Goal: Transaction & Acquisition: Purchase product/service

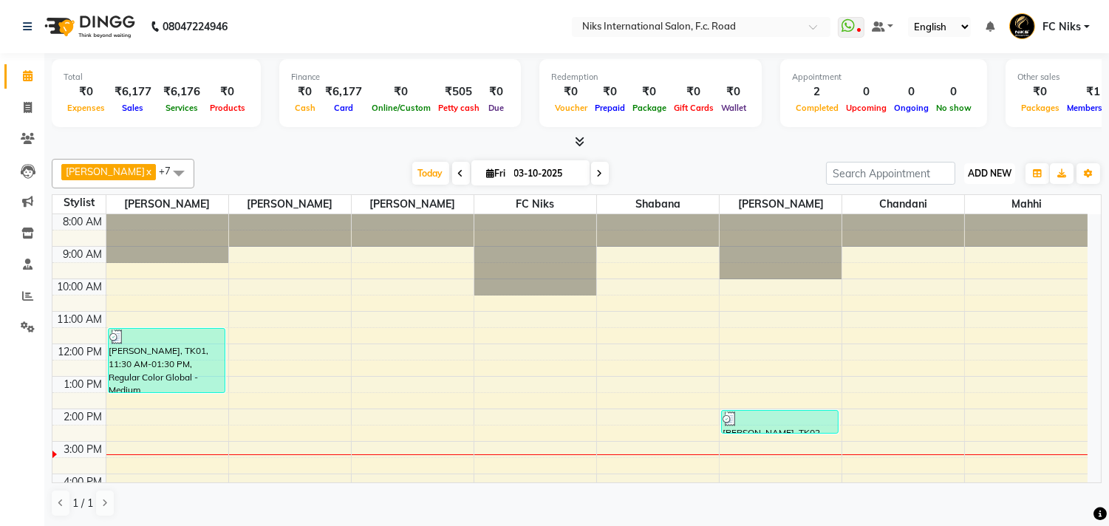
click at [987, 171] on span "ADD NEW" at bounding box center [990, 173] width 44 height 11
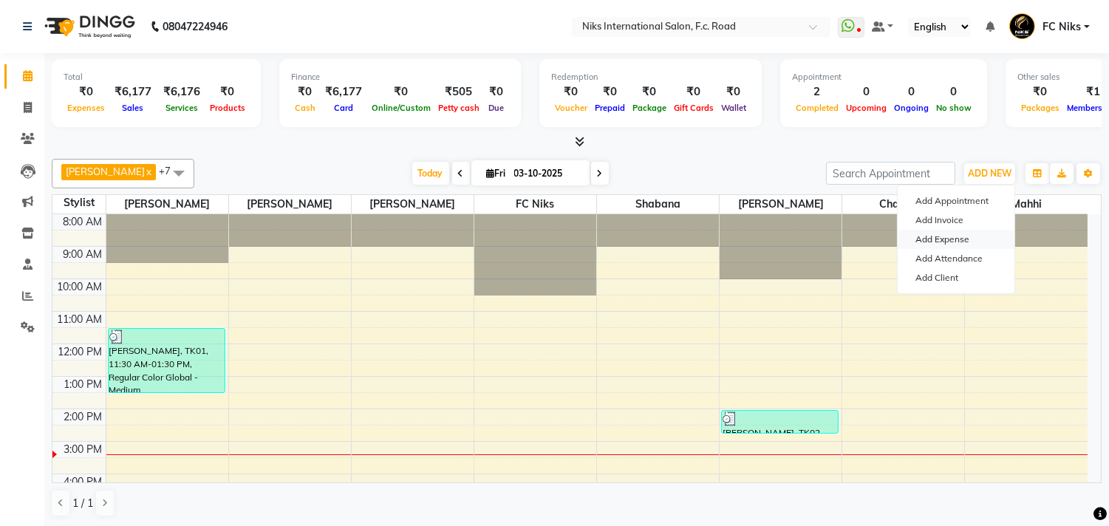
click at [953, 242] on link "Add Expense" at bounding box center [956, 239] width 117 height 19
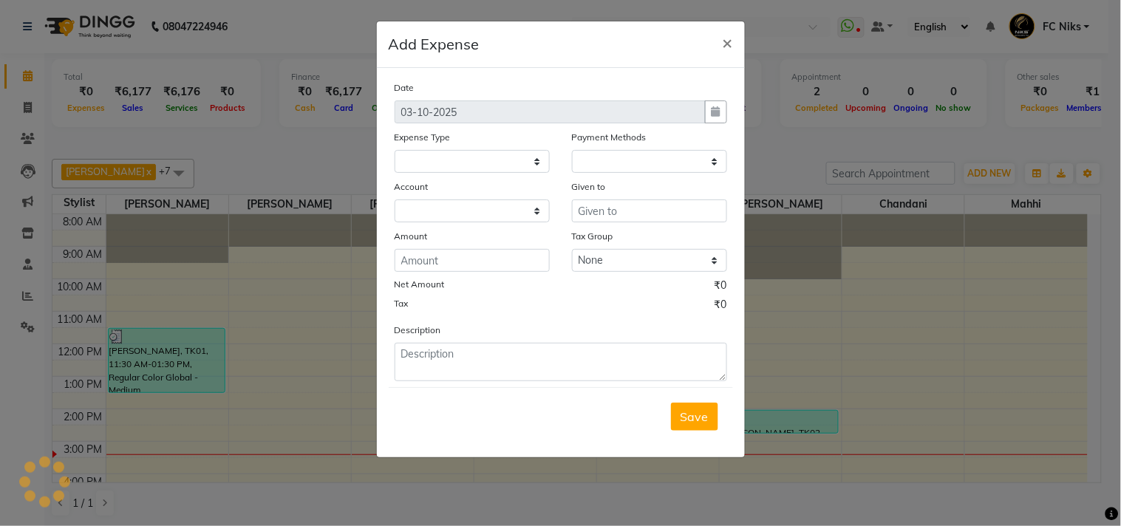
select select
select select "1"
select select "2355"
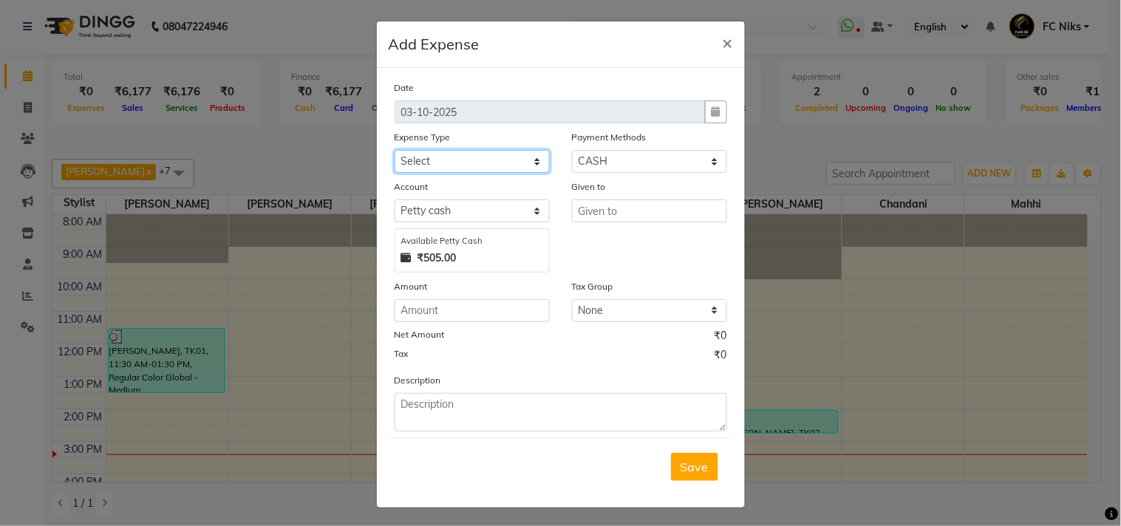
click at [436, 159] on select "Select Cash transfer to hub Client Snacks Donation Equipment Maintenance Miscel…" at bounding box center [472, 161] width 155 height 23
select select "954"
click at [395, 150] on select "Select Cash transfer to hub Client Snacks Donation Equipment Maintenance Miscel…" at bounding box center [472, 161] width 155 height 23
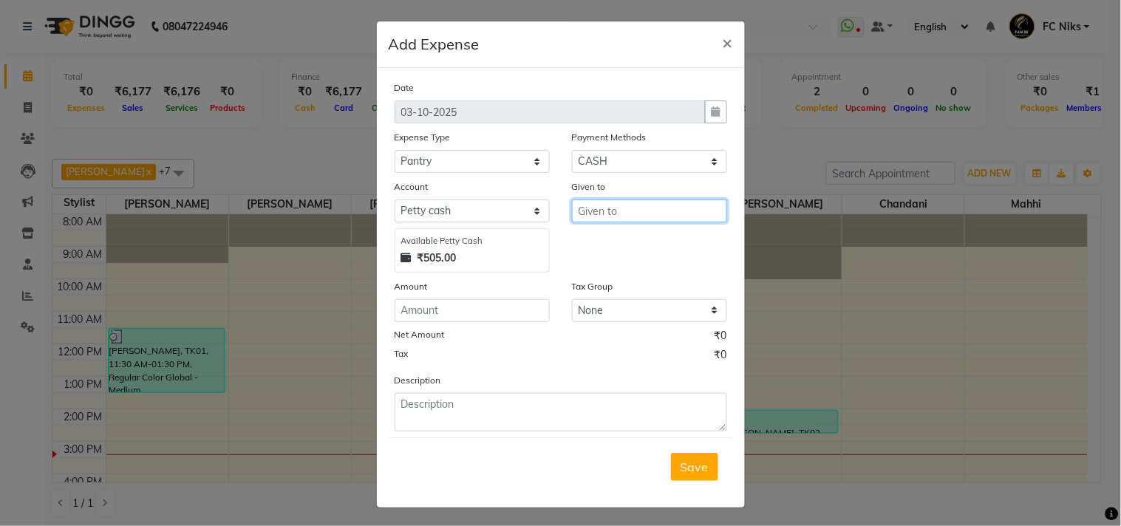
click at [602, 209] on input "text" at bounding box center [649, 211] width 155 height 23
type input "milk"
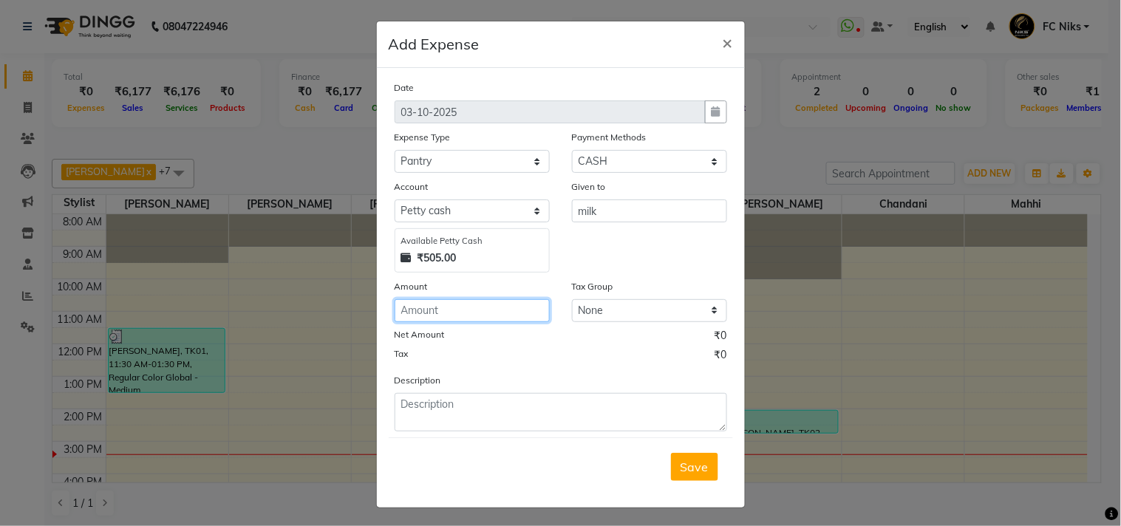
click at [421, 305] on input "number" at bounding box center [472, 310] width 155 height 23
type input "80"
click at [695, 474] on span "Save" at bounding box center [695, 467] width 28 height 15
click at [695, 474] on div "Save" at bounding box center [561, 466] width 344 height 58
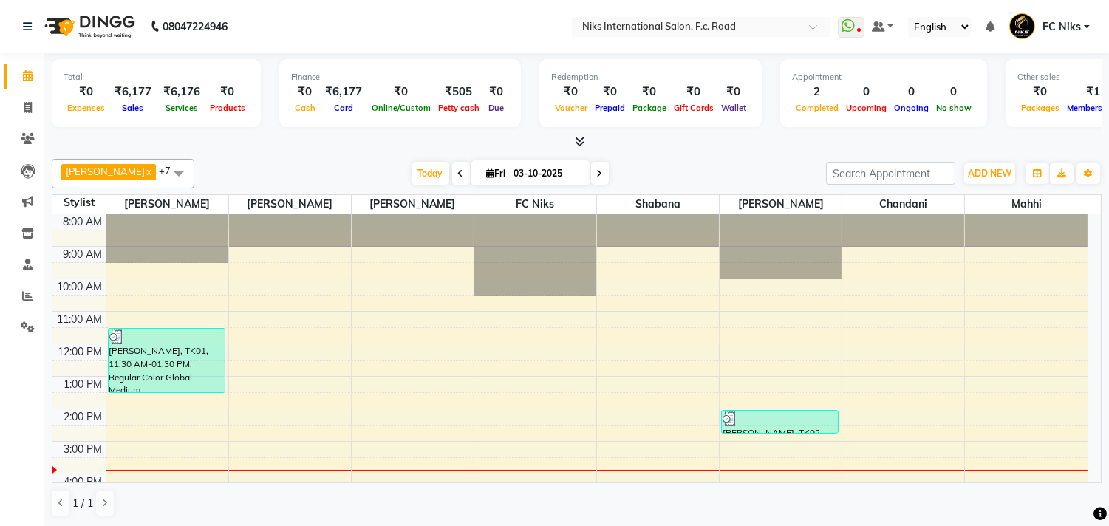
click at [183, 214] on div at bounding box center [167, 214] width 122 height 0
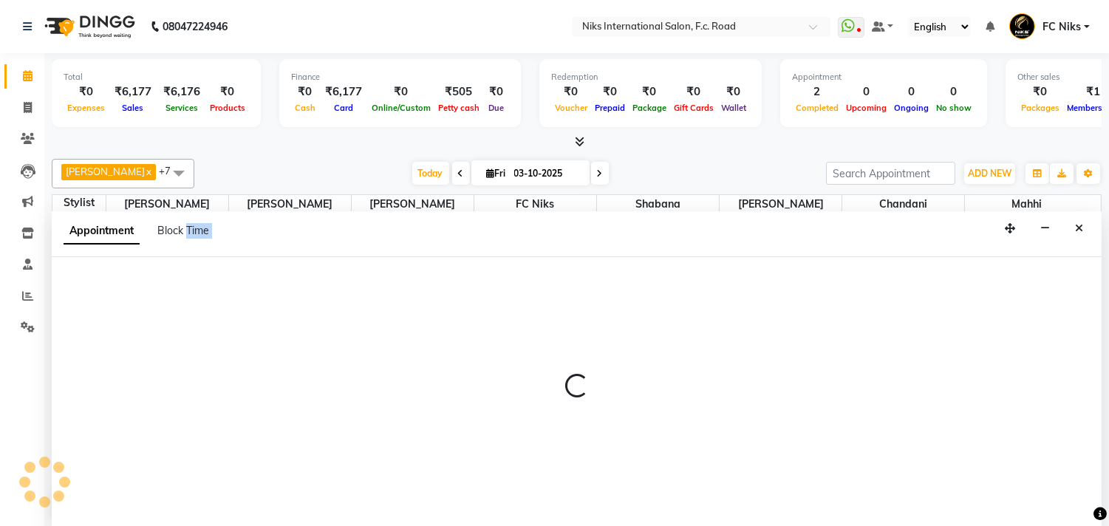
scroll to position [1, 0]
select select "159"
select select "tentative"
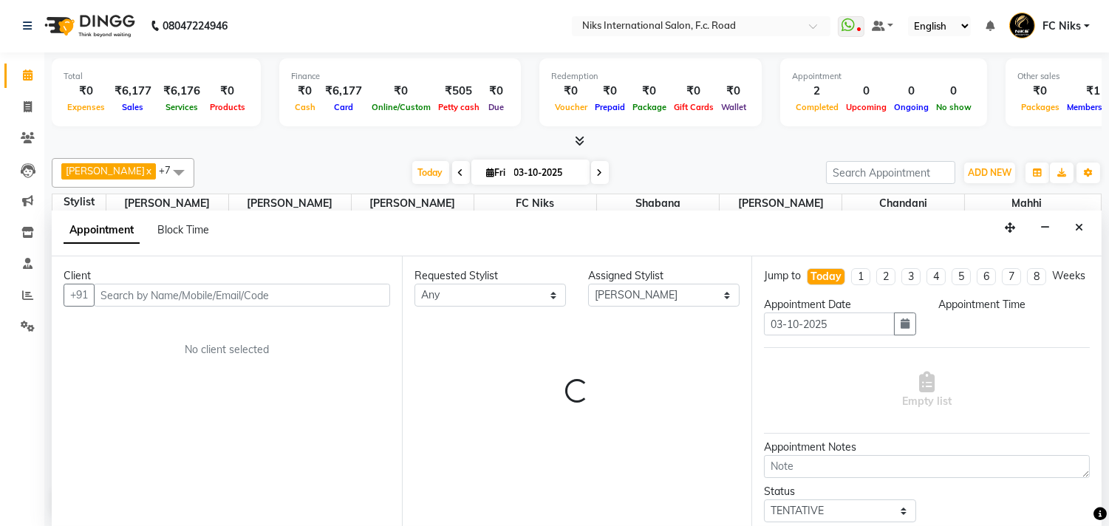
select select "540"
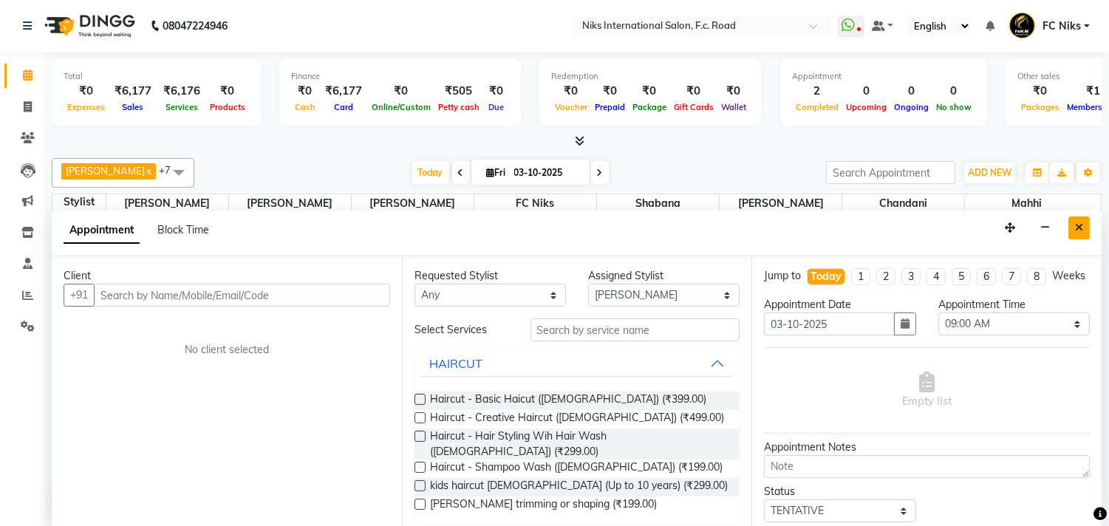
click at [1073, 217] on button "Close" at bounding box center [1079, 228] width 21 height 23
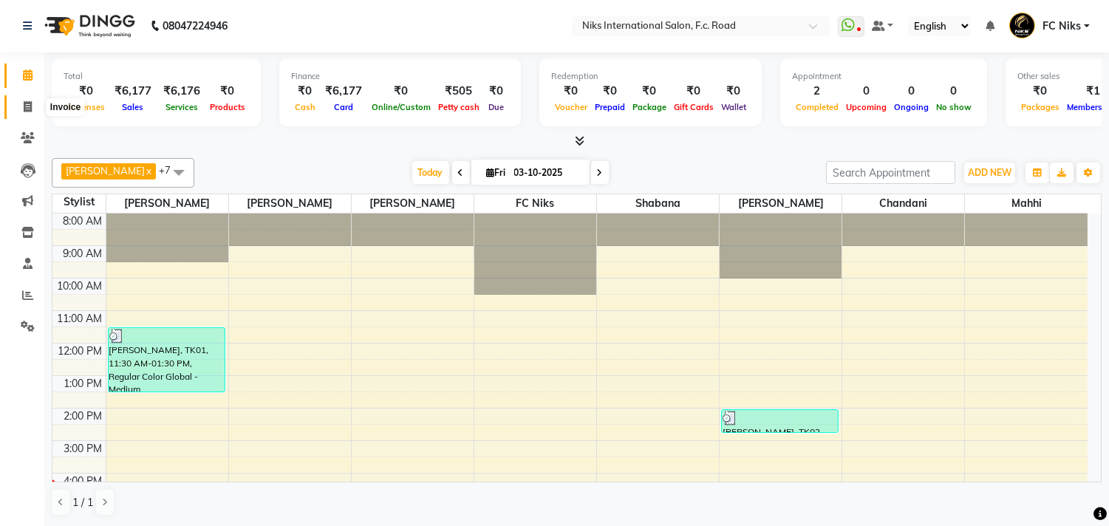
click at [24, 106] on icon at bounding box center [28, 106] width 8 height 11
select select "service"
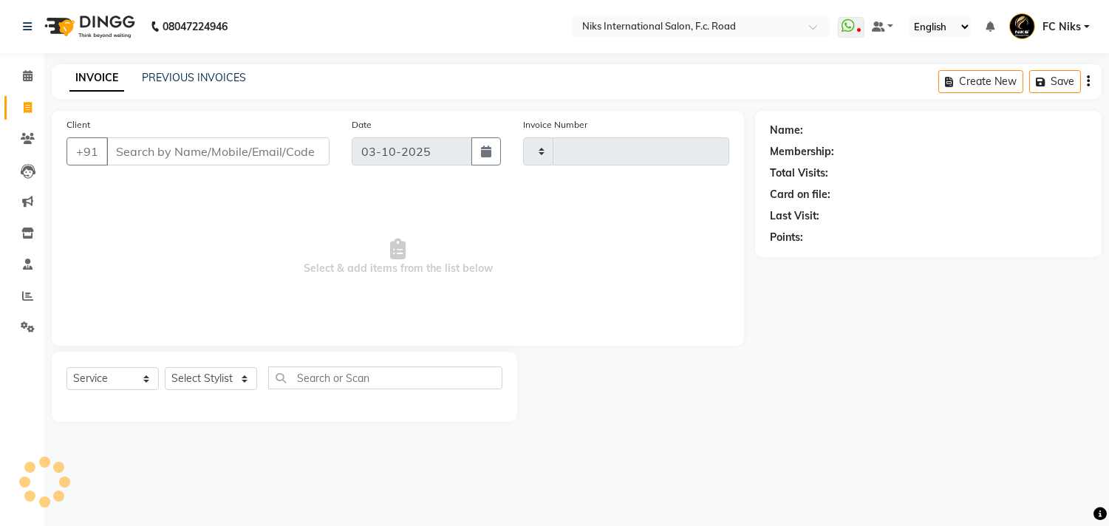
type input "2166"
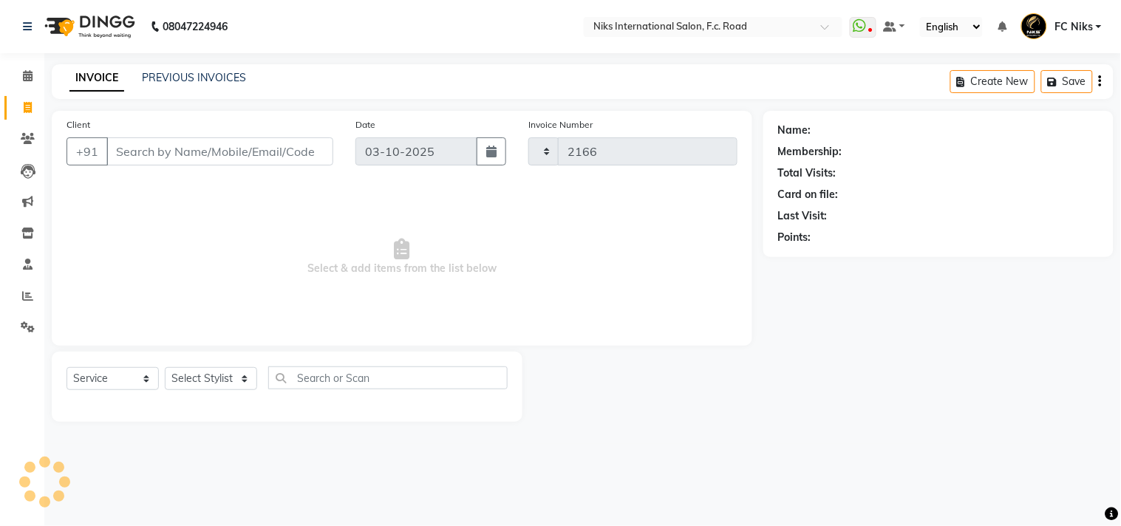
select select "7"
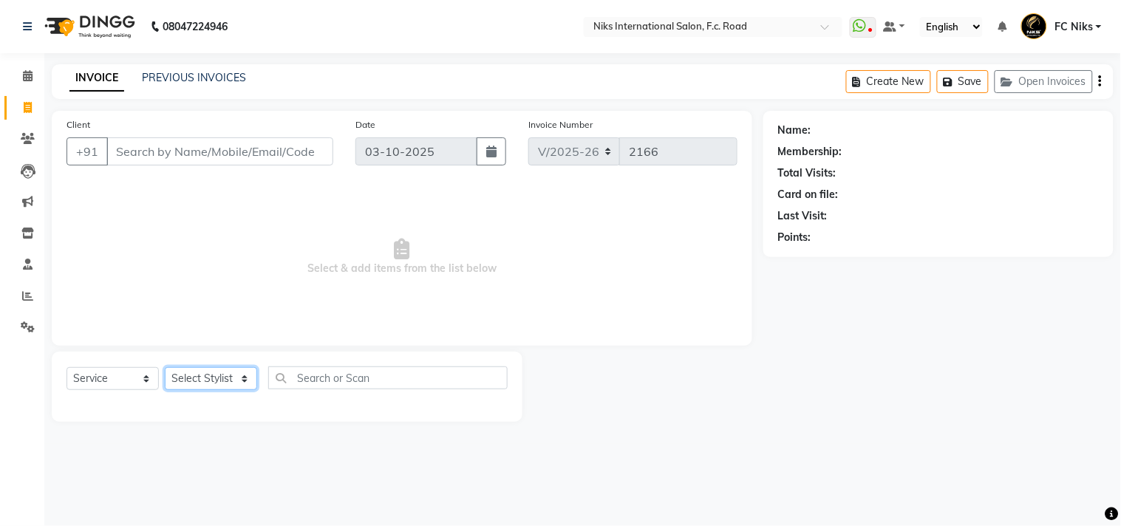
click at [207, 373] on select "Select Stylist [PERSON_NAME] [PERSON_NAME] CA [PERSON_NAME] FC Niks [PERSON_NAM…" at bounding box center [211, 378] width 92 height 23
select select "89392"
click at [165, 368] on select "Select Stylist [PERSON_NAME] [PERSON_NAME] CA [PERSON_NAME] FC Niks [PERSON_NAM…" at bounding box center [211, 378] width 92 height 23
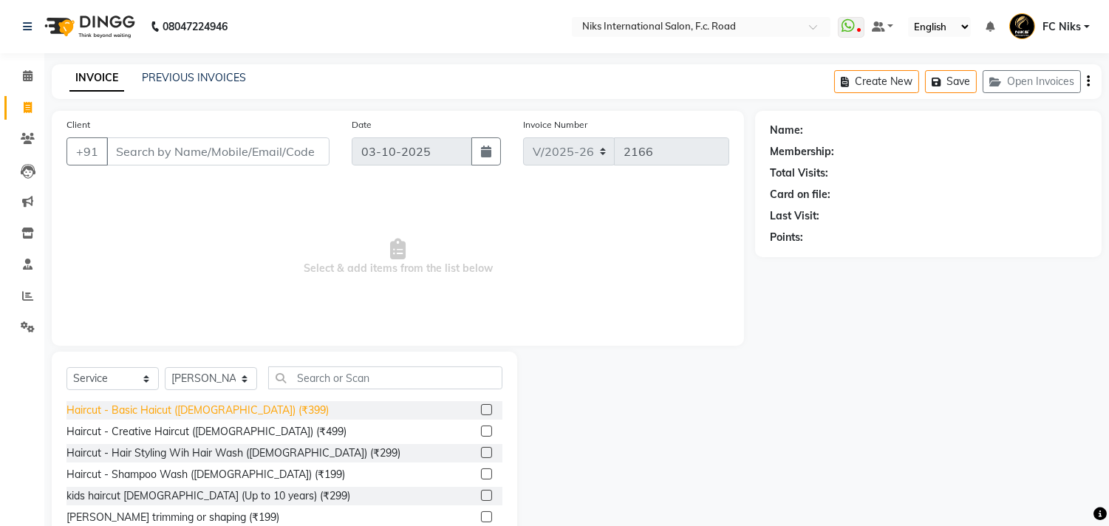
click at [203, 414] on div "Haircut - Basic Haicut ([DEMOGRAPHIC_DATA]) (₹399)" at bounding box center [198, 411] width 262 height 16
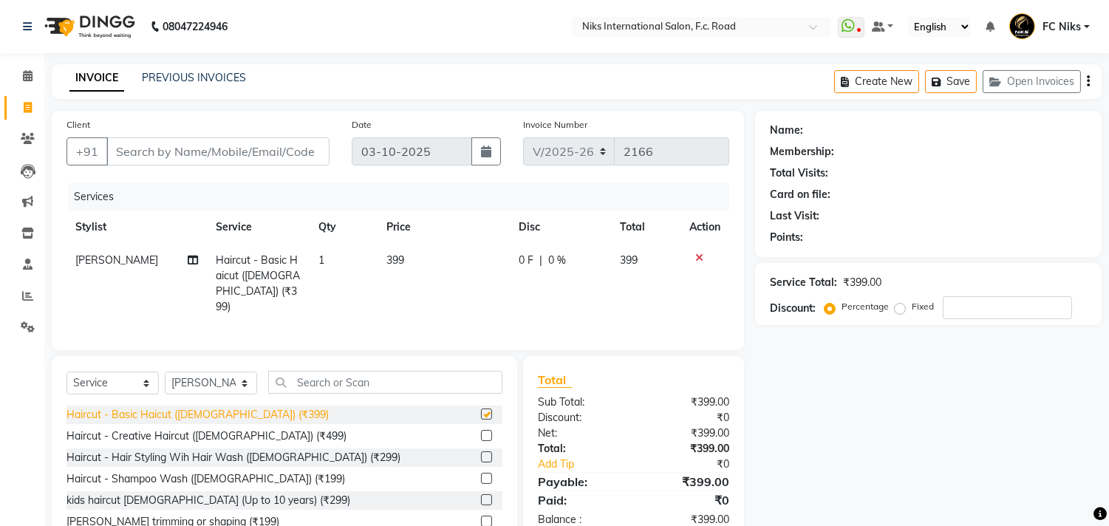
checkbox input "false"
click at [447, 270] on td "399" at bounding box center [444, 284] width 132 height 80
select select "89392"
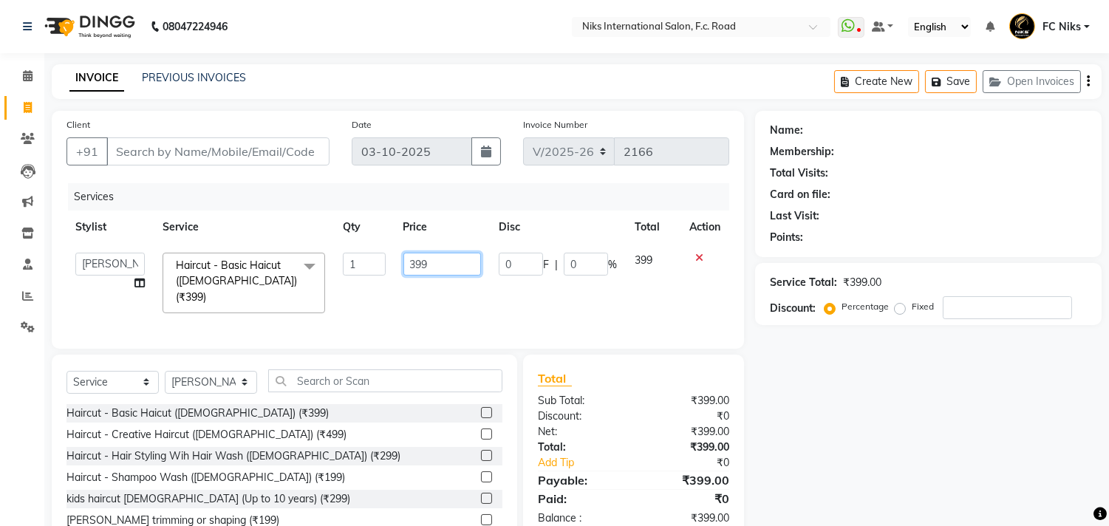
drag, startPoint x: 449, startPoint y: 264, endPoint x: 362, endPoint y: 262, distance: 87.2
click at [362, 262] on tr "Abhishek [PERSON_NAME] [PERSON_NAME] CA [PERSON_NAME] FC Niks [PERSON_NAME] [PE…" at bounding box center [398, 283] width 663 height 78
type input "400"
click at [222, 148] on input "Client" at bounding box center [217, 151] width 223 height 28
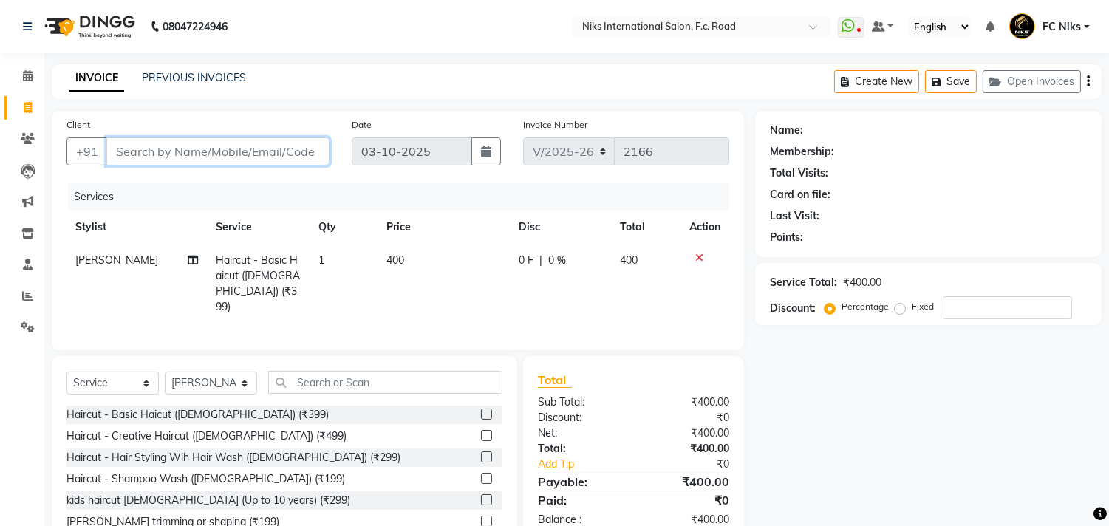
type input "8"
type input "0"
type input "8600177927"
click at [285, 144] on span "Add Client" at bounding box center [291, 151] width 58 height 15
select select "22"
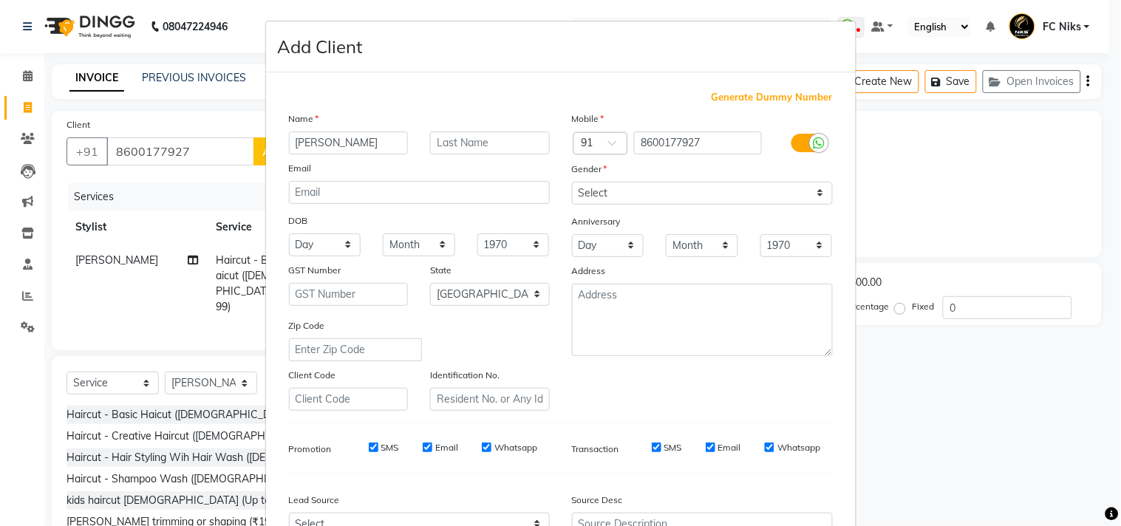
type input "[PERSON_NAME]"
click at [366, 132] on input "[PERSON_NAME]" at bounding box center [349, 143] width 120 height 23
type input "s"
type input "Siddharth"
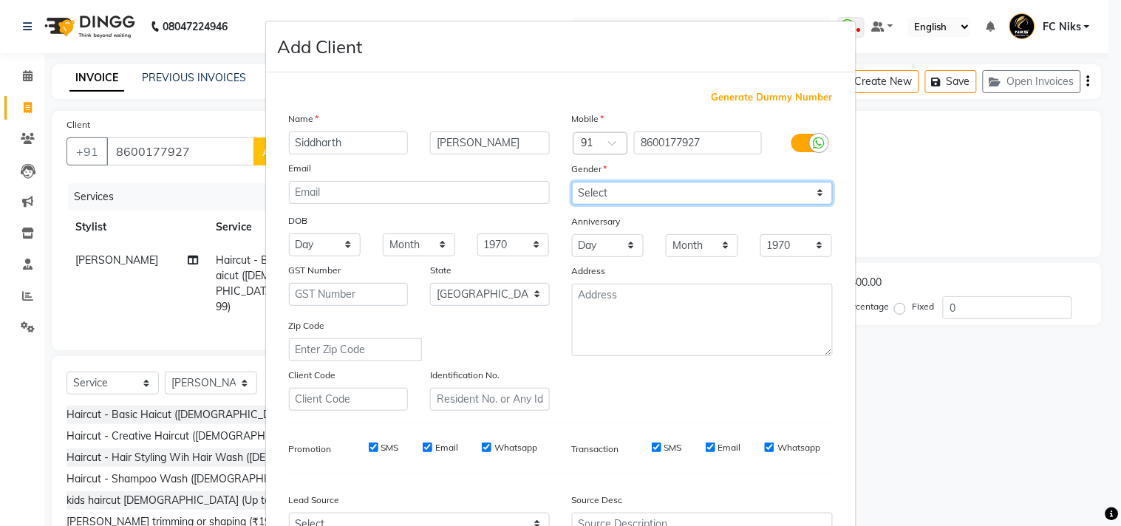
click at [665, 196] on select "Select [DEMOGRAPHIC_DATA] [DEMOGRAPHIC_DATA] Other Prefer Not To Say" at bounding box center [702, 193] width 261 height 23
select select "[DEMOGRAPHIC_DATA]"
click at [572, 182] on select "Select [DEMOGRAPHIC_DATA] [DEMOGRAPHIC_DATA] Other Prefer Not To Say" at bounding box center [702, 193] width 261 height 23
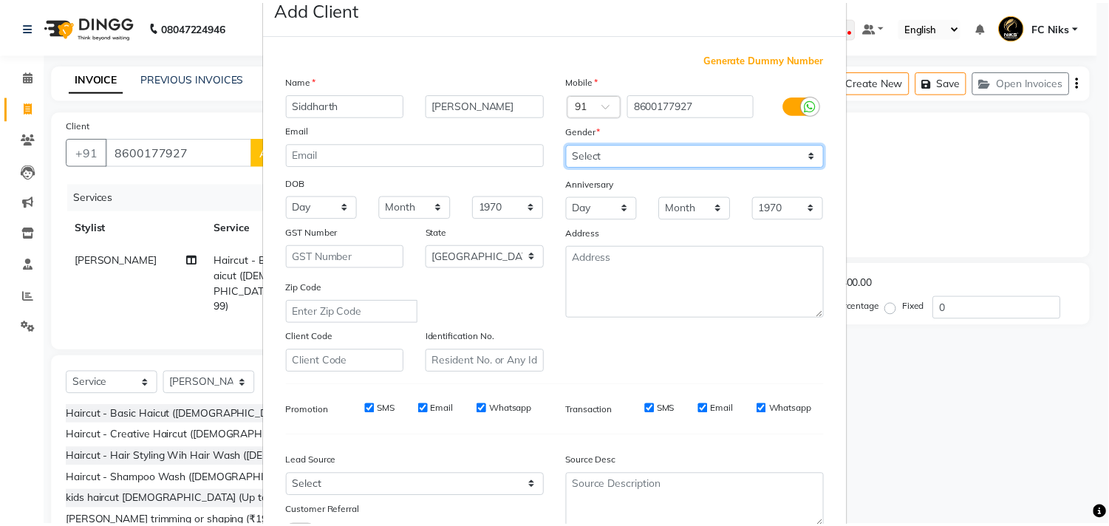
scroll to position [109, 0]
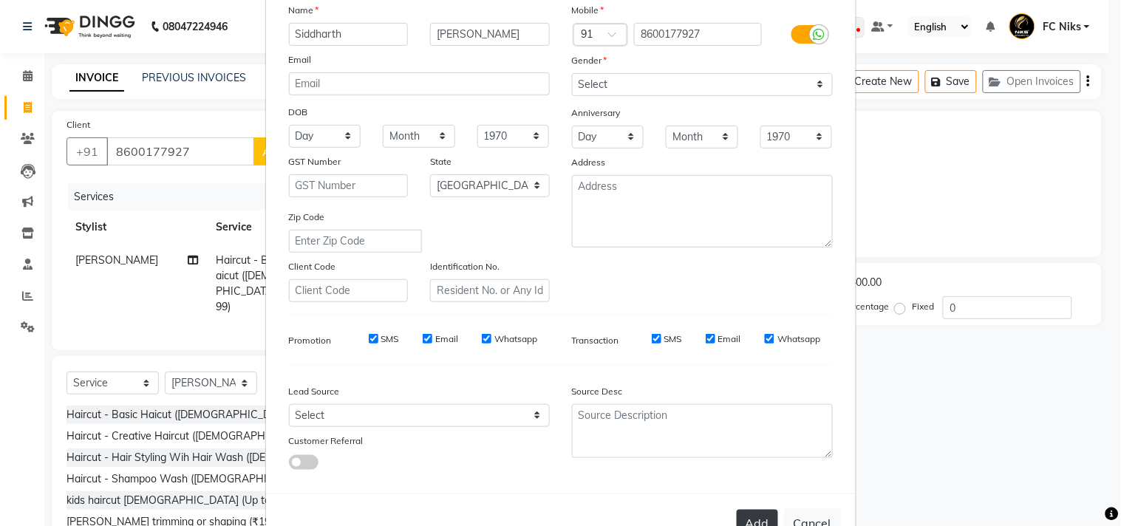
click at [759, 513] on button "Add" at bounding box center [757, 523] width 41 height 27
type input "86******27"
select select
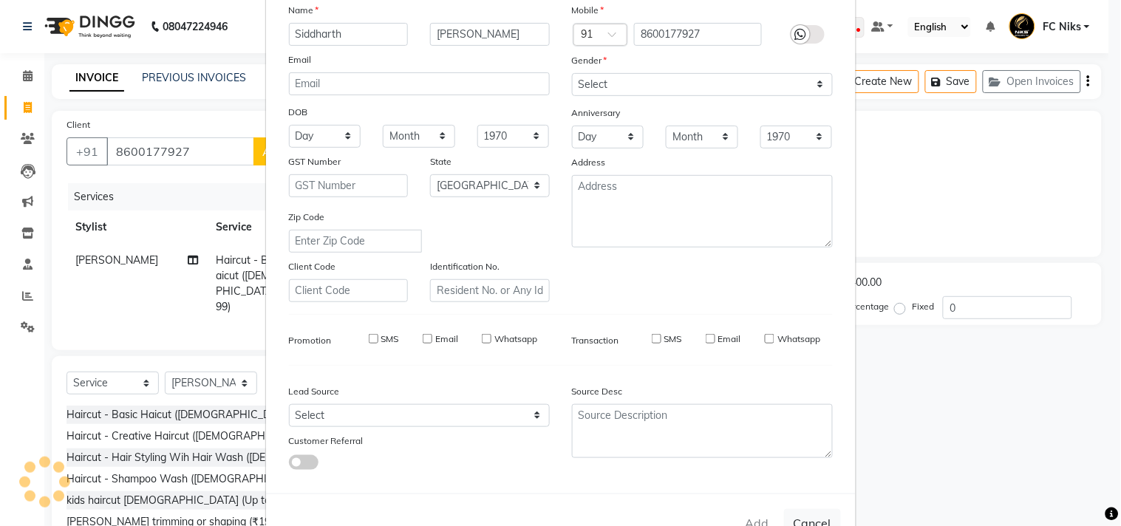
select select "null"
select select
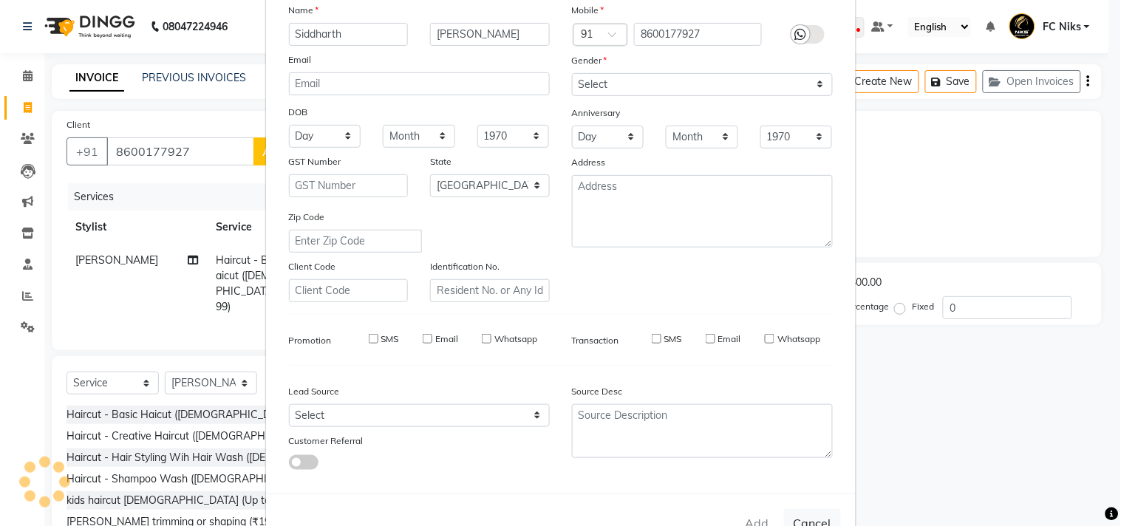
checkbox input "false"
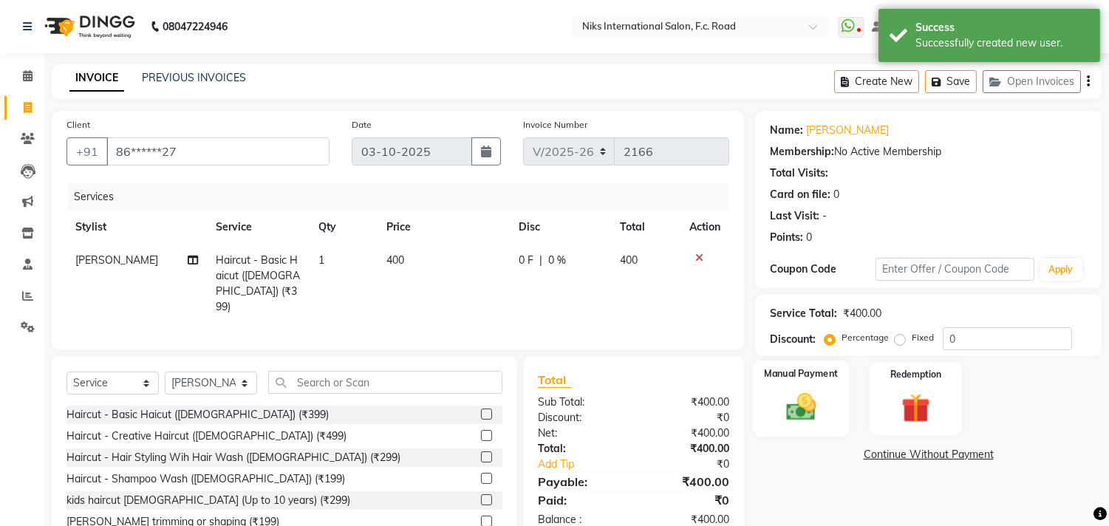
click at [783, 404] on img at bounding box center [801, 407] width 49 height 35
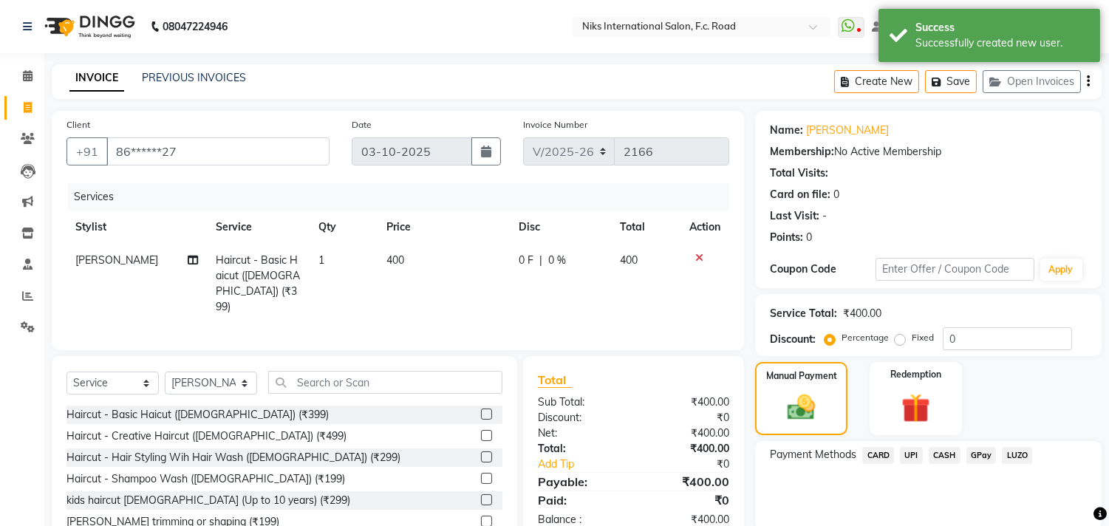
click at [937, 451] on span "CASH" at bounding box center [945, 455] width 32 height 17
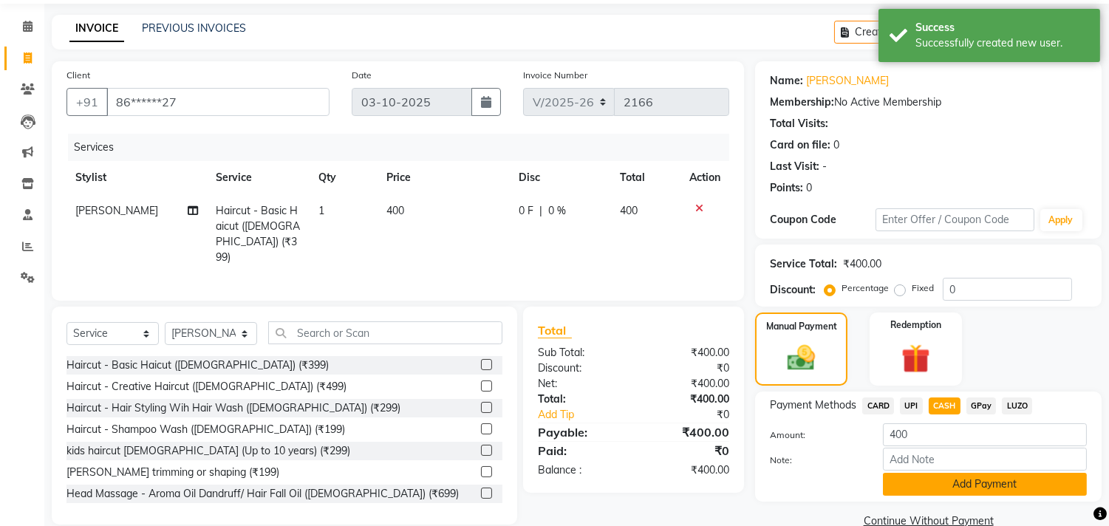
click at [942, 478] on button "Add Payment" at bounding box center [985, 484] width 204 height 23
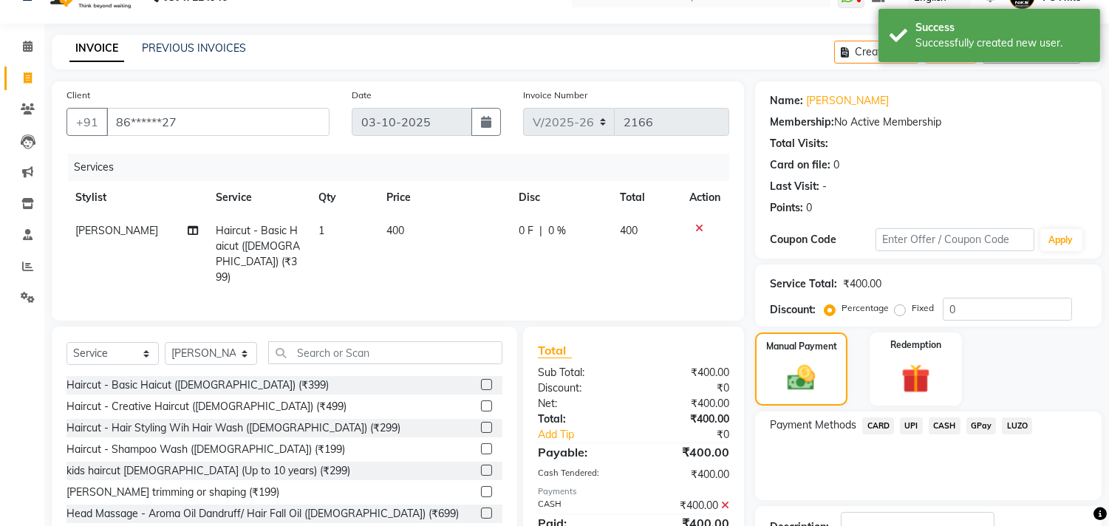
scroll to position [137, 0]
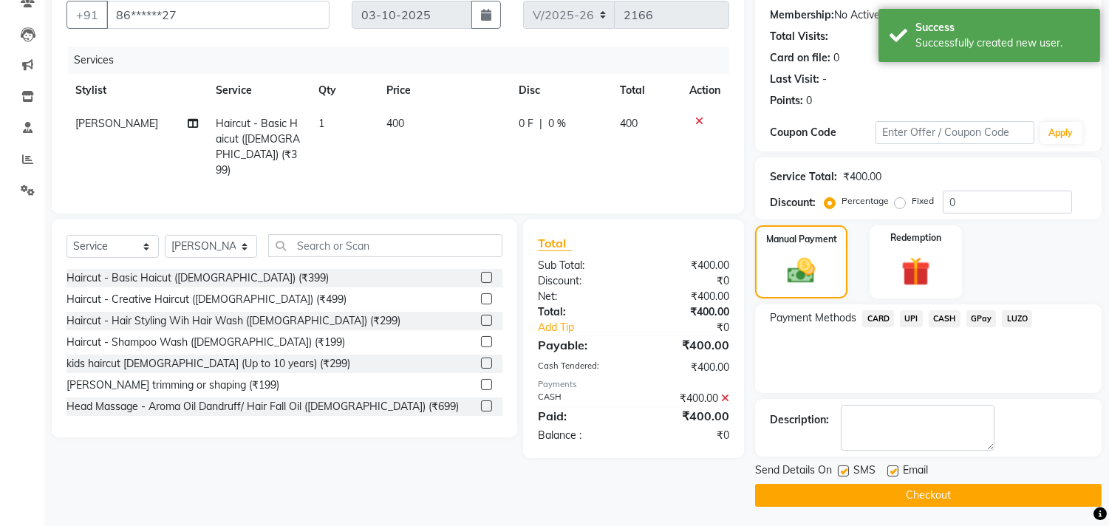
click at [954, 486] on button "Checkout" at bounding box center [928, 495] width 347 height 23
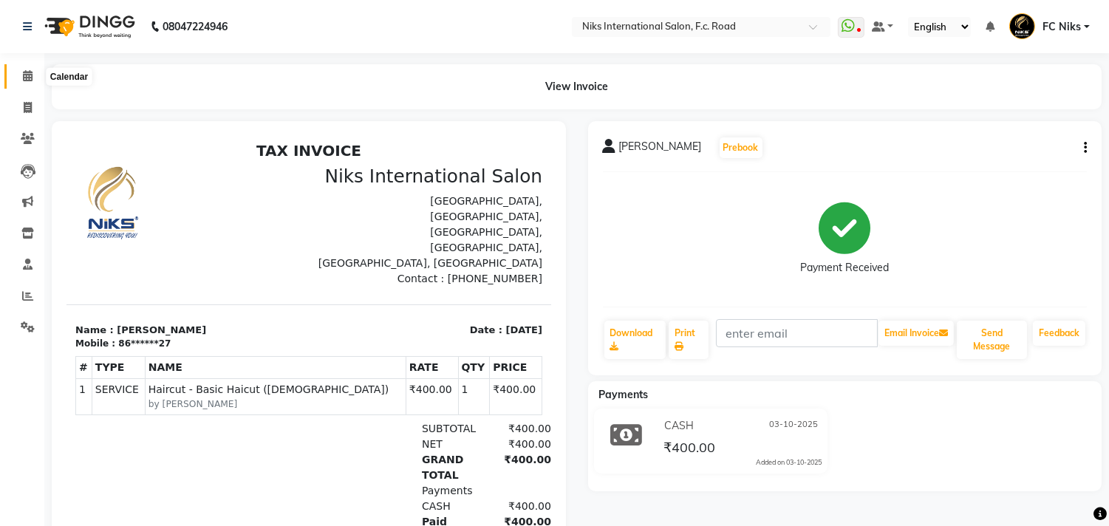
click at [23, 75] on icon at bounding box center [28, 75] width 10 height 11
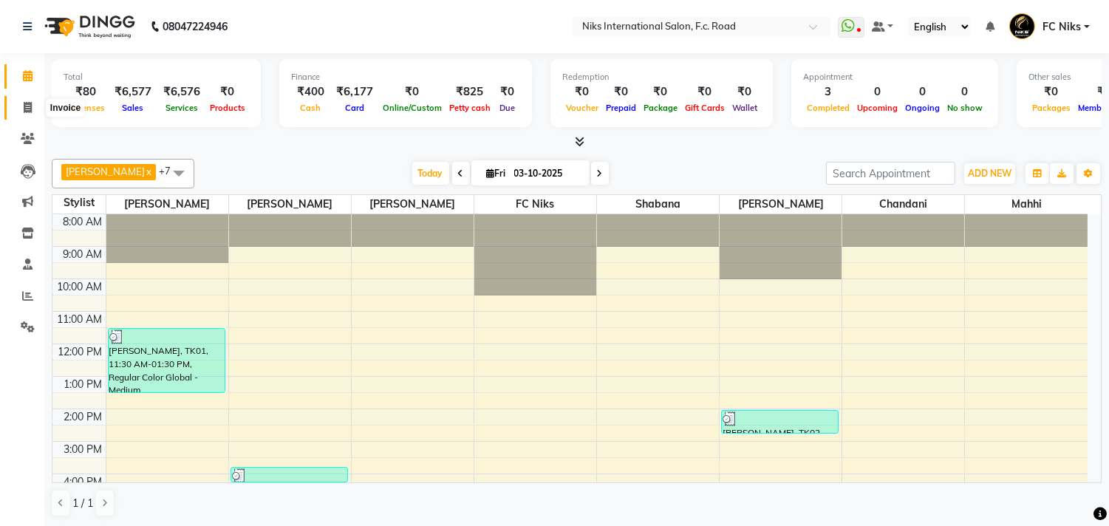
click at [24, 105] on icon at bounding box center [28, 107] width 8 height 11
select select "7"
select select "service"
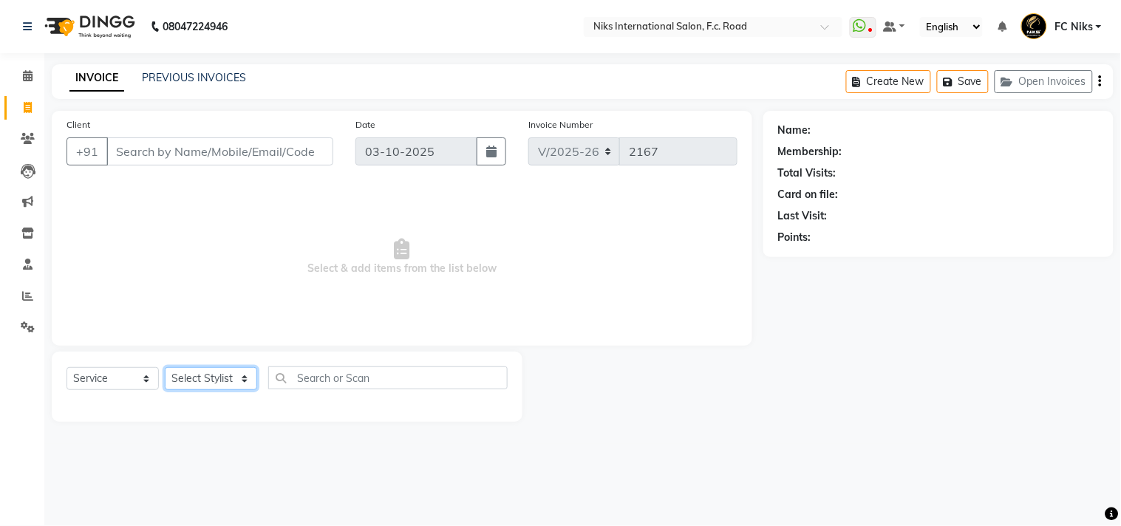
click at [194, 378] on select "Select Stylist [PERSON_NAME] [PERSON_NAME] CA [PERSON_NAME] FC Niks [PERSON_NAM…" at bounding box center [211, 378] width 92 height 23
select select "160"
click at [165, 368] on select "Select Stylist [PERSON_NAME] [PERSON_NAME] CA [PERSON_NAME] FC Niks [PERSON_NAM…" at bounding box center [211, 378] width 92 height 23
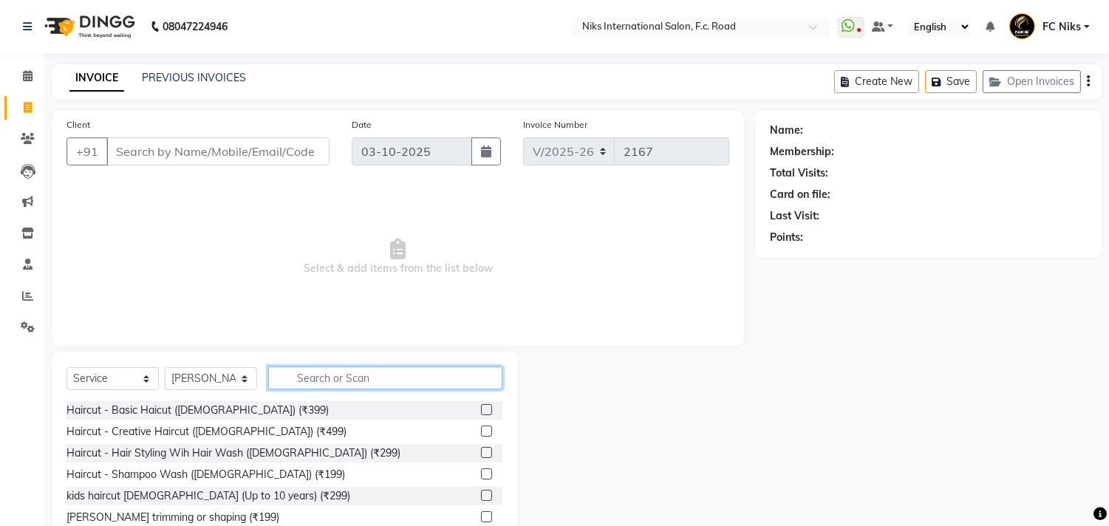
click at [331, 382] on input "text" at bounding box center [385, 378] width 234 height 23
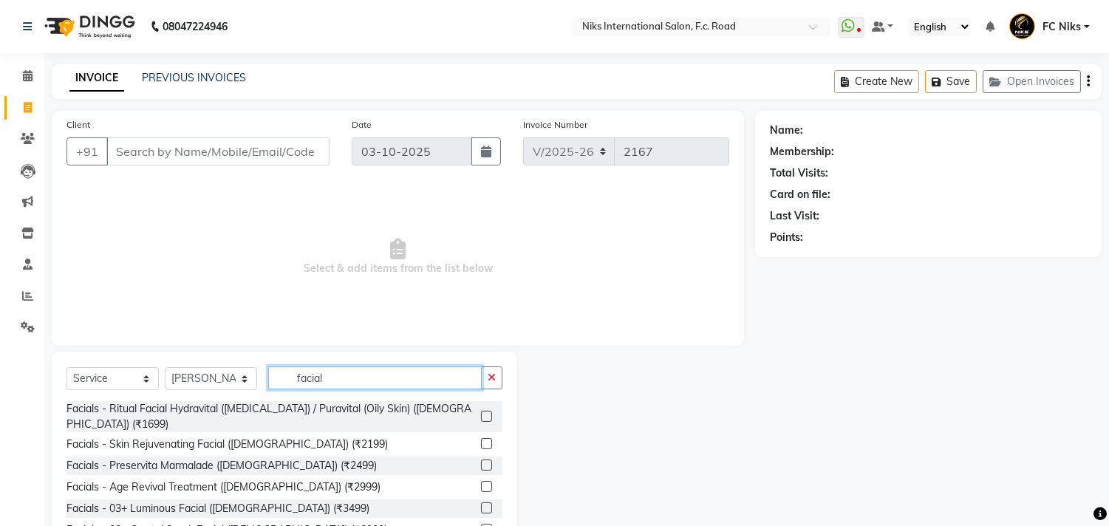
scroll to position [383, 0]
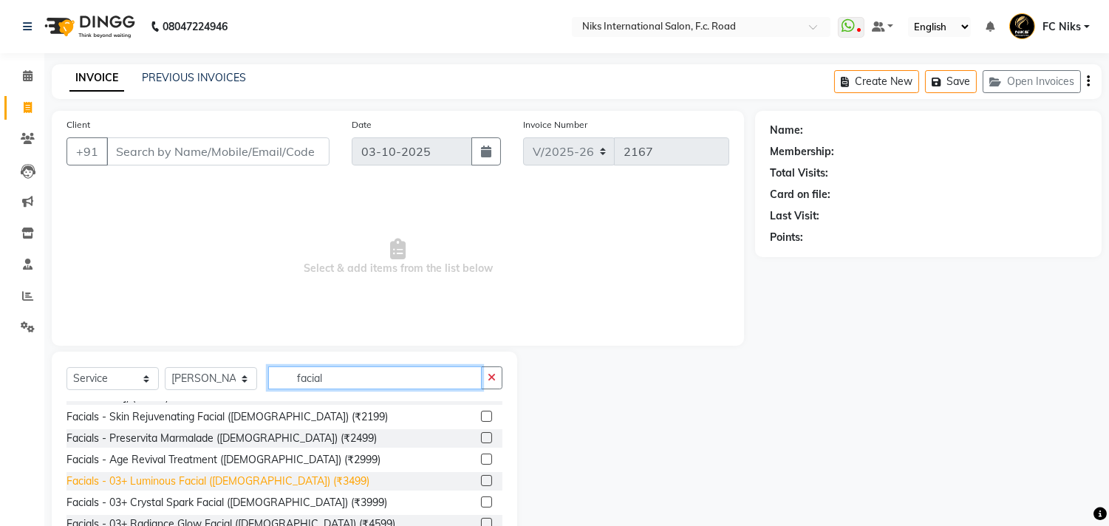
type input "facial"
click at [257, 474] on div "Facials - 03+ Luminous Facial ([DEMOGRAPHIC_DATA]) (₹3499)" at bounding box center [218, 482] width 303 height 16
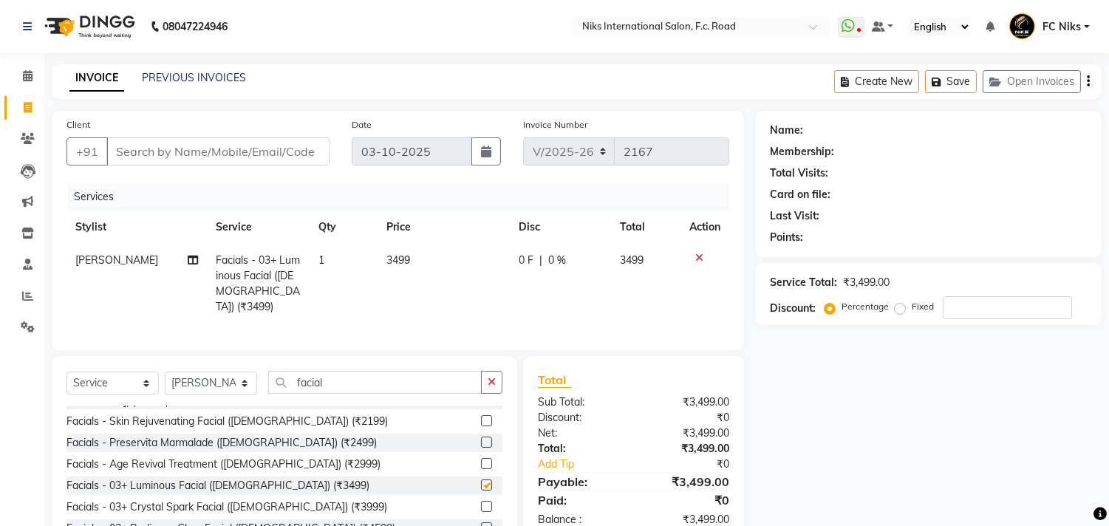
checkbox input "false"
click at [456, 271] on td "3499" at bounding box center [444, 284] width 132 height 80
select select "160"
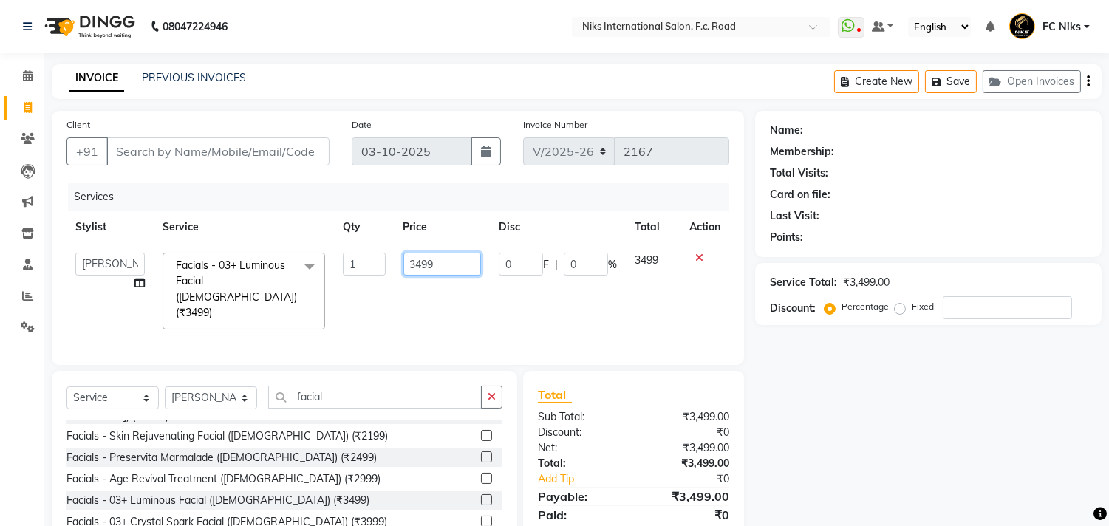
drag, startPoint x: 437, startPoint y: 265, endPoint x: 375, endPoint y: 262, distance: 62.1
click at [375, 262] on tr "Abhishek [PERSON_NAME] [PERSON_NAME] CA [PERSON_NAME] FC Niks [PERSON_NAME] [PE…" at bounding box center [398, 291] width 663 height 95
type input "3500"
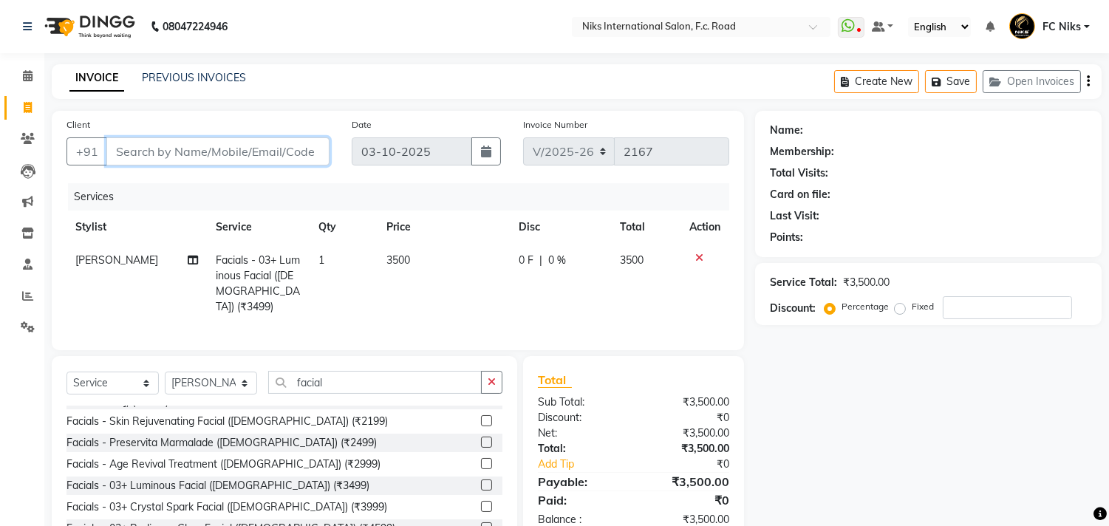
click at [266, 146] on input "Client" at bounding box center [217, 151] width 223 height 28
type input "."
type input "0"
type input "."
click at [26, 68] on span at bounding box center [28, 76] width 26 height 17
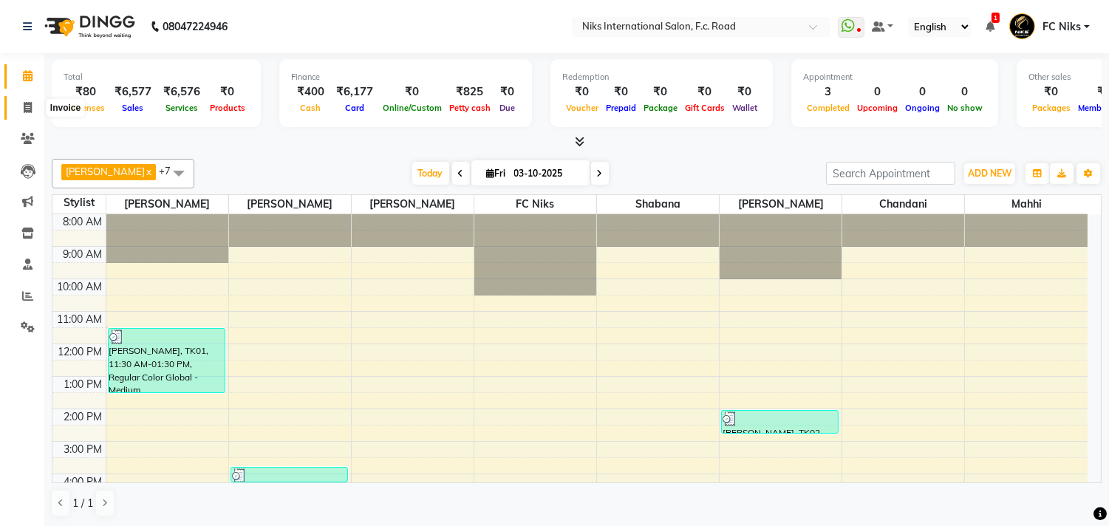
click at [24, 109] on icon at bounding box center [28, 107] width 8 height 11
select select "service"
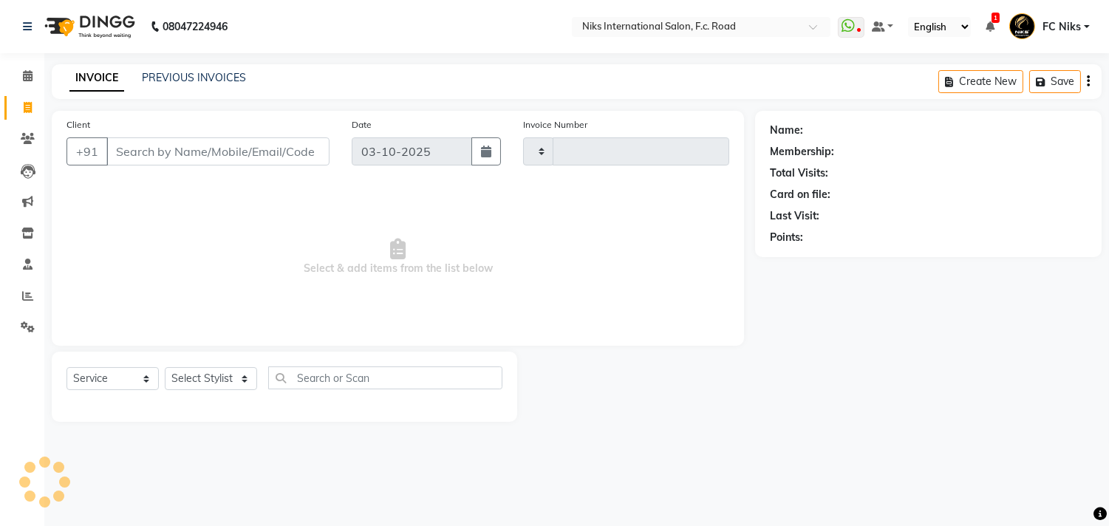
type input "2167"
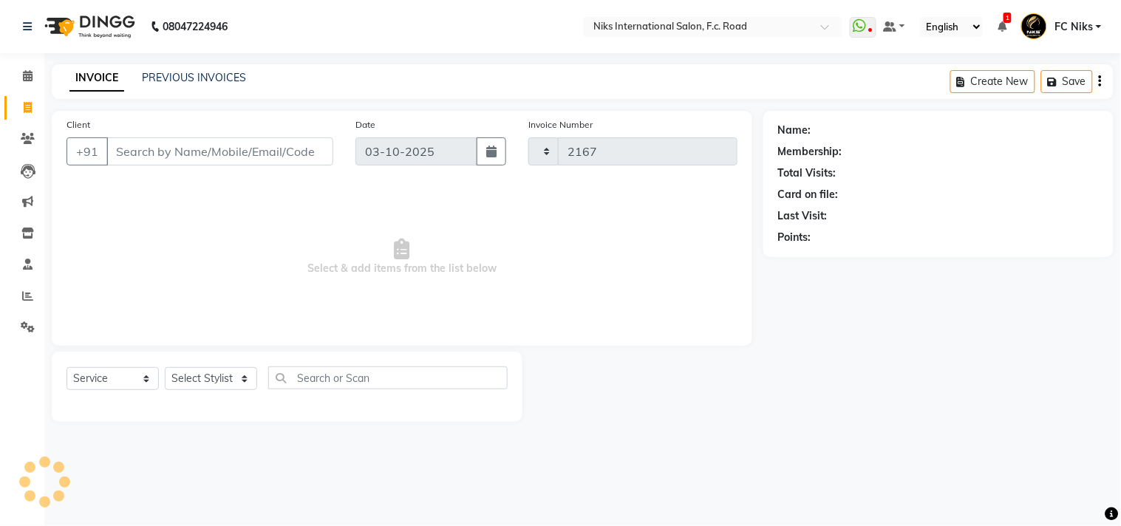
select select "7"
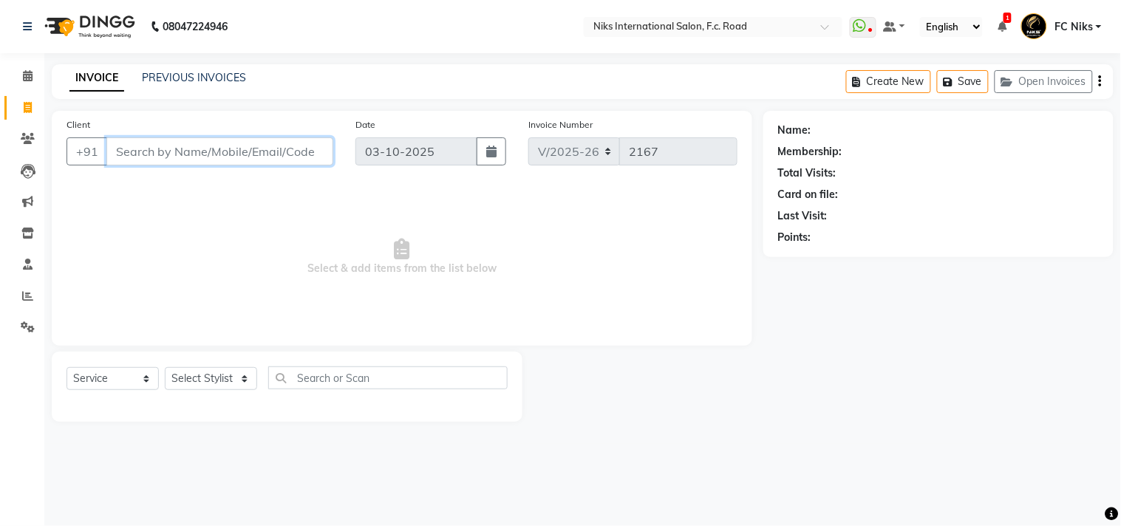
click at [126, 155] on input "Client" at bounding box center [219, 151] width 227 height 28
click at [160, 157] on input "98009008376" at bounding box center [181, 151] width 151 height 28
type input "9890083176"
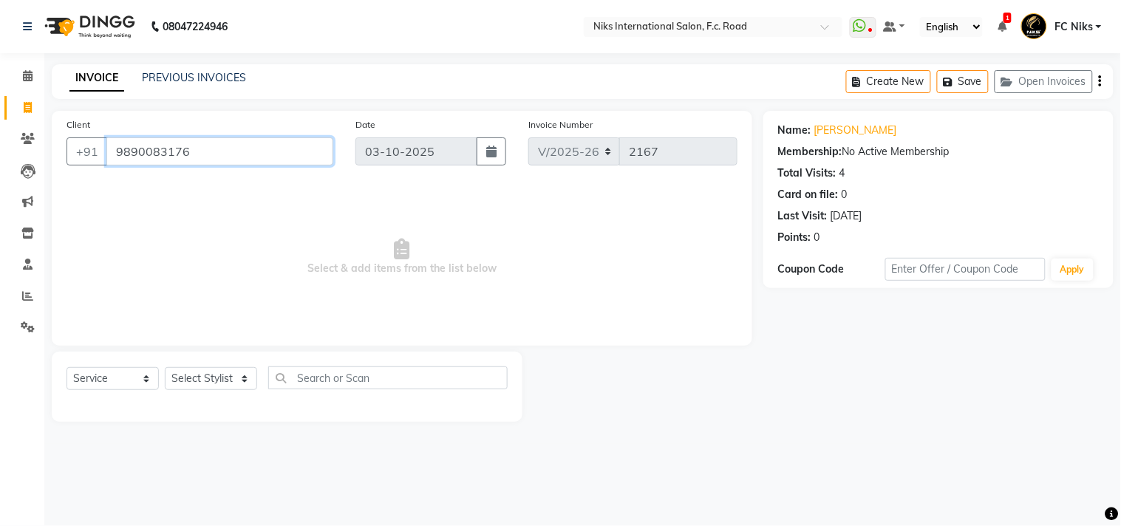
drag, startPoint x: 232, startPoint y: 155, endPoint x: 108, endPoint y: 144, distance: 124.6
click at [108, 144] on input "9890083176" at bounding box center [219, 151] width 227 height 28
click at [191, 79] on link "PREVIOUS INVOICES" at bounding box center [194, 77] width 104 height 13
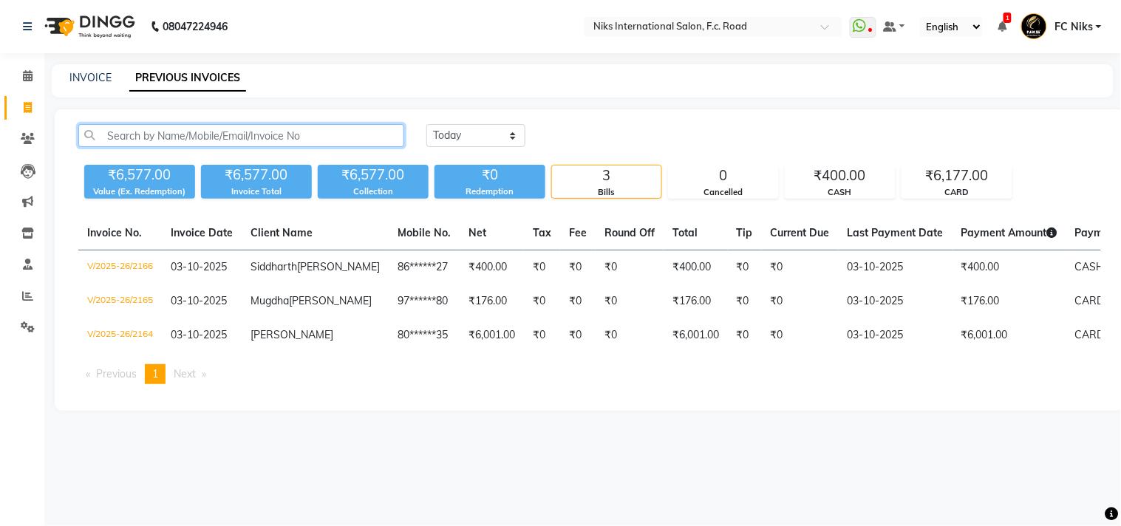
click at [246, 140] on input "text" at bounding box center [241, 135] width 326 height 23
paste input "9890083176"
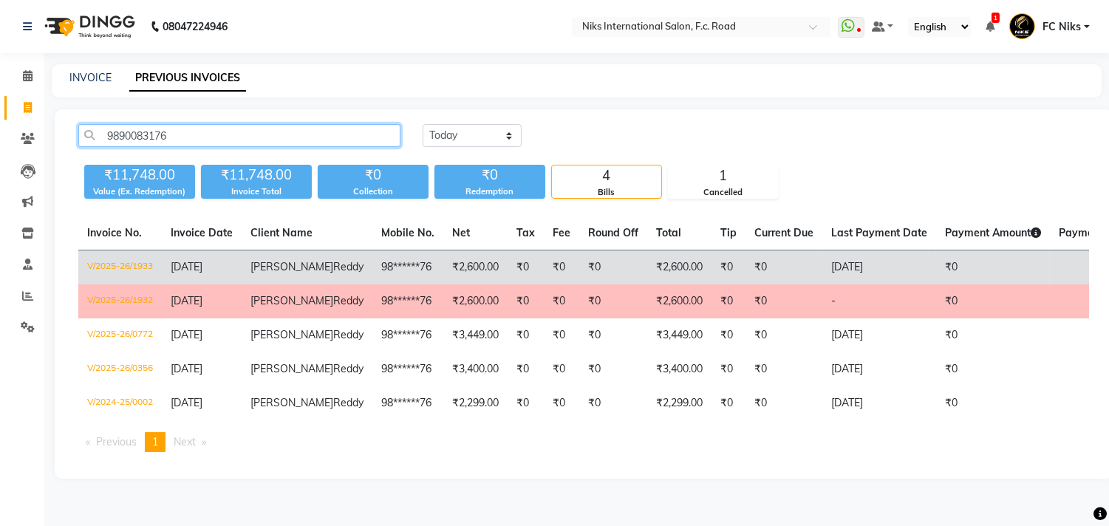
type input "9890083176"
click at [544, 276] on td "₹0" at bounding box center [561, 268] width 35 height 35
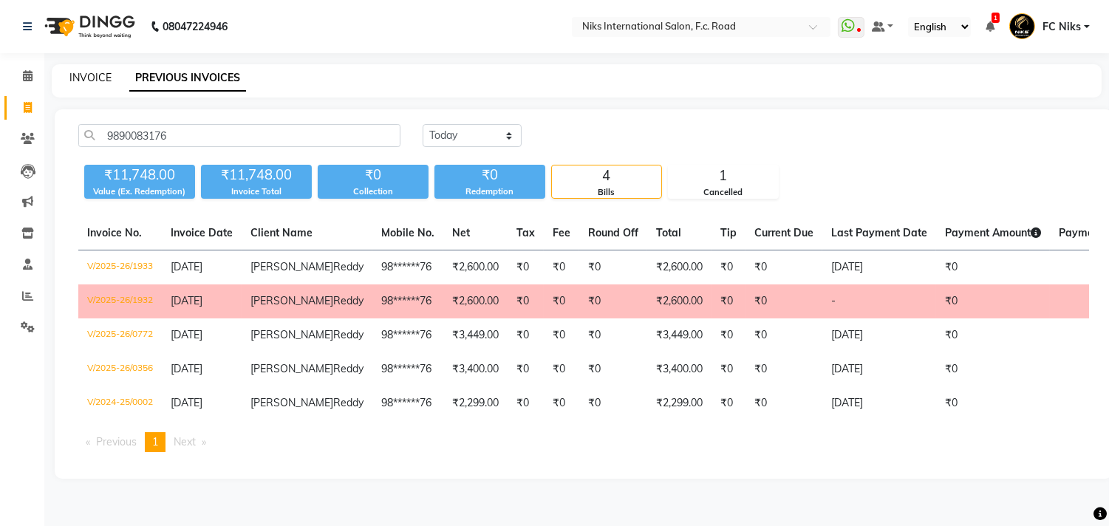
click at [98, 82] on link "INVOICE" at bounding box center [90, 77] width 42 height 13
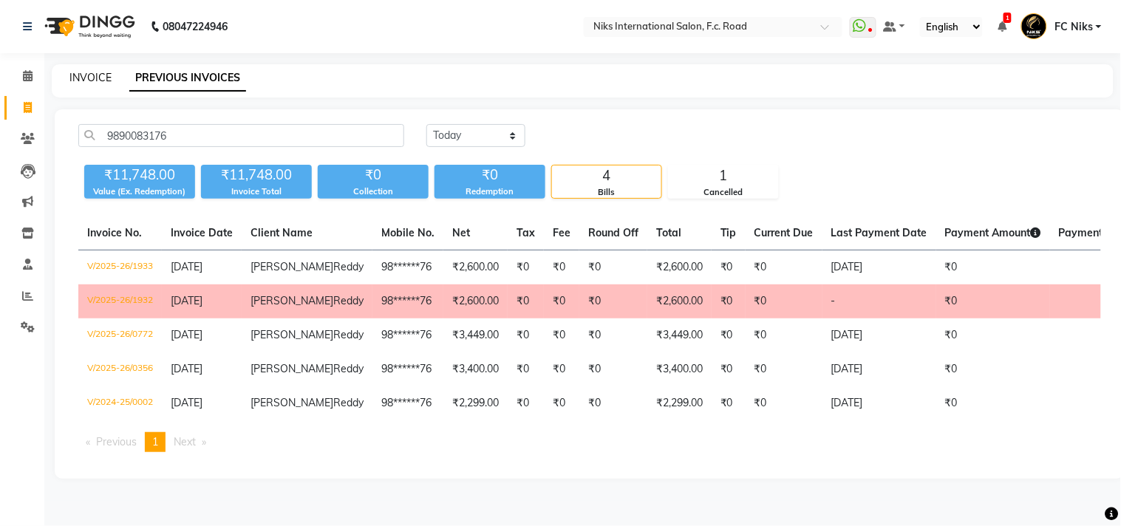
select select "service"
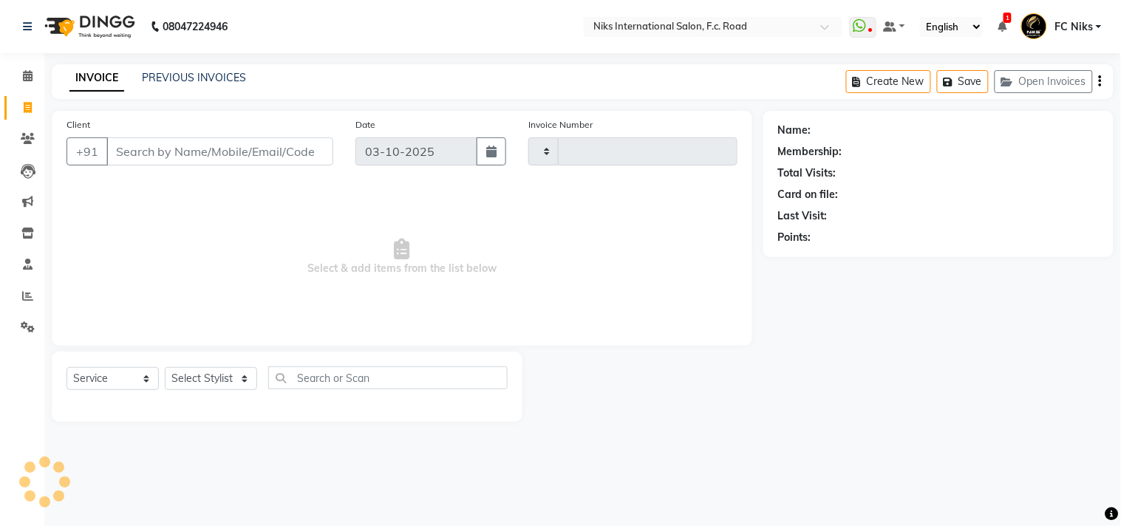
type input "2167"
select select "7"
type input "9890083176"
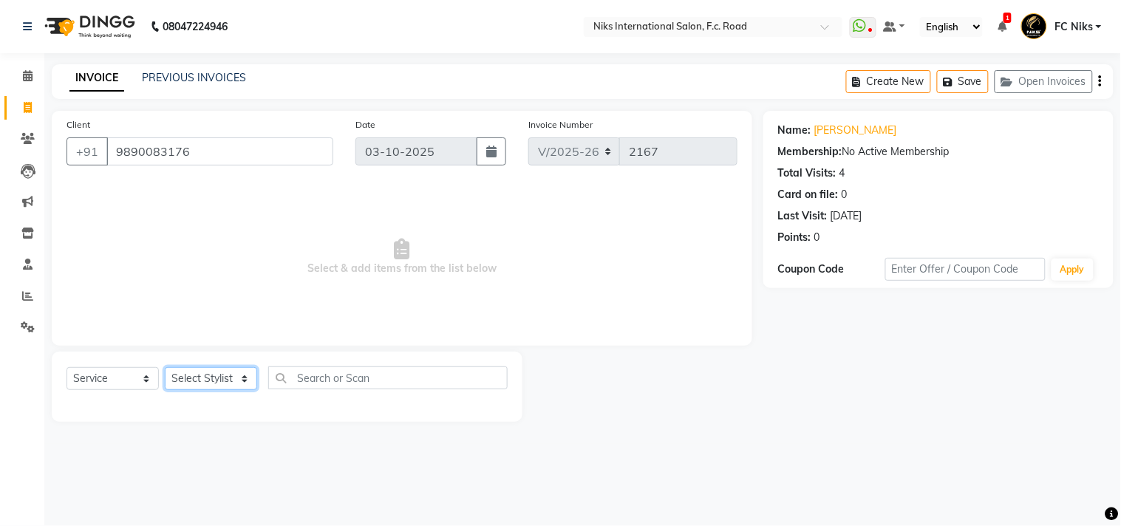
click at [214, 389] on select "Select Stylist [PERSON_NAME] [PERSON_NAME] CA [PERSON_NAME] FC Niks [PERSON_NAM…" at bounding box center [211, 378] width 92 height 23
select select "62714"
click at [165, 368] on select "Select Stylist [PERSON_NAME] [PERSON_NAME] CA [PERSON_NAME] FC Niks [PERSON_NAM…" at bounding box center [211, 378] width 92 height 23
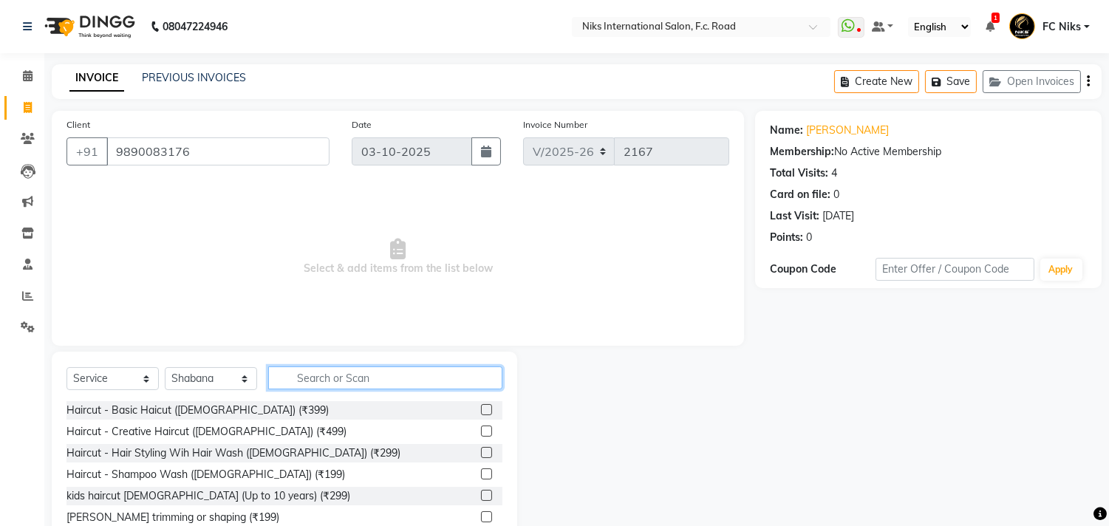
click at [355, 372] on input "text" at bounding box center [385, 378] width 234 height 23
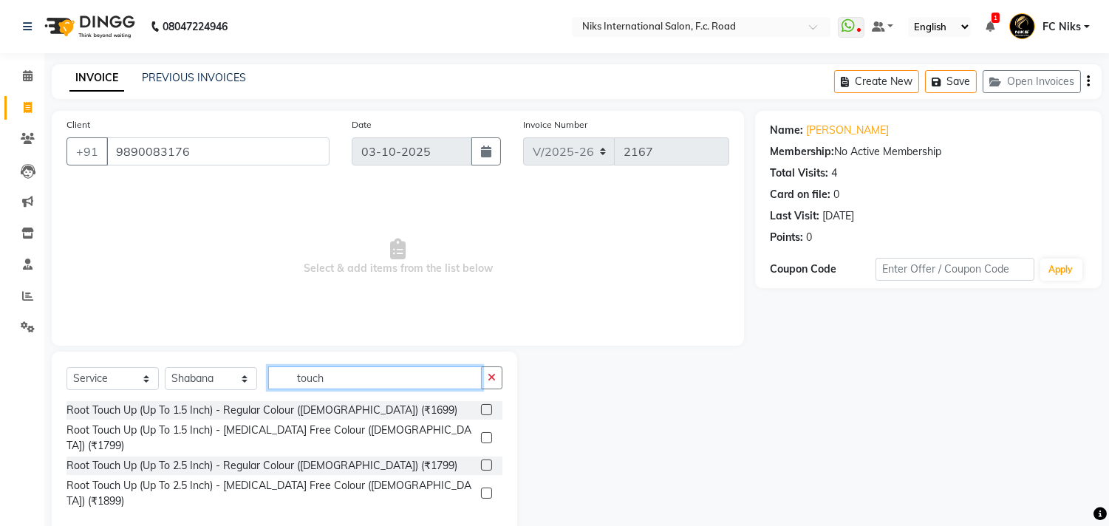
type input "touch"
click at [483, 432] on label at bounding box center [486, 437] width 11 height 11
click at [483, 434] on input "checkbox" at bounding box center [486, 439] width 10 height 10
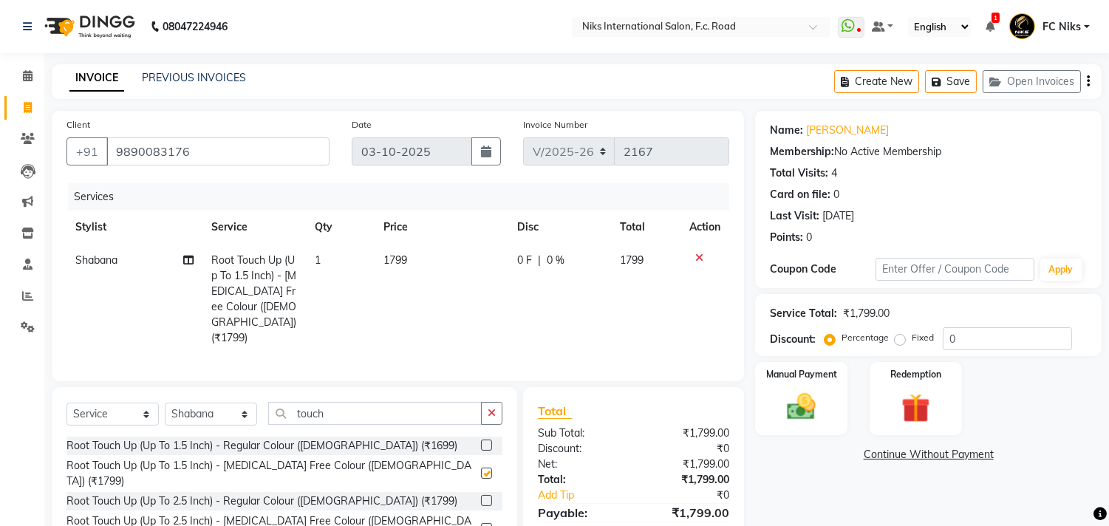
checkbox input "false"
click at [401, 267] on td "1799" at bounding box center [442, 299] width 134 height 111
select select "62714"
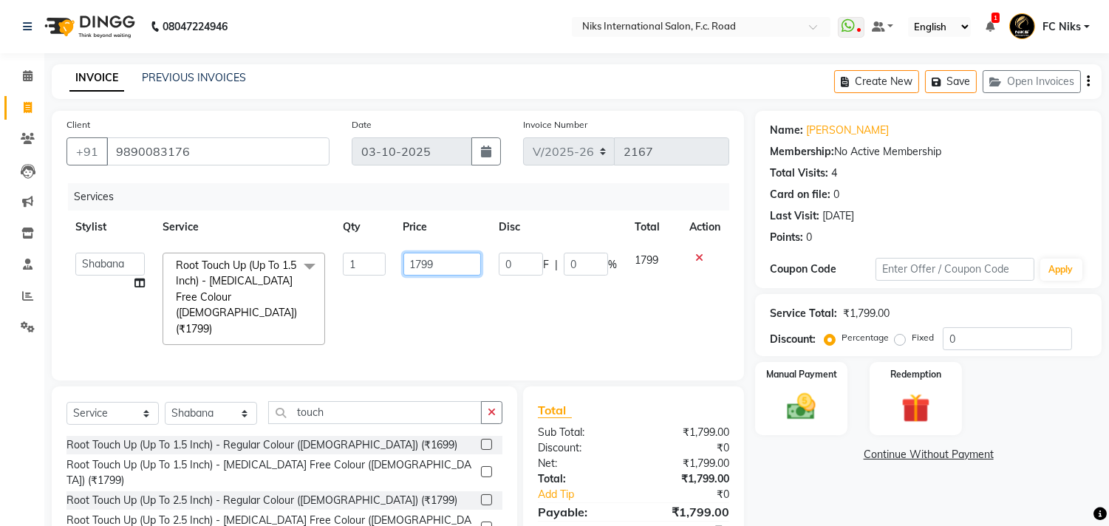
drag, startPoint x: 441, startPoint y: 262, endPoint x: 370, endPoint y: 247, distance: 73.2
click at [370, 247] on tr "Abhishek [PERSON_NAME] [PERSON_NAME] CA [PERSON_NAME] FC Niks [PERSON_NAME] [PE…" at bounding box center [398, 299] width 663 height 110
type input "2500"
click at [817, 400] on img at bounding box center [801, 407] width 49 height 35
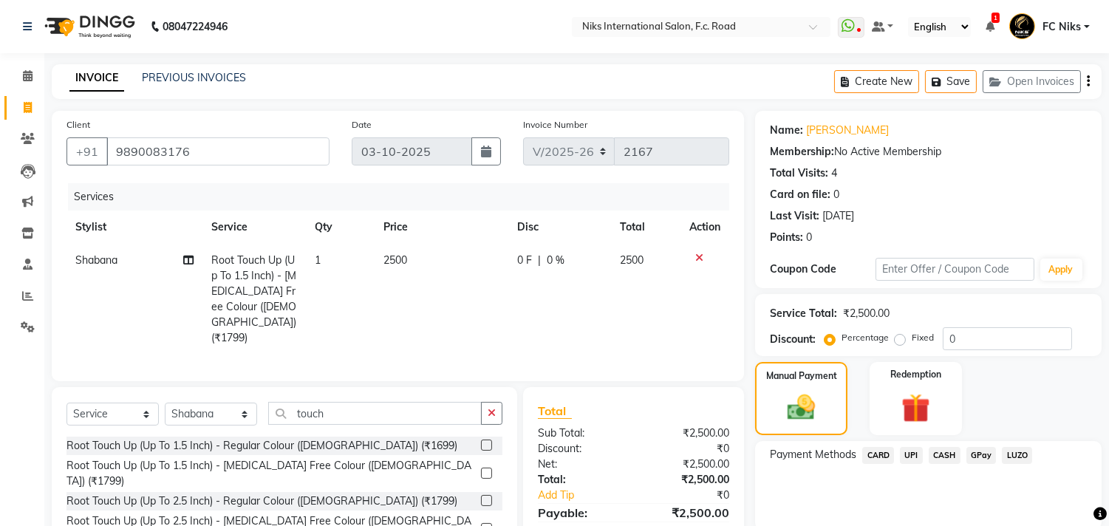
click at [940, 452] on span "CASH" at bounding box center [945, 455] width 32 height 17
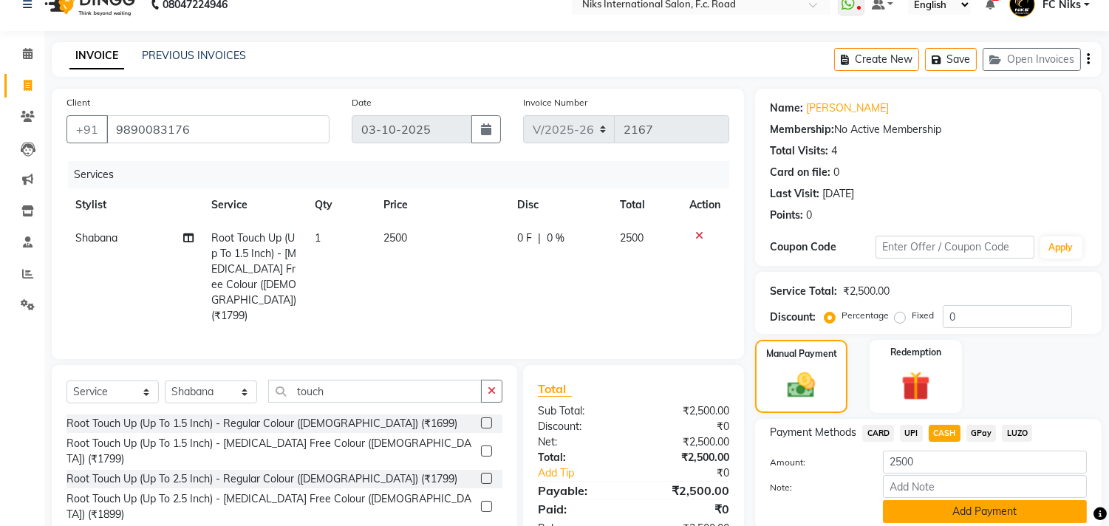
click at [976, 514] on button "Add Payment" at bounding box center [985, 511] width 204 height 23
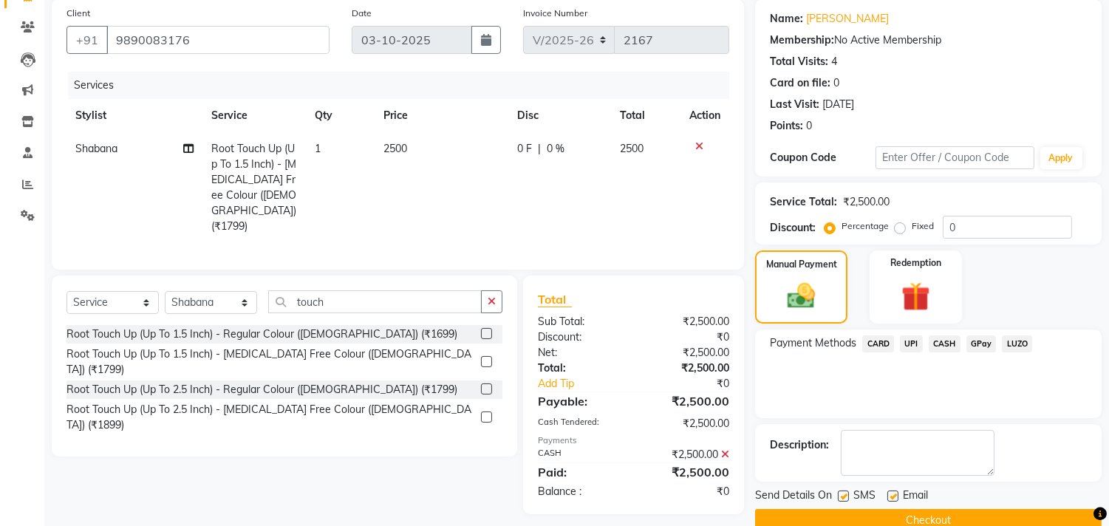
scroll to position [138, 0]
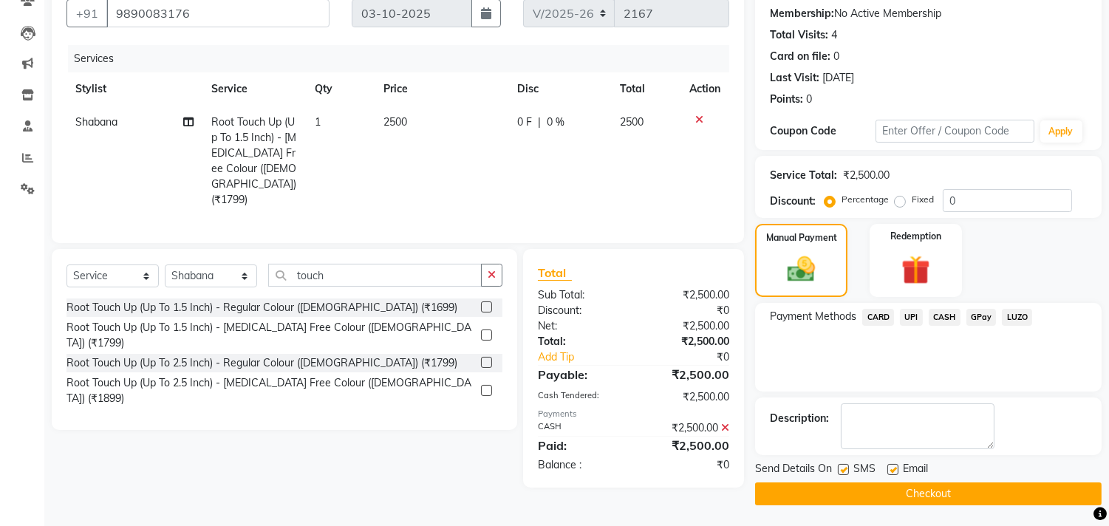
click at [959, 485] on button "Checkout" at bounding box center [928, 494] width 347 height 23
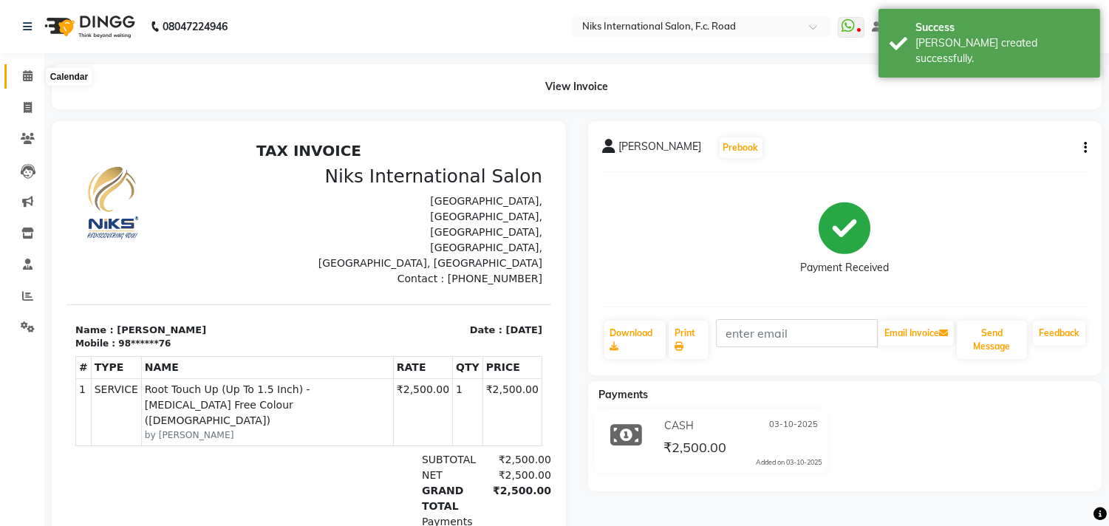
click at [34, 75] on span at bounding box center [28, 76] width 26 height 17
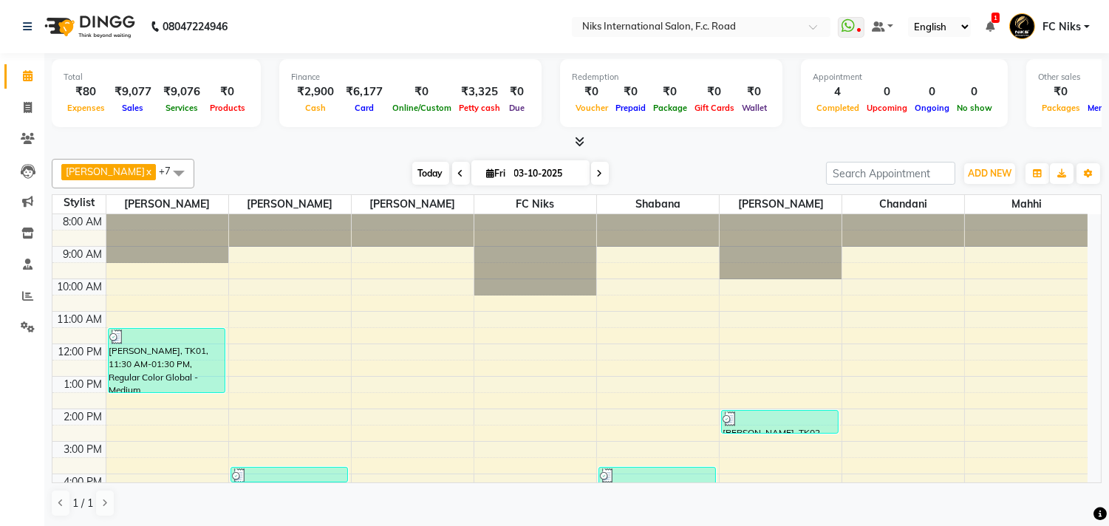
click at [432, 174] on span "Today" at bounding box center [430, 173] width 37 height 23
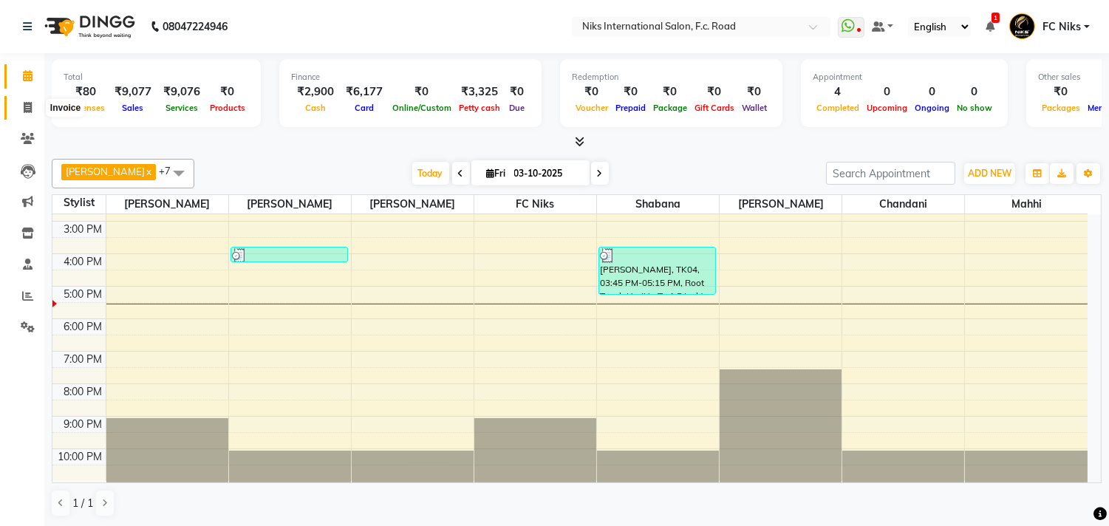
click at [24, 107] on icon at bounding box center [28, 107] width 8 height 11
select select "service"
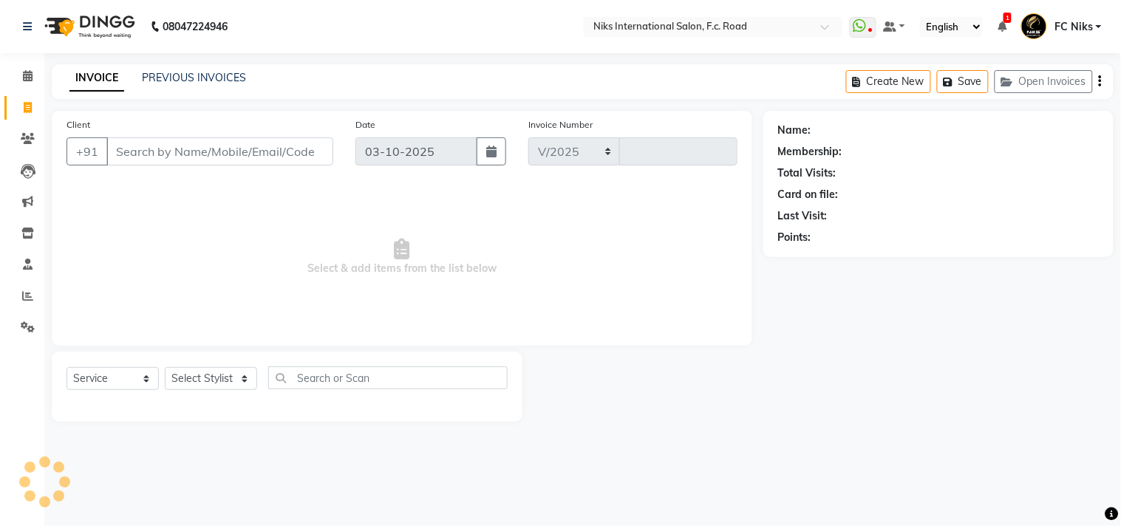
select select "7"
type input "2168"
click at [223, 367] on div "Select Service Product Membership Package Voucher Prepaid Gift Card Select Styl…" at bounding box center [287, 384] width 441 height 35
click at [220, 371] on select "Select Stylist [PERSON_NAME] [PERSON_NAME] CA [PERSON_NAME] FC Niks [PERSON_NAM…" at bounding box center [211, 378] width 92 height 23
select select "89392"
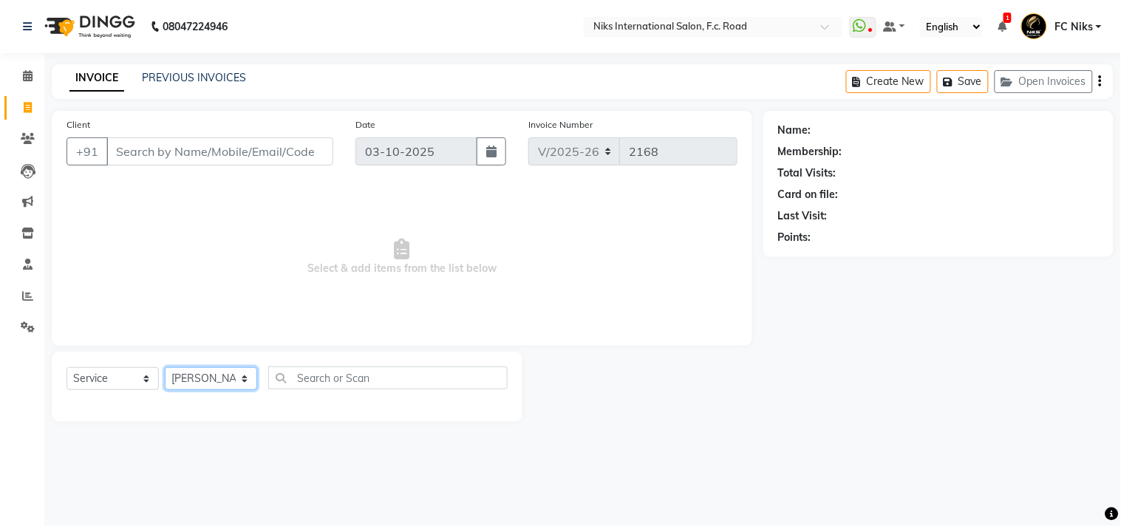
click at [165, 368] on select "Select Stylist [PERSON_NAME] [PERSON_NAME] CA [PERSON_NAME] FC Niks [PERSON_NAM…" at bounding box center [211, 378] width 92 height 23
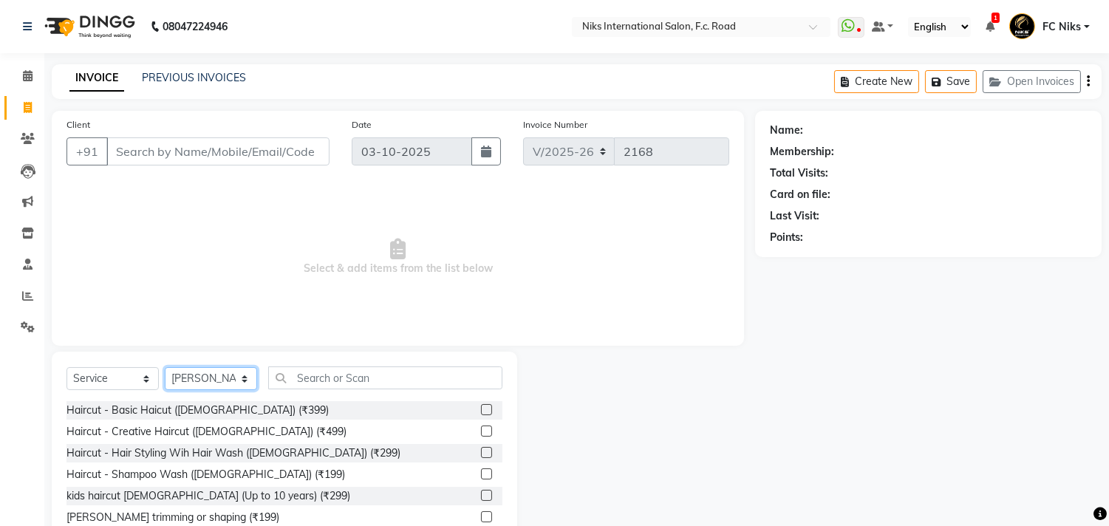
click at [234, 384] on select "Select Stylist [PERSON_NAME] [PERSON_NAME] CA [PERSON_NAME] FC Niks [PERSON_NAM…" at bounding box center [211, 378] width 92 height 23
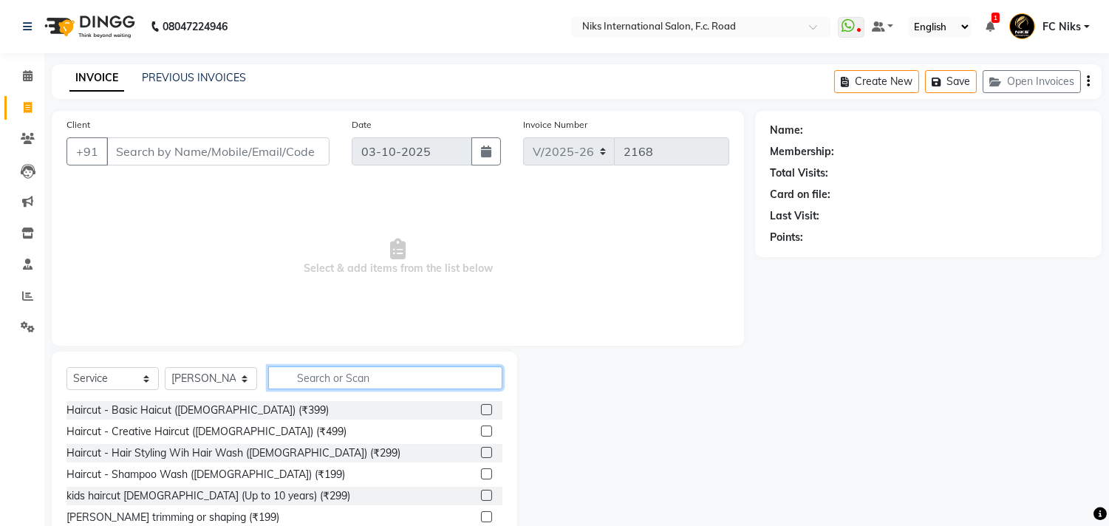
click at [312, 379] on input "text" at bounding box center [385, 378] width 234 height 23
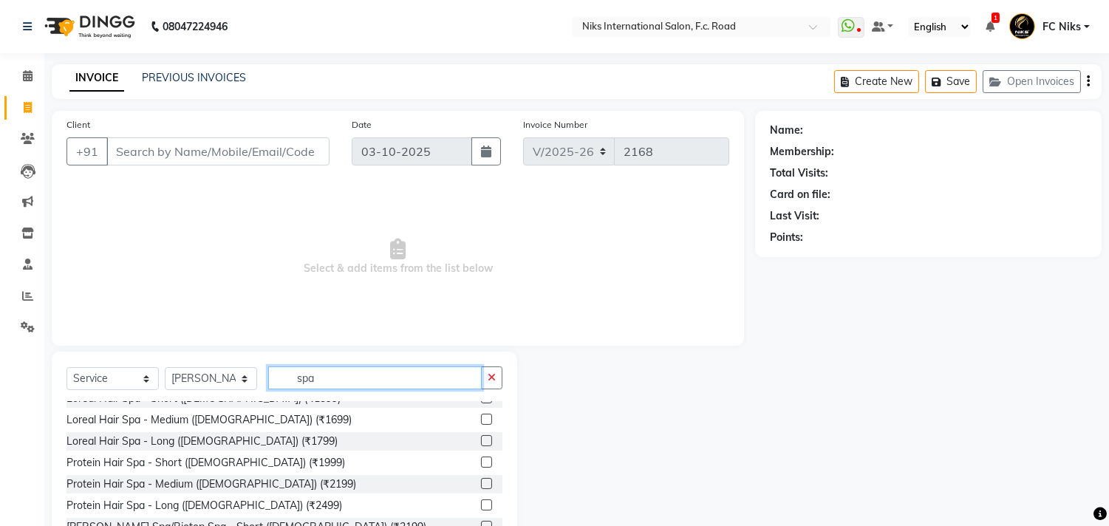
scroll to position [109, 0]
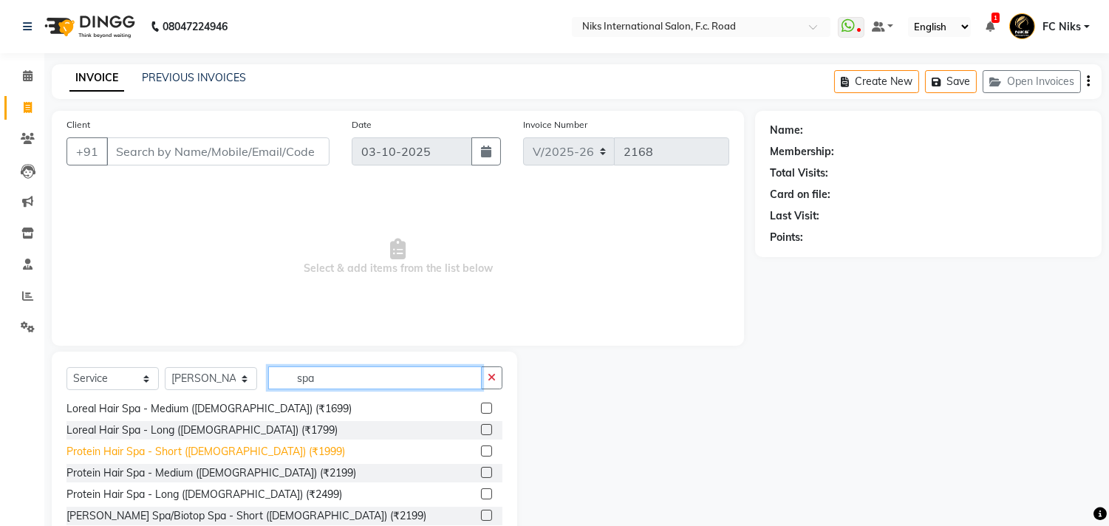
type input "spa"
click at [234, 447] on div "Protein Hair Spa - Short ([DEMOGRAPHIC_DATA]) (₹1999)" at bounding box center [206, 452] width 279 height 16
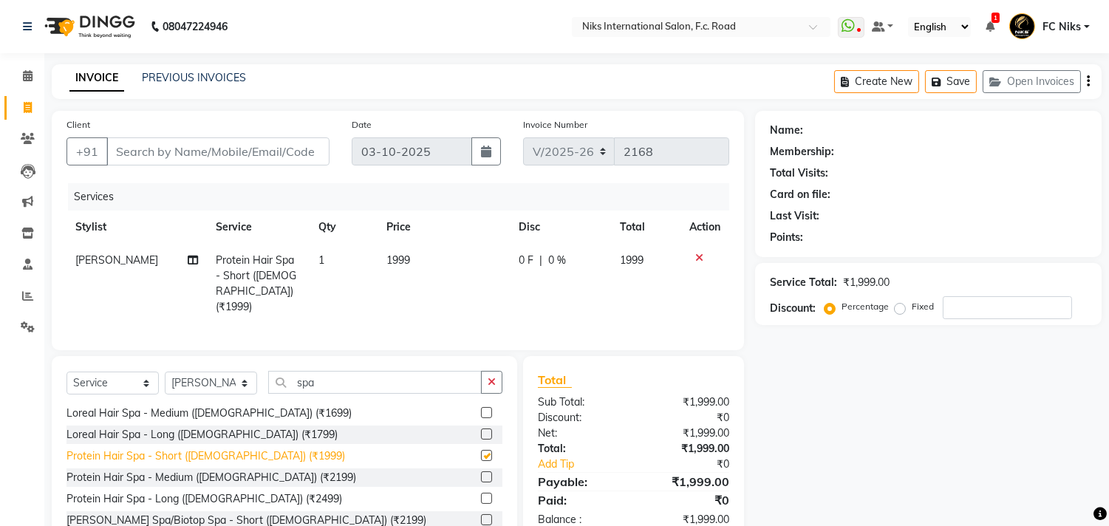
checkbox input "false"
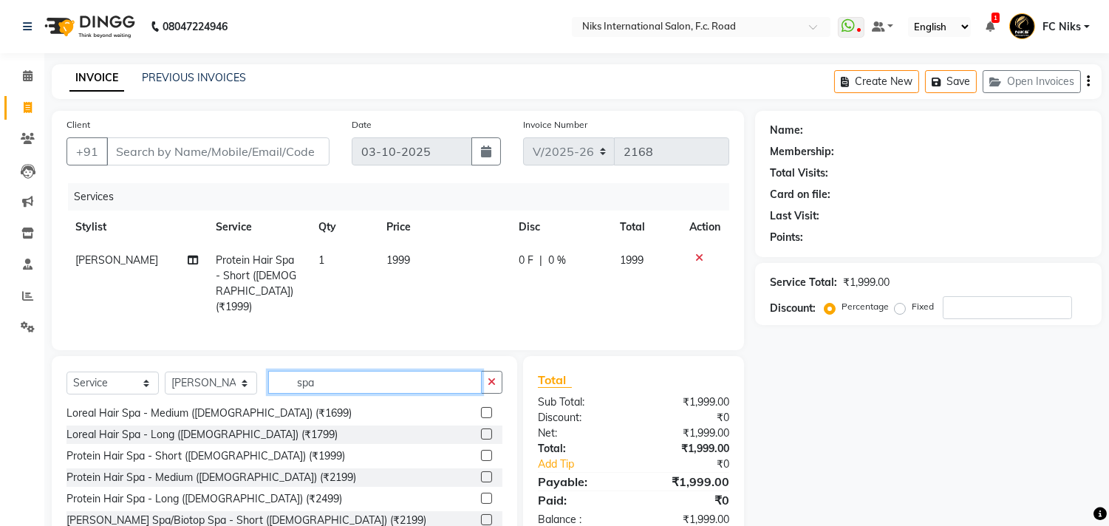
click at [356, 375] on input "spa" at bounding box center [375, 382] width 214 height 23
type input "s"
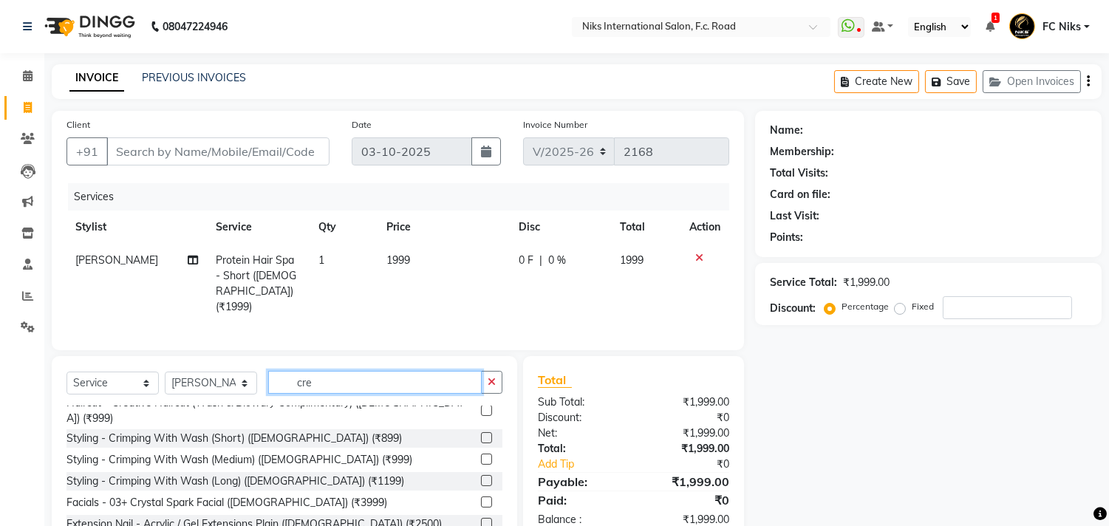
scroll to position [0, 0]
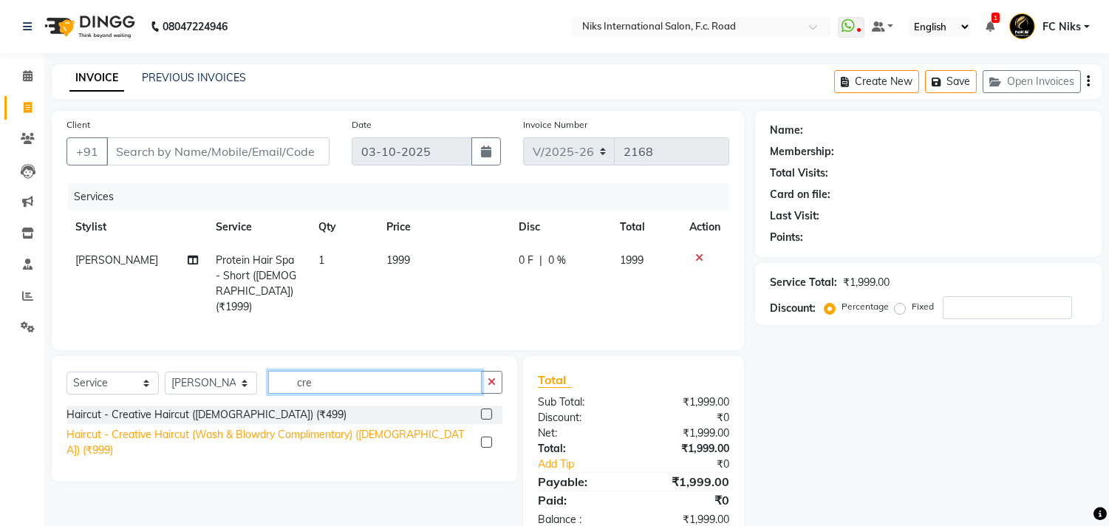
type input "cre"
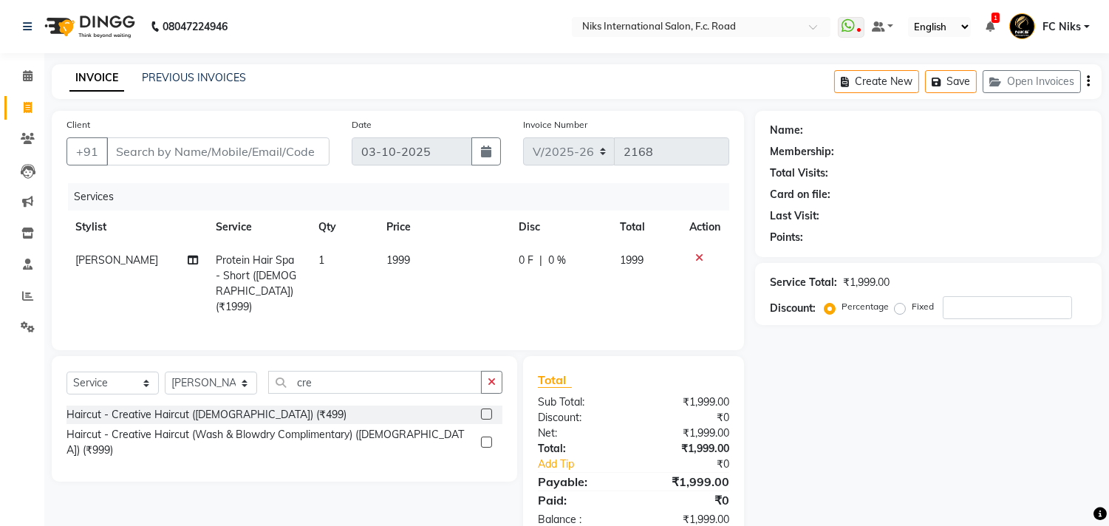
click at [319, 433] on div "Haircut - Creative Haircut (Wash & Blowdry Complimentary) ([DEMOGRAPHIC_DATA]) …" at bounding box center [271, 442] width 409 height 31
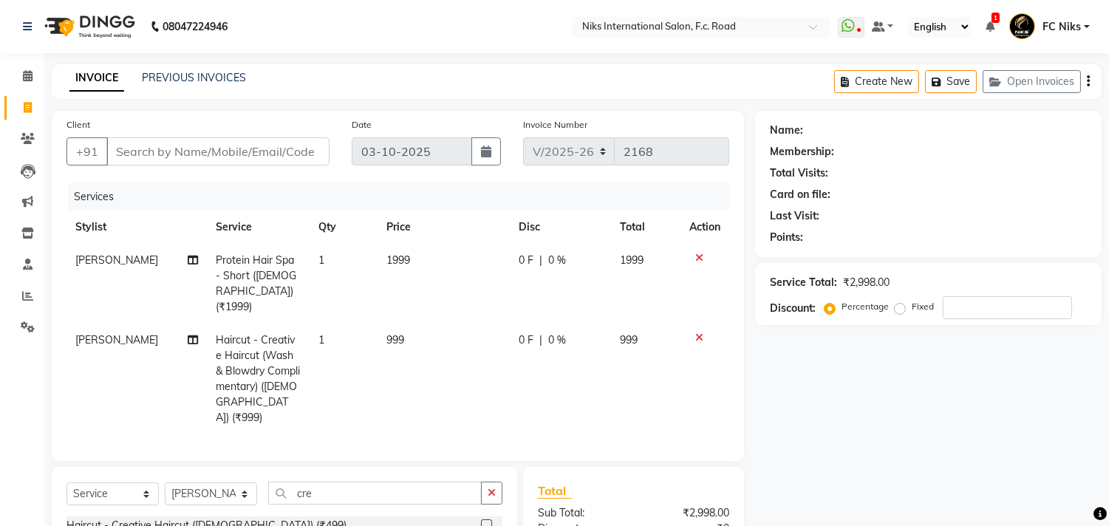
checkbox input "false"
click at [231, 483] on select "Select Stylist [PERSON_NAME] [PERSON_NAME] CA [PERSON_NAME] FC Niks [PERSON_NAM…" at bounding box center [211, 494] width 92 height 23
click at [165, 483] on select "Select Stylist [PERSON_NAME] [PERSON_NAME] CA [PERSON_NAME] FC Niks [PERSON_NAM…" at bounding box center [211, 494] width 92 height 23
click at [205, 486] on select "Select Stylist [PERSON_NAME] [PERSON_NAME] CA [PERSON_NAME] FC Niks [PERSON_NAM…" at bounding box center [211, 494] width 92 height 23
select select "82852"
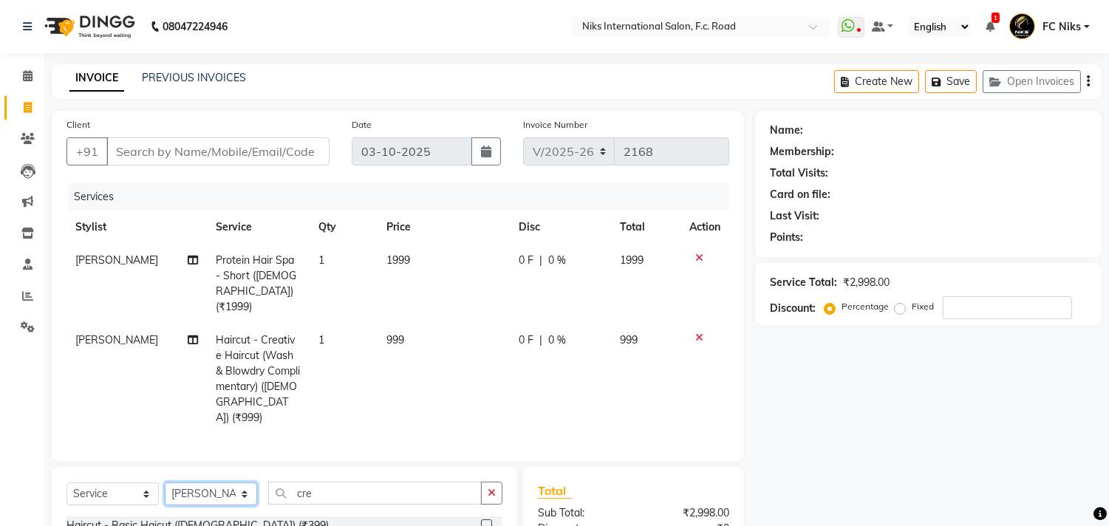
click at [165, 483] on select "Select Stylist [PERSON_NAME] [PERSON_NAME] CA [PERSON_NAME] FC Niks [PERSON_NAM…" at bounding box center [211, 494] width 92 height 23
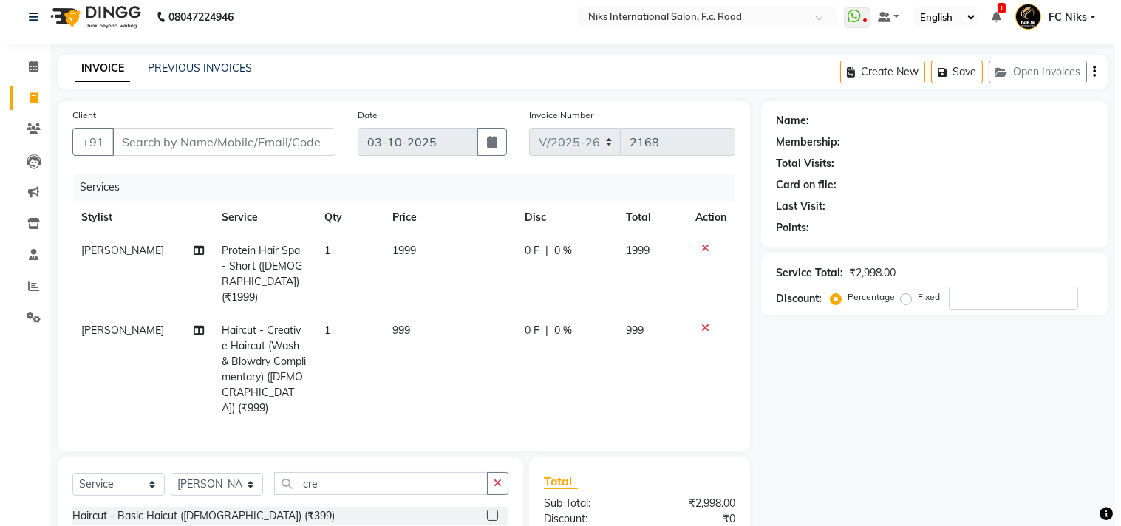
scroll to position [27, 0]
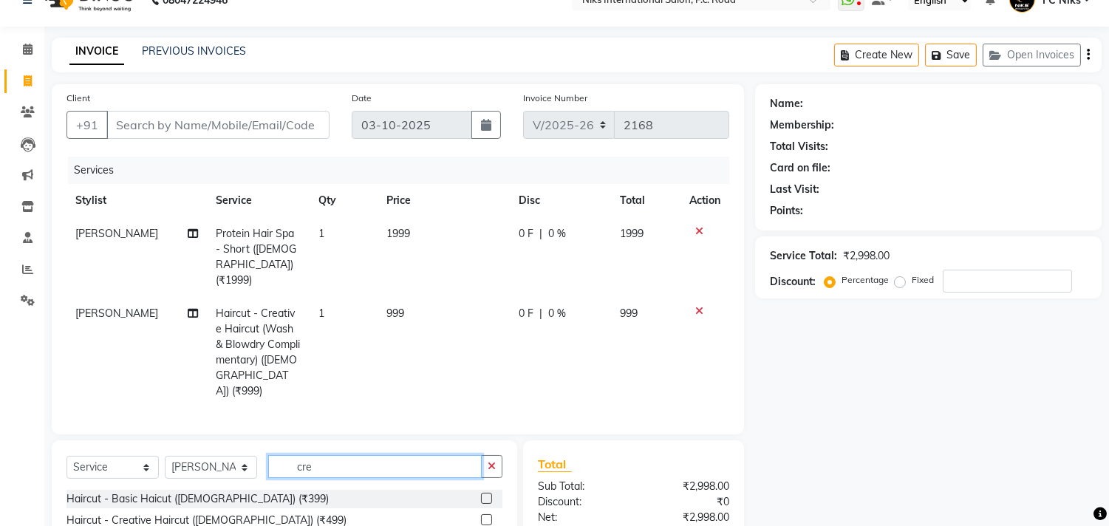
click at [447, 455] on input "cre" at bounding box center [375, 466] width 214 height 23
type input "cre"
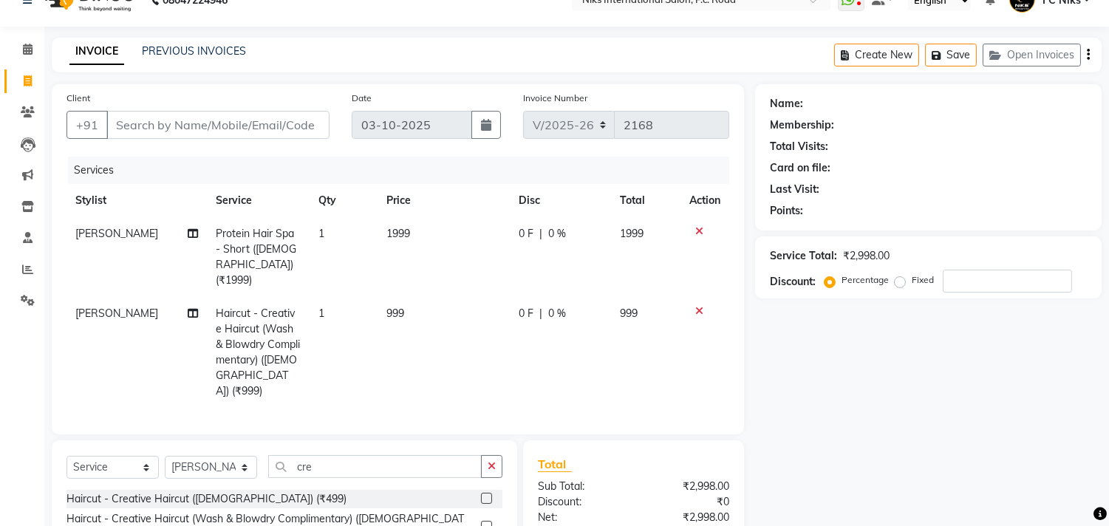
click at [416, 511] on div "Haircut - Creative Haircut (Wash & Blowdry Complimentary) ([DEMOGRAPHIC_DATA]) …" at bounding box center [271, 526] width 409 height 31
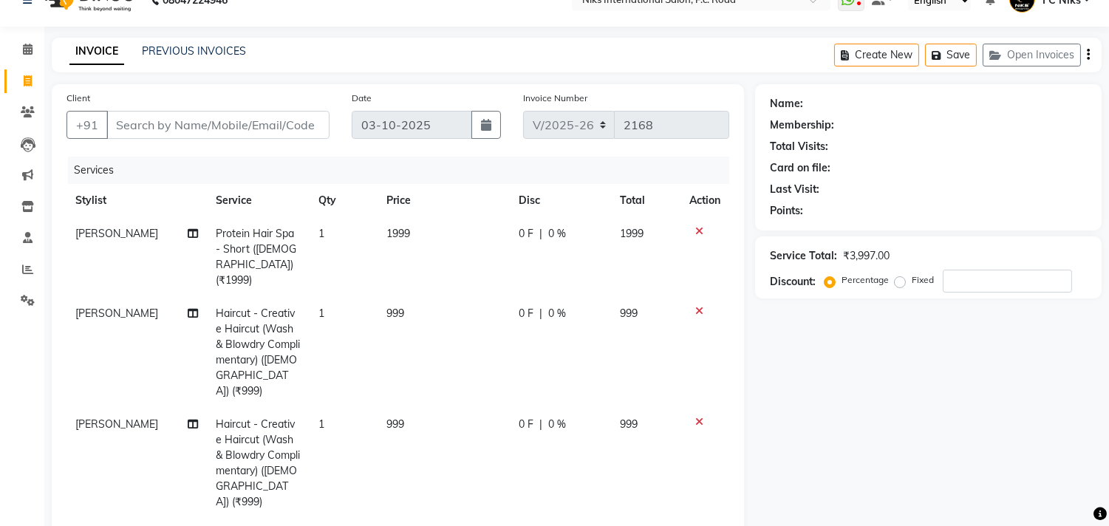
checkbox input "false"
click at [423, 273] on td "1999" at bounding box center [444, 257] width 132 height 80
select select "89392"
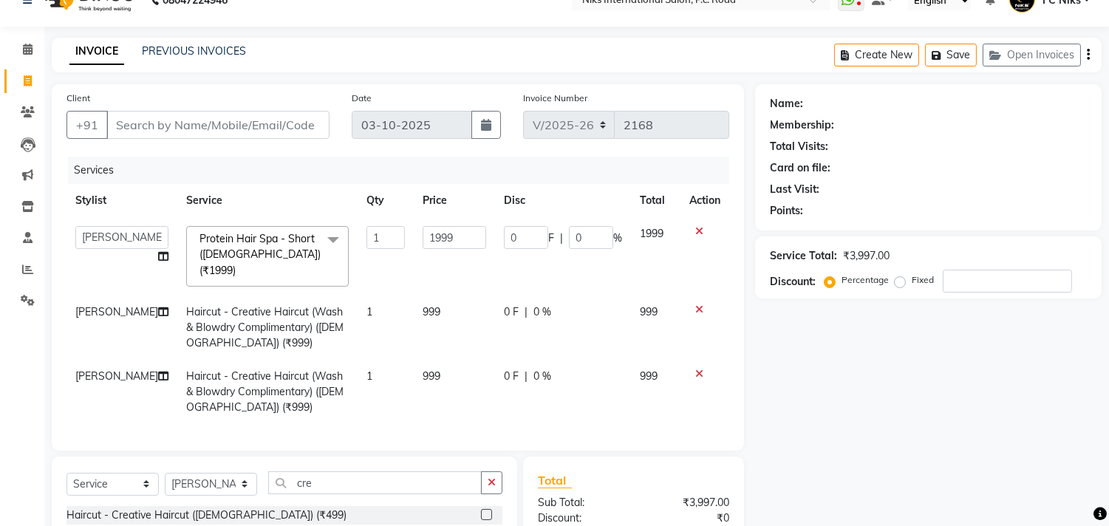
click at [448, 300] on td "999" at bounding box center [454, 328] width 81 height 64
select select "89392"
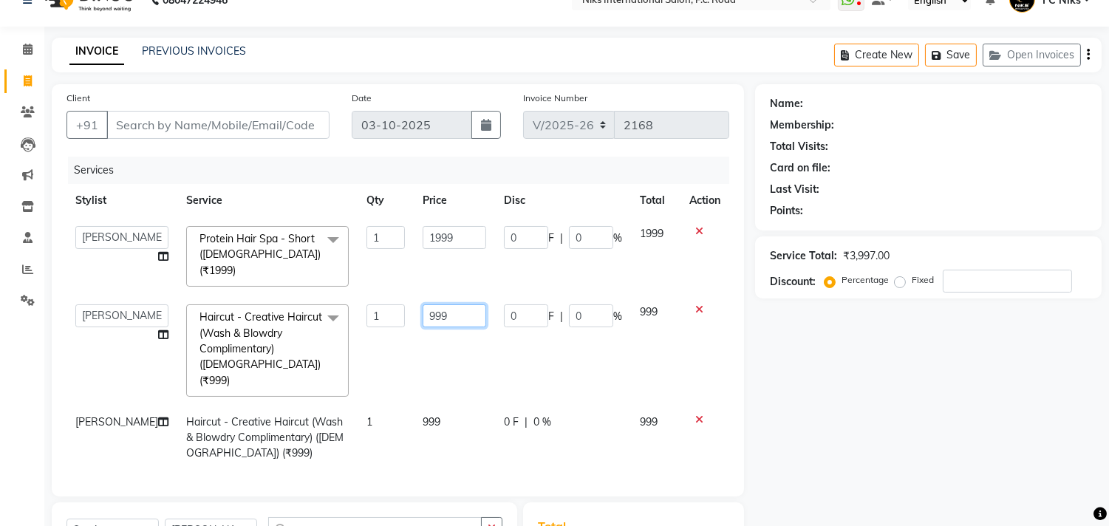
click at [454, 304] on input "999" at bounding box center [455, 315] width 64 height 23
type input "9"
type input "1000"
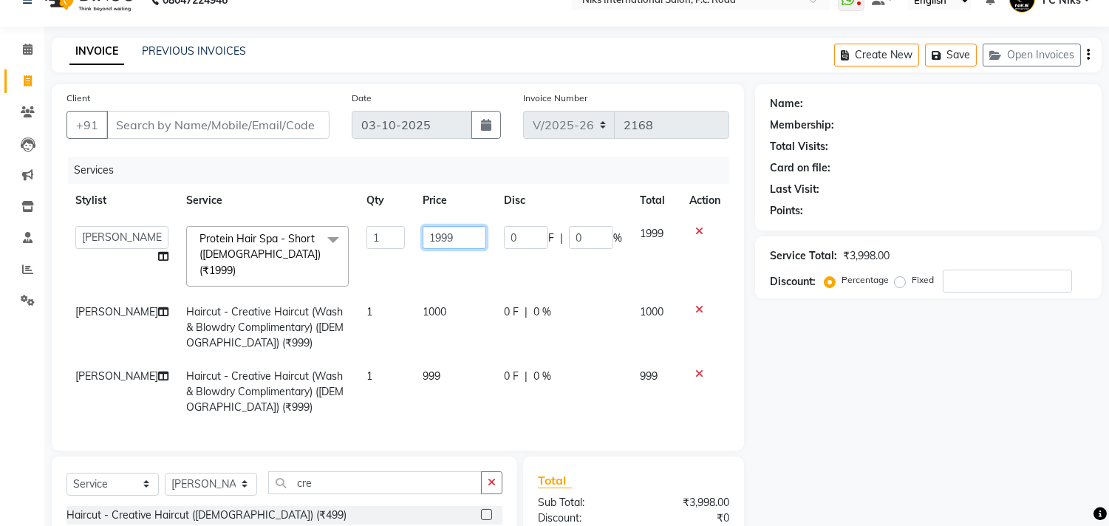
click at [440, 229] on input "1999" at bounding box center [455, 237] width 64 height 23
click at [449, 236] on input "1999" at bounding box center [455, 237] width 64 height 23
type input "1"
type input "2000"
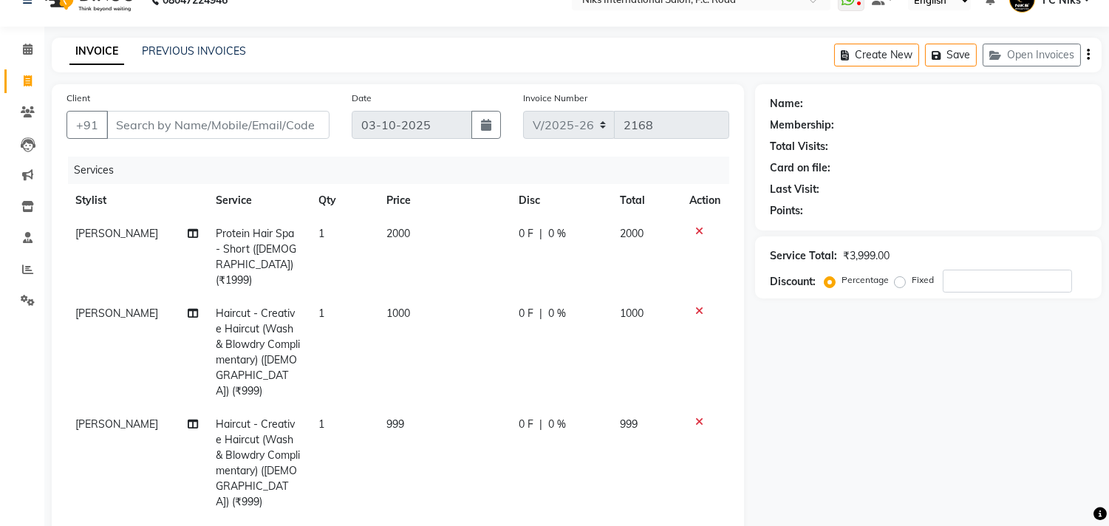
click at [464, 356] on tbody "[PERSON_NAME] Protein Hair Spa - Short ([DEMOGRAPHIC_DATA]) (₹1999) 1 2000 0 F …" at bounding box center [398, 368] width 663 height 302
click at [446, 373] on td "1000" at bounding box center [444, 352] width 132 height 111
select select "89392"
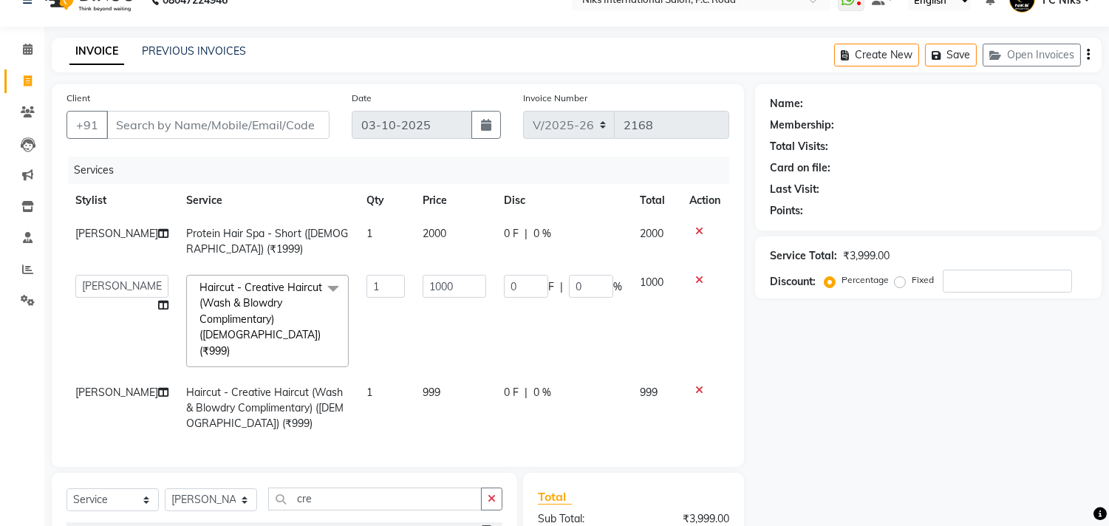
click at [447, 389] on td "999" at bounding box center [454, 408] width 81 height 64
select select "82852"
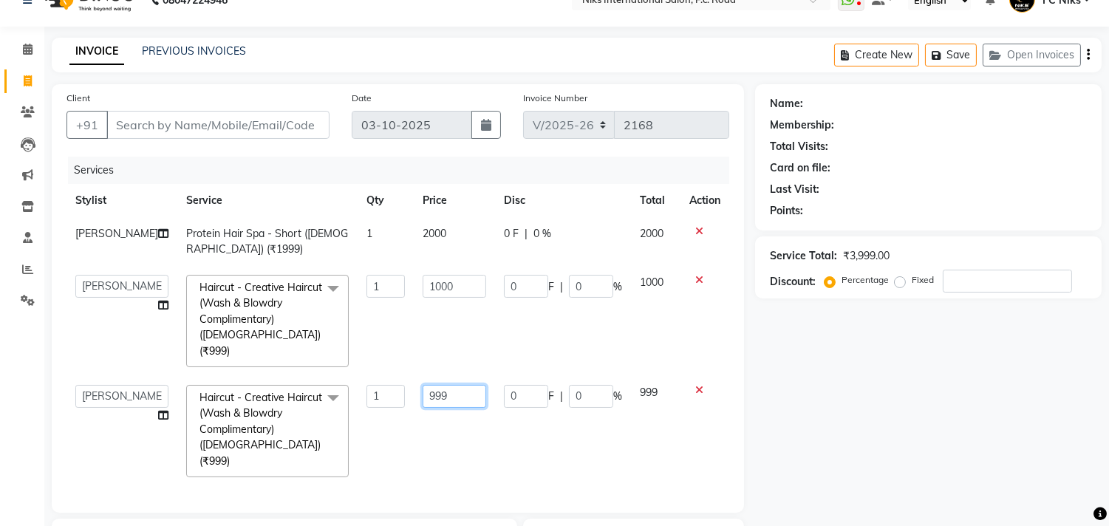
click at [447, 389] on input "999" at bounding box center [455, 396] width 64 height 23
type input "9"
type input "1000"
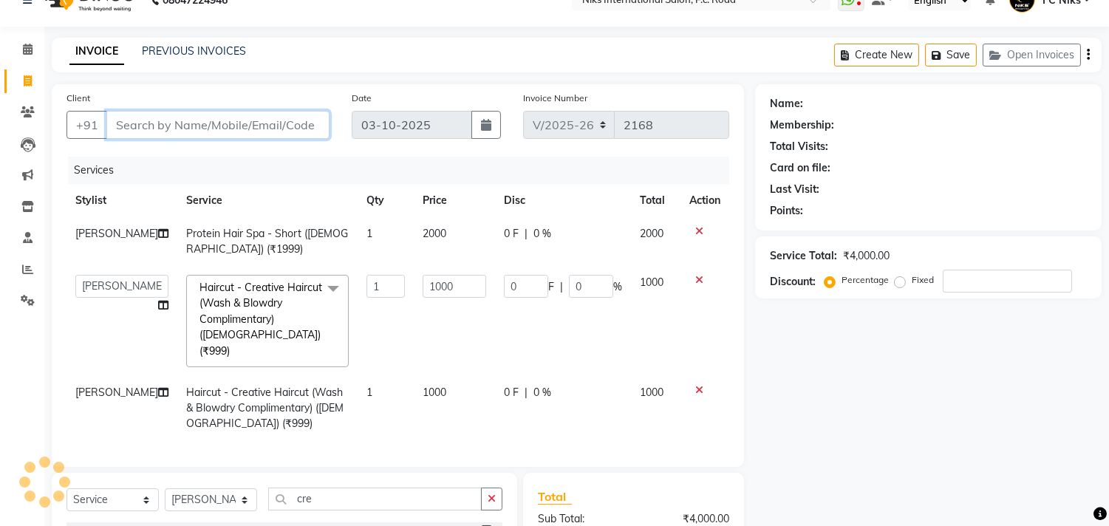
drag, startPoint x: 451, startPoint y: 387, endPoint x: 276, endPoint y: 124, distance: 315.4
click at [276, 124] on input "Client" at bounding box center [217, 125] width 223 height 28
type input "9"
type input "0"
type input "9881185684"
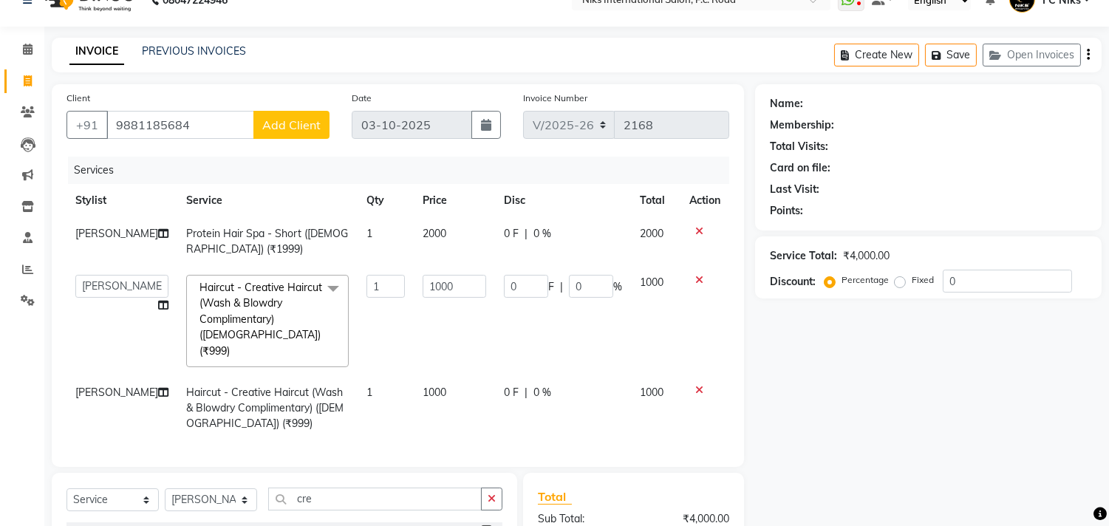
click at [276, 124] on span "Add Client" at bounding box center [291, 125] width 58 height 15
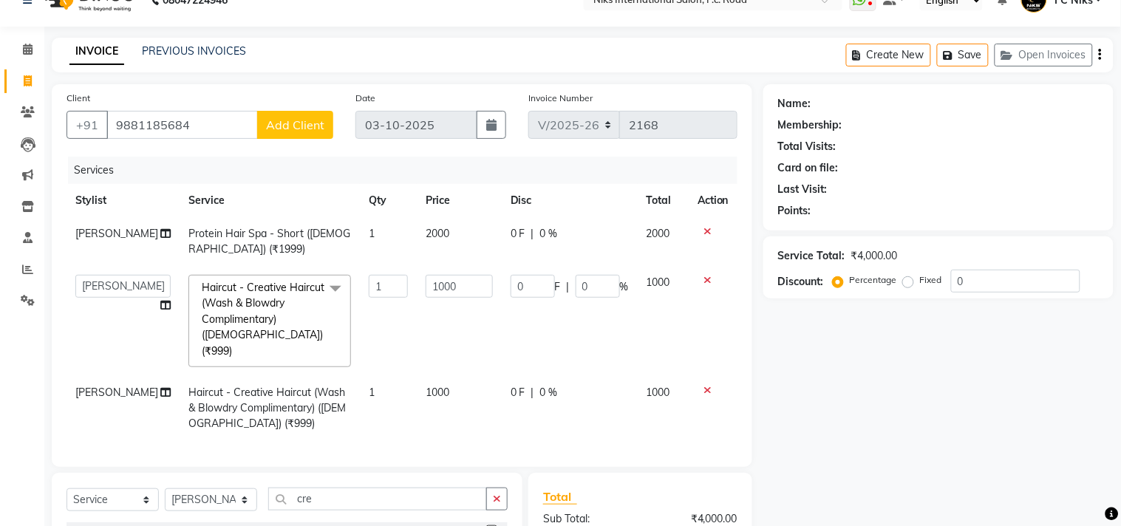
select select "22"
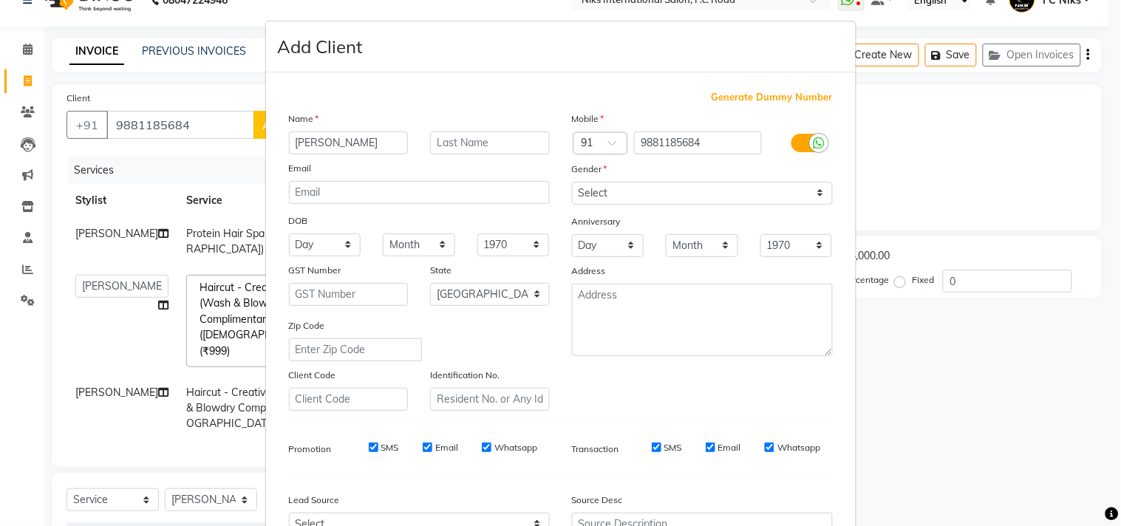
type input "[PERSON_NAME]"
click at [456, 138] on input "text" at bounding box center [490, 143] width 120 height 23
click at [444, 130] on div "Name" at bounding box center [419, 121] width 283 height 21
click at [468, 164] on div "Name Siya Email DOB Day 01 02 03 04 05 06 07 08 09 10 11 12 13 14 15 16 17 18 1…" at bounding box center [419, 261] width 283 height 300
drag, startPoint x: 490, startPoint y: 143, endPoint x: 503, endPoint y: 155, distance: 17.3
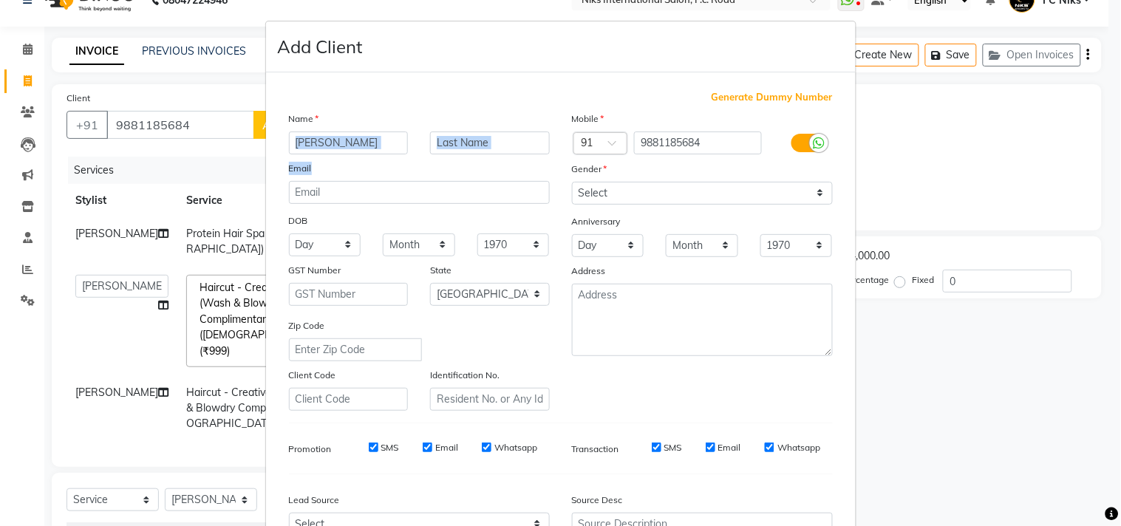
click at [503, 154] on div "Name Siya Email DOB Day 01 02 03 04 05 06 07 08 09 10 11 12 13 14 15 16 17 18 1…" at bounding box center [419, 261] width 283 height 300
click at [511, 157] on div "Name Siya Email DOB Day 01 02 03 04 05 06 07 08 09 10 11 12 13 14 15 16 17 18 1…" at bounding box center [419, 261] width 283 height 300
click at [480, 140] on input "text" at bounding box center [490, 143] width 120 height 23
type input "Hivre"
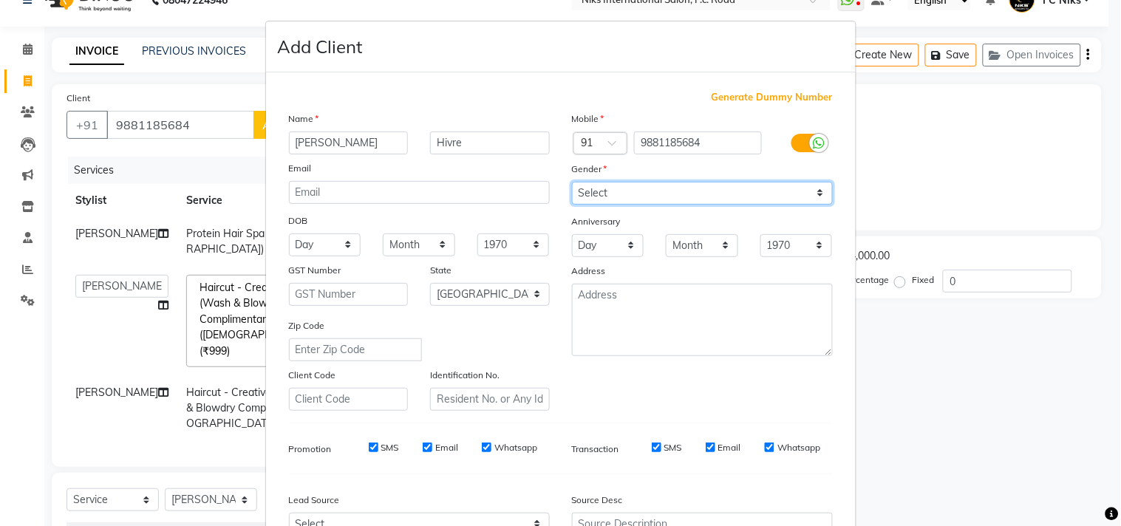
drag, startPoint x: 650, startPoint y: 192, endPoint x: 658, endPoint y: 200, distance: 11.5
click at [654, 195] on select "Select [DEMOGRAPHIC_DATA] [DEMOGRAPHIC_DATA] Other Prefer Not To Say" at bounding box center [702, 193] width 261 height 23
select select "[DEMOGRAPHIC_DATA]"
click at [572, 182] on select "Select [DEMOGRAPHIC_DATA] [DEMOGRAPHIC_DATA] Other Prefer Not To Say" at bounding box center [702, 193] width 261 height 23
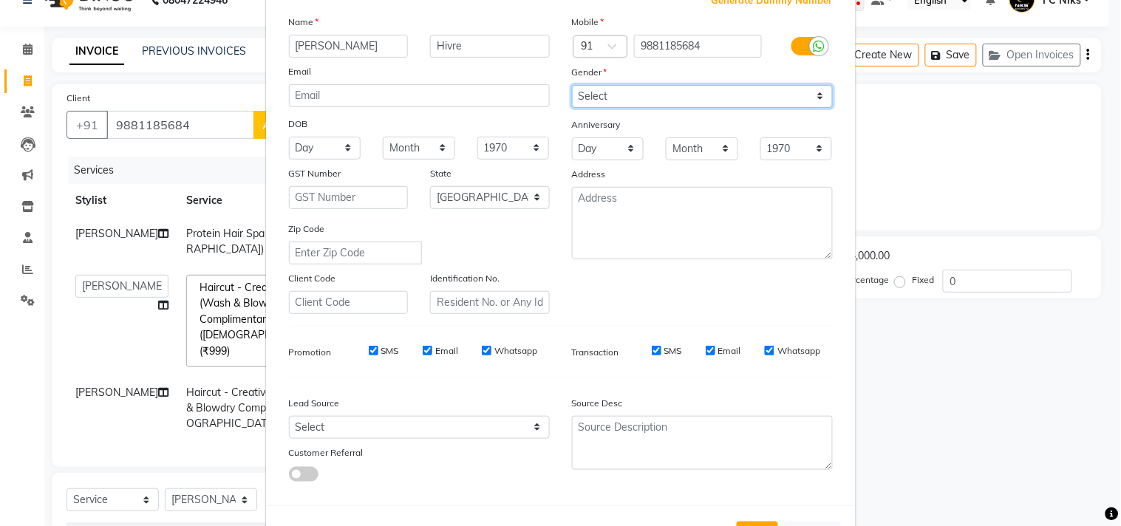
scroll to position [101, 0]
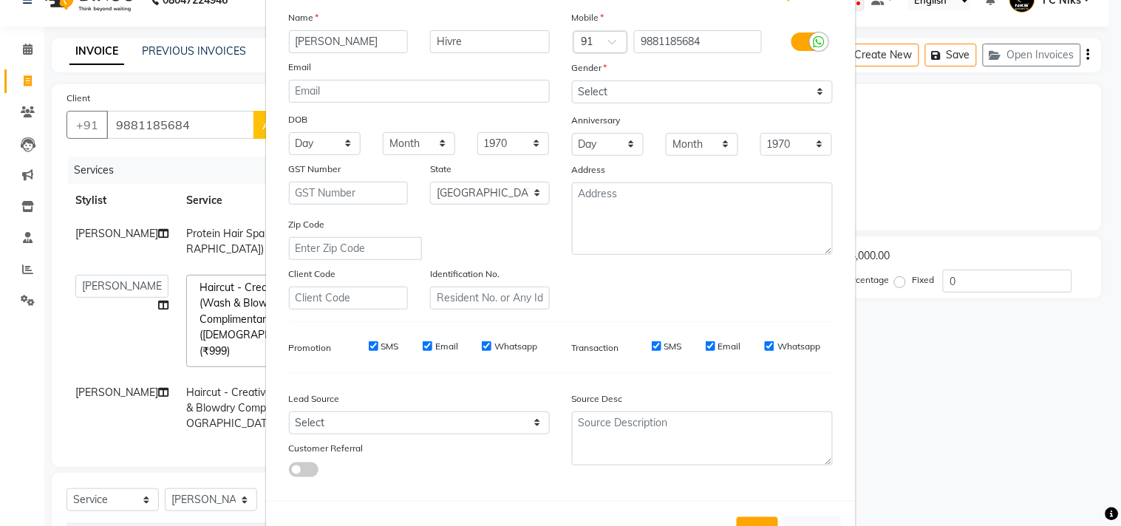
click at [756, 523] on button "Add" at bounding box center [757, 530] width 41 height 27
type input "98******84"
select select
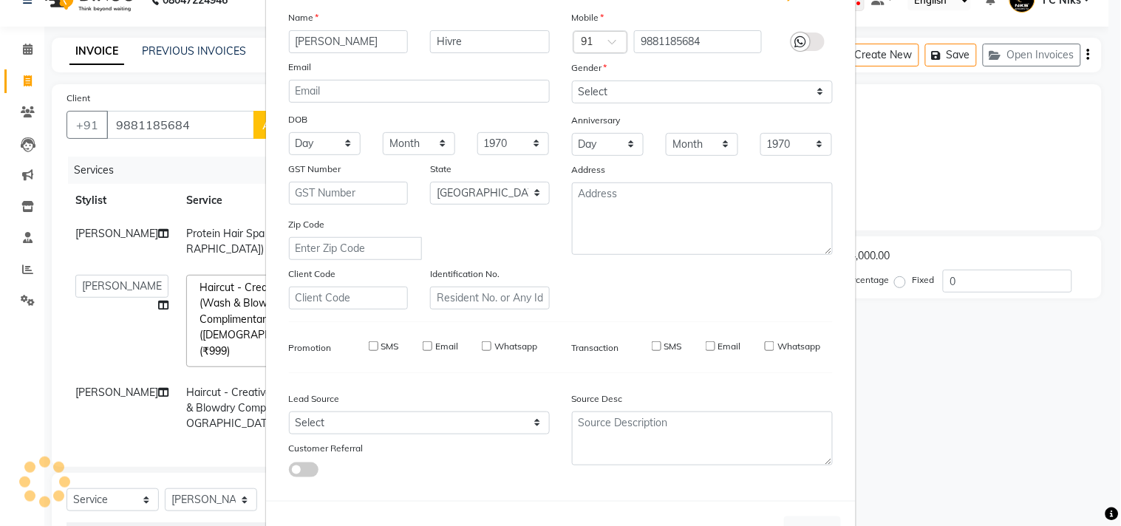
select select "null"
select select
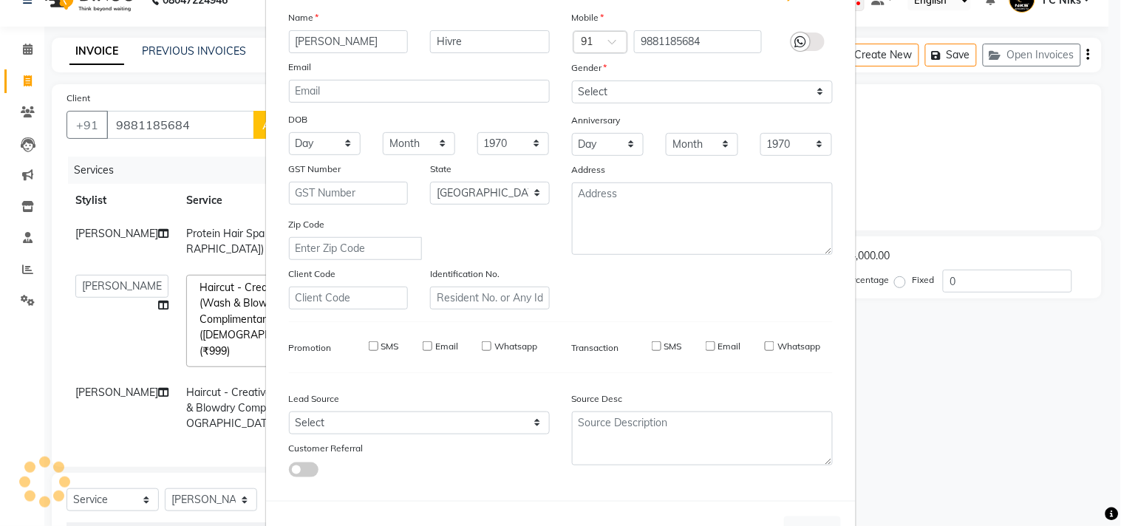
checkbox input "false"
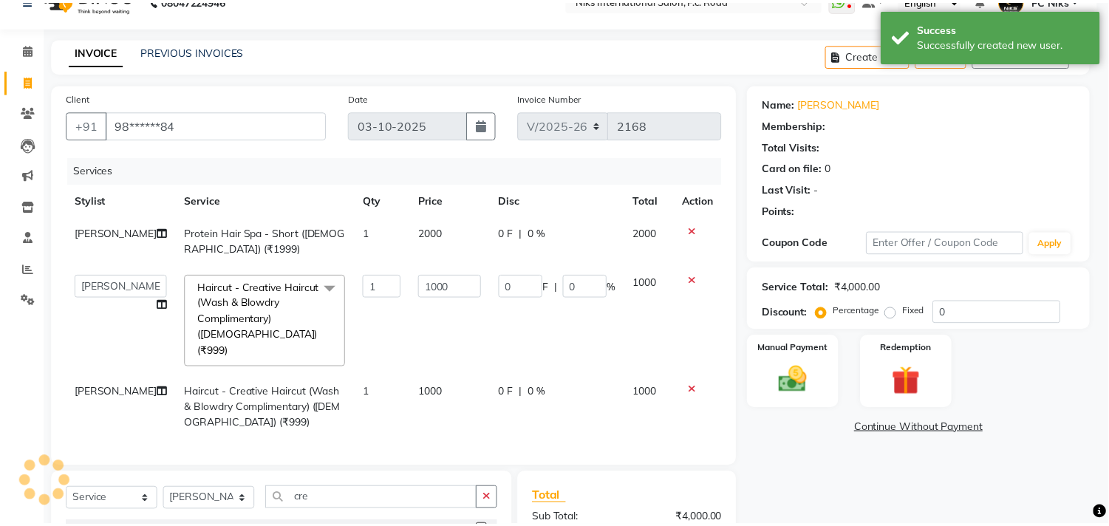
scroll to position [0, 0]
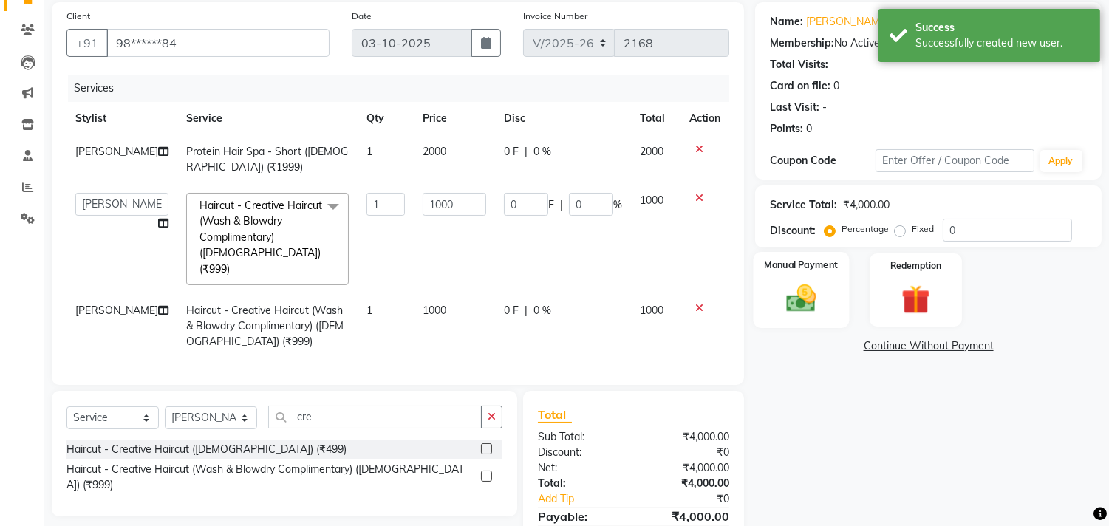
click at [800, 320] on div "Manual Payment" at bounding box center [802, 289] width 96 height 75
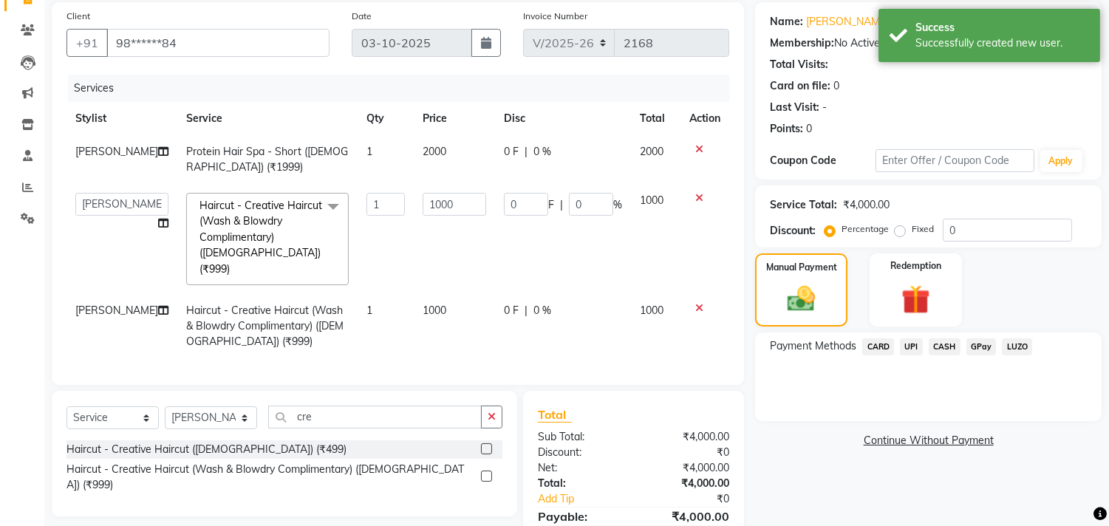
scroll to position [82, 0]
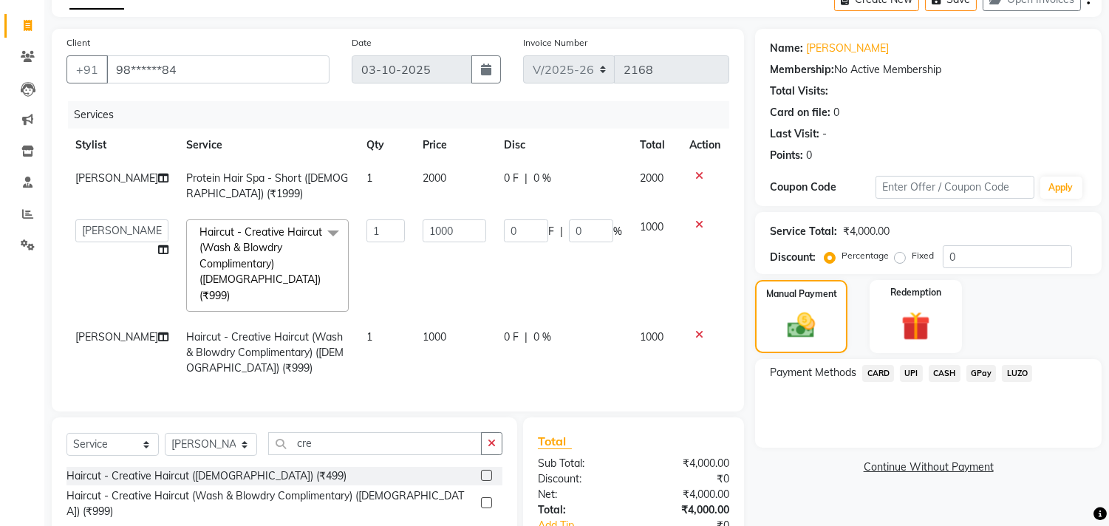
click at [888, 370] on span "CARD" at bounding box center [878, 373] width 32 height 17
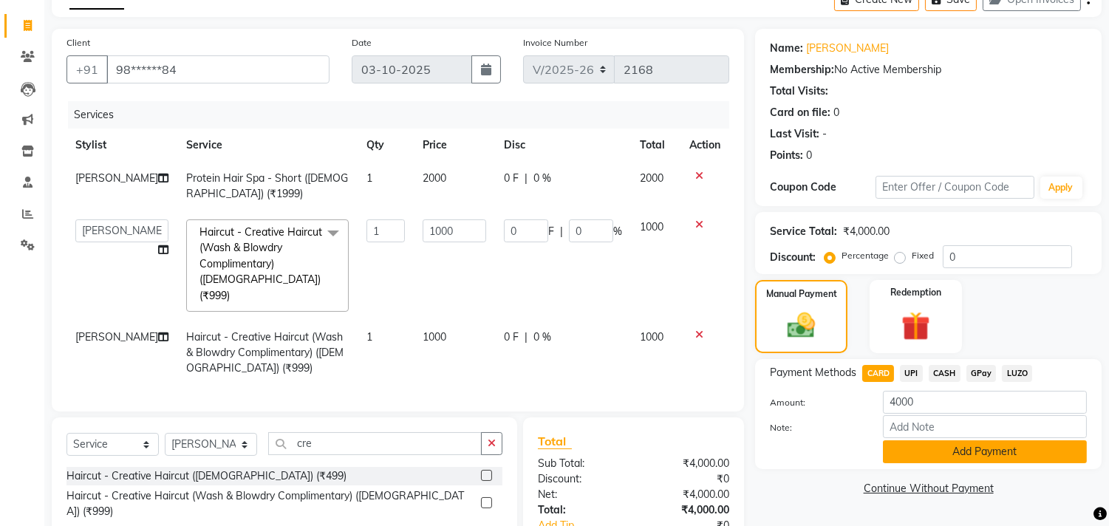
click at [977, 455] on button "Add Payment" at bounding box center [985, 451] width 204 height 23
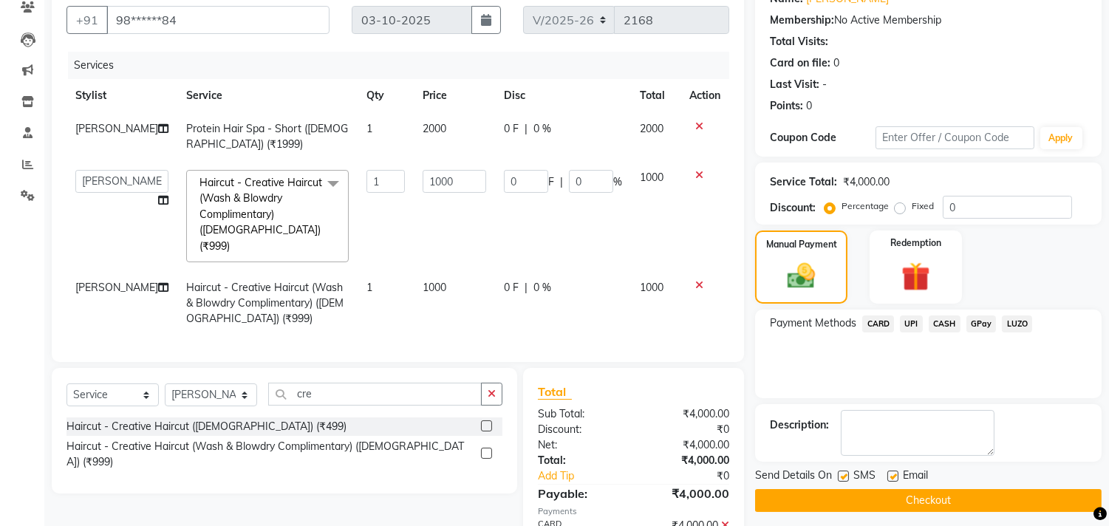
scroll to position [137, 0]
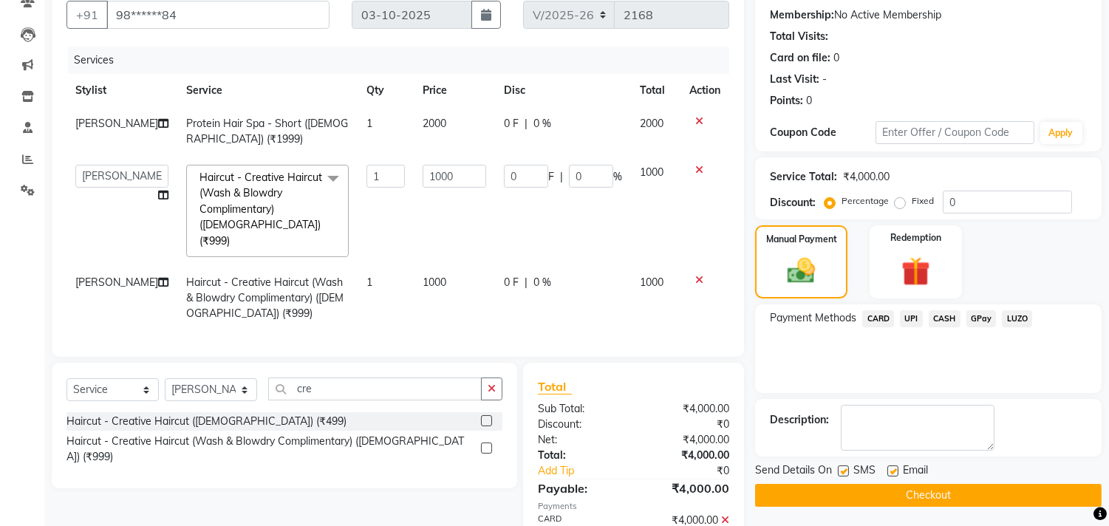
click at [992, 500] on button "Checkout" at bounding box center [928, 495] width 347 height 23
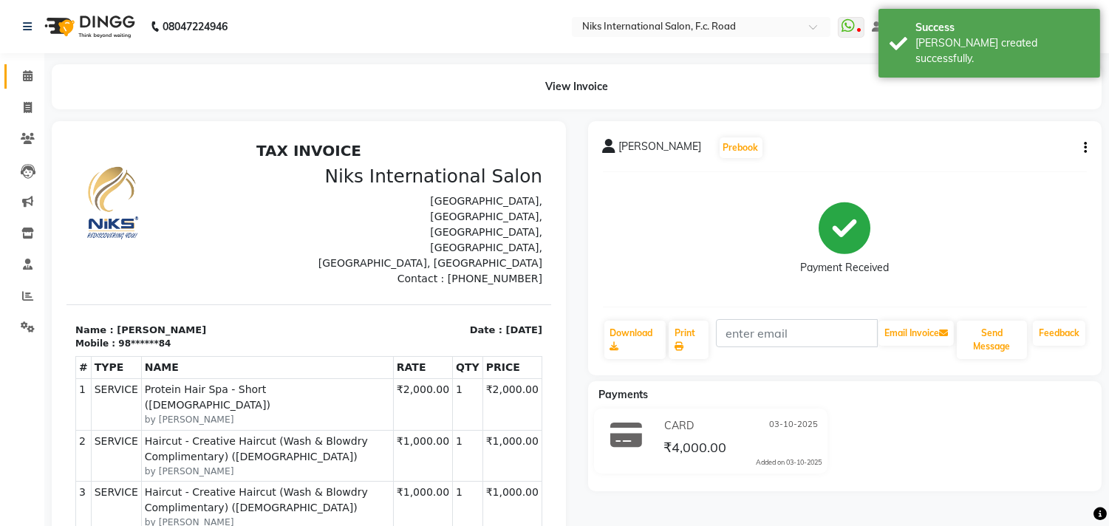
drag, startPoint x: 27, startPoint y: 84, endPoint x: 34, endPoint y: 94, distance: 11.7
click at [30, 86] on link "Calendar" at bounding box center [21, 76] width 35 height 24
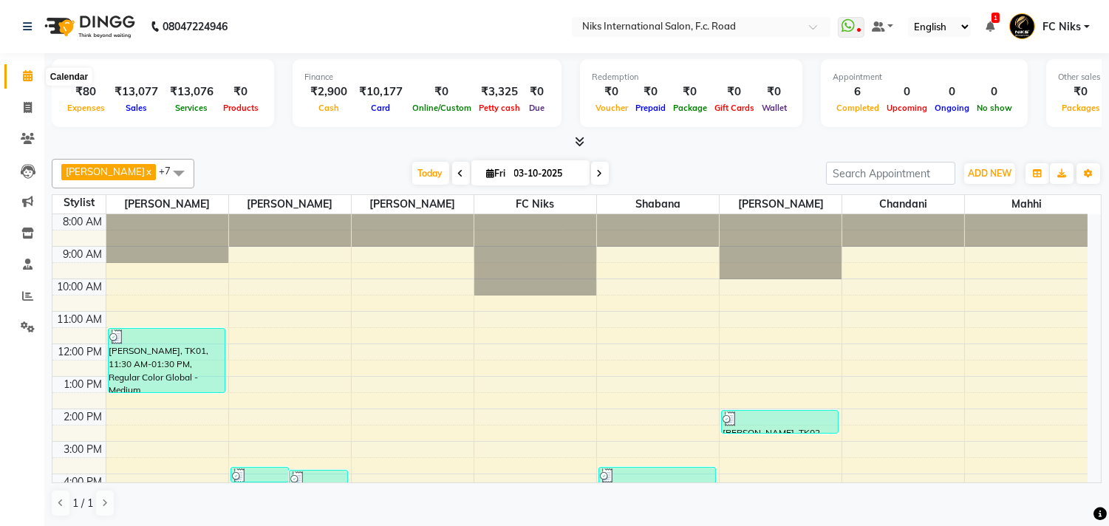
click at [15, 81] on span at bounding box center [28, 76] width 26 height 17
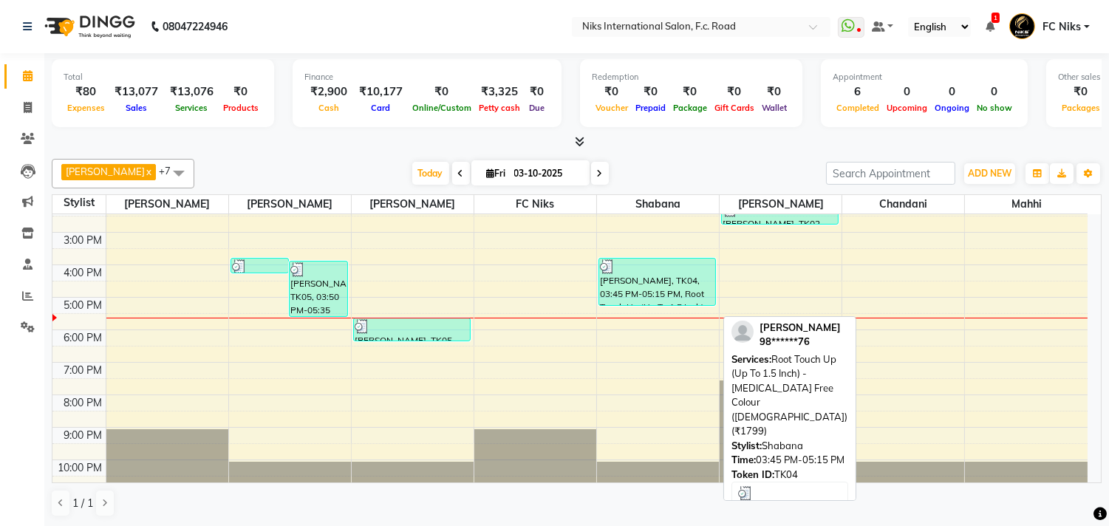
scroll to position [219, 0]
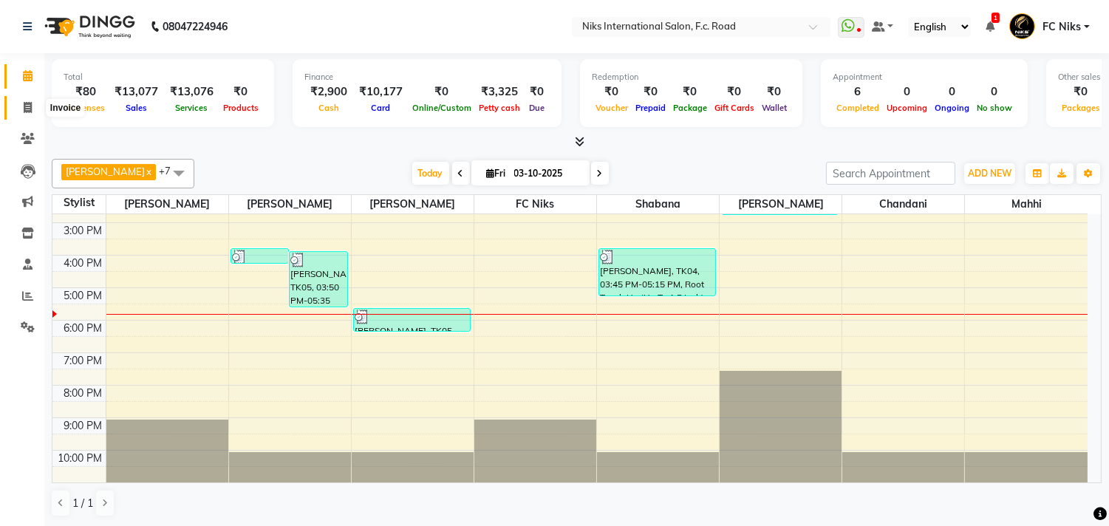
click at [25, 109] on icon at bounding box center [28, 107] width 8 height 11
select select "7"
select select "service"
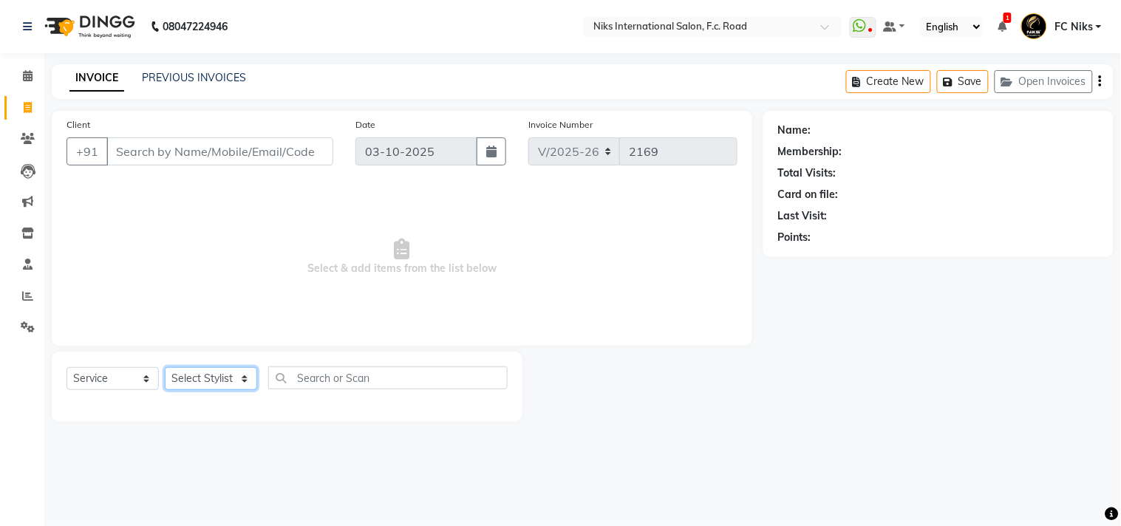
drag, startPoint x: 226, startPoint y: 374, endPoint x: 219, endPoint y: 370, distance: 8.0
click at [224, 371] on select "Select Stylist [PERSON_NAME] [PERSON_NAME] CA [PERSON_NAME] FC Niks [PERSON_NAM…" at bounding box center [211, 378] width 92 height 23
select select "159"
click at [165, 368] on select "Select Stylist [PERSON_NAME] [PERSON_NAME] CA [PERSON_NAME] FC Niks [PERSON_NAM…" at bounding box center [211, 378] width 92 height 23
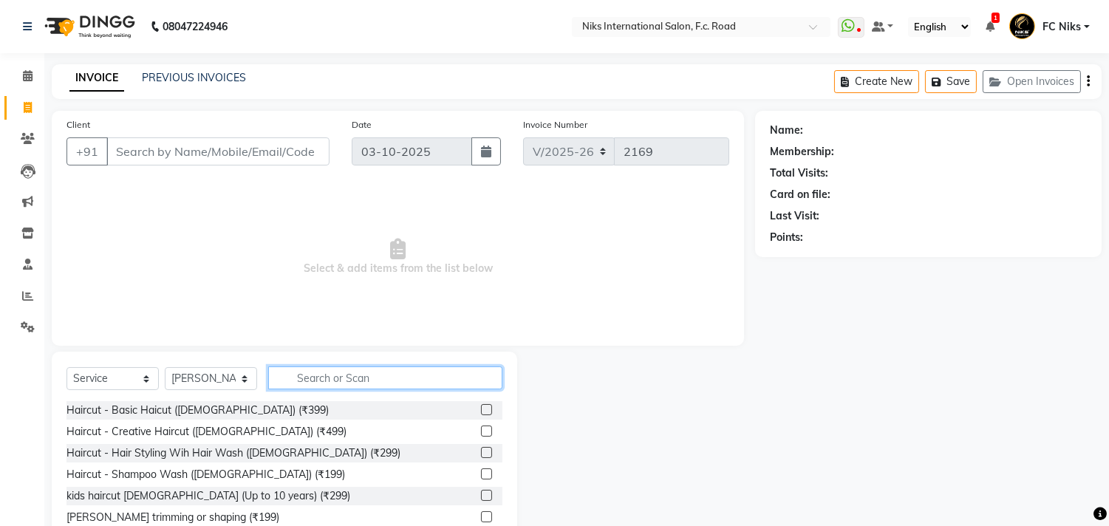
click at [327, 387] on input "text" at bounding box center [385, 378] width 234 height 23
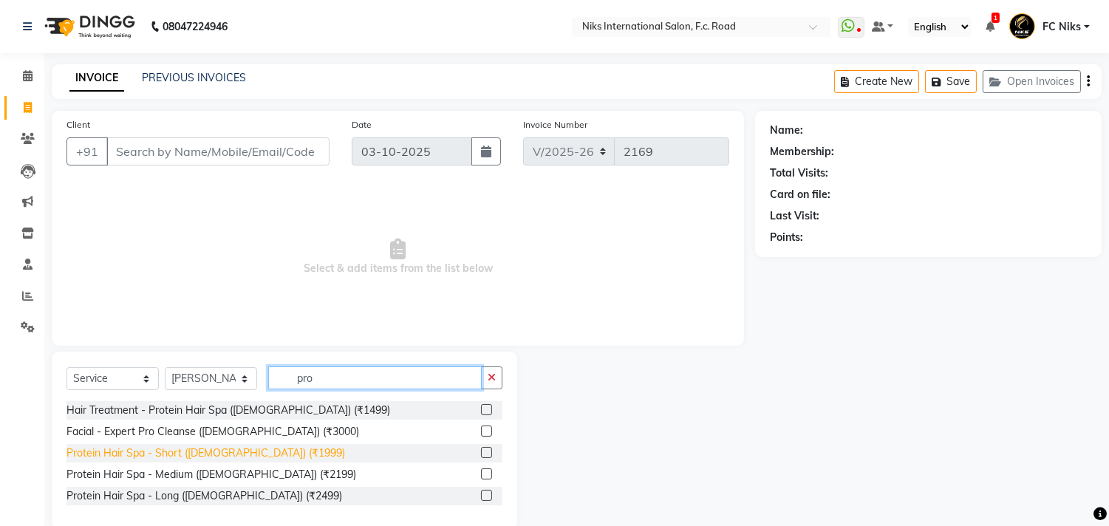
type input "pro"
click at [253, 452] on div "Protein Hair Spa - Short ([DEMOGRAPHIC_DATA]) (₹1999)" at bounding box center [206, 454] width 279 height 16
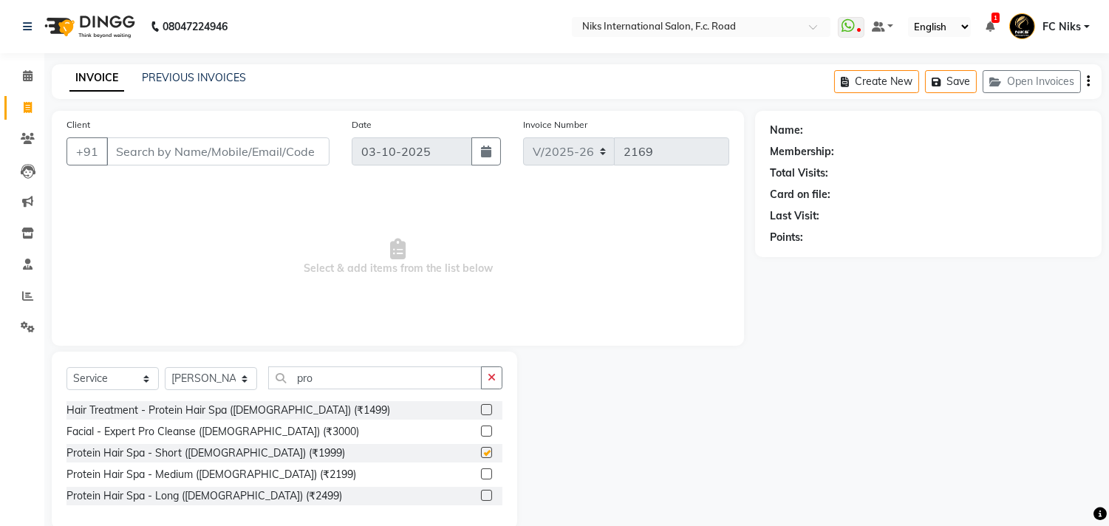
checkbox input "false"
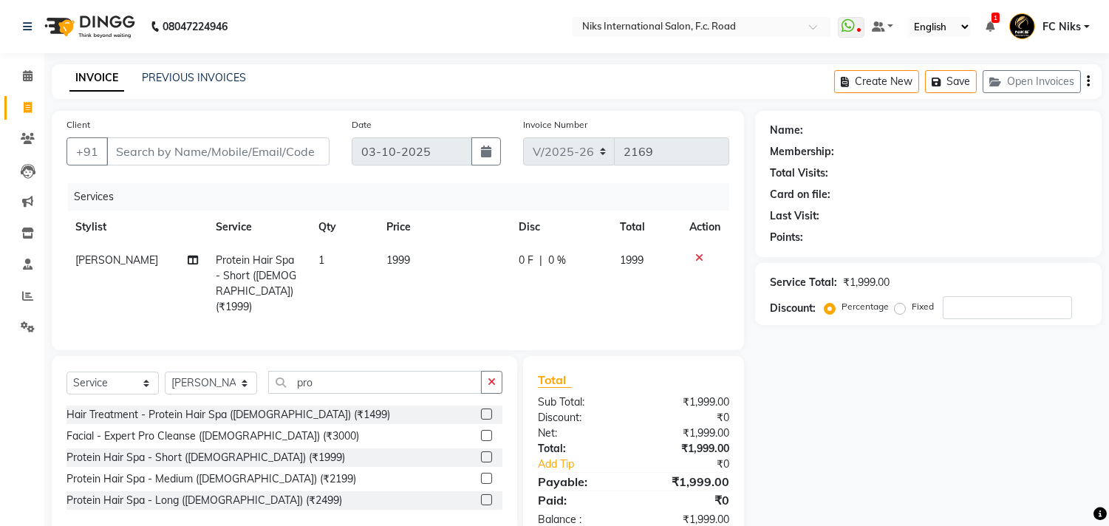
click at [415, 263] on td "1999" at bounding box center [444, 284] width 132 height 80
select select "159"
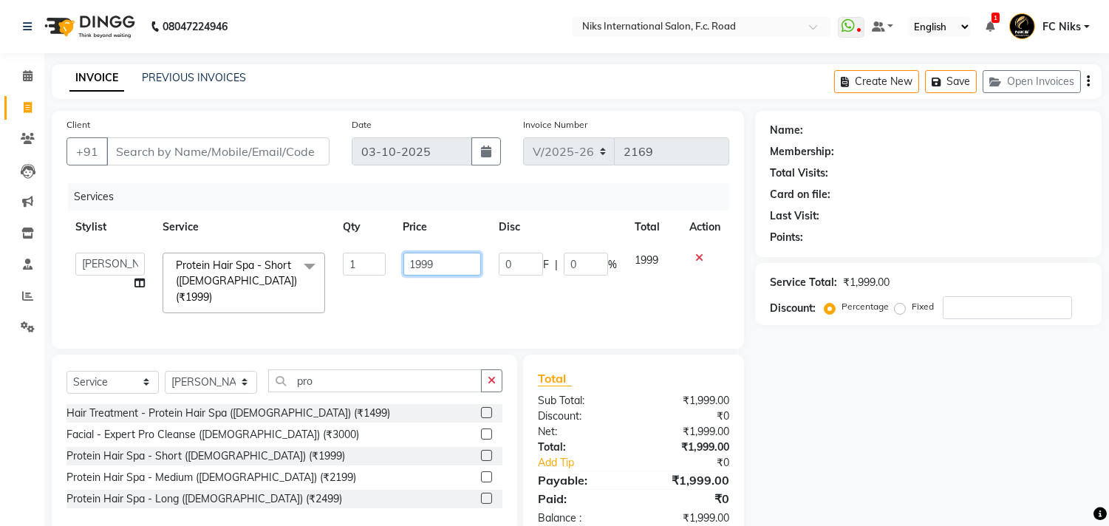
drag, startPoint x: 407, startPoint y: 261, endPoint x: 383, endPoint y: 268, distance: 25.5
click at [383, 268] on tr "Abhishek [PERSON_NAME] [PERSON_NAME] CA [PERSON_NAME] FC Niks [PERSON_NAME] [PE…" at bounding box center [398, 283] width 663 height 78
click at [438, 259] on input "1999" at bounding box center [443, 264] width 78 height 23
drag, startPoint x: 439, startPoint y: 259, endPoint x: 403, endPoint y: 267, distance: 37.0
click at [404, 267] on input "1999" at bounding box center [443, 264] width 78 height 23
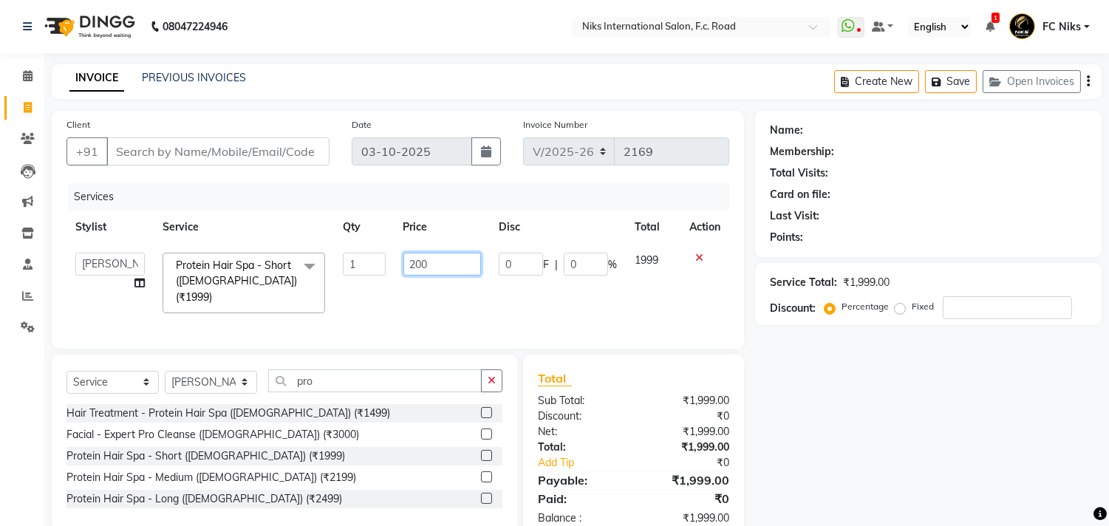
type input "2000"
click at [212, 381] on select "Select Stylist [PERSON_NAME] [PERSON_NAME] CA [PERSON_NAME] FC Niks [PERSON_NAM…" at bounding box center [211, 382] width 92 height 23
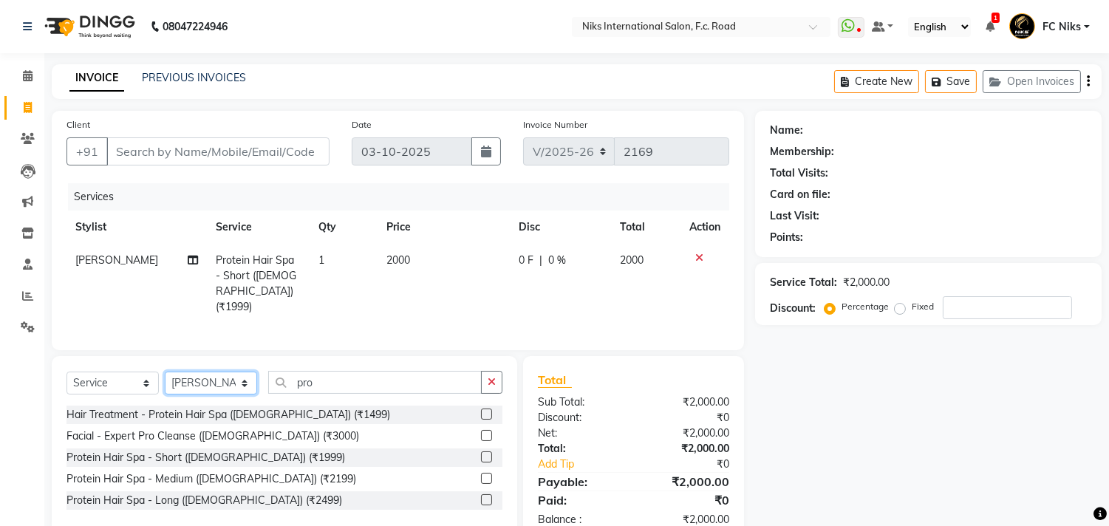
select select "160"
click at [165, 372] on select "Select Stylist [PERSON_NAME] [PERSON_NAME] CA [PERSON_NAME] FC Niks [PERSON_NAM…" at bounding box center [211, 383] width 92 height 23
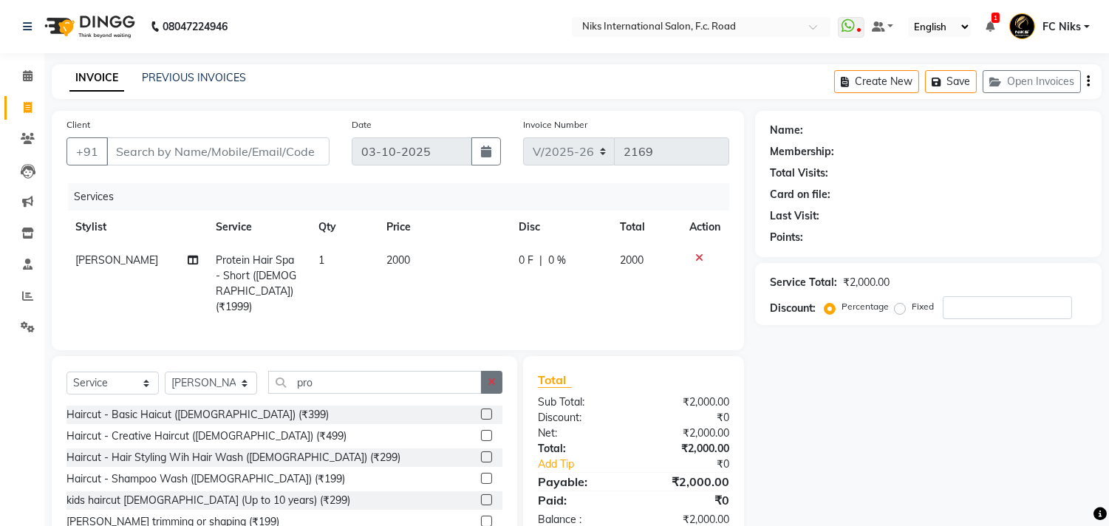
click at [492, 386] on button "button" at bounding box center [491, 382] width 21 height 23
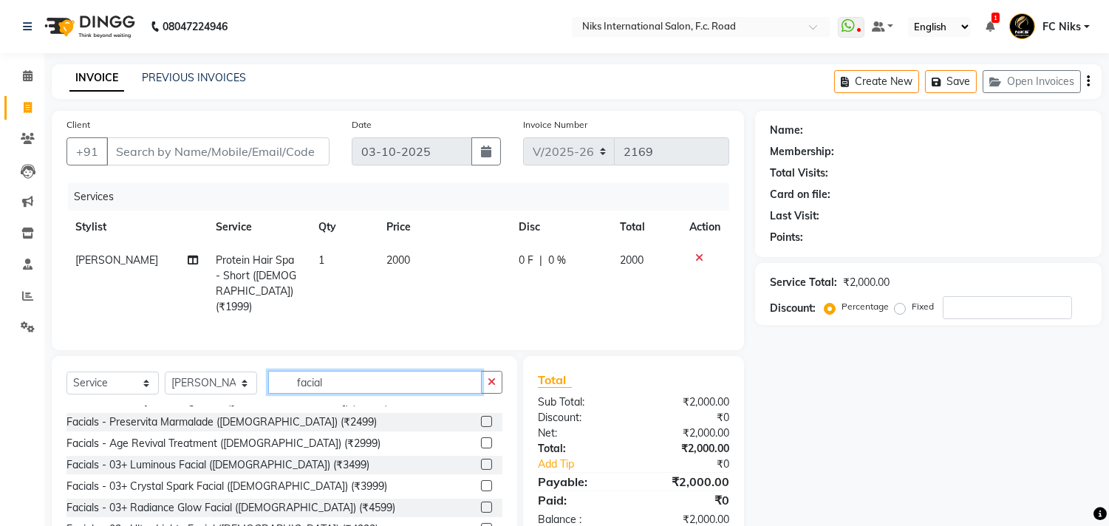
scroll to position [409, 0]
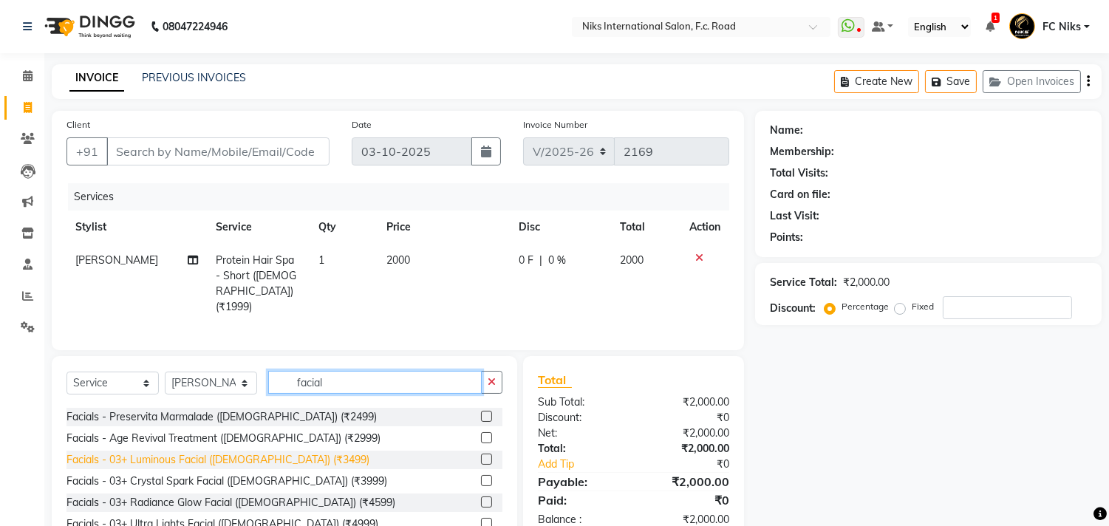
type input "facial"
click at [272, 452] on div "Facials - 03+ Luminous Facial ([DEMOGRAPHIC_DATA]) (₹3499)" at bounding box center [218, 460] width 303 height 16
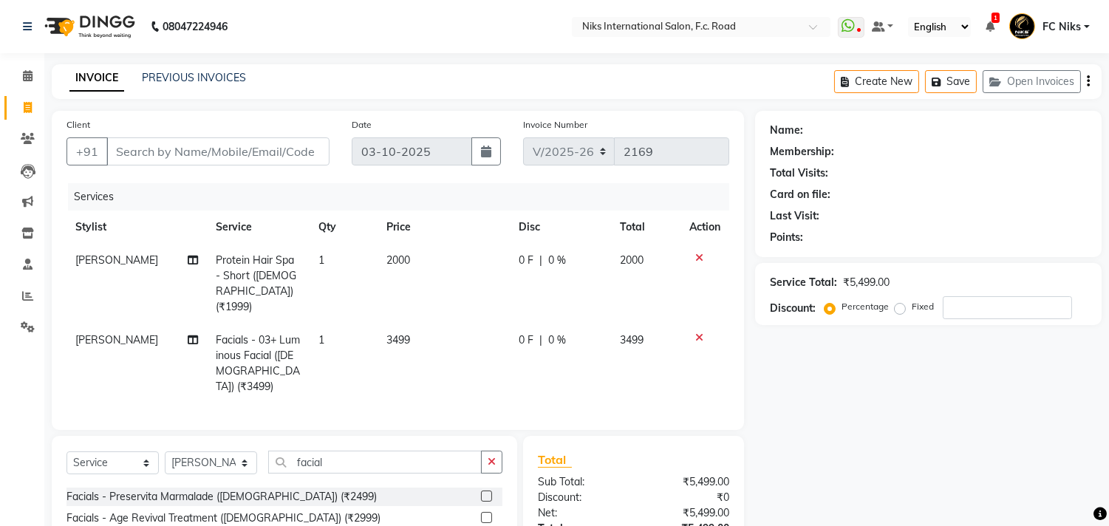
checkbox input "false"
click at [463, 355] on td "3499" at bounding box center [444, 364] width 132 height 80
select select "160"
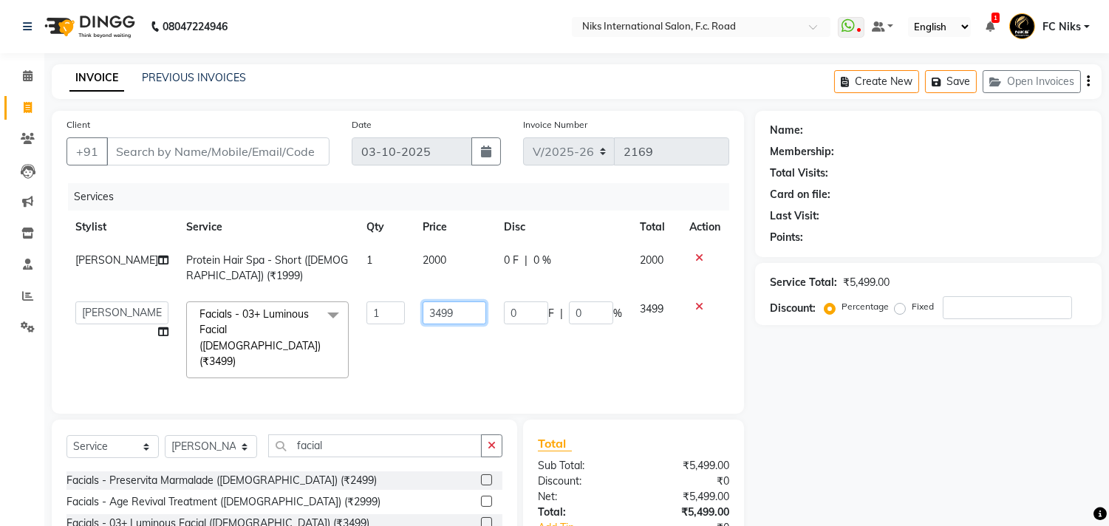
drag, startPoint x: 446, startPoint y: 316, endPoint x: 383, endPoint y: 304, distance: 64.6
click at [381, 306] on tr "Abhishek [PERSON_NAME] [PERSON_NAME] CA [PERSON_NAME] FC Niks [PERSON_NAME] [PE…" at bounding box center [398, 340] width 663 height 95
type input "3500"
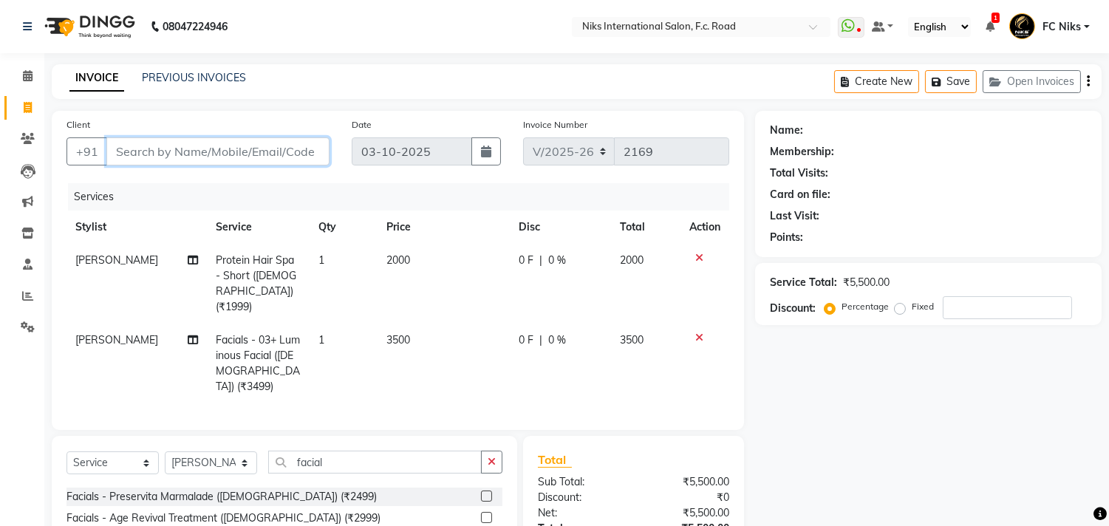
click at [256, 151] on input "Client" at bounding box center [217, 151] width 223 height 28
type input "9"
type input "0"
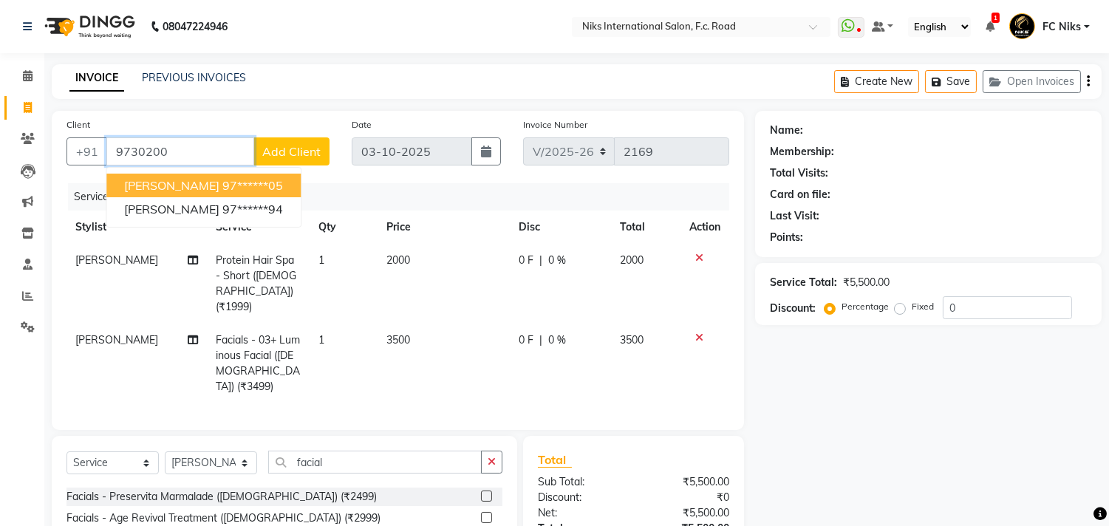
click at [241, 181] on ngb-highlight "97******05" at bounding box center [252, 185] width 61 height 15
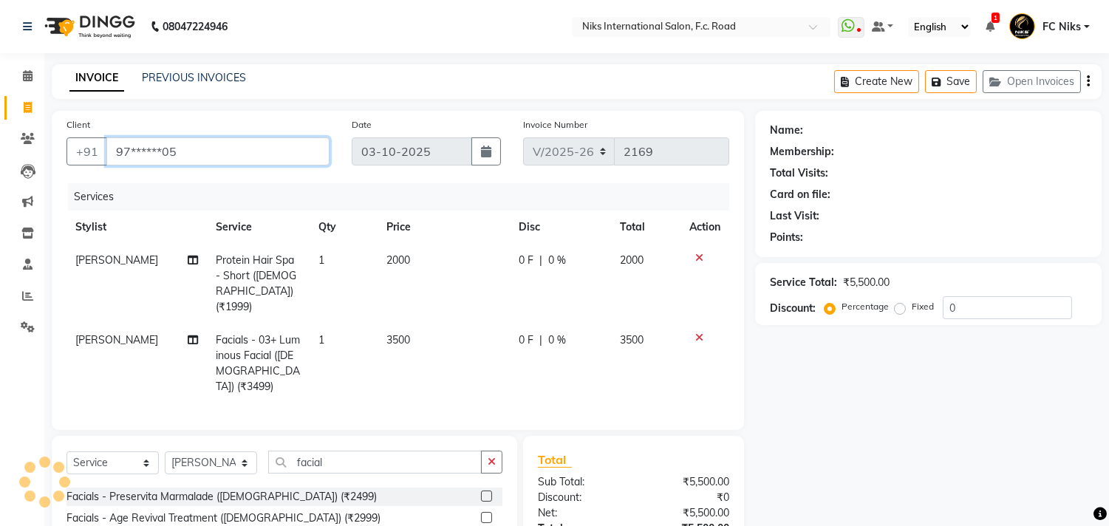
type input "97******05"
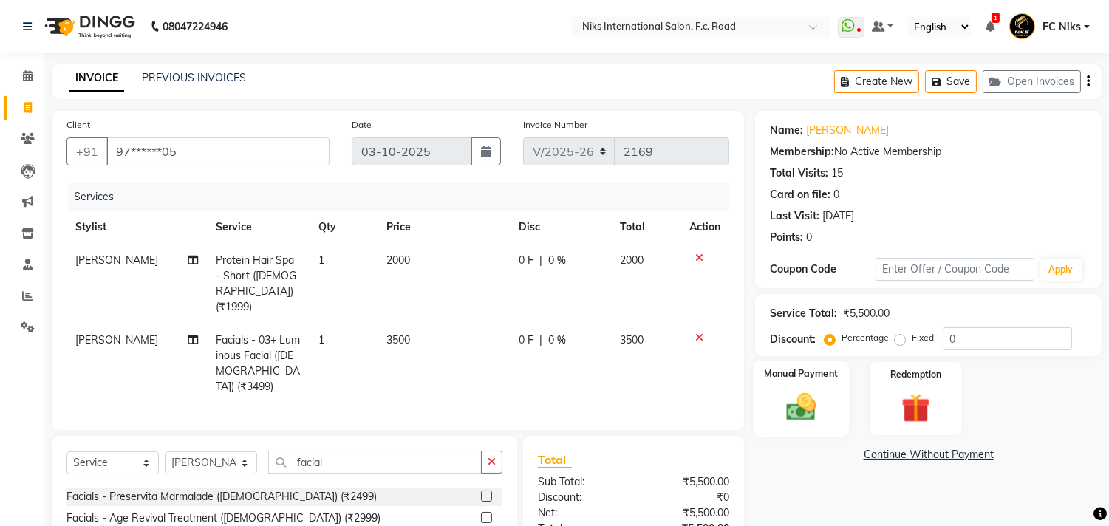
click at [832, 389] on div "Manual Payment" at bounding box center [802, 398] width 96 height 75
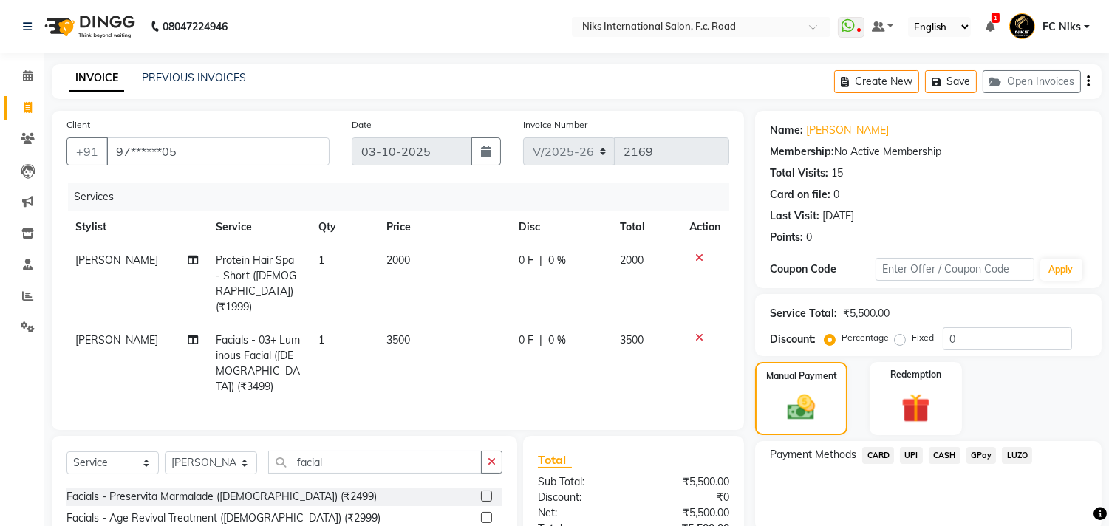
click at [940, 456] on span "CASH" at bounding box center [945, 455] width 32 height 17
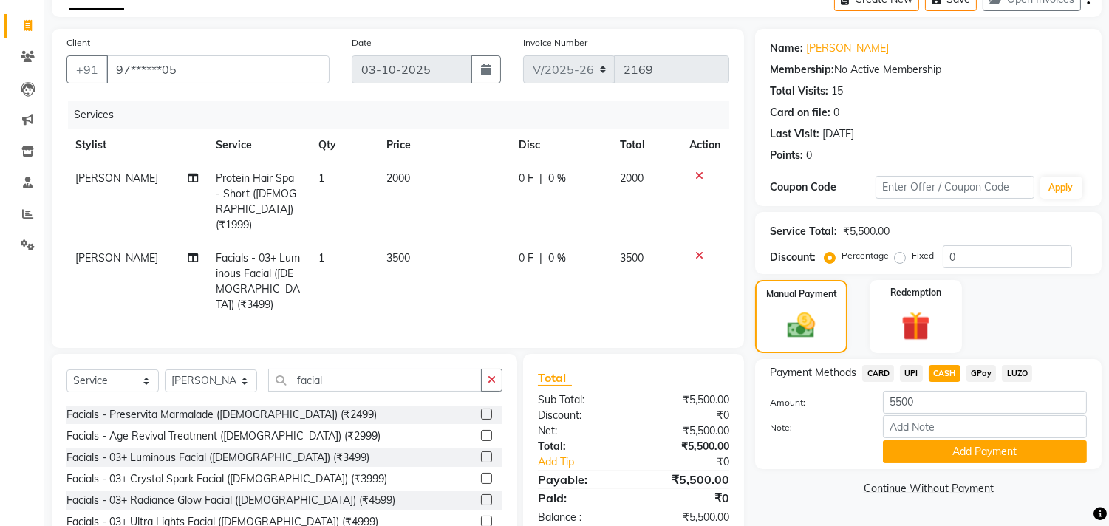
click at [940, 449] on button "Add Payment" at bounding box center [985, 451] width 204 height 23
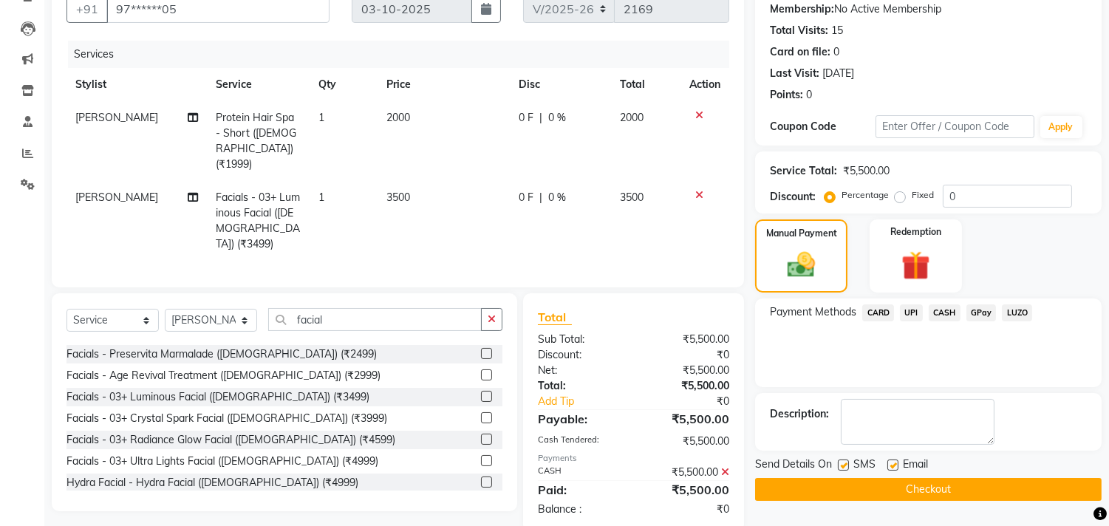
scroll to position [151, 0]
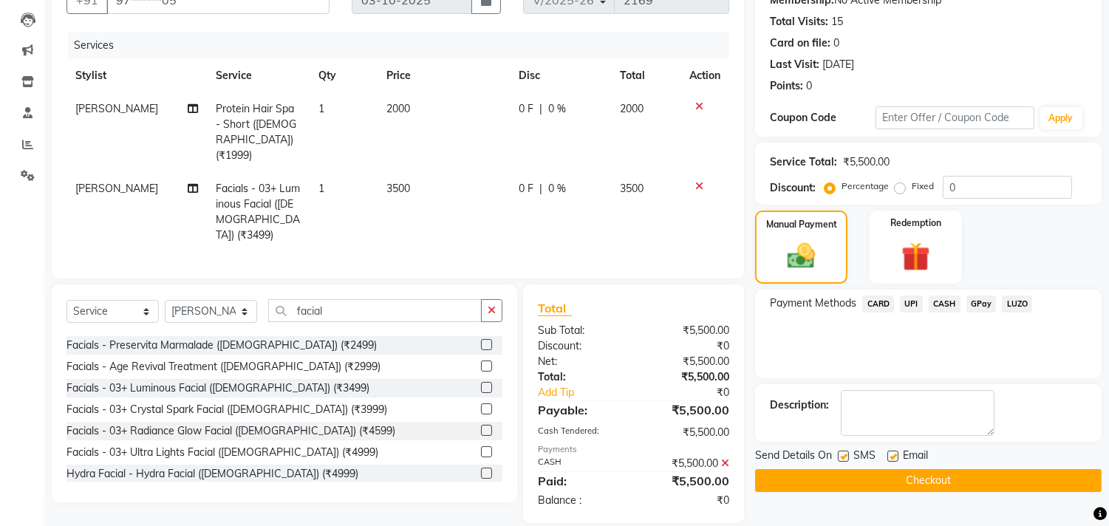
click at [895, 471] on button "Checkout" at bounding box center [928, 480] width 347 height 23
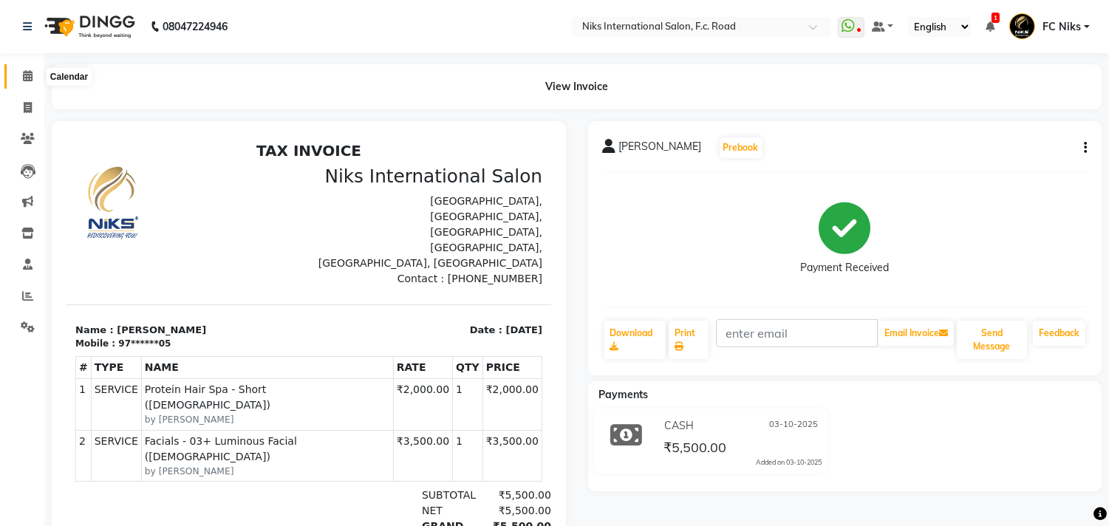
click at [23, 72] on icon at bounding box center [28, 75] width 10 height 11
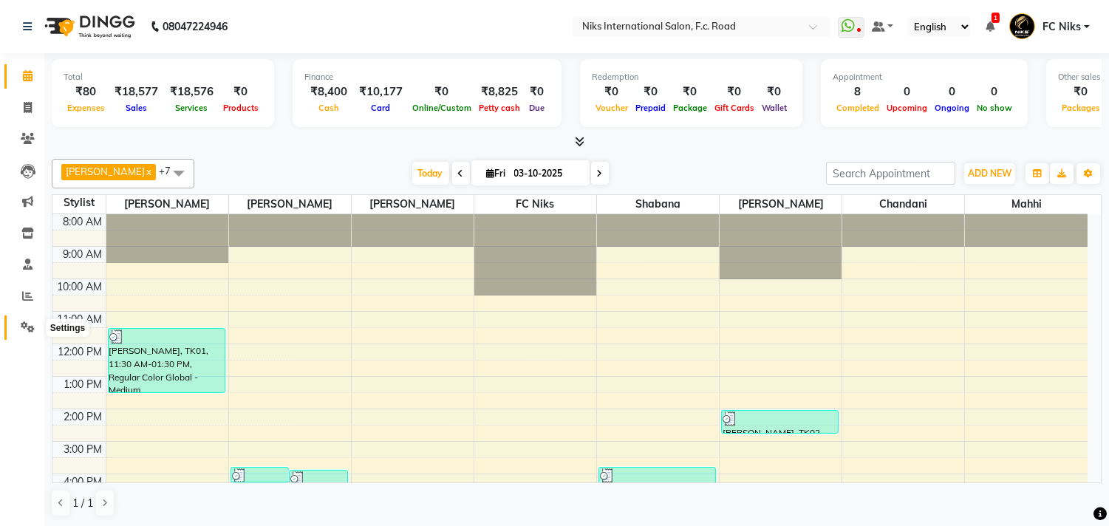
click at [26, 326] on icon at bounding box center [28, 326] width 14 height 11
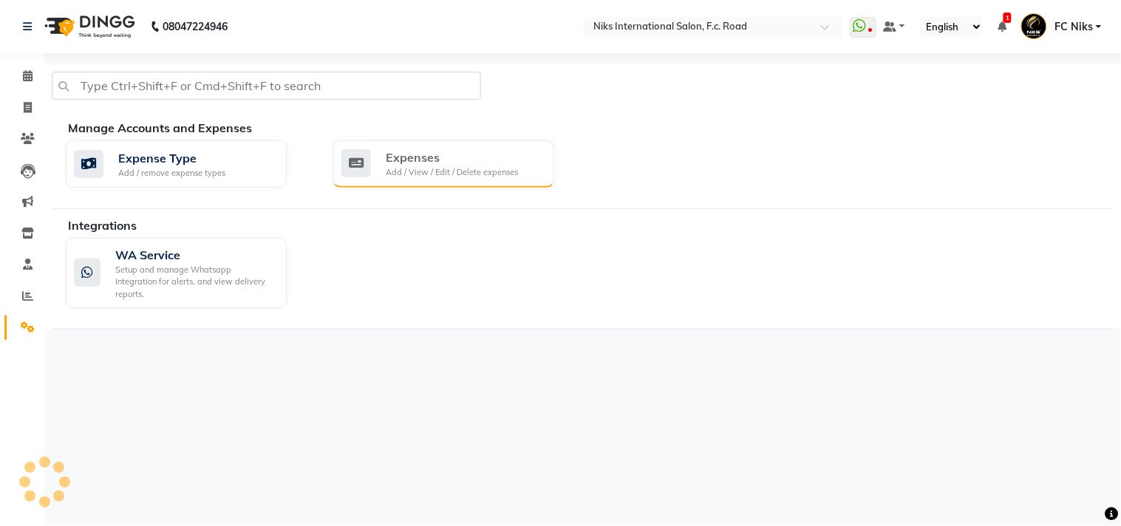
click at [477, 171] on div "Add / View / Edit / Delete expenses" at bounding box center [452, 172] width 132 height 13
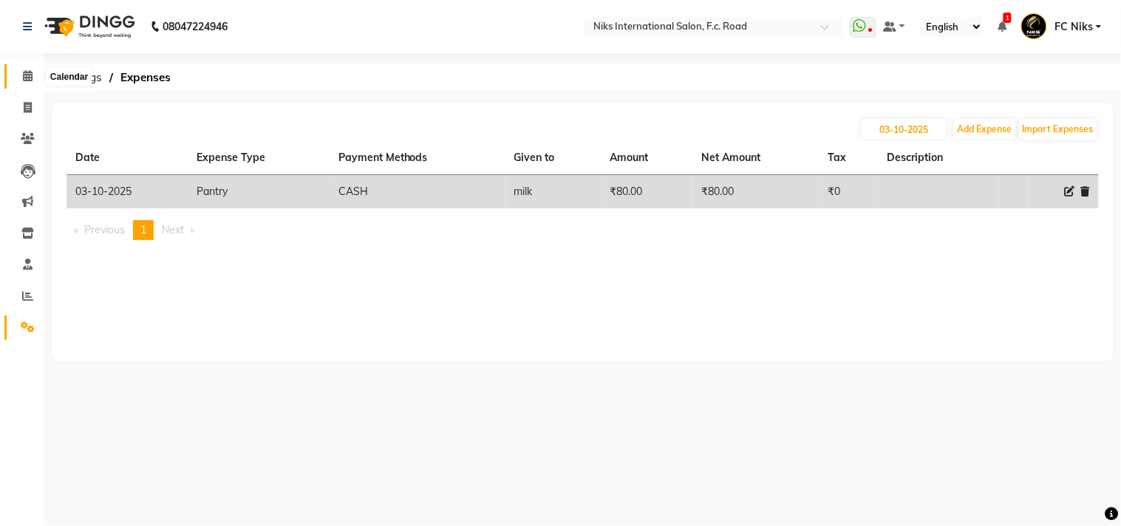
drag, startPoint x: 27, startPoint y: 78, endPoint x: 203, endPoint y: 1, distance: 192.6
click at [27, 78] on icon at bounding box center [28, 75] width 10 height 11
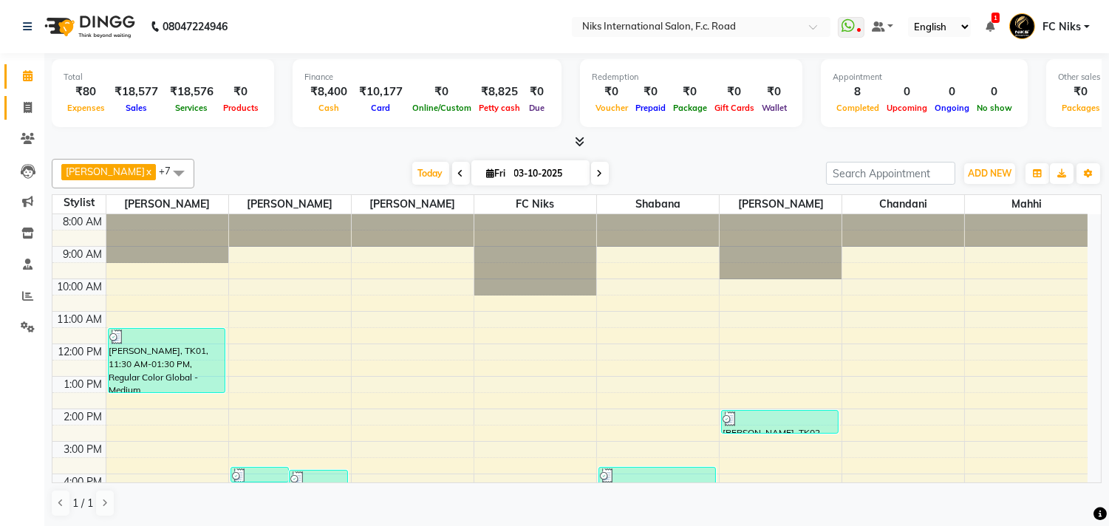
click at [21, 98] on link "Invoice" at bounding box center [21, 108] width 35 height 24
select select "7"
select select "service"
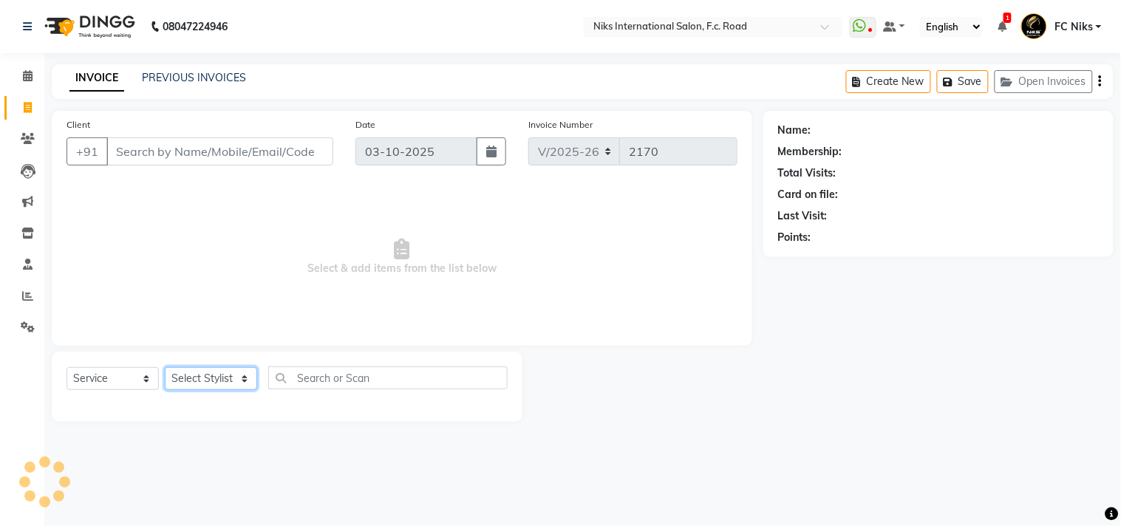
click at [240, 388] on select "Select Stylist [PERSON_NAME] [PERSON_NAME] CA [PERSON_NAME] FC Niks [PERSON_NAM…" at bounding box center [211, 378] width 92 height 23
select select "62714"
click at [165, 368] on select "Select Stylist [PERSON_NAME] [PERSON_NAME] CA [PERSON_NAME] FC Niks [PERSON_NAM…" at bounding box center [211, 378] width 92 height 23
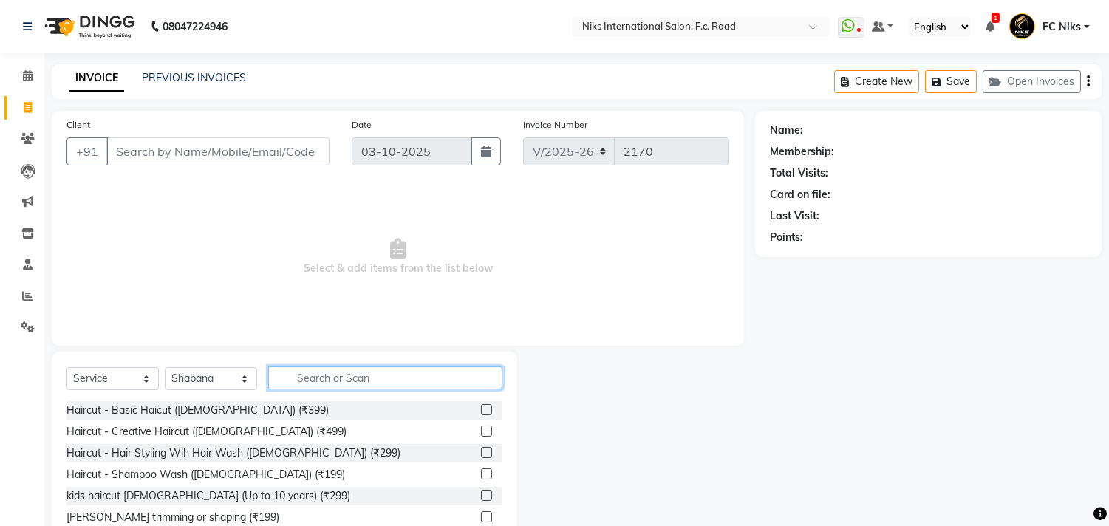
click at [334, 387] on input "text" at bounding box center [385, 378] width 234 height 23
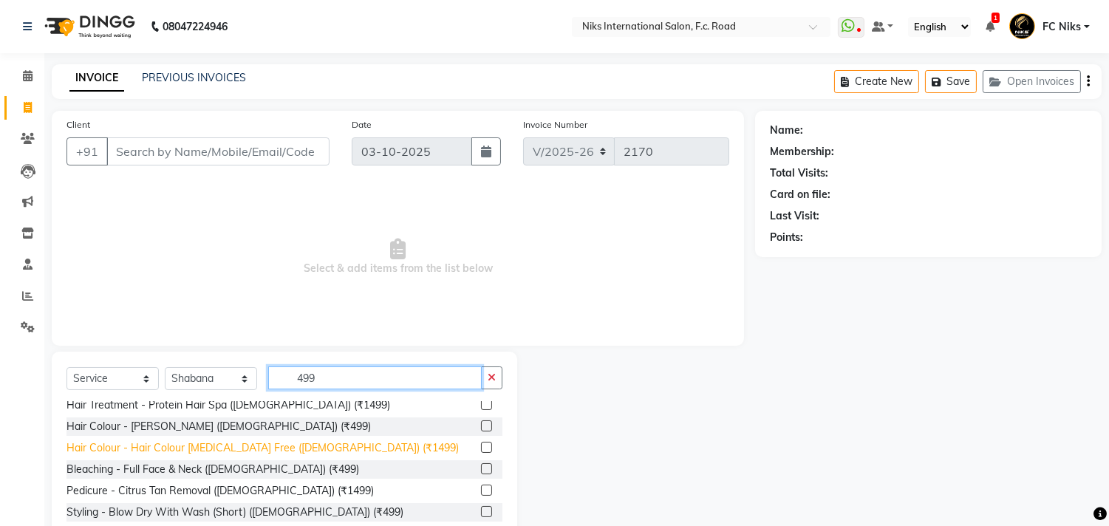
scroll to position [55, 0]
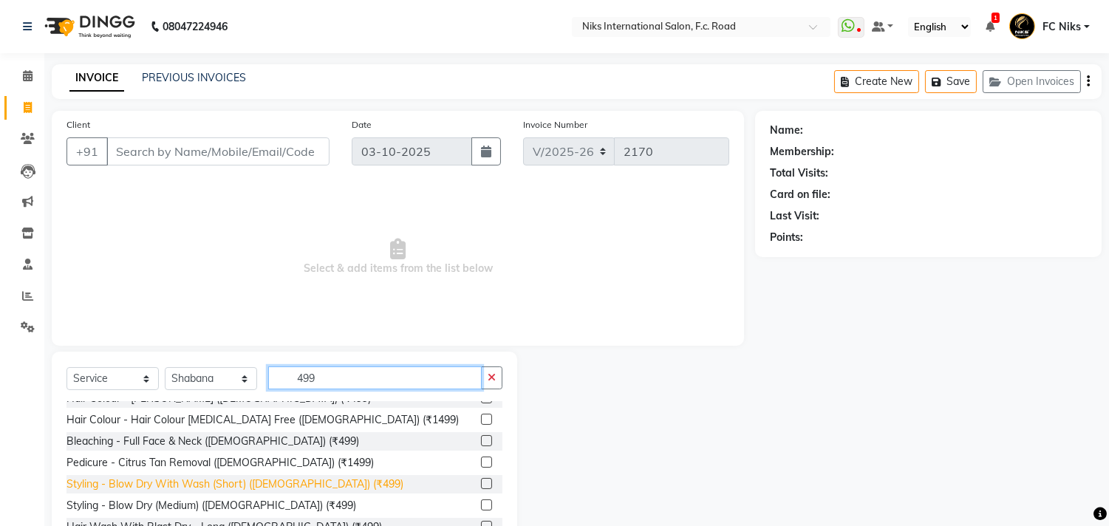
type input "499"
click at [276, 477] on div "Styling - Blow Dry With Wash (Short) ([DEMOGRAPHIC_DATA]) (₹499)" at bounding box center [235, 485] width 337 height 16
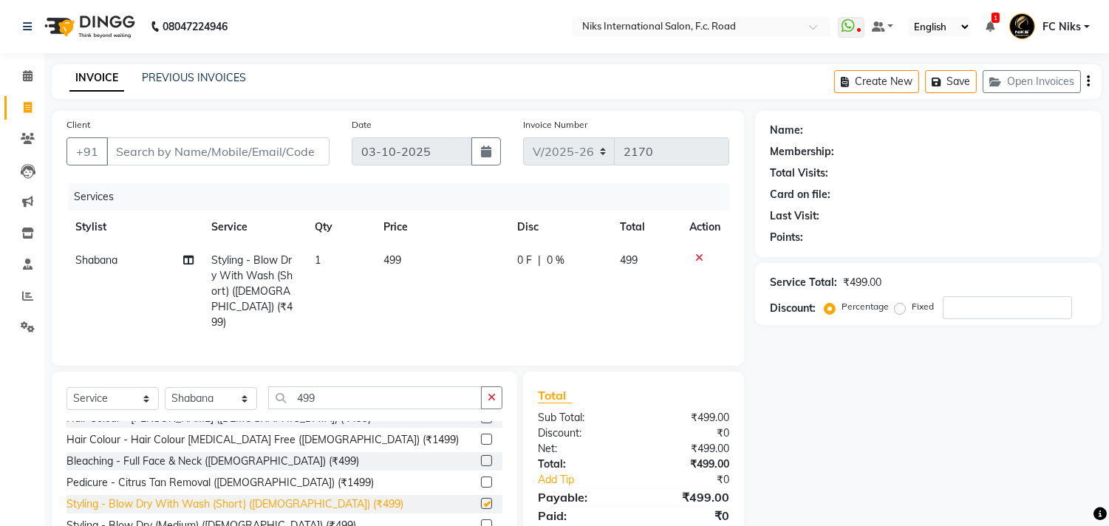
checkbox input "false"
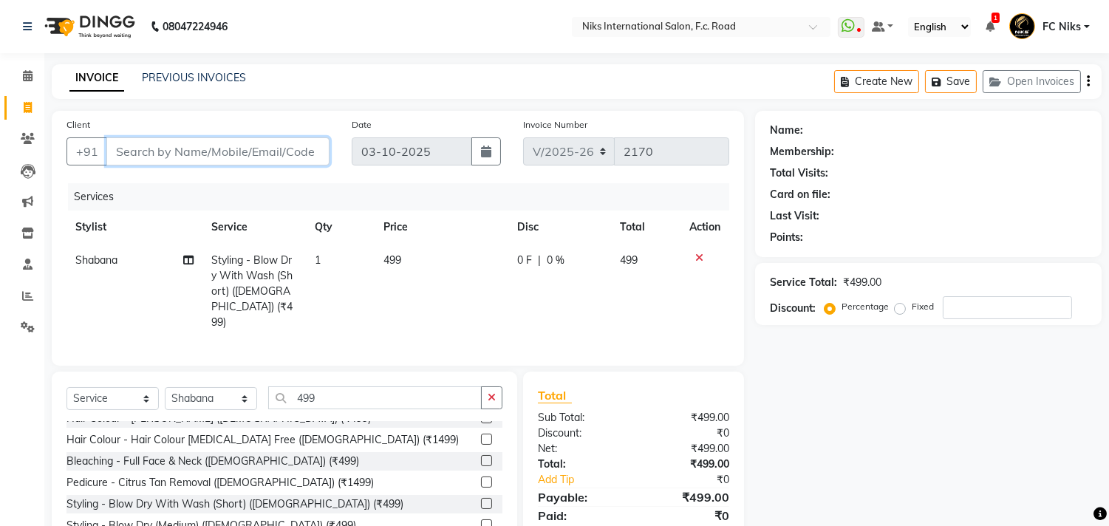
click at [235, 146] on input "Client" at bounding box center [217, 151] width 223 height 28
type input "9"
type input "0"
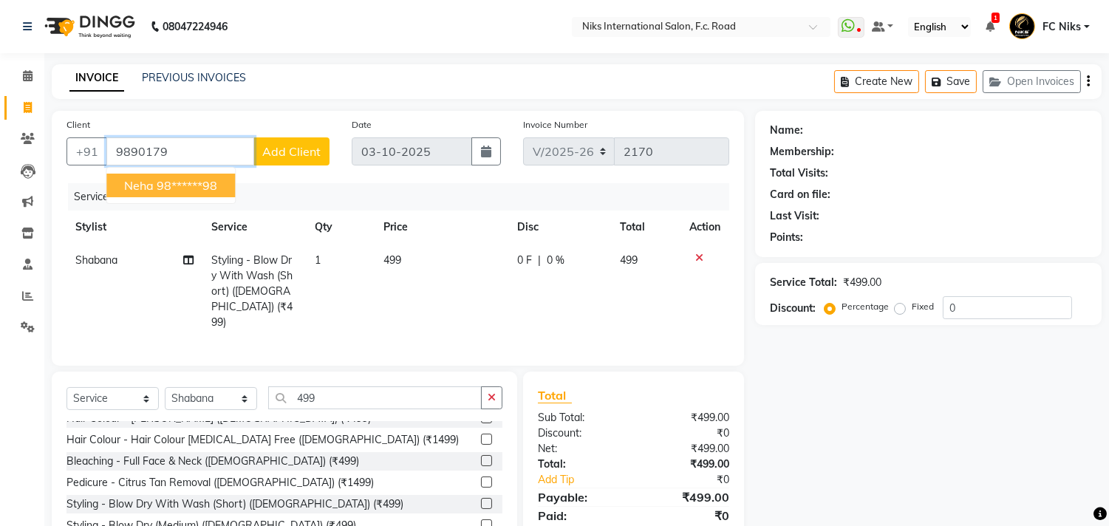
click at [203, 193] on button "Neha 98******98" at bounding box center [170, 186] width 129 height 24
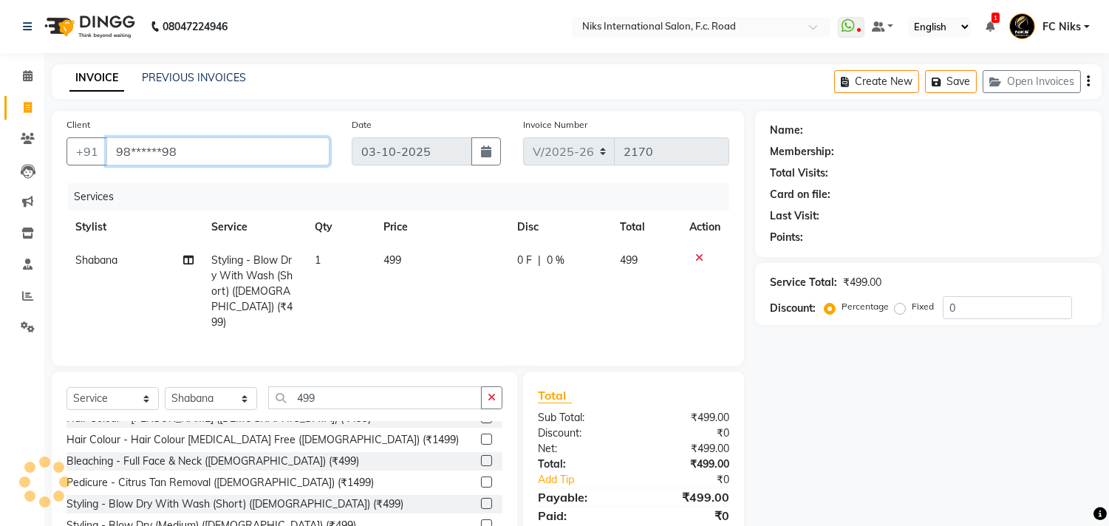
type input "98******98"
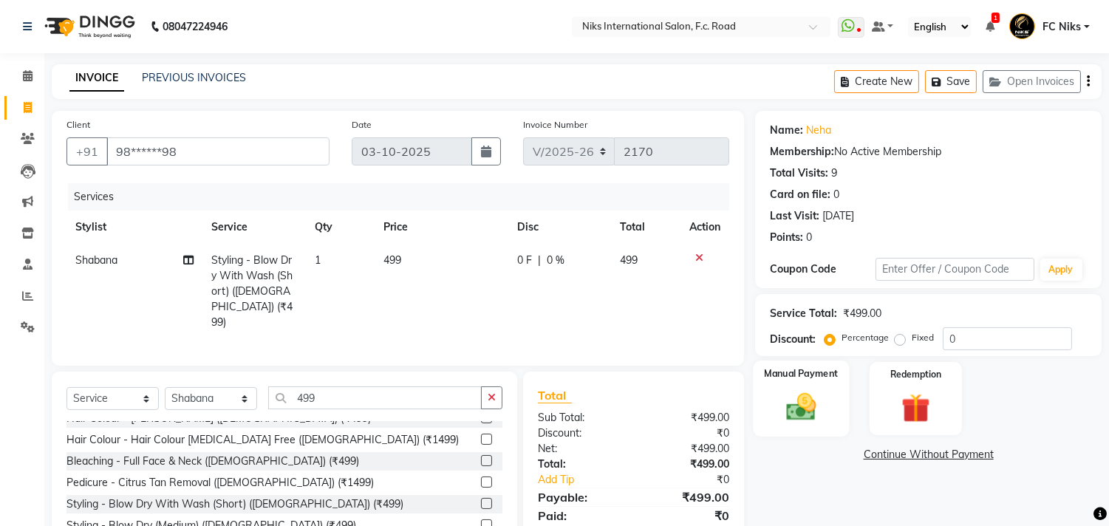
scroll to position [83, 0]
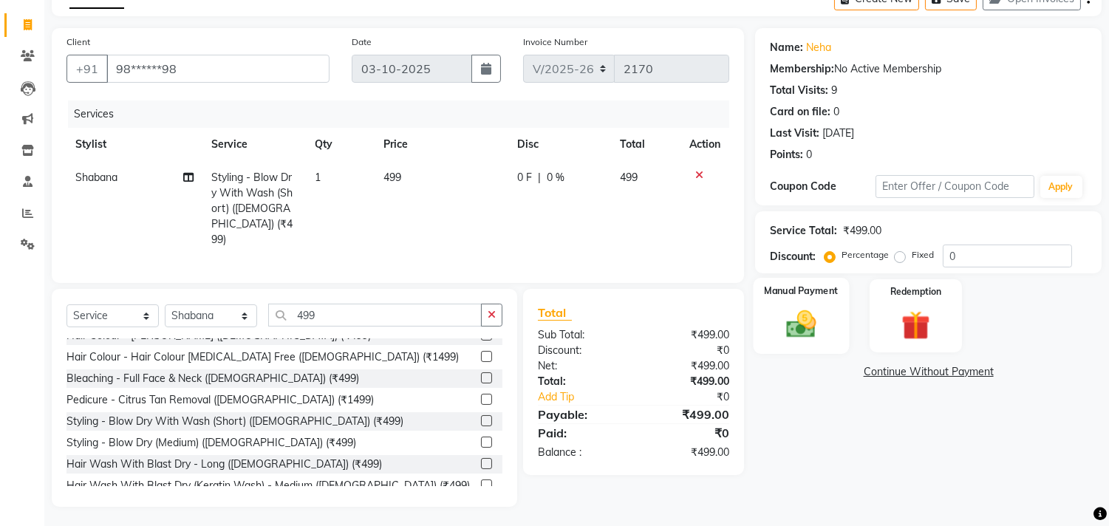
click at [826, 338] on div "Manual Payment" at bounding box center [802, 315] width 96 height 75
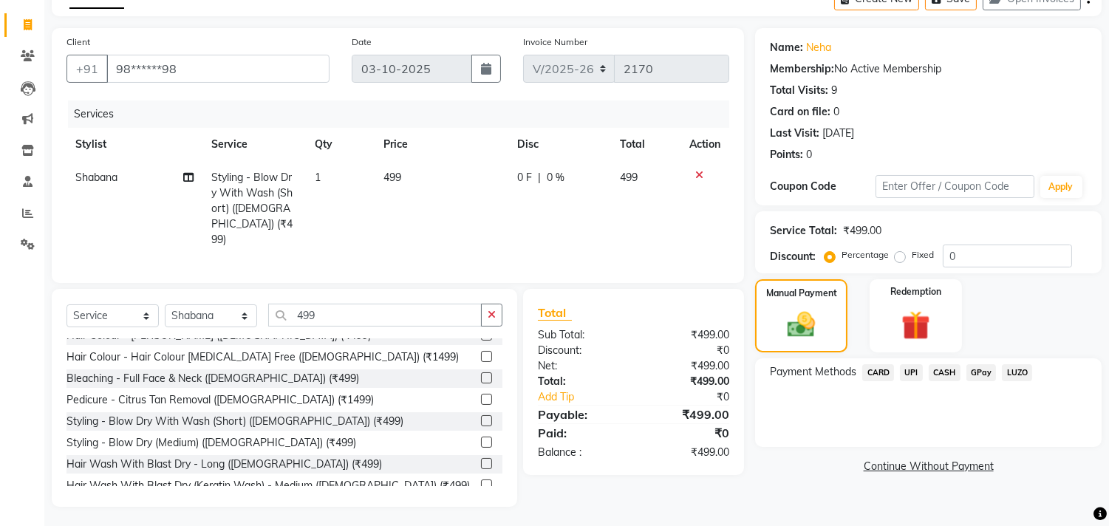
click at [951, 375] on span "CASH" at bounding box center [945, 372] width 32 height 17
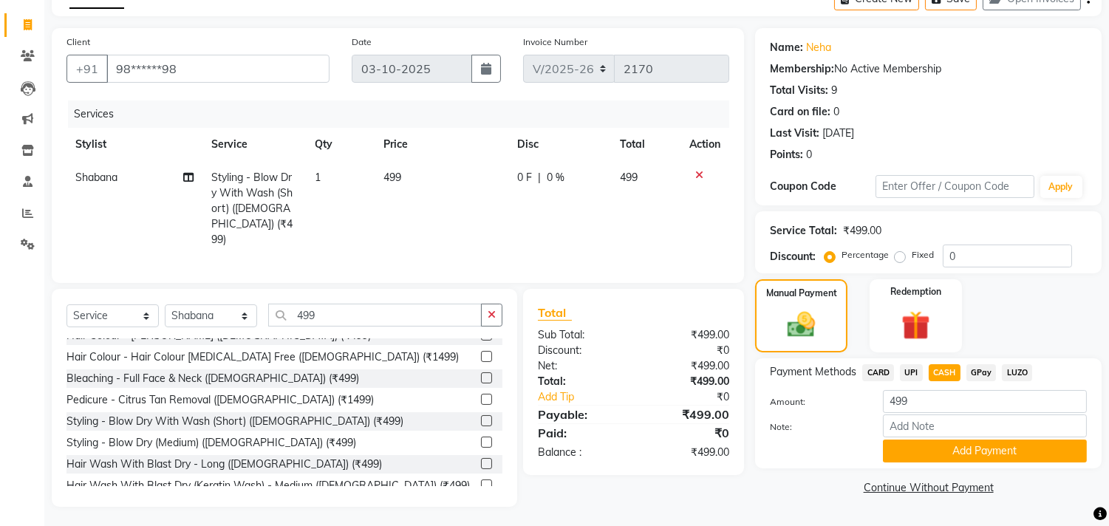
click at [426, 186] on td "499" at bounding box center [442, 208] width 134 height 95
select select "62714"
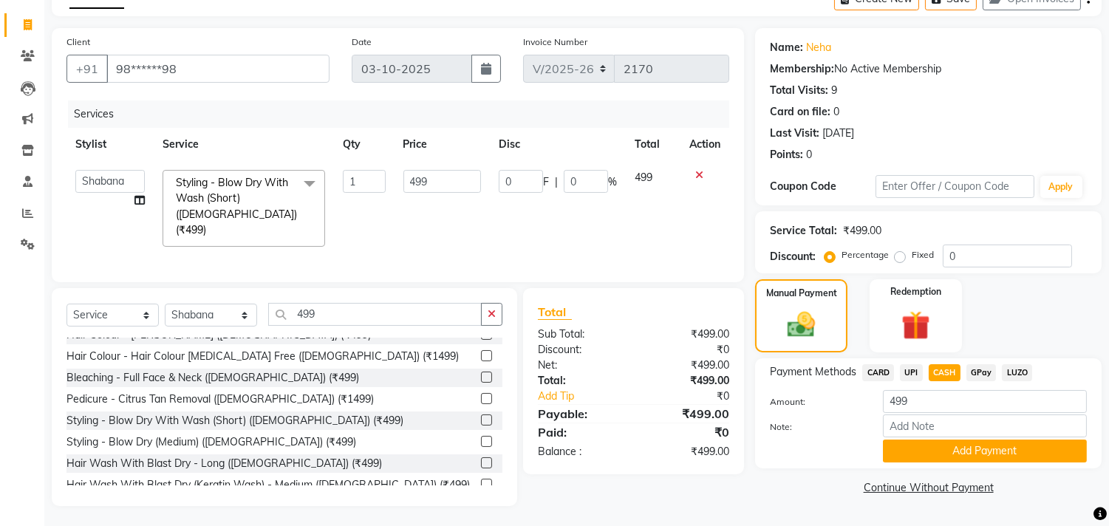
scroll to position [81, 0]
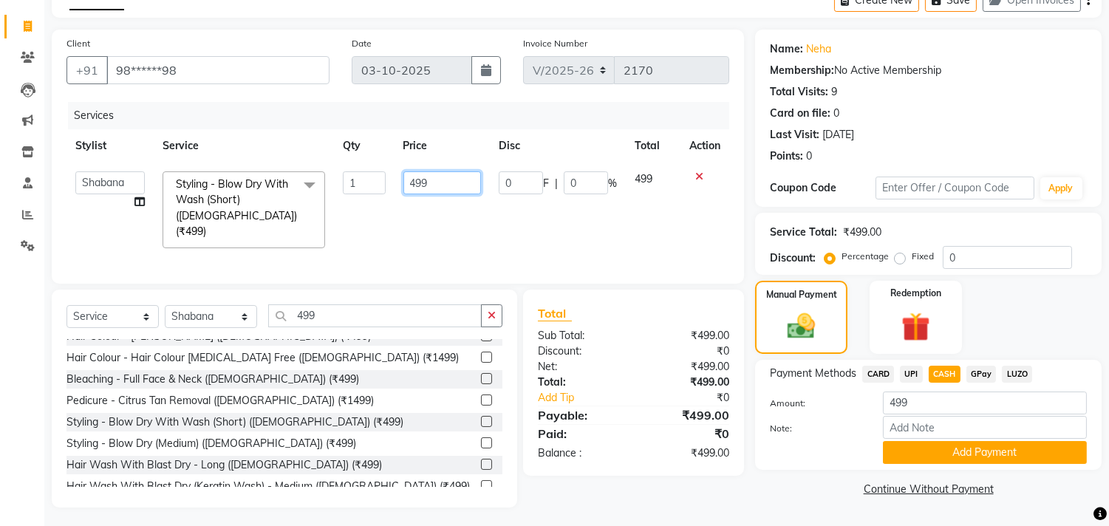
click at [418, 176] on input "499" at bounding box center [443, 182] width 78 height 23
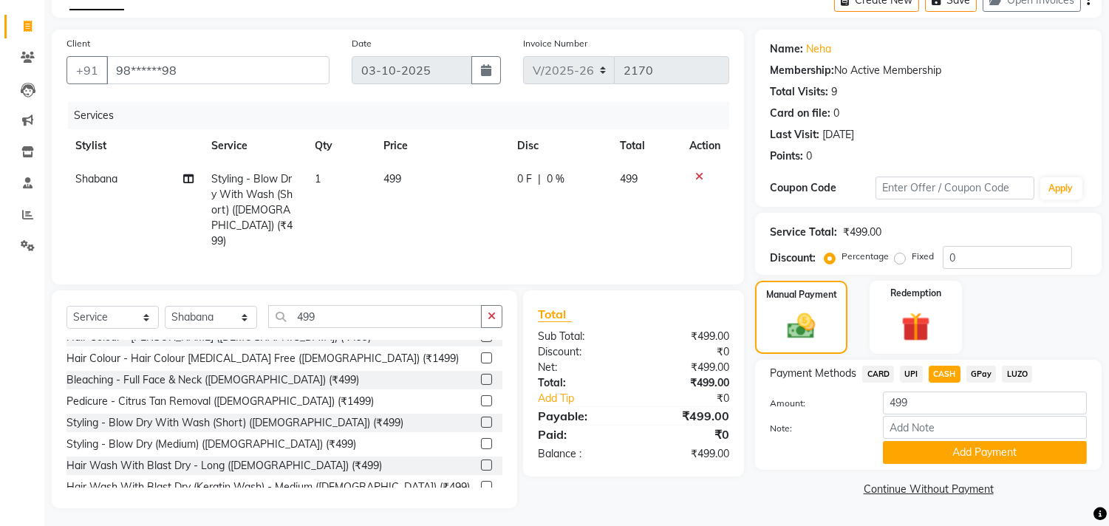
click at [432, 168] on td "499" at bounding box center [442, 210] width 134 height 95
select select "62714"
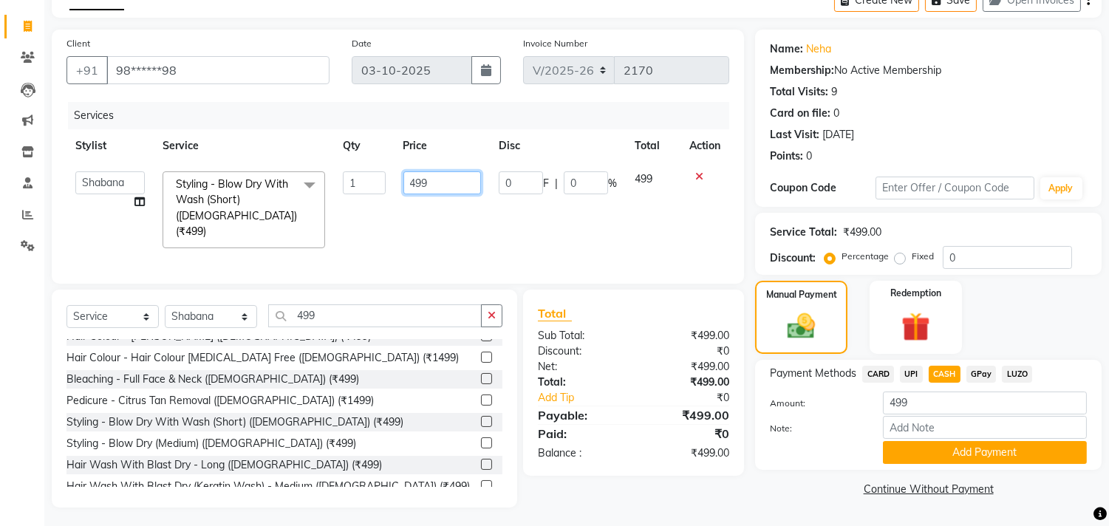
drag, startPoint x: 432, startPoint y: 168, endPoint x: 440, endPoint y: 181, distance: 15.0
click at [440, 181] on input "499" at bounding box center [443, 182] width 78 height 23
type input "4"
type input "500"
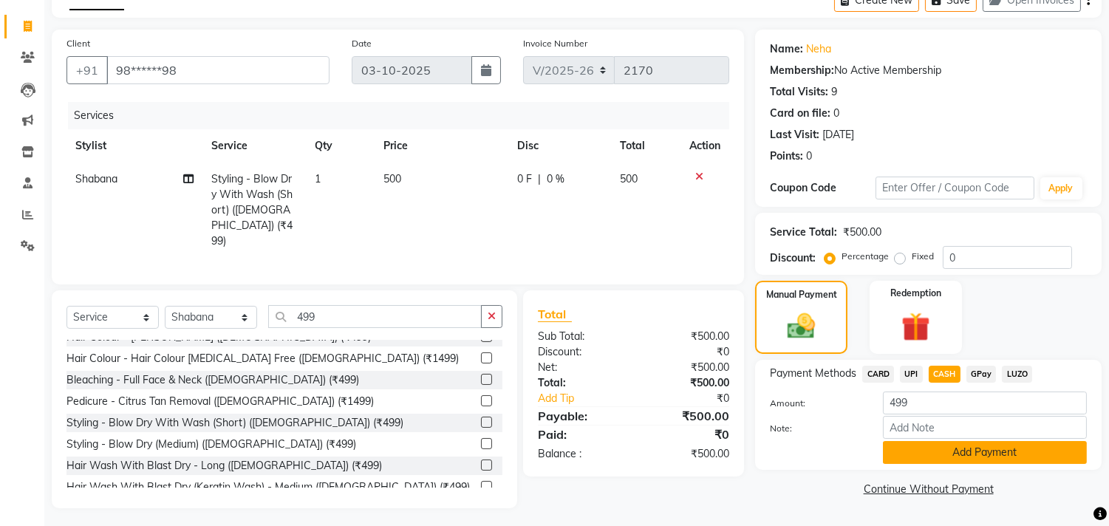
click at [1018, 447] on button "Add Payment" at bounding box center [985, 452] width 204 height 23
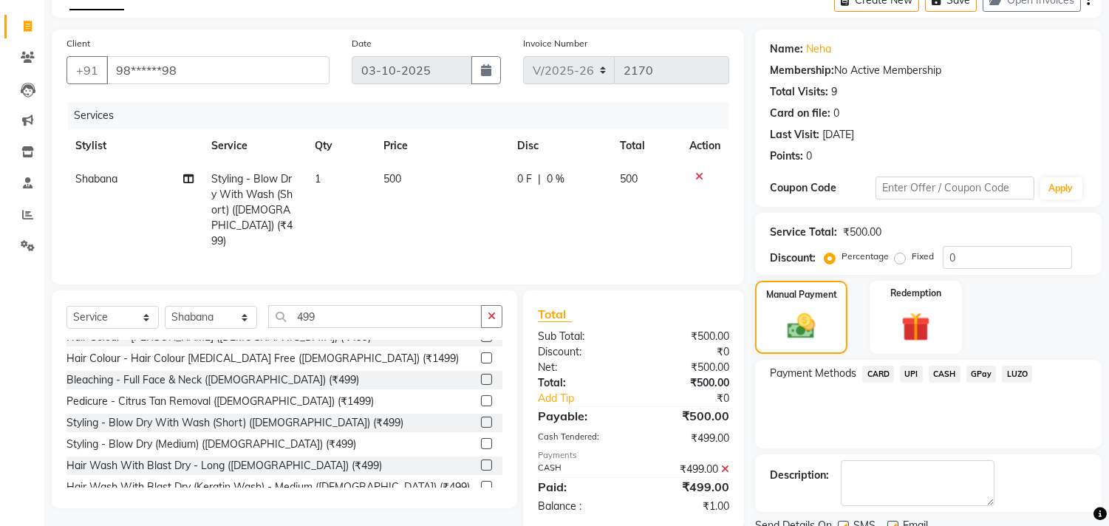
scroll to position [138, 0]
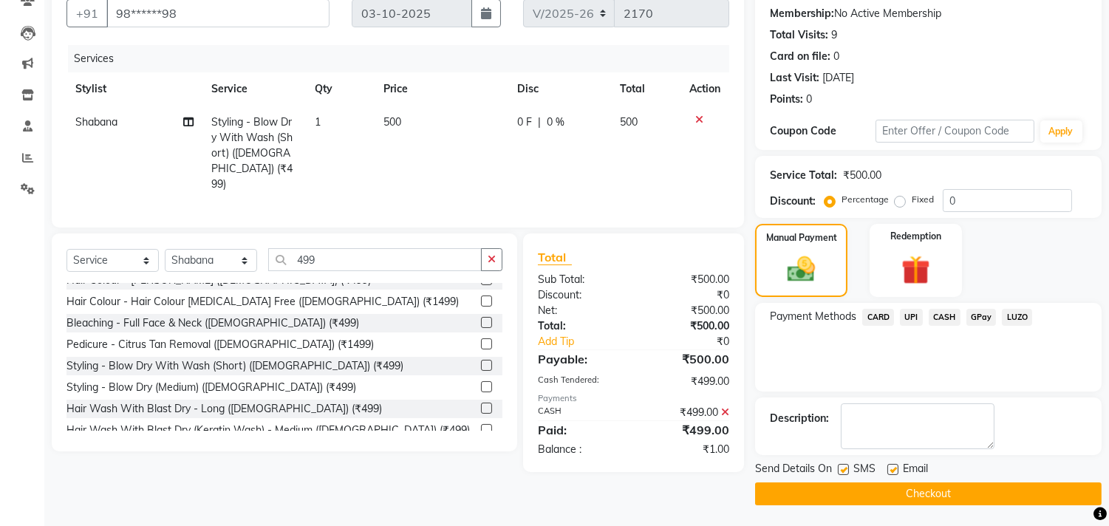
click at [992, 495] on button "Checkout" at bounding box center [928, 494] width 347 height 23
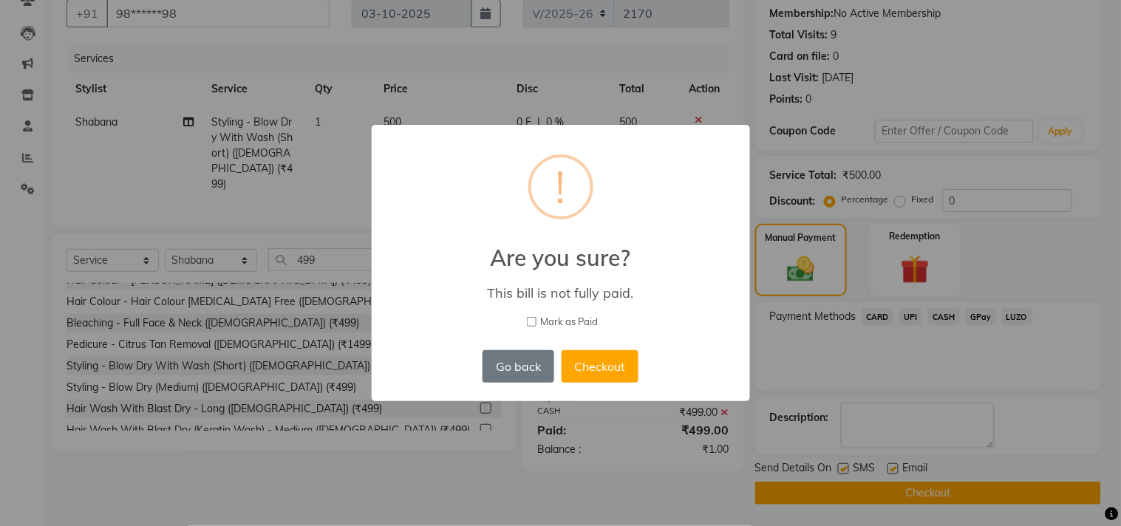
drag, startPoint x: 525, startPoint y: 372, endPoint x: 525, endPoint y: 389, distance: 17.0
click at [525, 389] on div "× ! Are you sure? This bill is not fully paid. [PERSON_NAME] as Paid Go back No…" at bounding box center [561, 263] width 378 height 276
click at [526, 353] on button "Go back" at bounding box center [518, 366] width 71 height 33
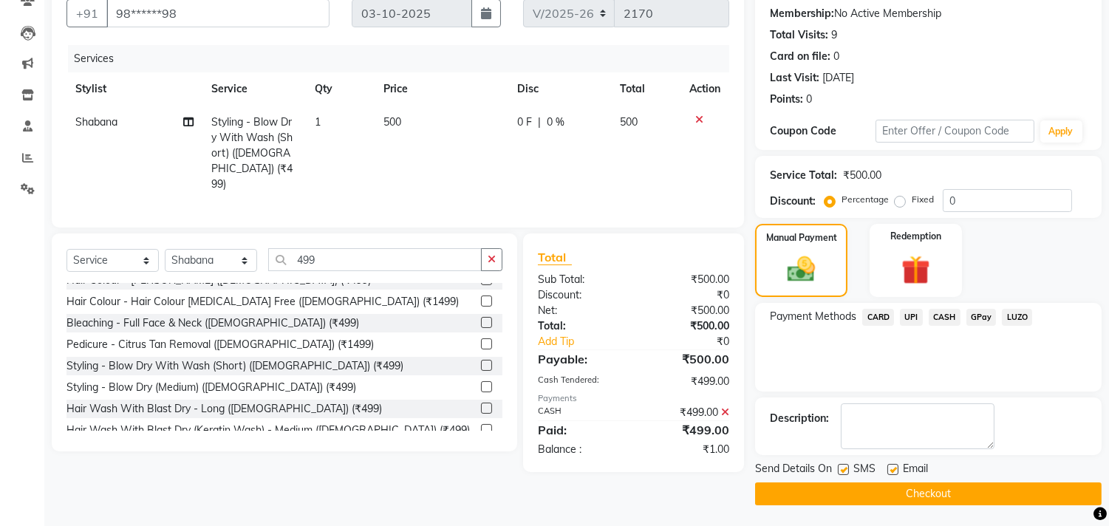
click at [732, 411] on div "₹499.00" at bounding box center [687, 413] width 107 height 16
click at [724, 406] on span at bounding box center [725, 412] width 8 height 13
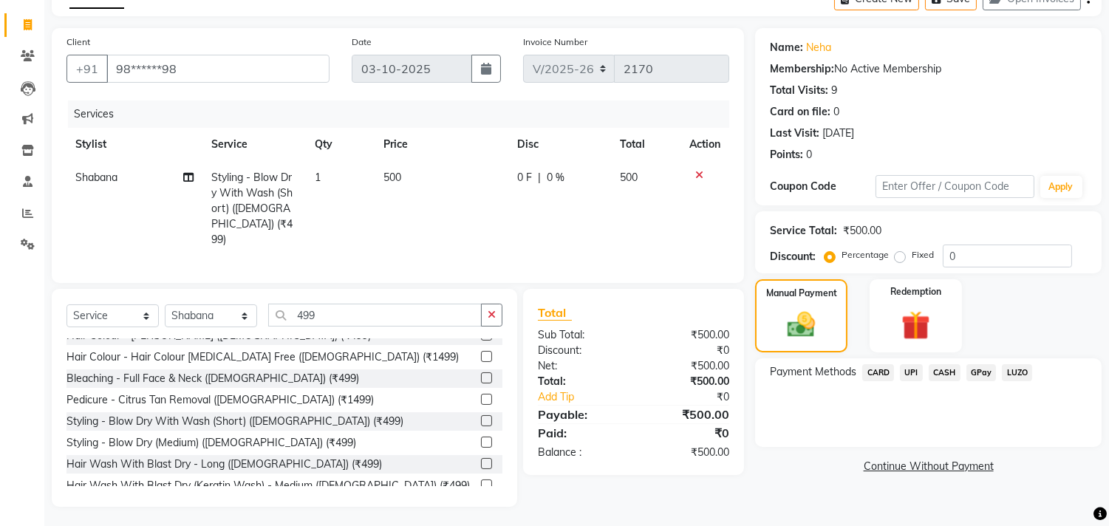
click at [944, 374] on span "CASH" at bounding box center [945, 372] width 32 height 17
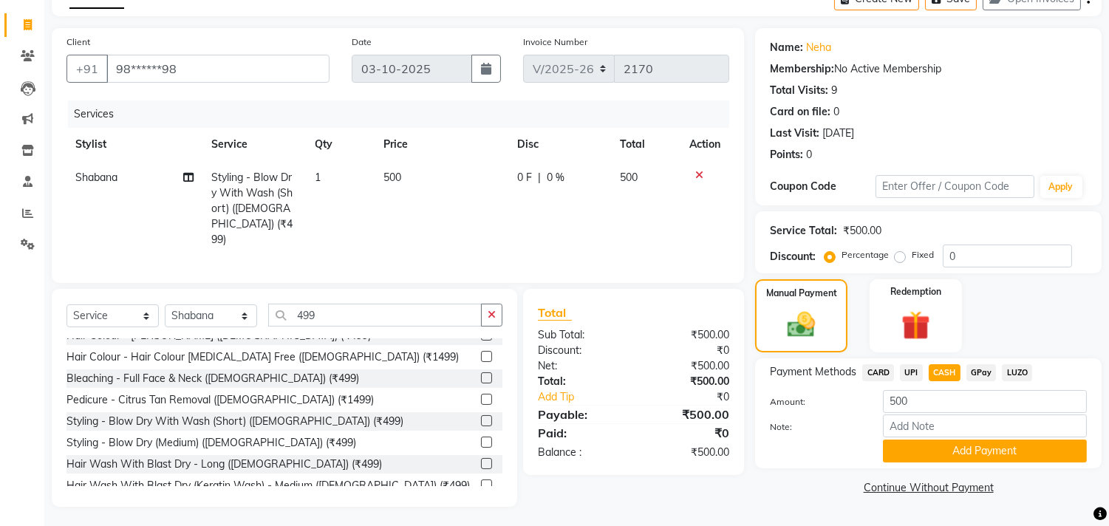
click at [956, 463] on div "Payment Methods CARD UPI CASH GPay LUZO Amount: 500 Note: Add Payment" at bounding box center [928, 413] width 347 height 110
click at [956, 454] on button "Add Payment" at bounding box center [985, 451] width 204 height 23
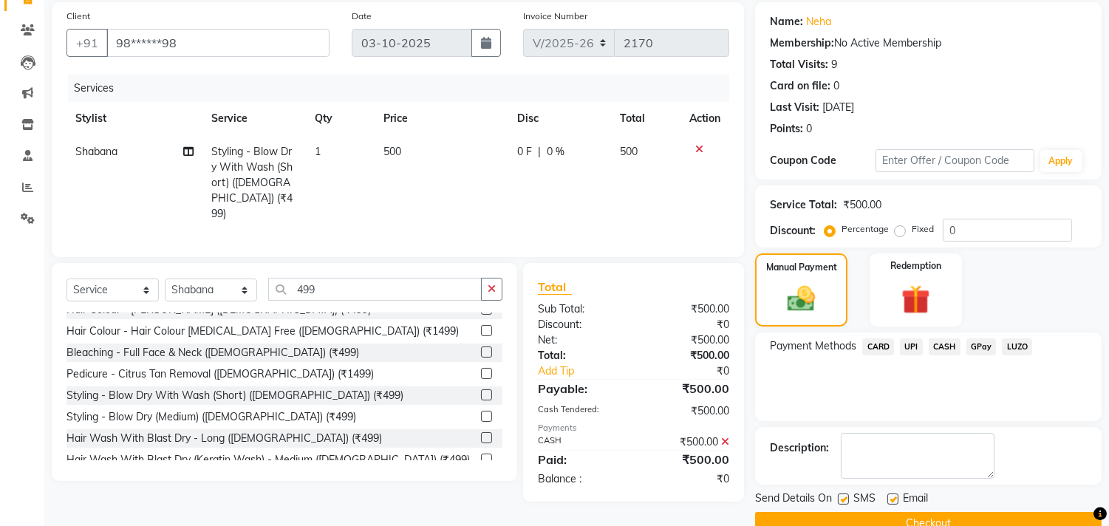
scroll to position [138, 0]
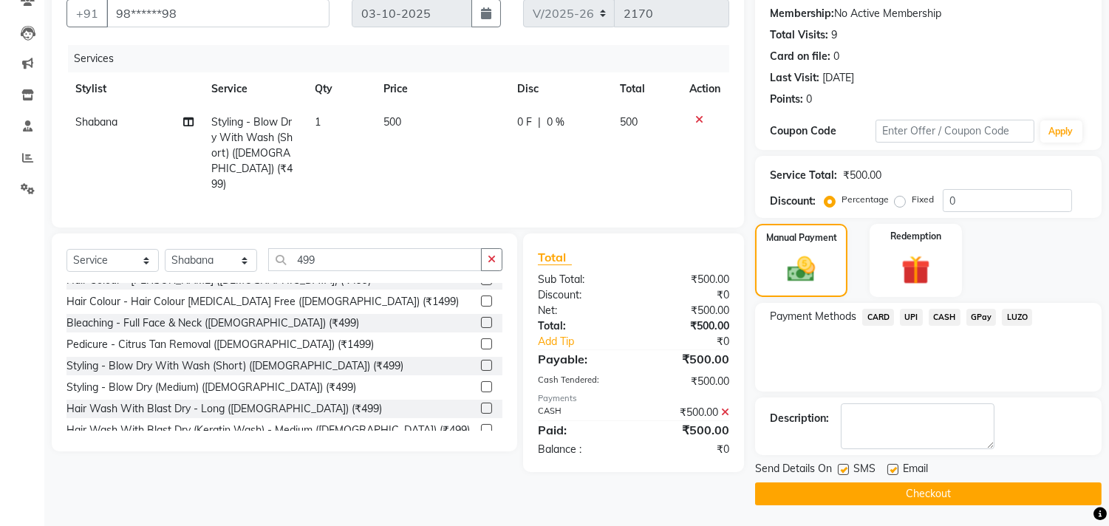
click at [984, 488] on button "Checkout" at bounding box center [928, 494] width 347 height 23
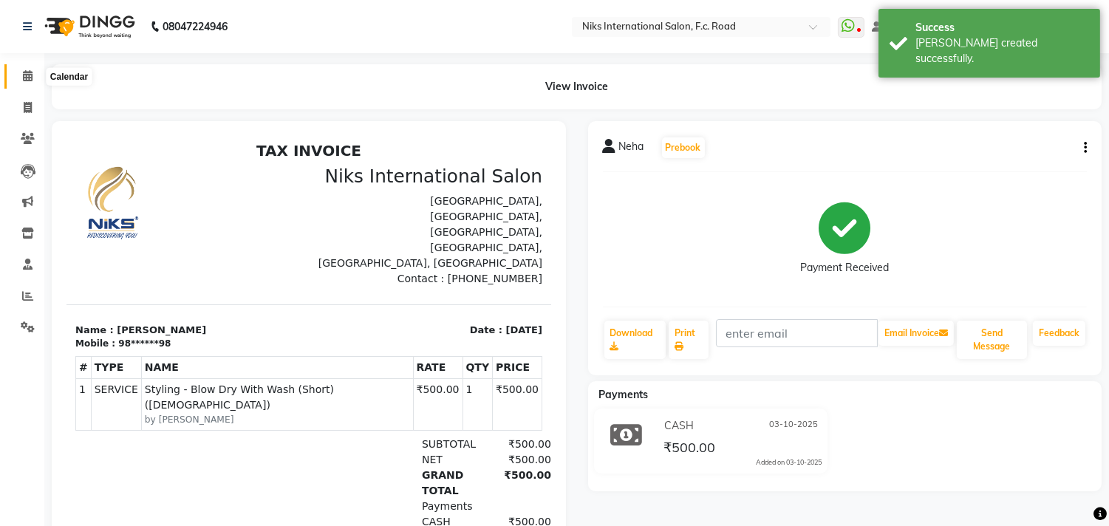
drag, startPoint x: 33, startPoint y: 84, endPoint x: 40, endPoint y: 78, distance: 8.4
click at [35, 84] on span at bounding box center [28, 76] width 26 height 17
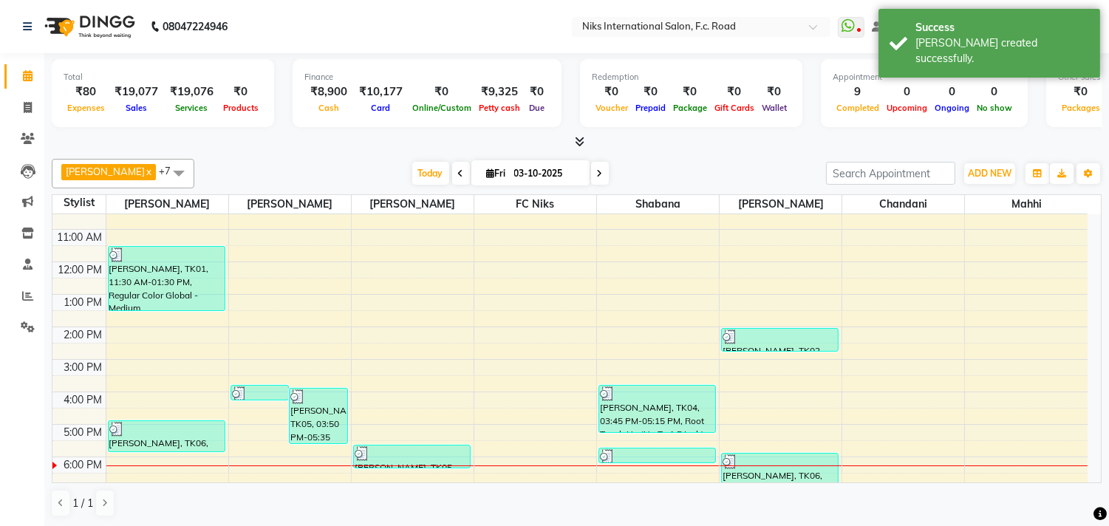
scroll to position [82, 0]
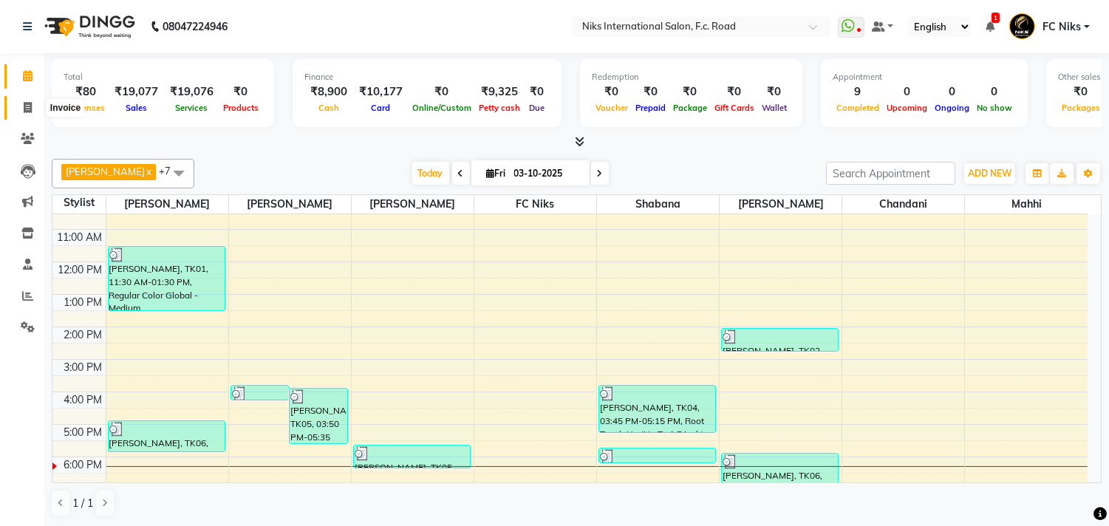
click at [24, 102] on icon at bounding box center [28, 107] width 8 height 11
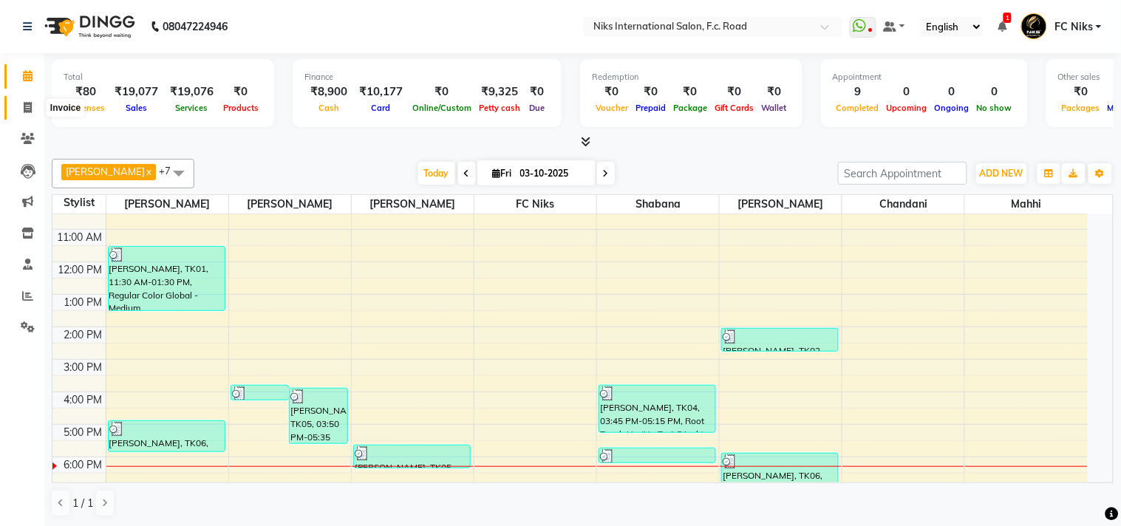
select select "7"
select select "service"
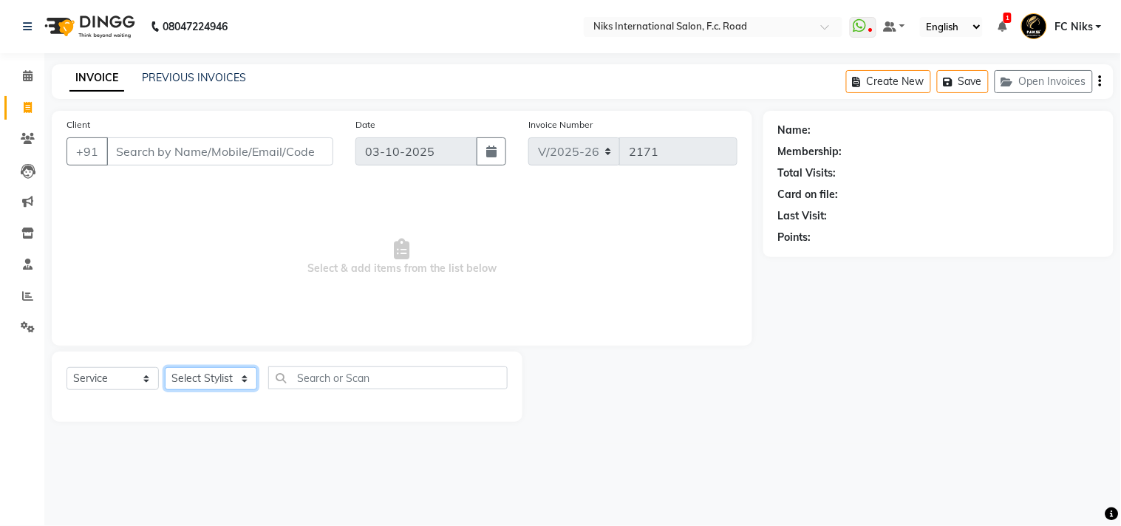
click at [229, 378] on select "Select Stylist [PERSON_NAME] [PERSON_NAME] CA [PERSON_NAME] FC Niks [PERSON_NAM…" at bounding box center [211, 378] width 92 height 23
select select "160"
click at [165, 368] on select "Select Stylist [PERSON_NAME] [PERSON_NAME] CA [PERSON_NAME] FC Niks [PERSON_NAM…" at bounding box center [211, 378] width 92 height 23
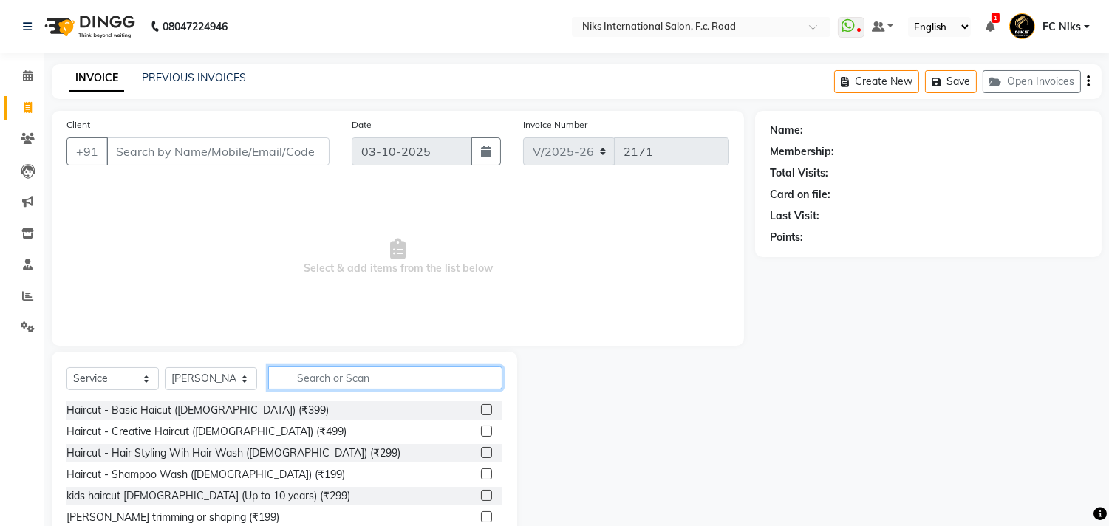
click at [330, 373] on input "text" at bounding box center [385, 378] width 234 height 23
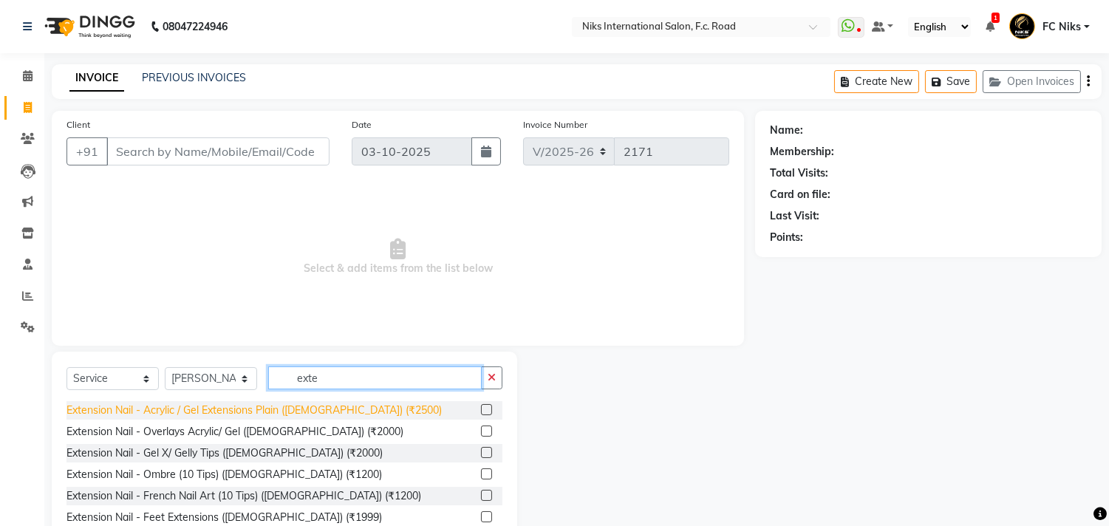
type input "exte"
click at [312, 415] on div "Extension Nail - Acrylic / Gel Extensions Plain ([DEMOGRAPHIC_DATA]) (₹2500)" at bounding box center [254, 411] width 375 height 16
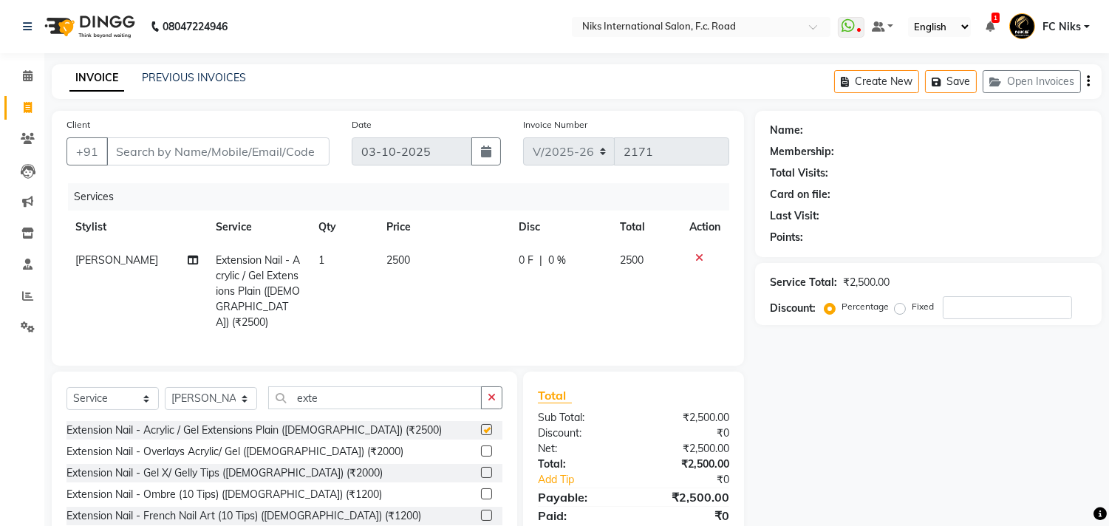
checkbox input "false"
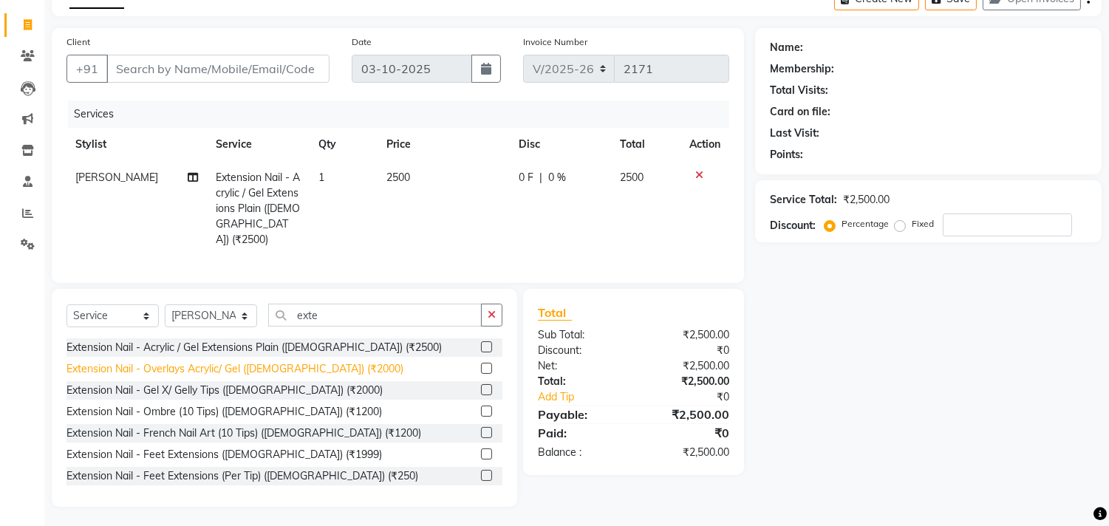
scroll to position [55, 0]
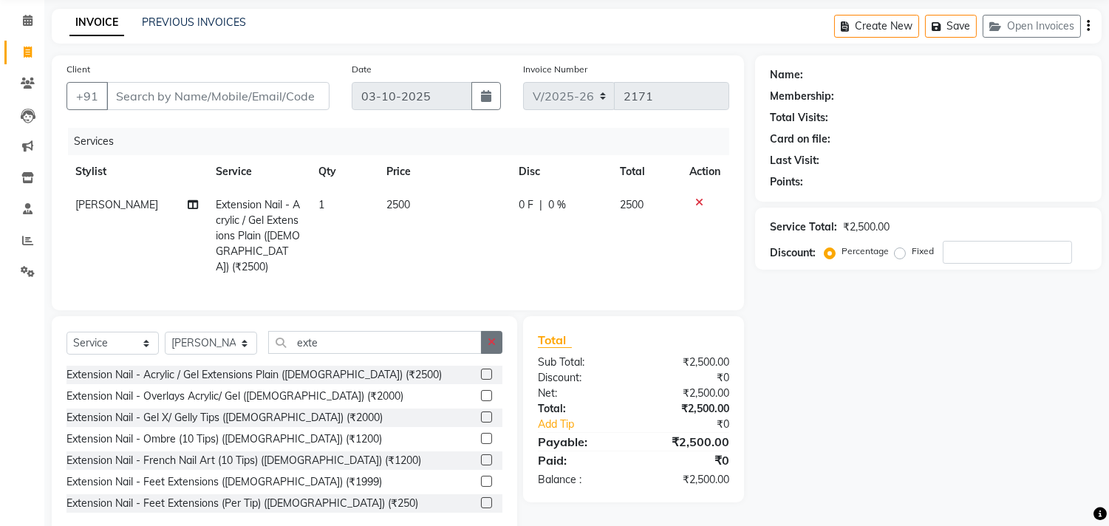
click at [483, 343] on button "button" at bounding box center [491, 342] width 21 height 23
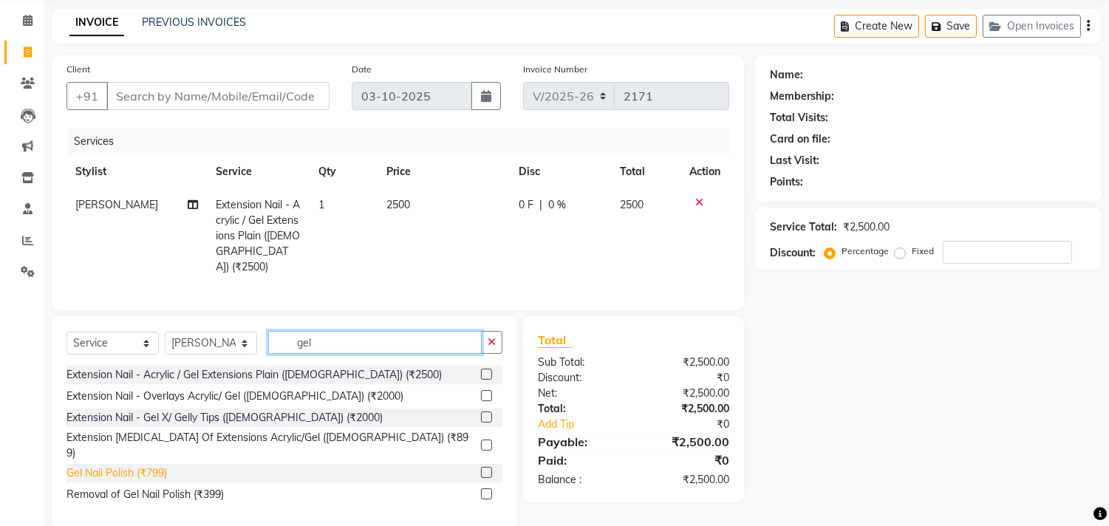
type input "gel"
click at [108, 466] on div "Gel Nail Polish (₹799)" at bounding box center [117, 474] width 101 height 16
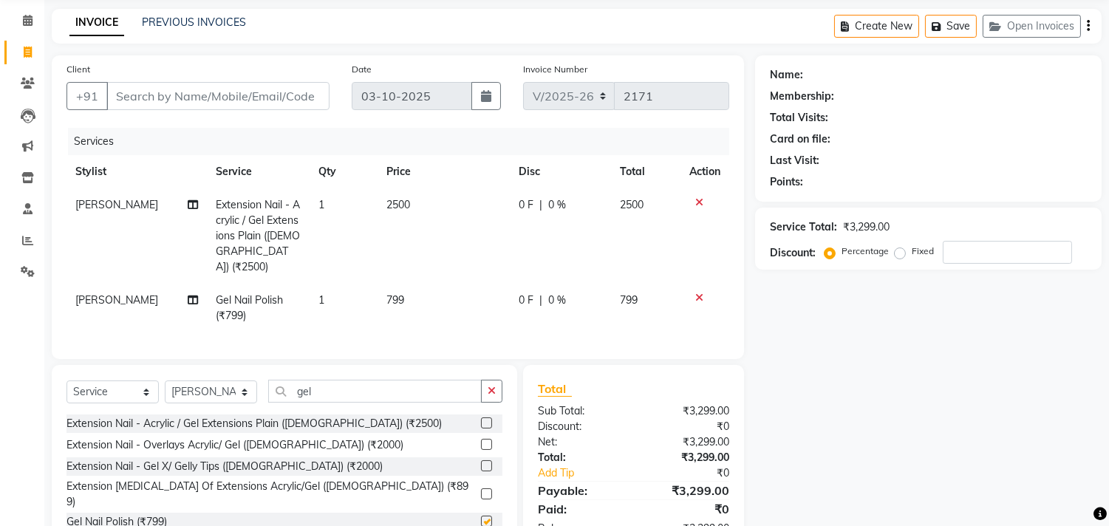
checkbox input "false"
click at [420, 294] on td "799" at bounding box center [444, 308] width 132 height 49
select select "160"
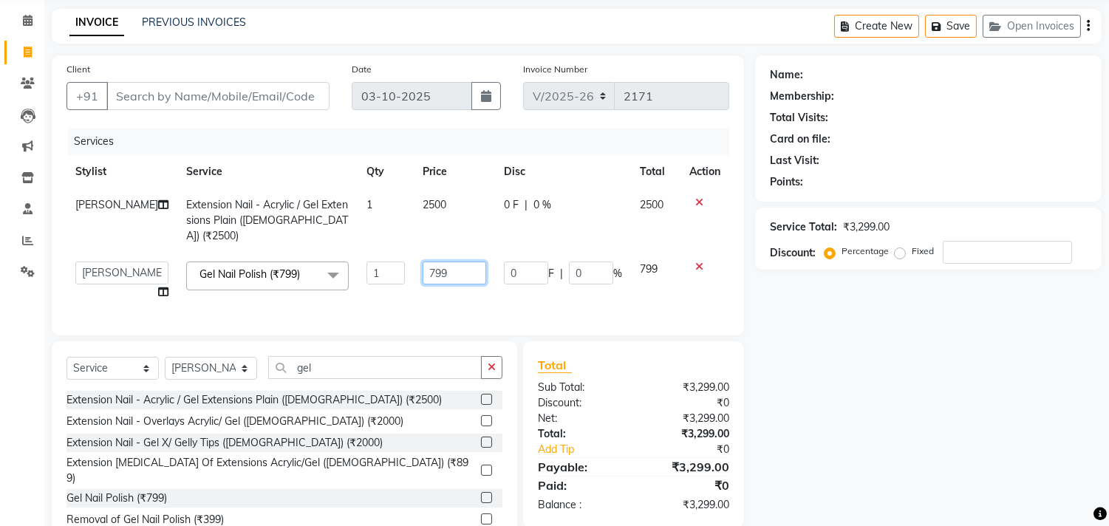
drag, startPoint x: 443, startPoint y: 255, endPoint x: 399, endPoint y: 262, distance: 44.8
click at [414, 262] on td "799" at bounding box center [454, 281] width 81 height 56
type input "400"
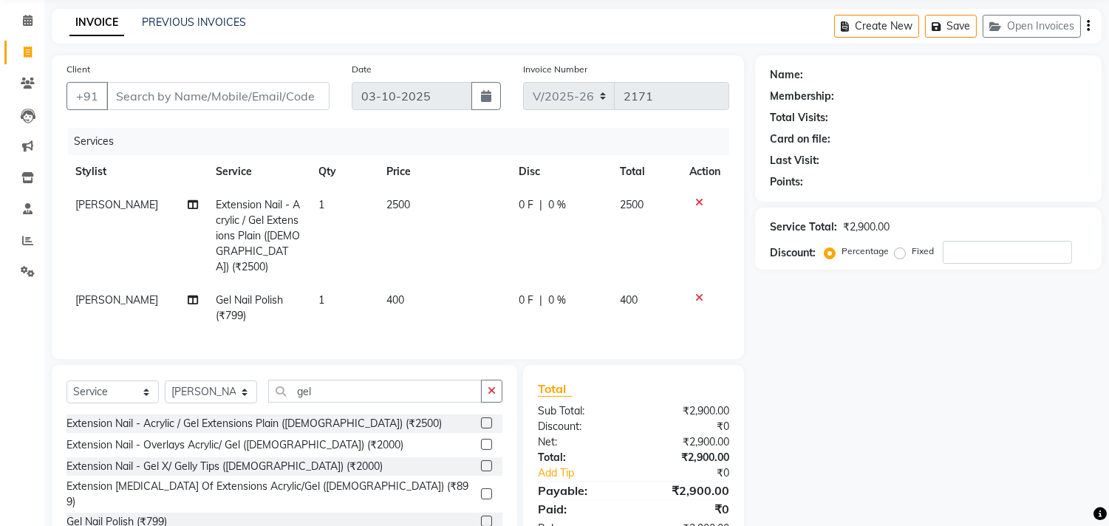
click at [390, 293] on div "Services Stylist Service Qty Price Disc Total Action [PERSON_NAME] Extension Na…" at bounding box center [398, 236] width 663 height 217
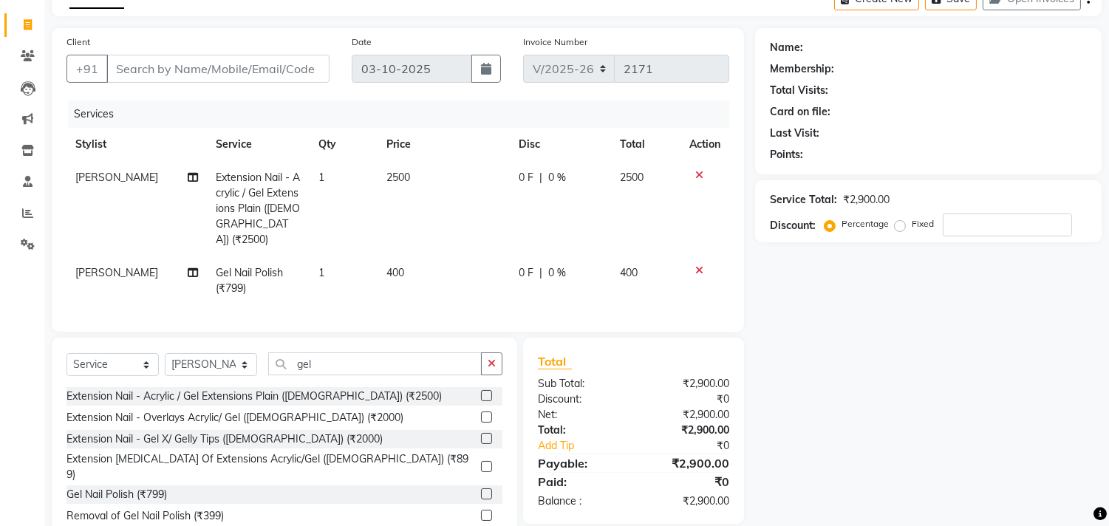
scroll to position [27, 0]
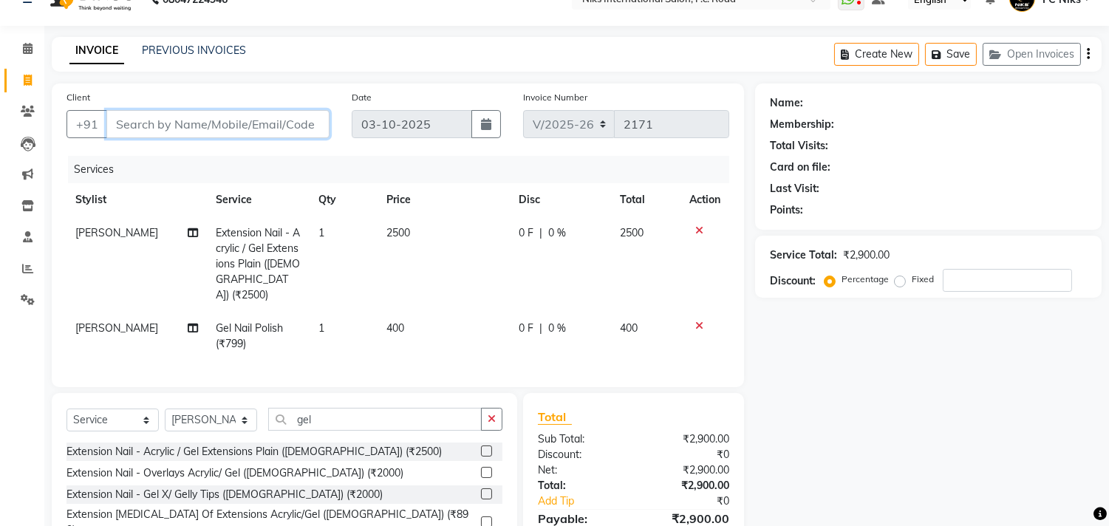
click at [224, 127] on input "Client" at bounding box center [217, 124] width 223 height 28
type input "8"
type input "0"
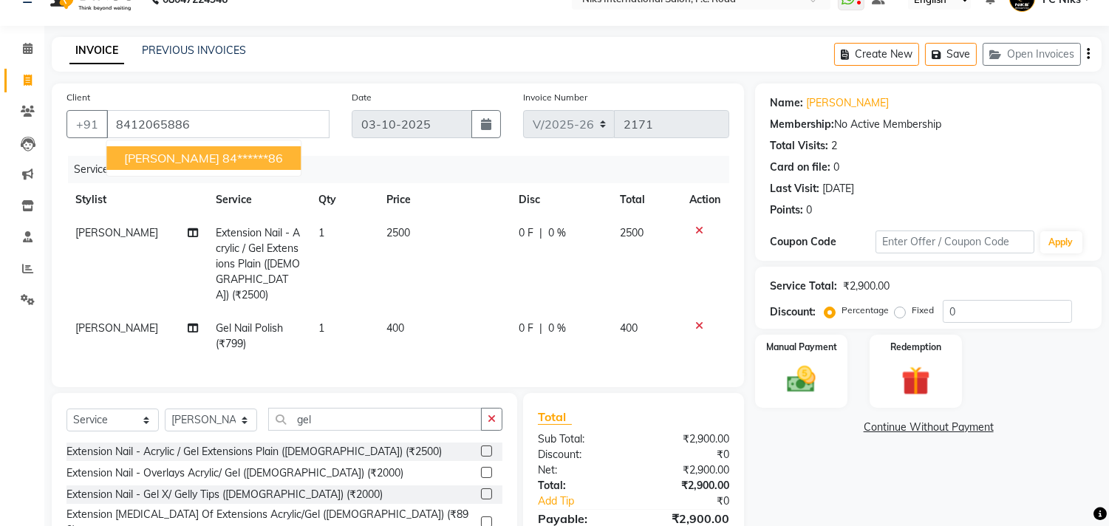
click at [225, 153] on ngb-highlight "84******86" at bounding box center [252, 158] width 61 height 15
type input "84******86"
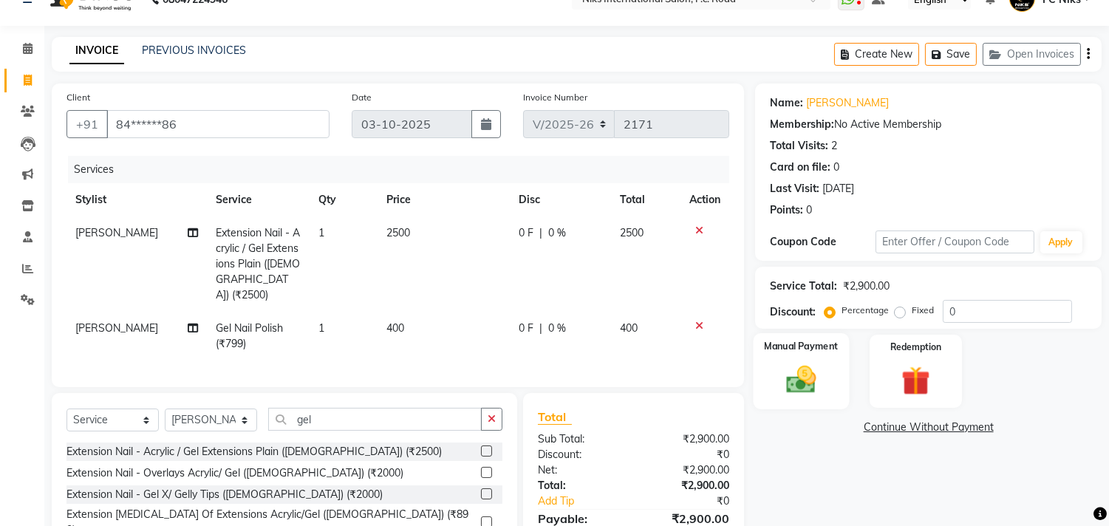
scroll to position [0, 0]
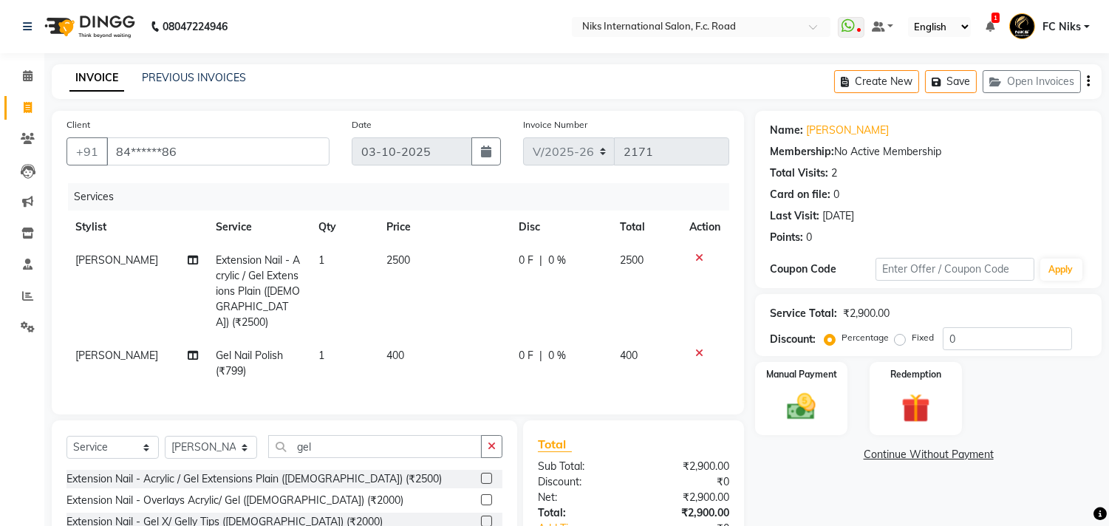
click at [435, 349] on td "400" at bounding box center [444, 363] width 132 height 49
select select "160"
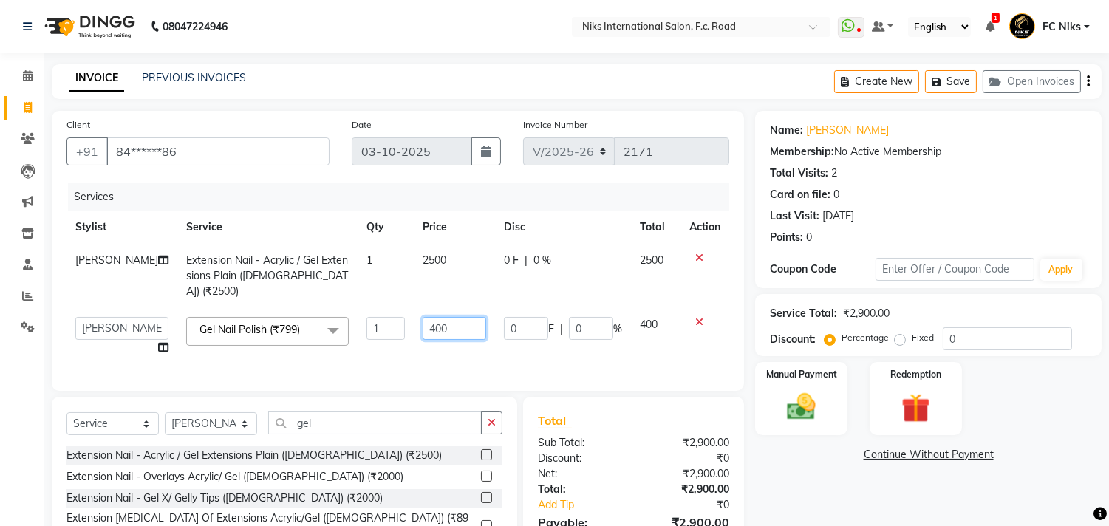
click at [437, 318] on input "400" at bounding box center [455, 328] width 64 height 23
type input "4"
type input "300"
click at [446, 224] on th "Price" at bounding box center [454, 227] width 81 height 33
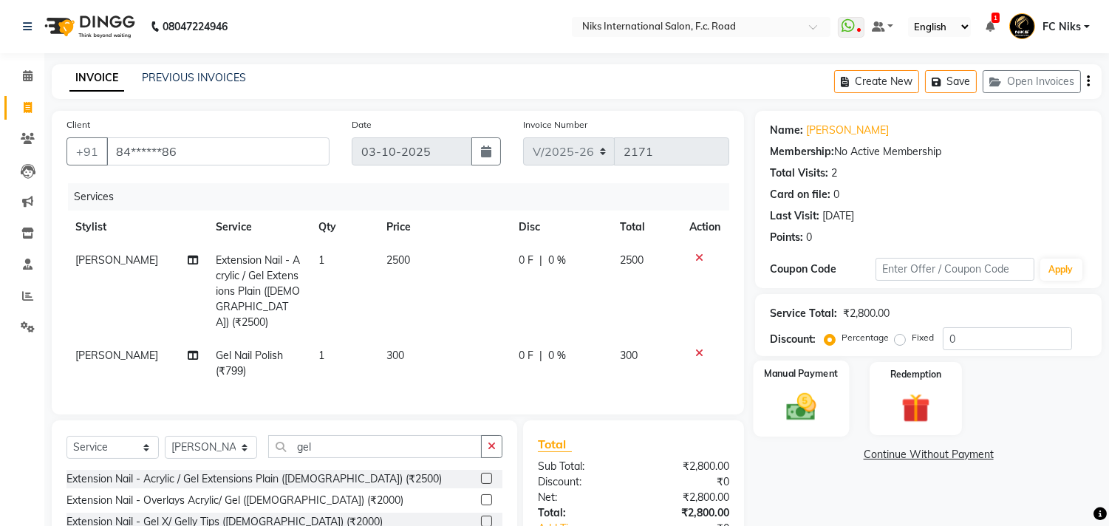
click at [820, 387] on div "Manual Payment" at bounding box center [802, 398] width 96 height 75
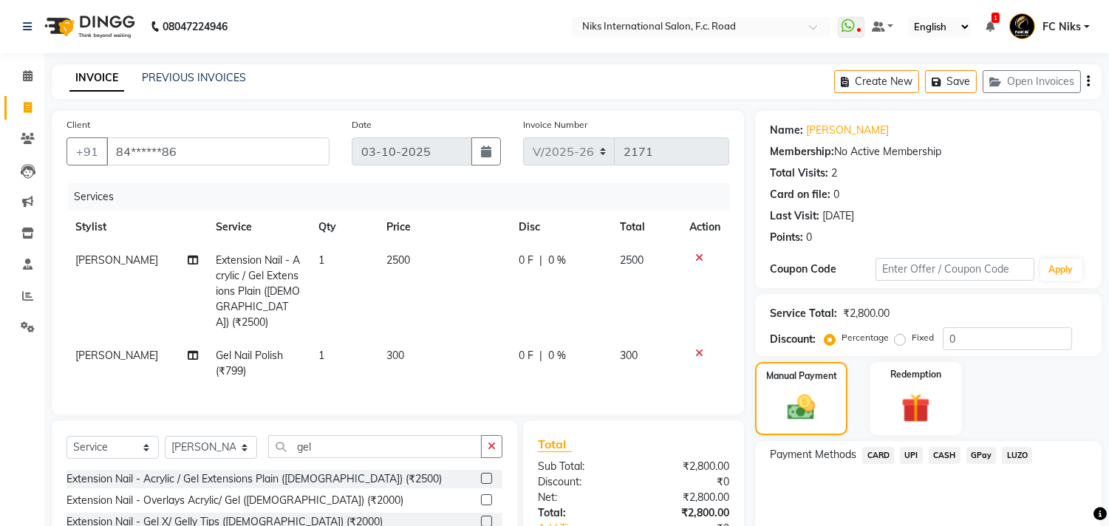
click at [910, 454] on span "UPI" at bounding box center [911, 455] width 23 height 17
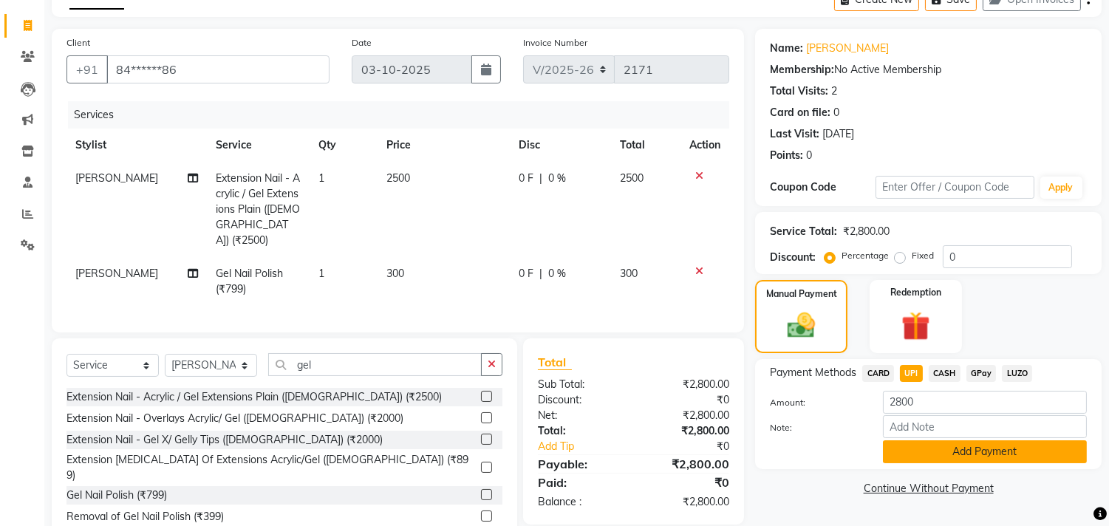
click at [918, 454] on button "Add Payment" at bounding box center [985, 451] width 204 height 23
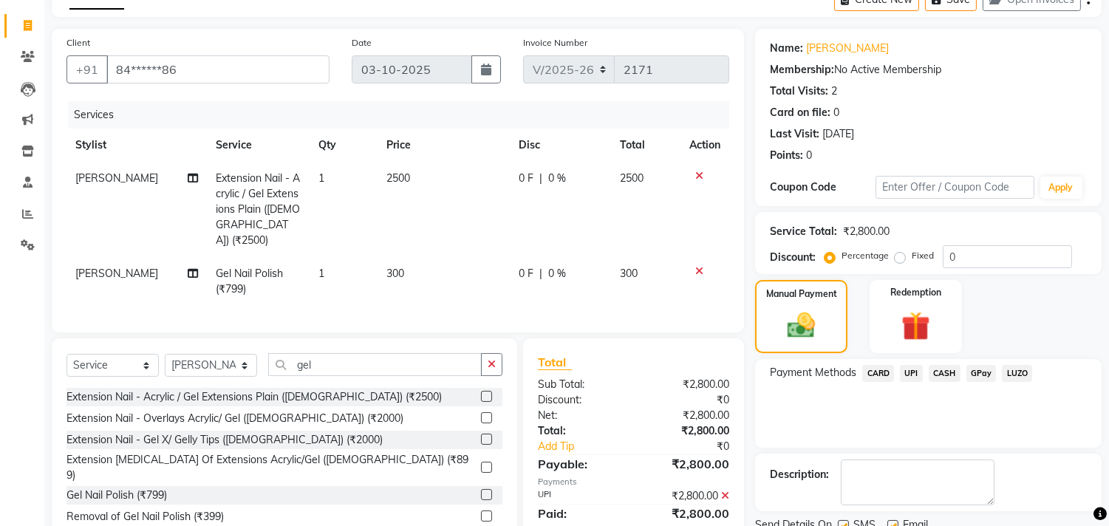
scroll to position [109, 0]
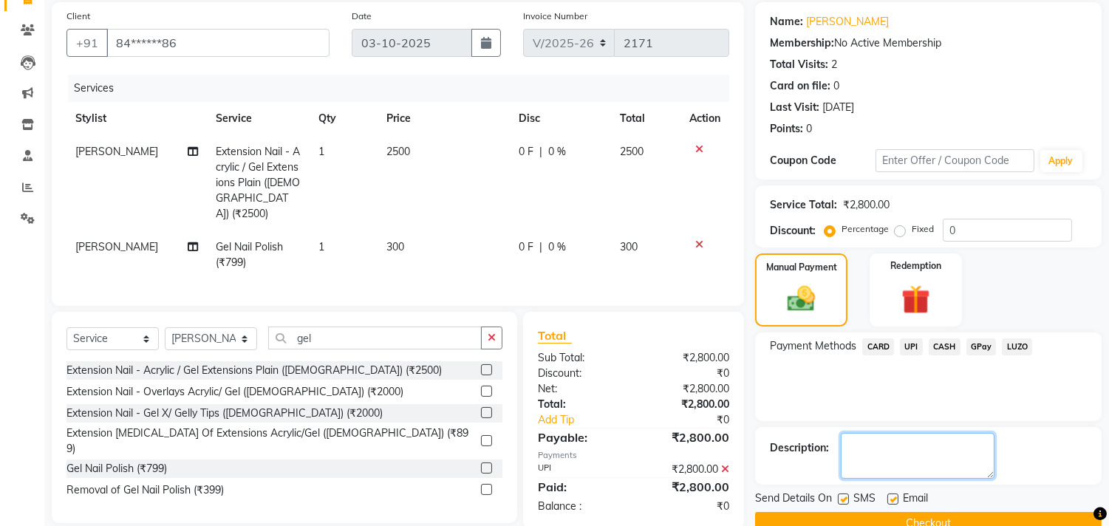
click at [888, 454] on textarea at bounding box center [918, 456] width 154 height 46
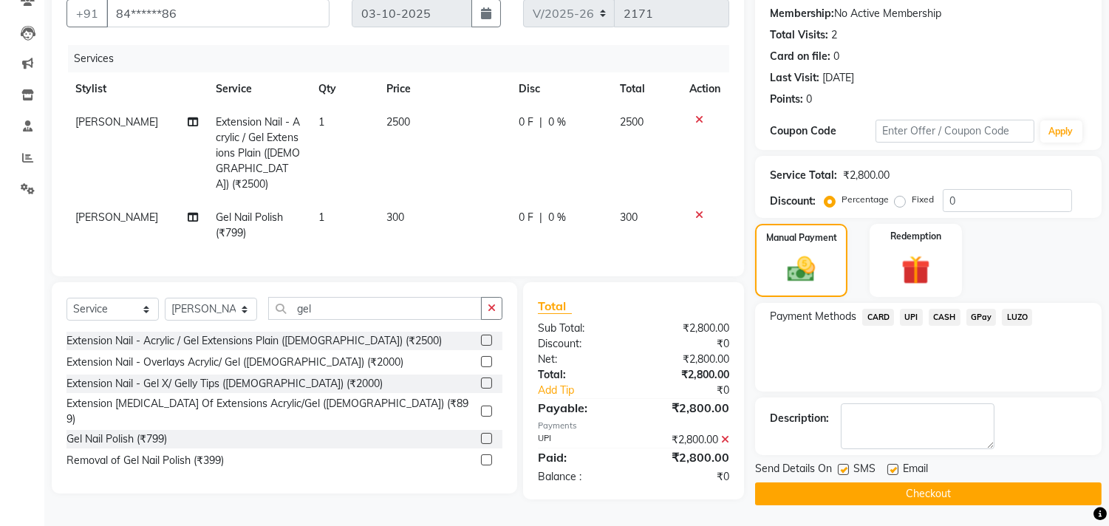
click at [903, 483] on button "Checkout" at bounding box center [928, 494] width 347 height 23
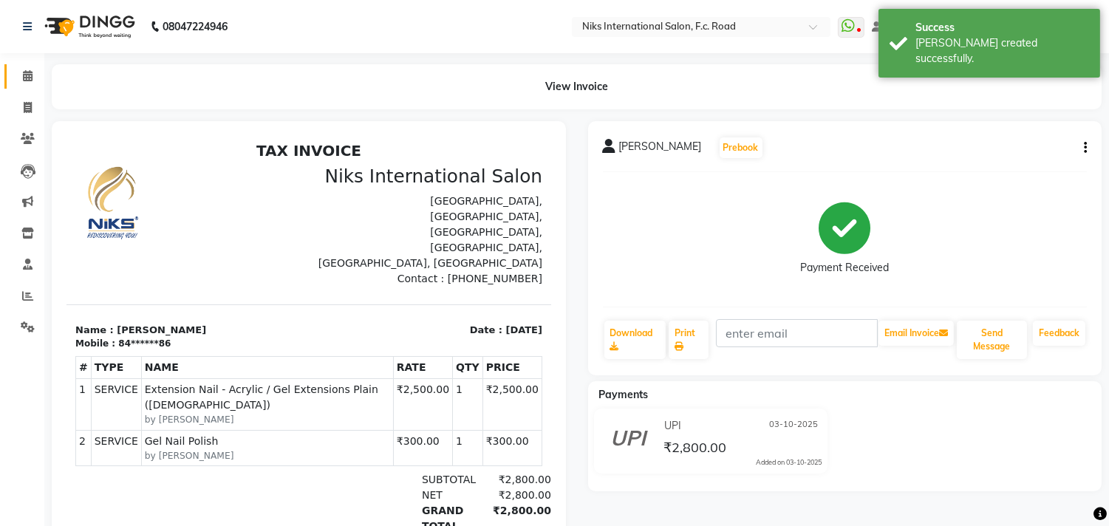
click at [22, 64] on link "Calendar" at bounding box center [21, 76] width 35 height 24
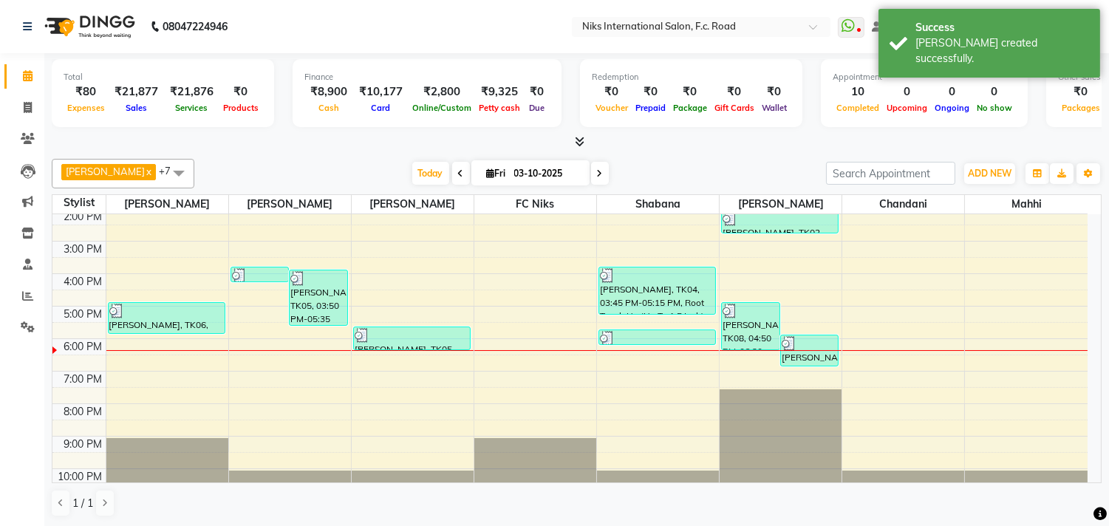
scroll to position [220, 0]
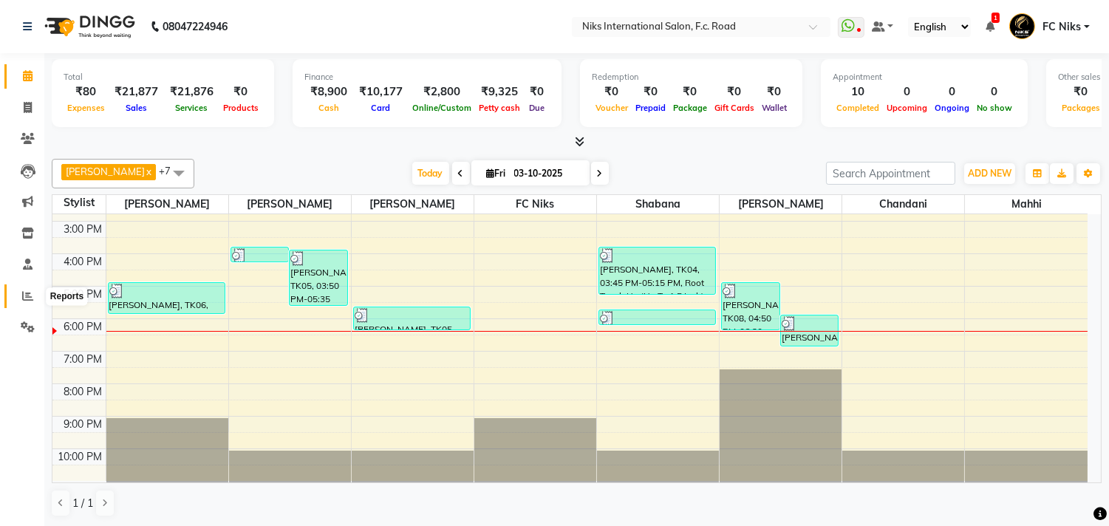
click at [24, 298] on icon at bounding box center [27, 295] width 11 height 11
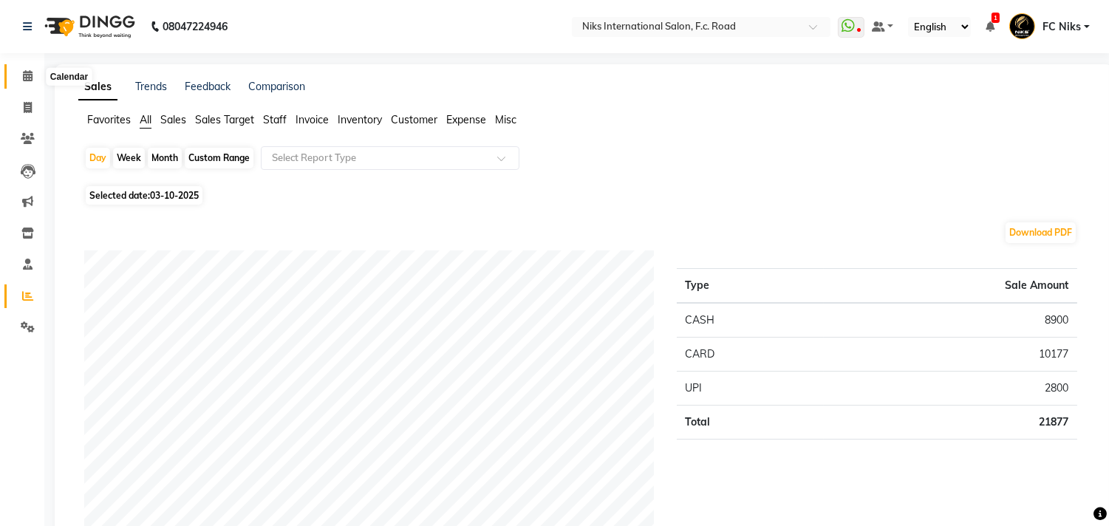
click at [28, 76] on icon at bounding box center [28, 75] width 10 height 11
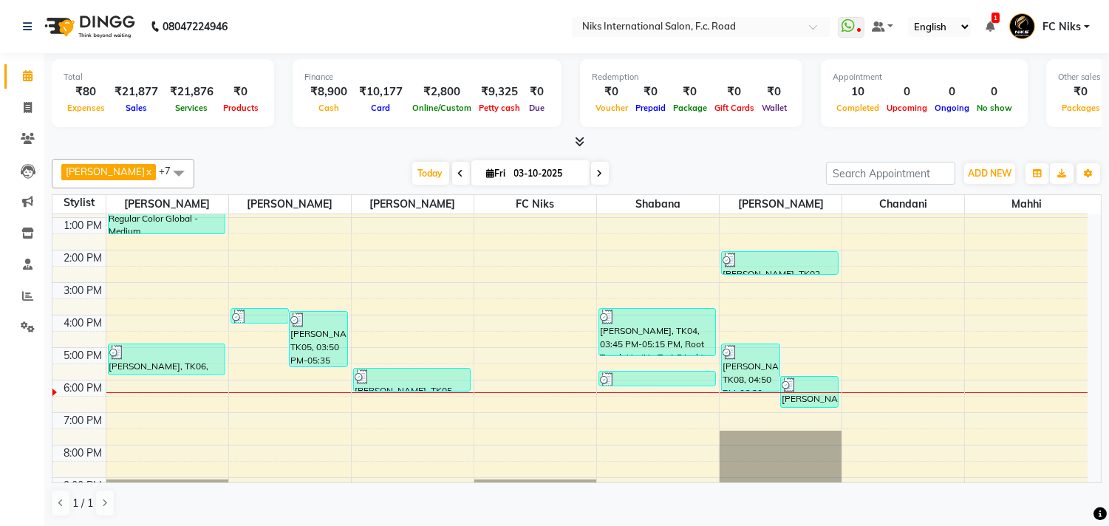
scroll to position [191, 0]
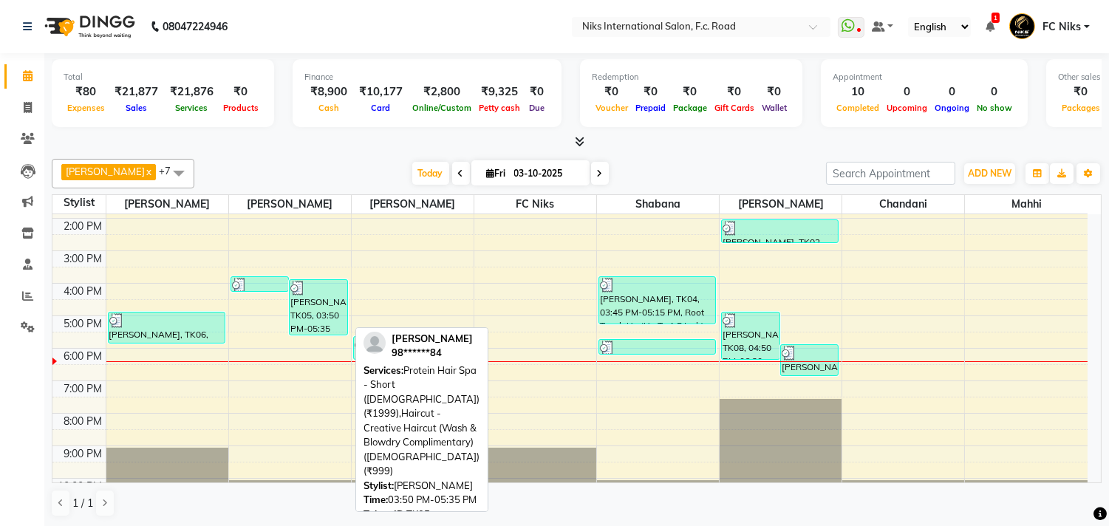
click at [322, 304] on div "[PERSON_NAME], TK05, 03:50 PM-05:35 PM, Protein Hair Spa - Short ([DEMOGRAPHIC_…" at bounding box center [319, 307] width 58 height 55
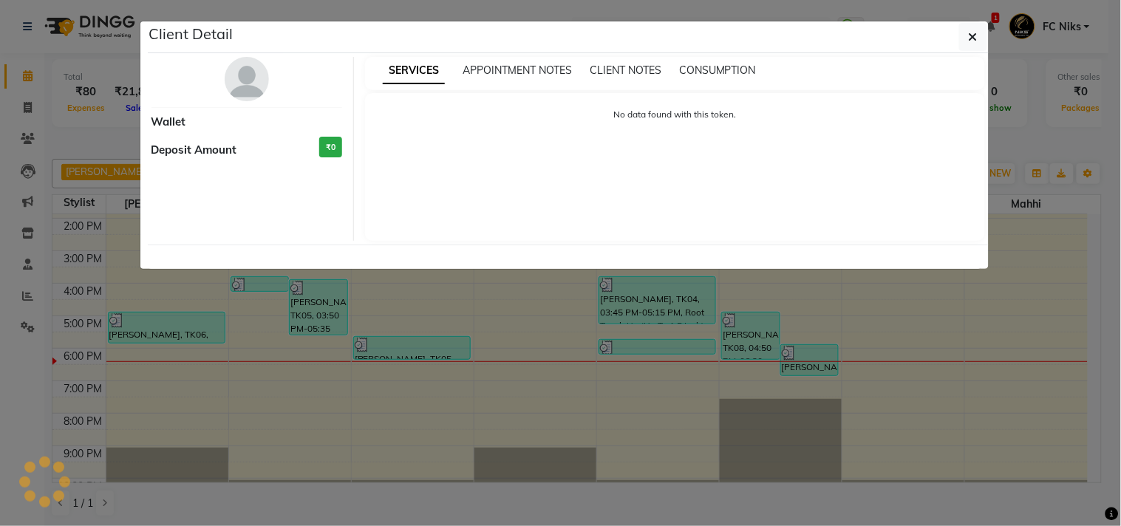
select select "3"
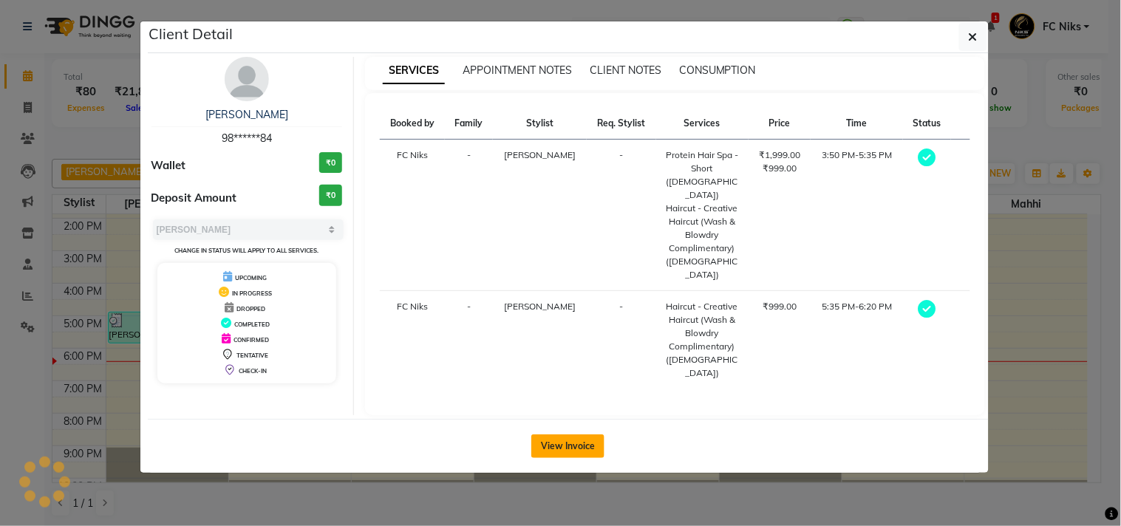
click at [542, 435] on button "View Invoice" at bounding box center [567, 447] width 73 height 24
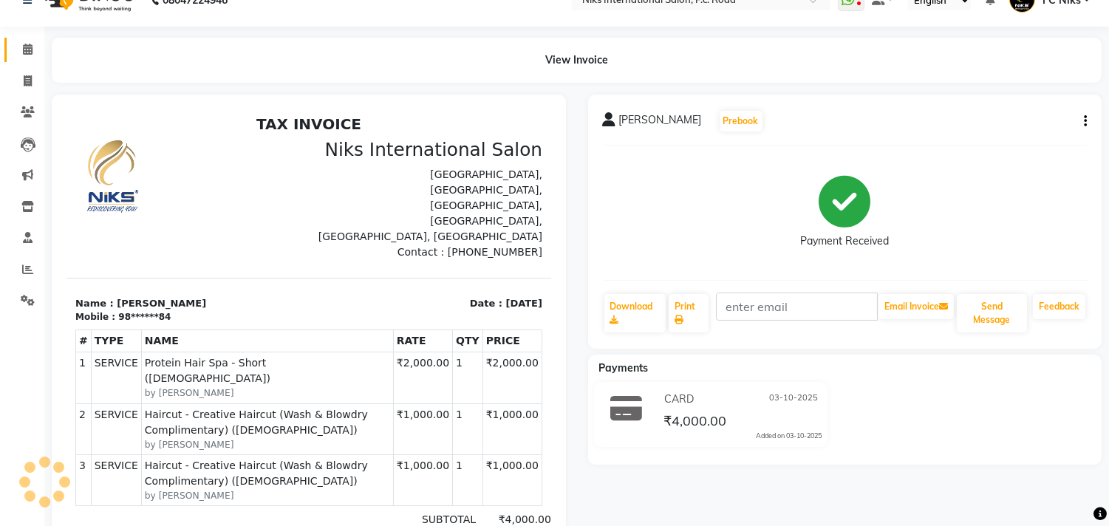
scroll to position [55, 0]
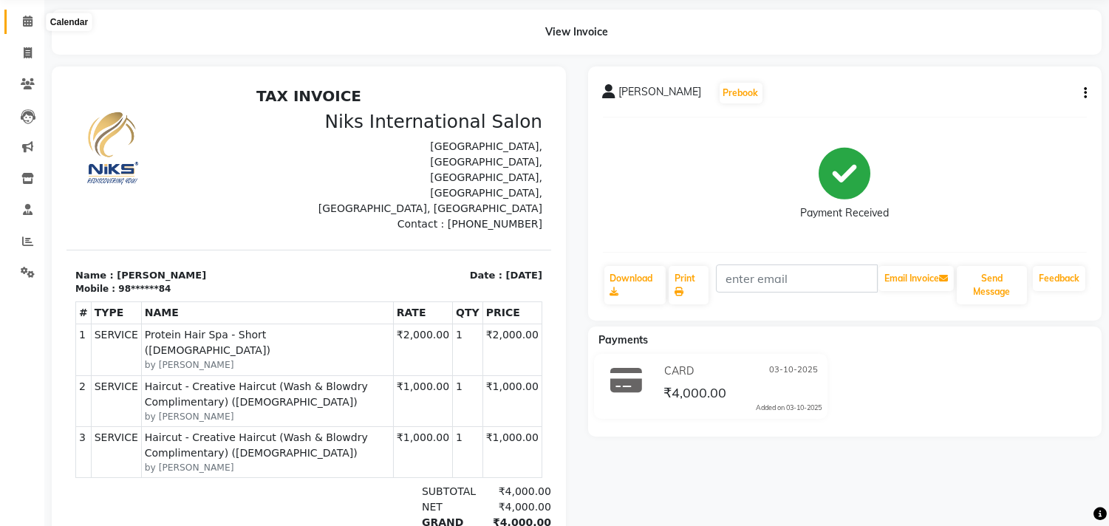
click at [27, 24] on icon at bounding box center [28, 21] width 10 height 11
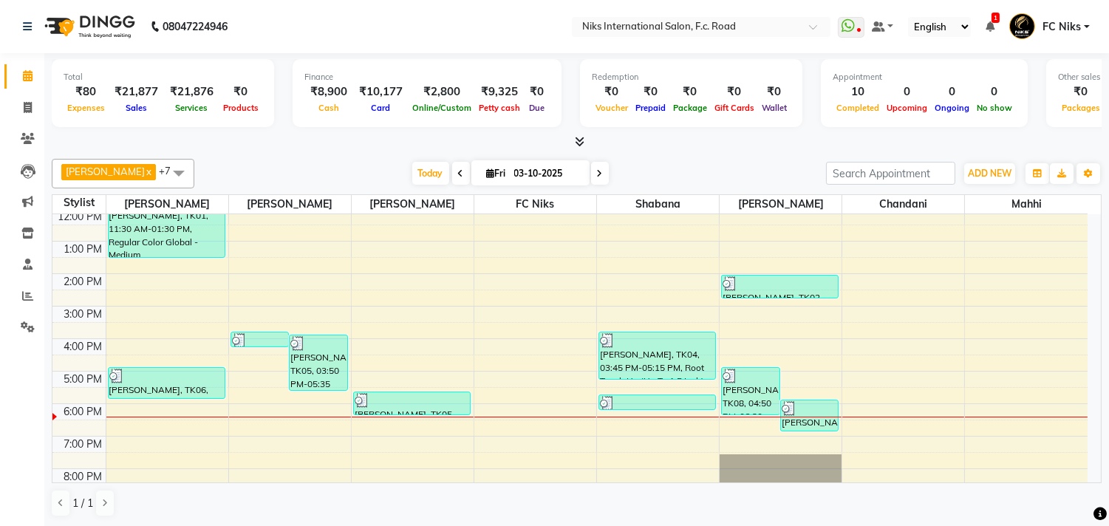
scroll to position [137, 0]
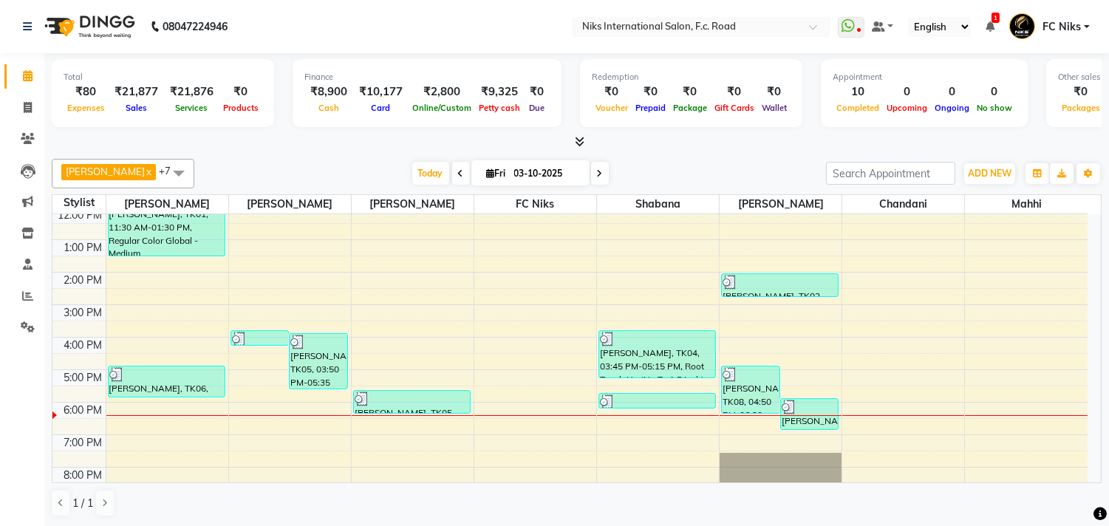
click at [582, 142] on icon at bounding box center [580, 141] width 10 height 11
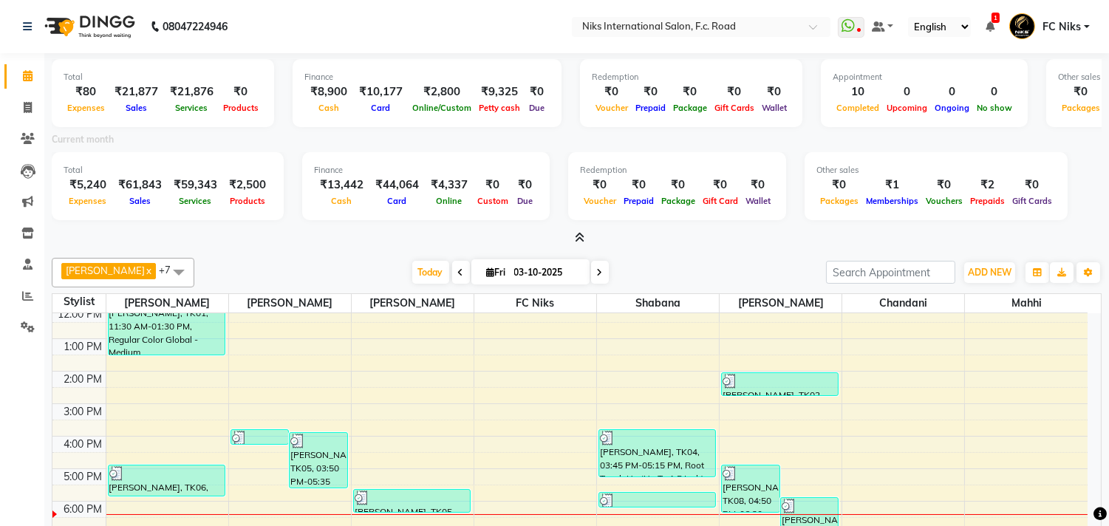
click at [579, 235] on icon at bounding box center [580, 237] width 10 height 11
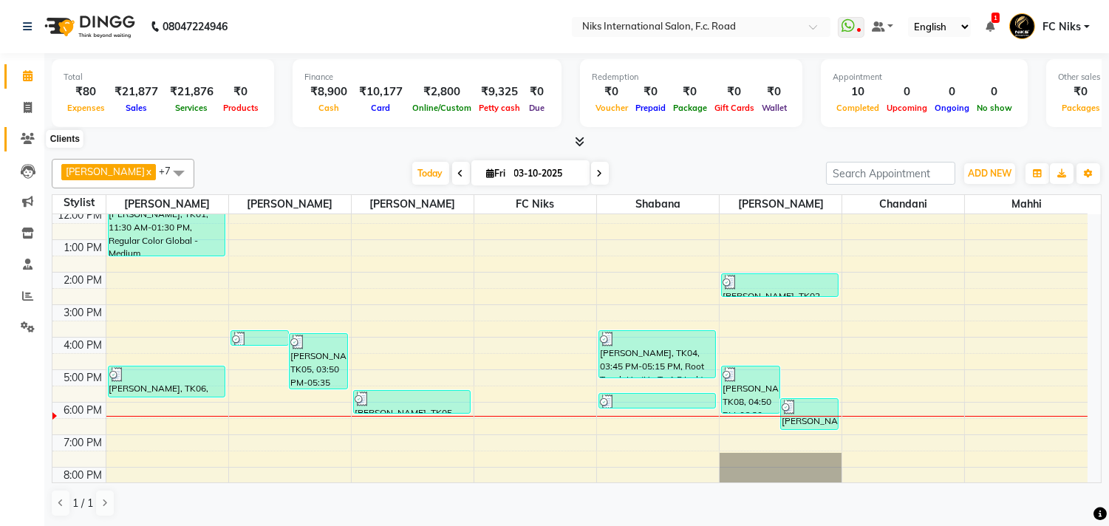
click at [34, 133] on span at bounding box center [28, 139] width 26 height 17
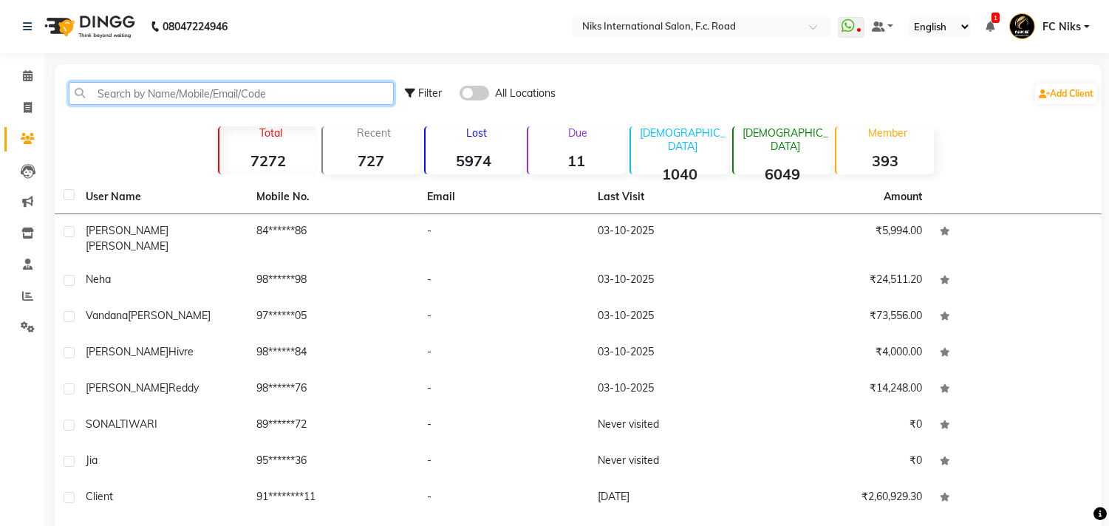
click at [222, 85] on input "text" at bounding box center [231, 93] width 325 height 23
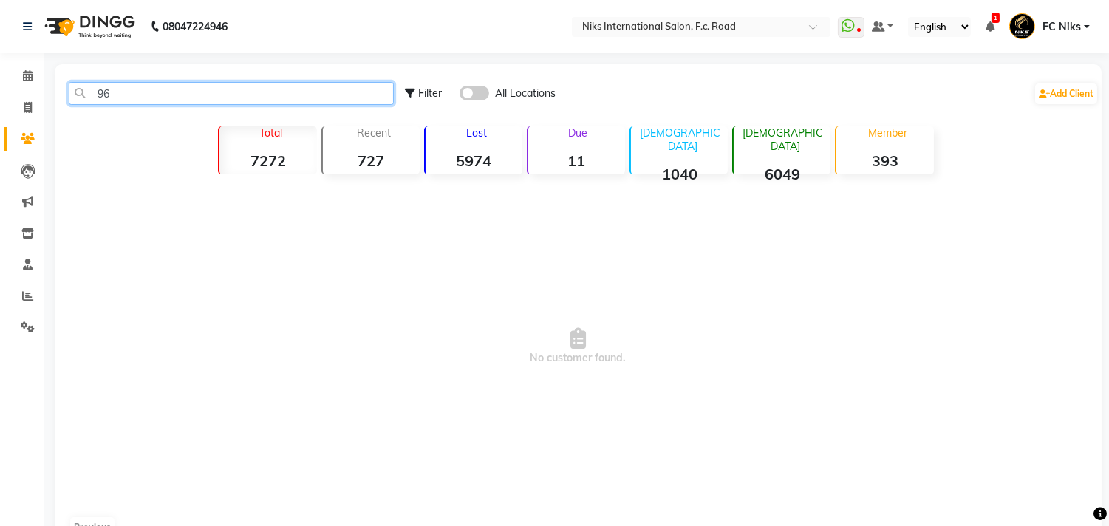
type input "9"
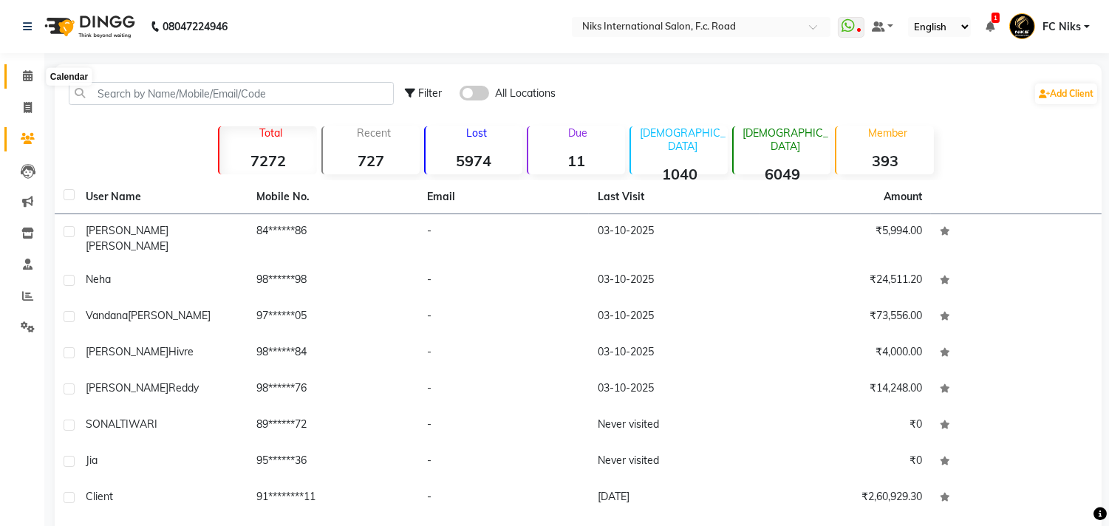
click at [30, 77] on icon at bounding box center [28, 75] width 10 height 11
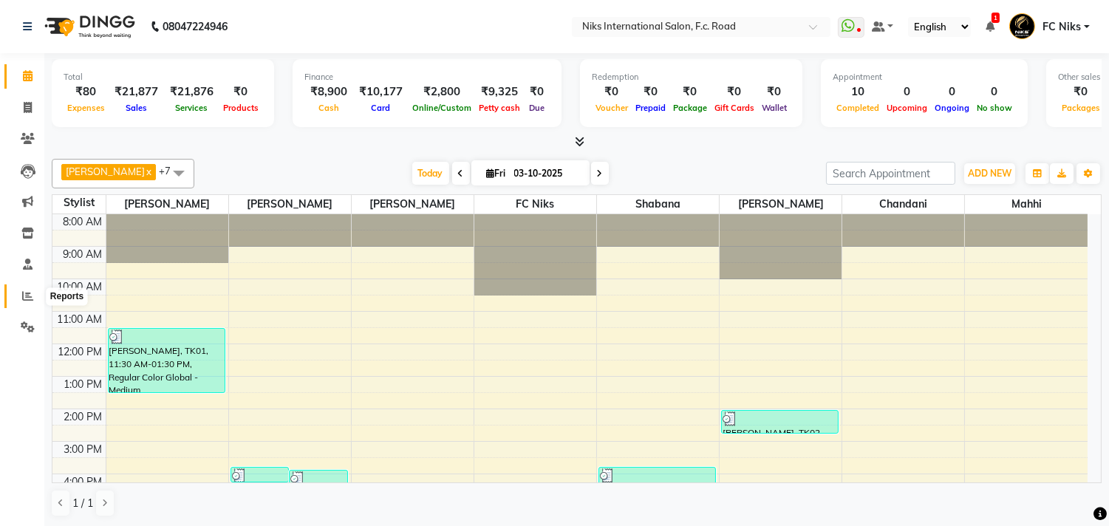
click at [23, 293] on icon at bounding box center [27, 295] width 11 height 11
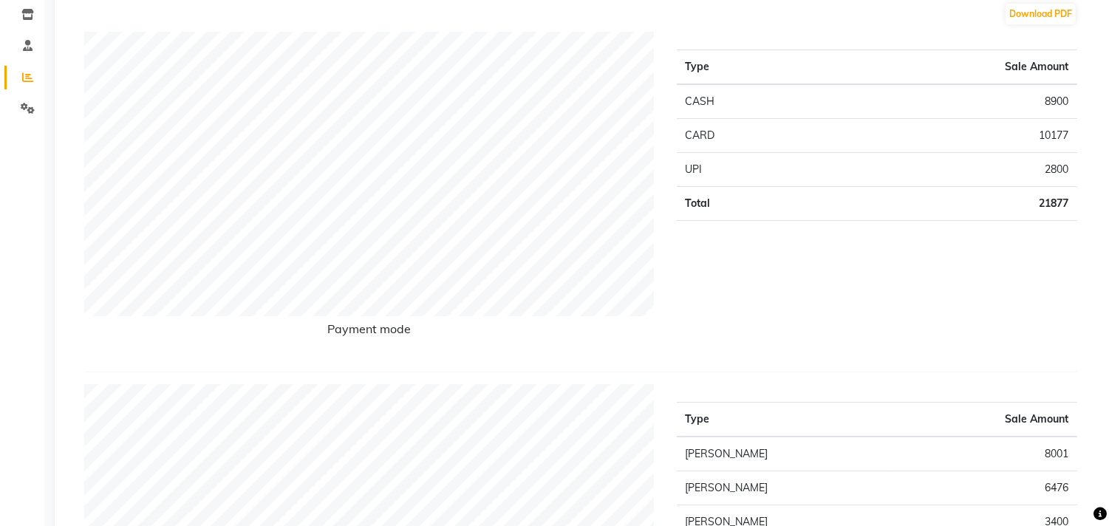
scroll to position [82, 0]
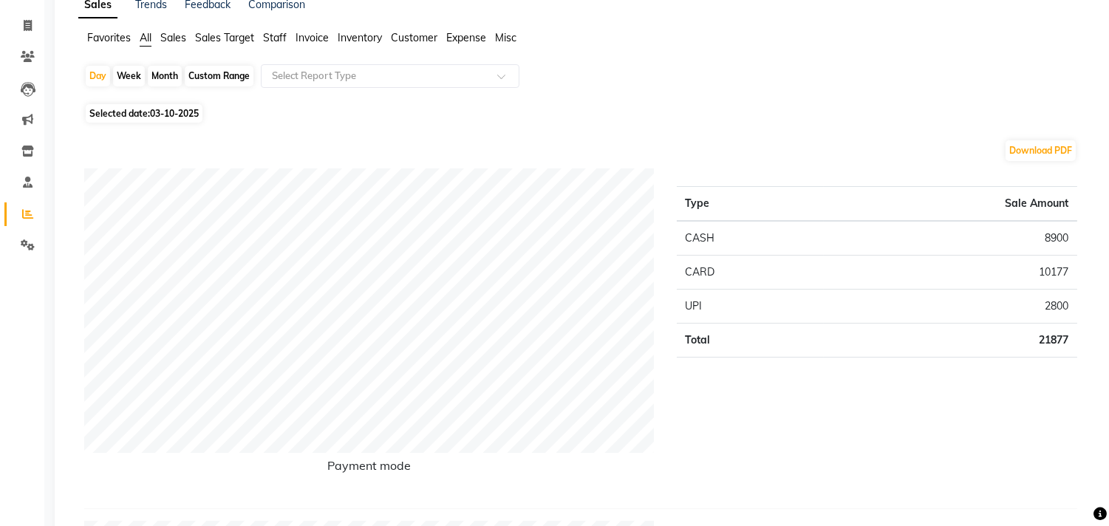
click at [276, 33] on span "Staff" at bounding box center [275, 37] width 24 height 13
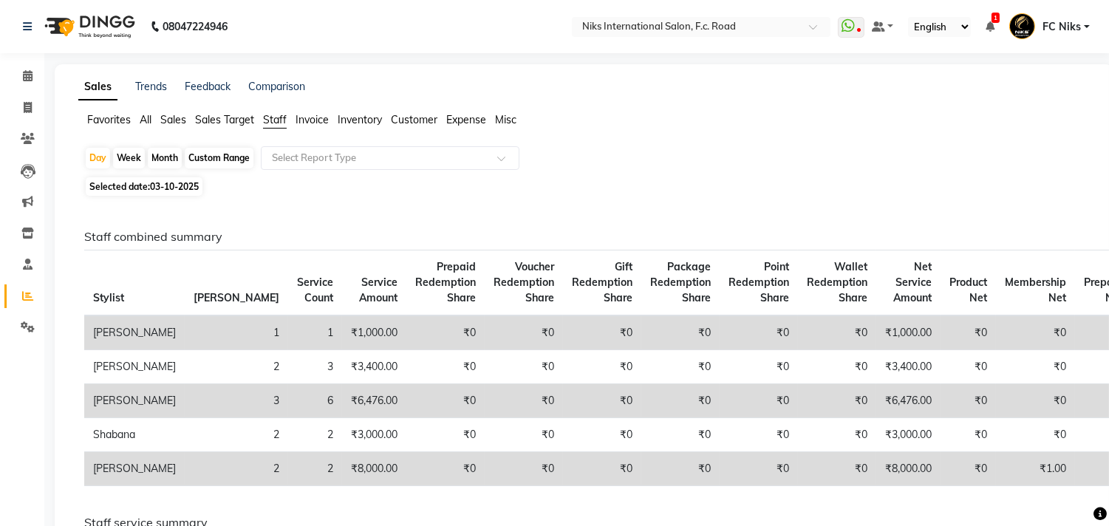
click at [155, 157] on div "Month" at bounding box center [165, 158] width 34 height 21
select select "10"
select select "2025"
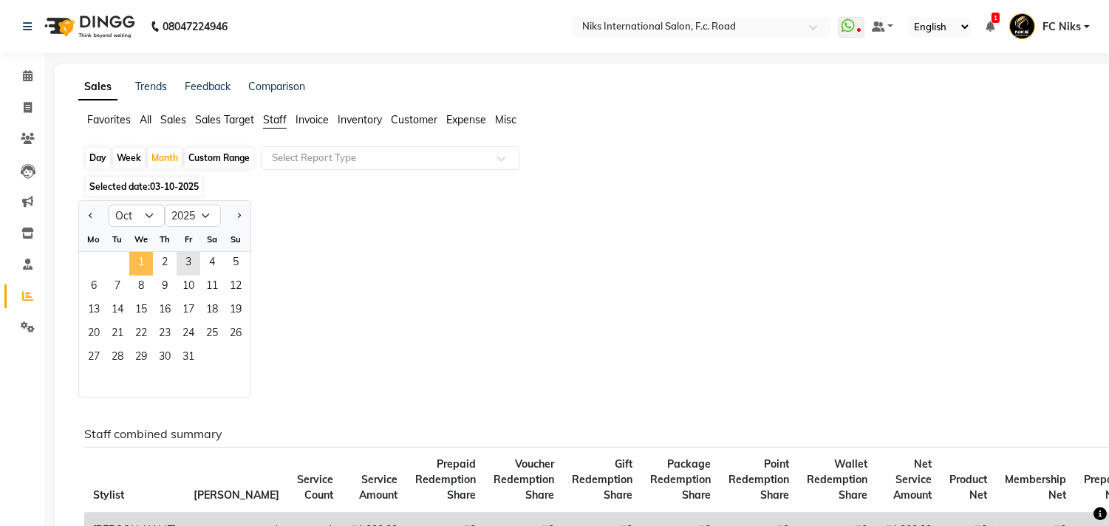
click at [146, 264] on span "1" at bounding box center [141, 264] width 24 height 24
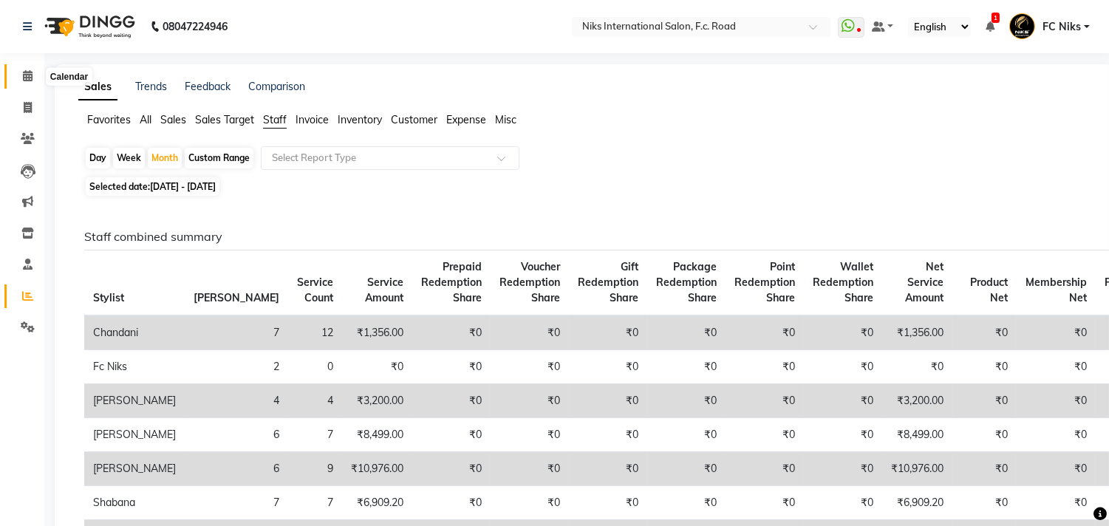
drag, startPoint x: 21, startPoint y: 79, endPoint x: 72, endPoint y: 7, distance: 88.0
click at [21, 82] on span at bounding box center [28, 76] width 26 height 17
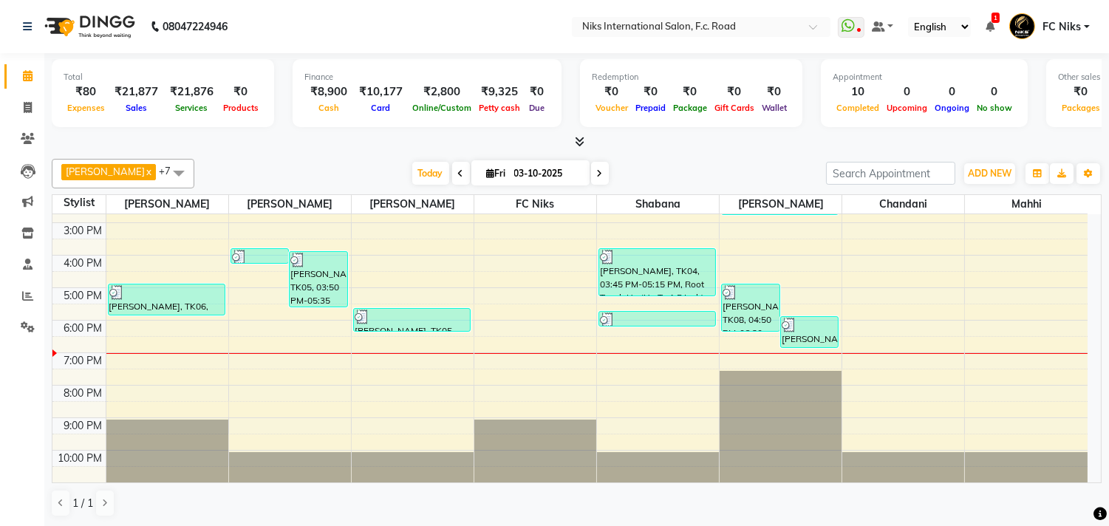
scroll to position [220, 0]
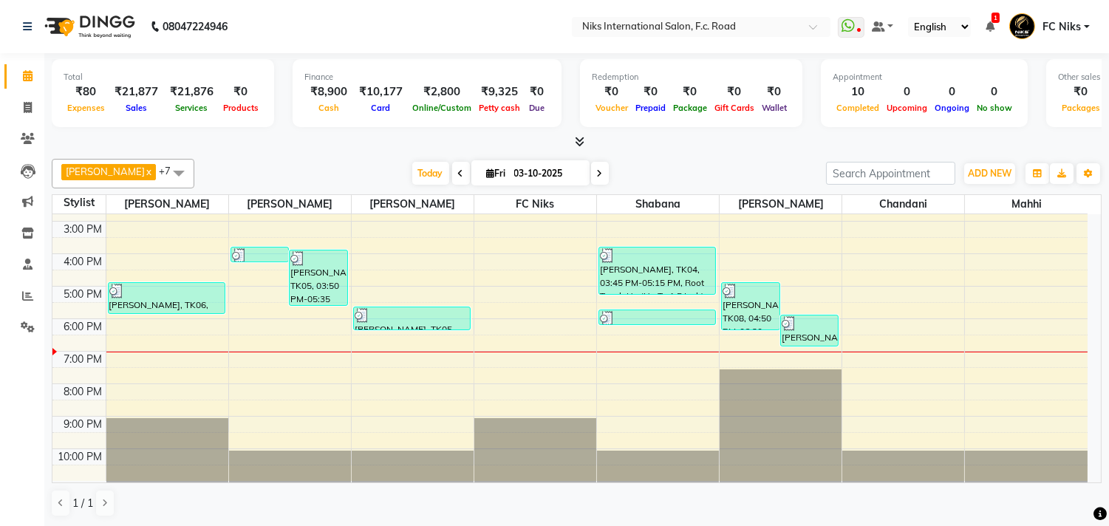
click at [778, 358] on div "8:00 AM 9:00 AM 10:00 AM 11:00 AM 12:00 PM 1:00 PM 2:00 PM 3:00 PM 4:00 PM 5:00…" at bounding box center [569, 237] width 1035 height 487
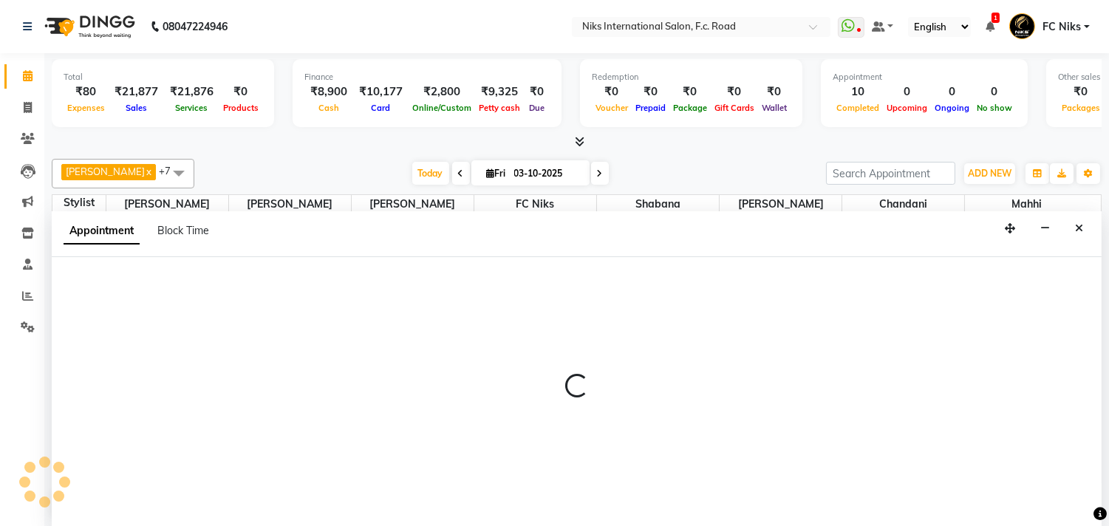
scroll to position [1, 0]
select select "160"
select select "tentative"
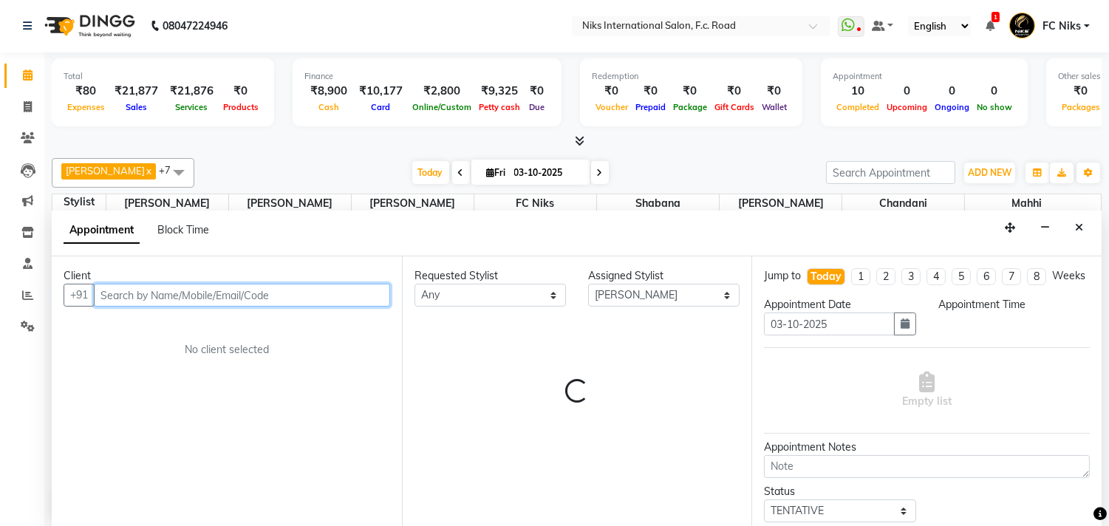
select select "1140"
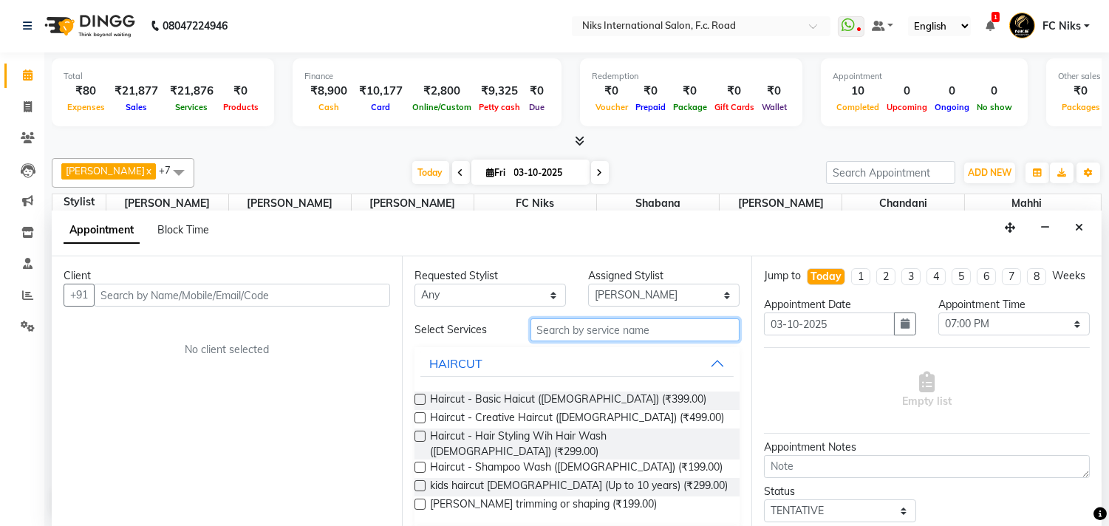
click at [617, 341] on input "text" at bounding box center [636, 330] width 210 height 23
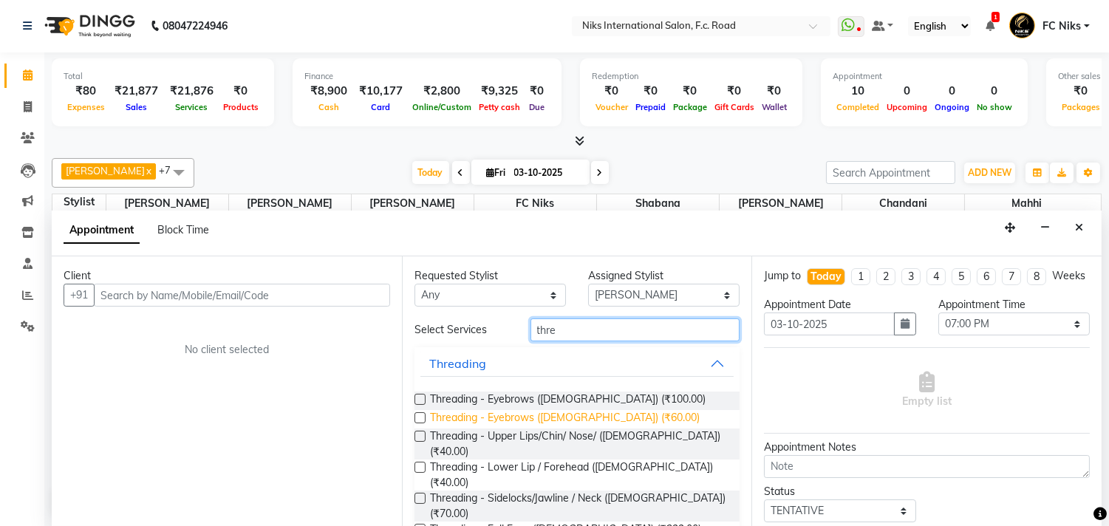
type input "thre"
click at [507, 411] on span "Threading - Eyebrows ([DEMOGRAPHIC_DATA]) (₹60.00)" at bounding box center [565, 419] width 270 height 18
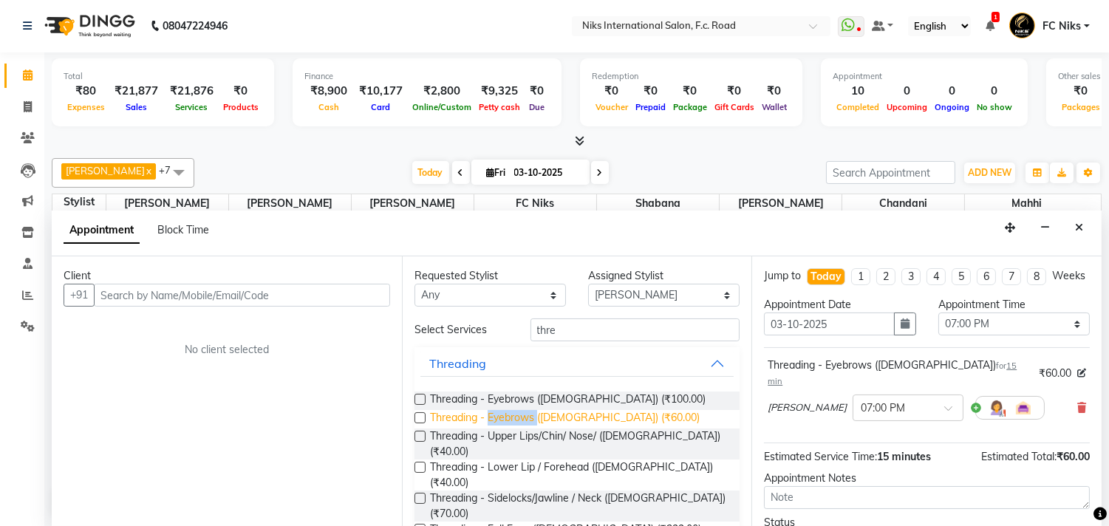
click at [507, 411] on span "Threading - Eyebrows ([DEMOGRAPHIC_DATA]) (₹60.00)" at bounding box center [565, 419] width 270 height 18
checkbox input "false"
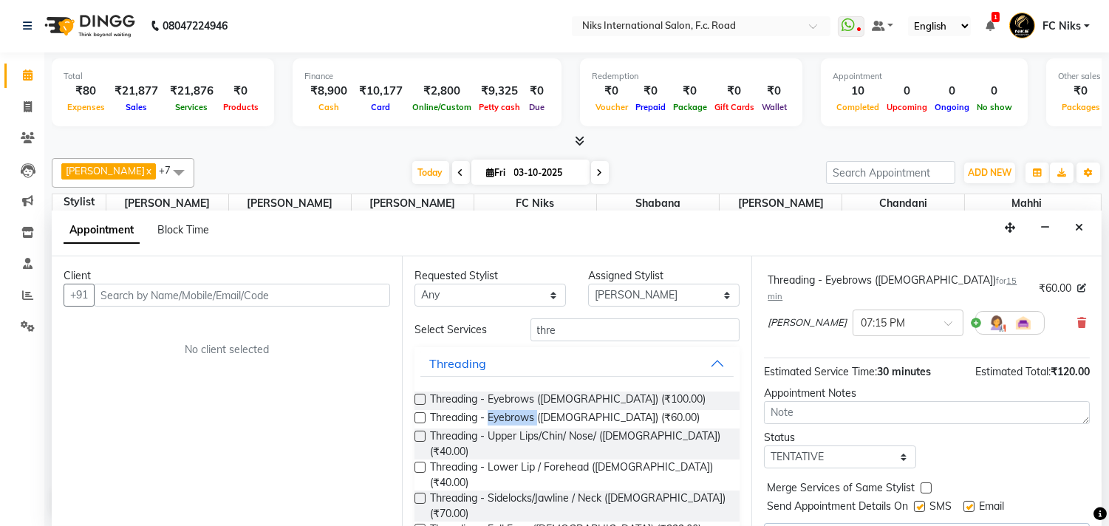
scroll to position [187, 0]
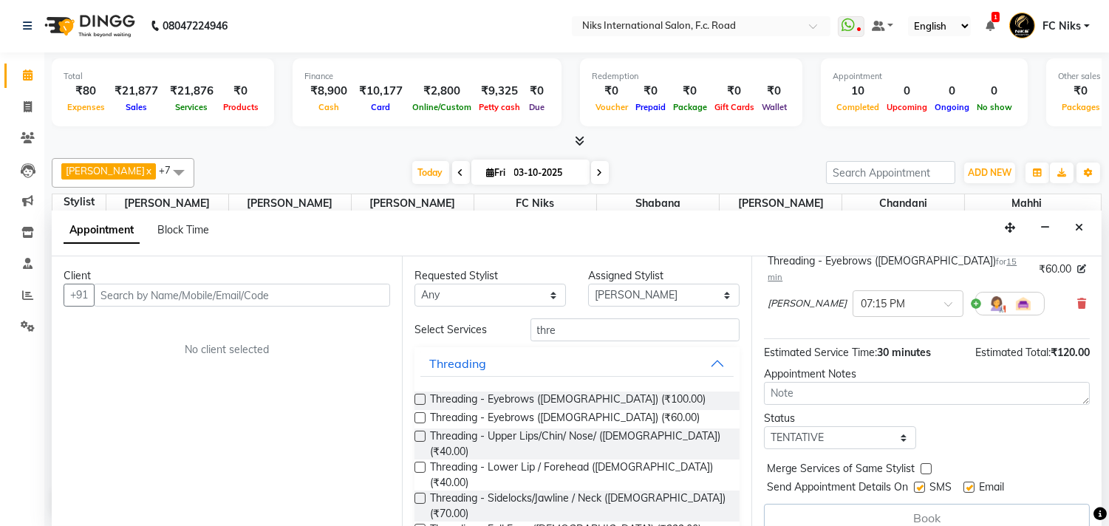
click at [929, 463] on label at bounding box center [926, 468] width 11 height 11
click at [929, 466] on input "checkbox" at bounding box center [926, 471] width 10 height 10
checkbox input "true"
click at [283, 290] on input "text" at bounding box center [242, 295] width 296 height 23
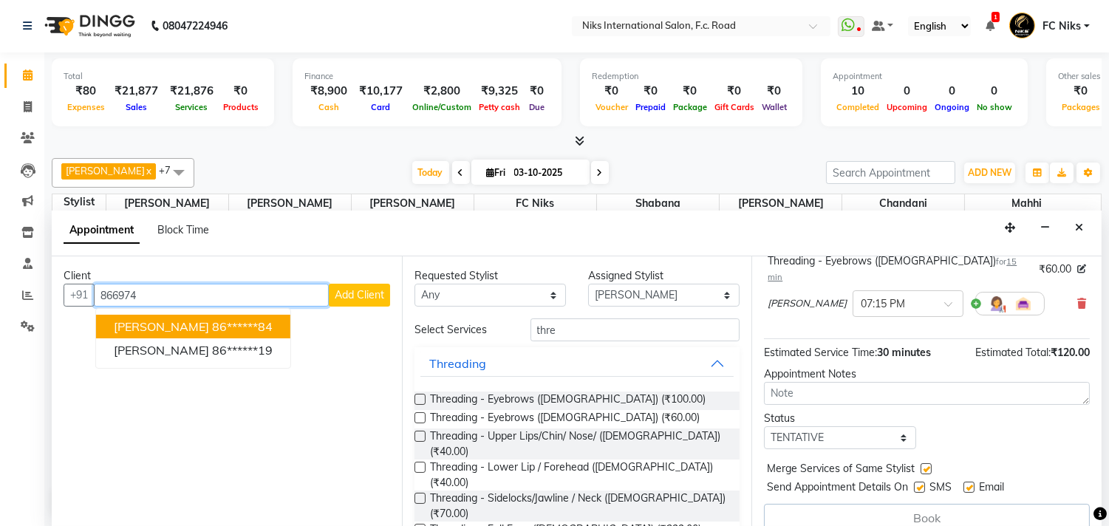
click at [245, 333] on ngb-highlight "86******84" at bounding box center [242, 326] width 61 height 15
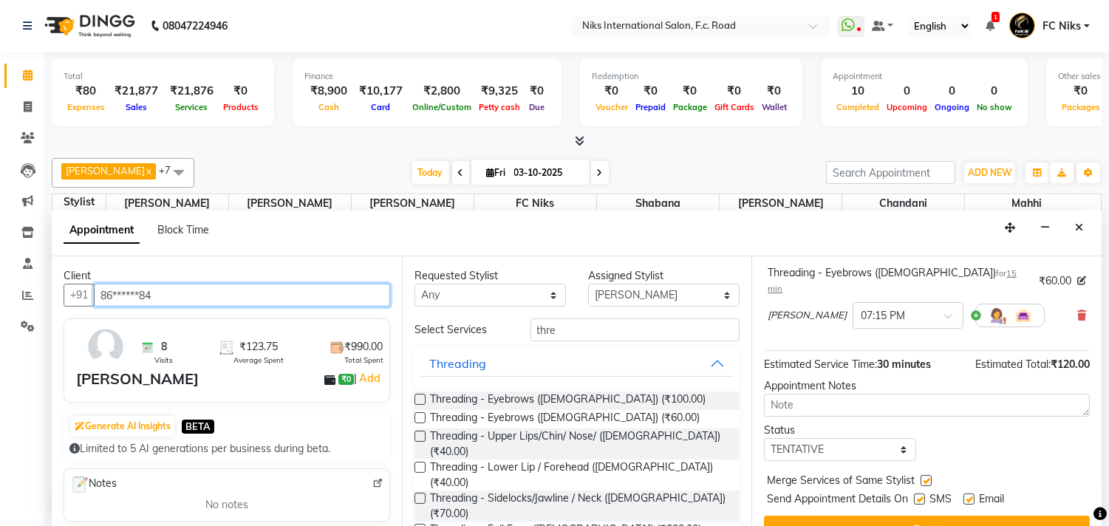
scroll to position [185, 0]
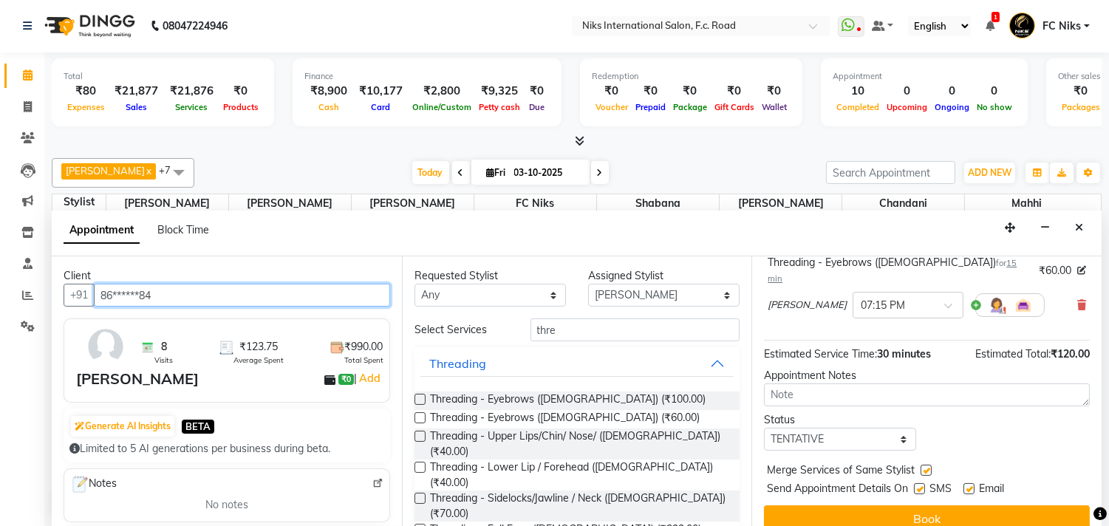
type input "86******84"
click at [949, 505] on button "Book" at bounding box center [927, 518] width 326 height 27
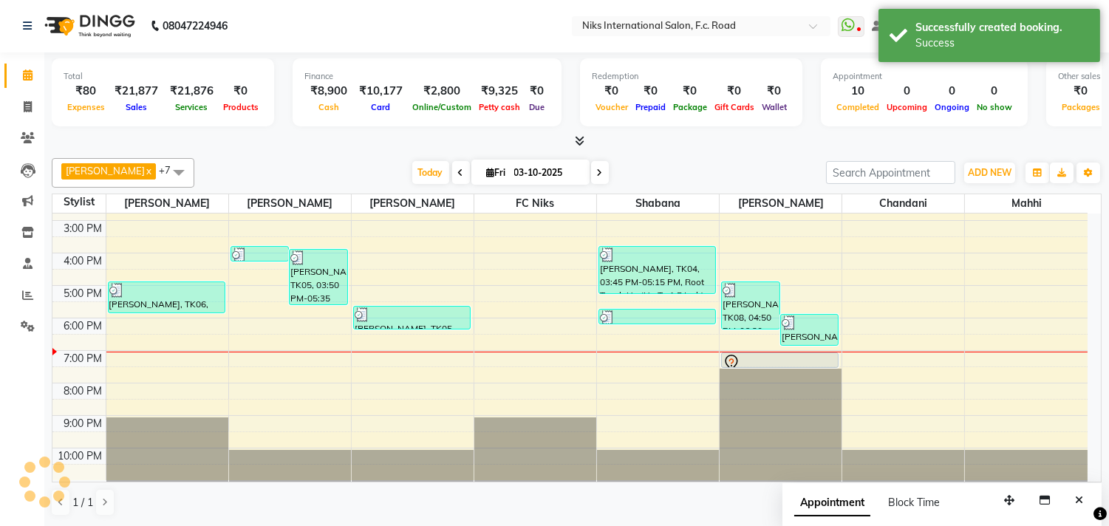
scroll to position [0, 0]
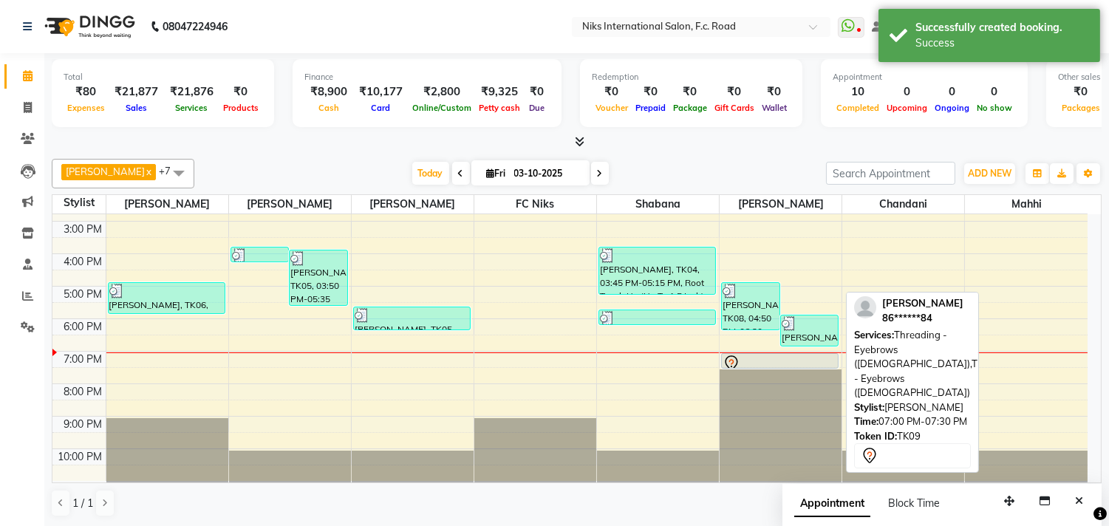
click at [774, 358] on div at bounding box center [780, 364] width 115 height 18
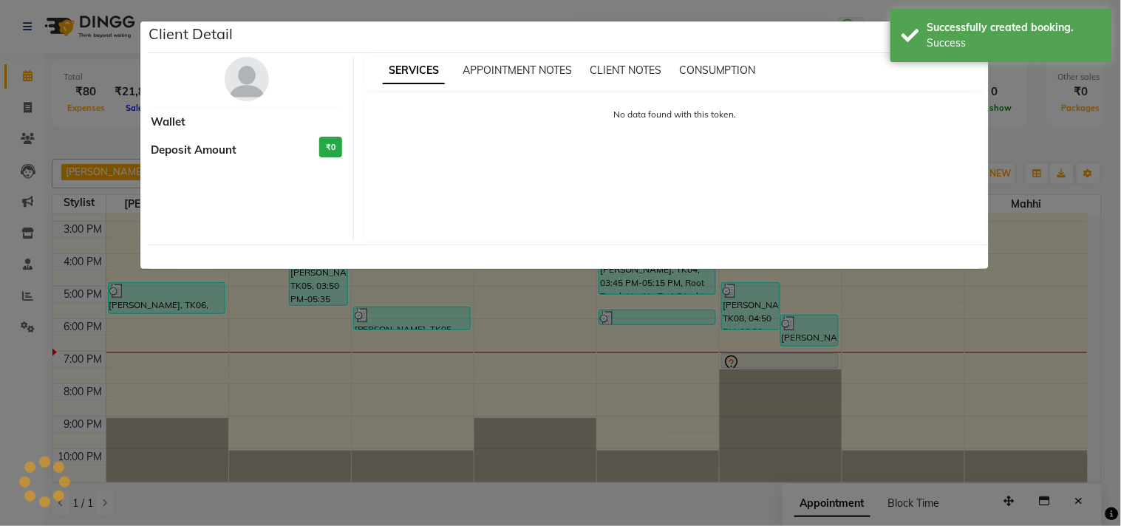
select select "7"
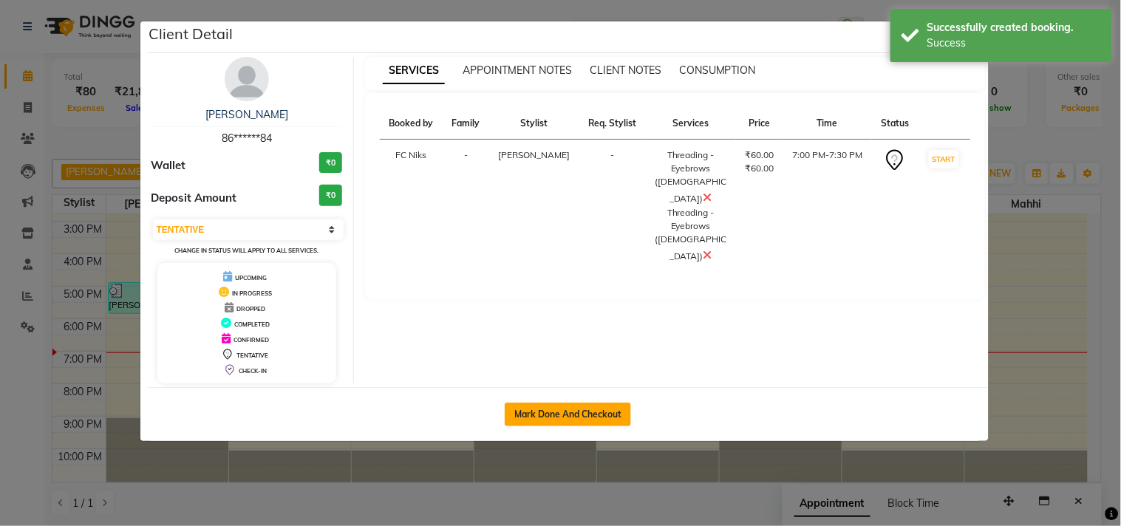
click at [544, 403] on button "Mark Done And Checkout" at bounding box center [568, 415] width 126 height 24
select select "service"
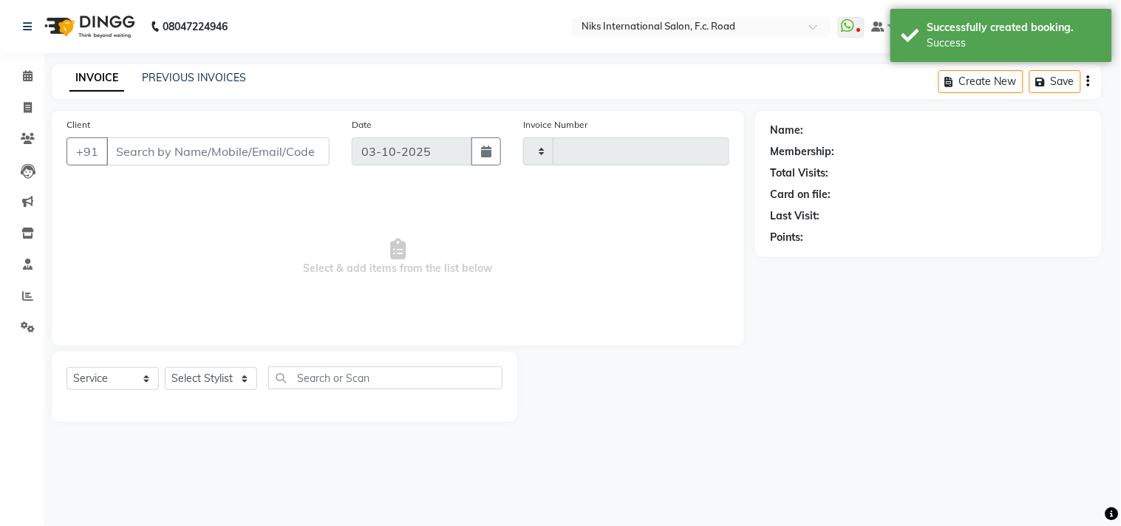
type input "2172"
select select "7"
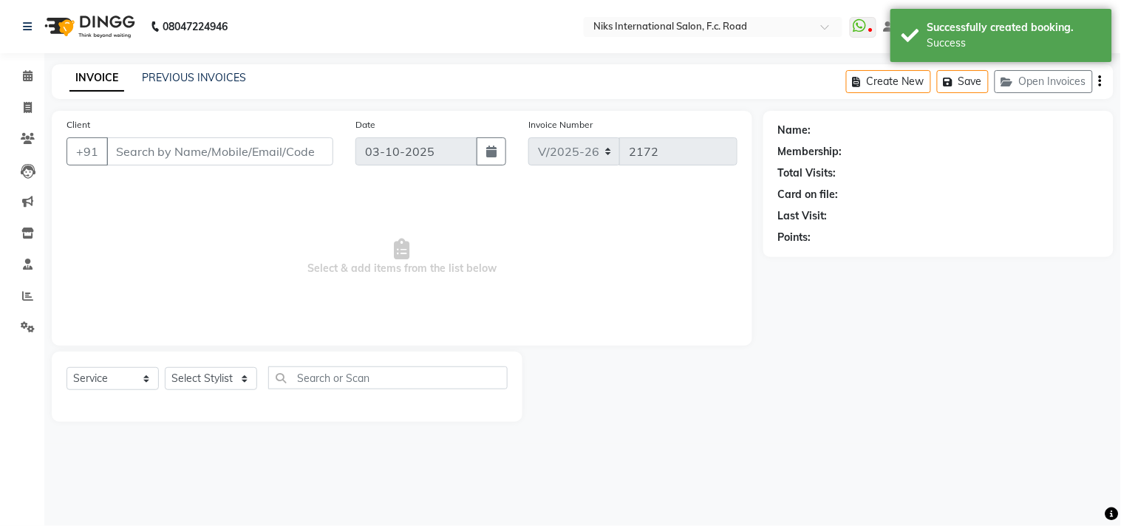
type input "86******84"
select select "160"
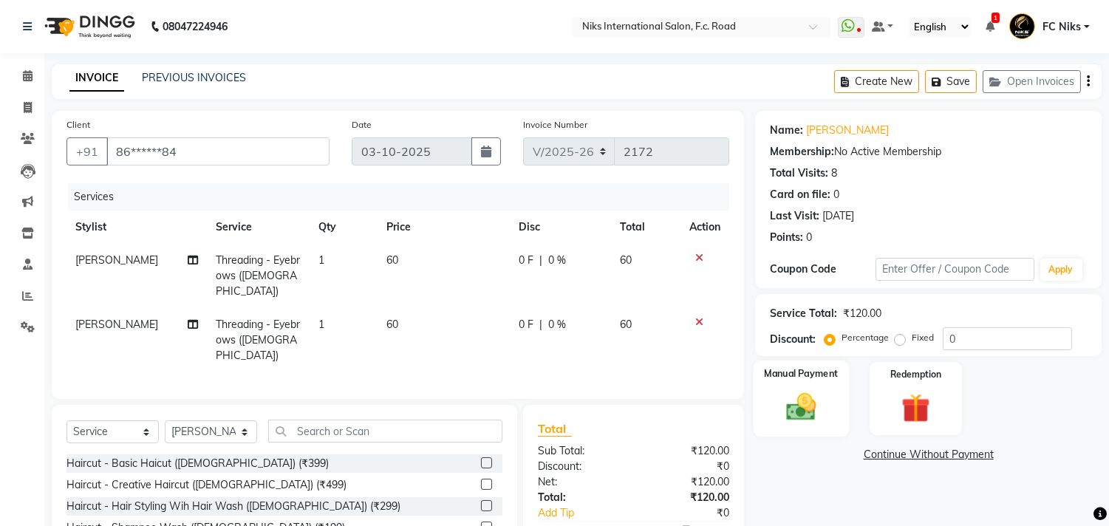
click at [787, 402] on img at bounding box center [801, 407] width 49 height 35
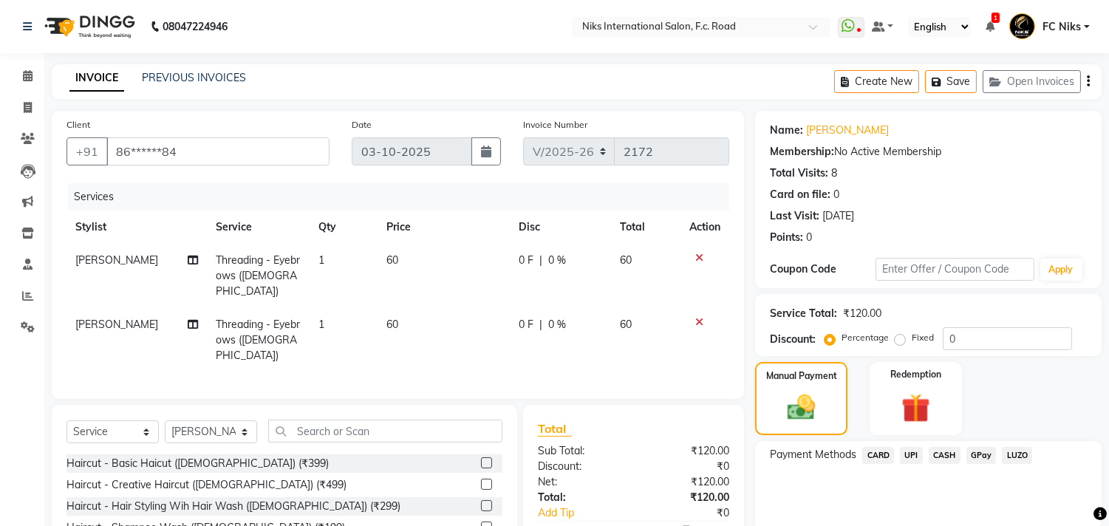
scroll to position [82, 0]
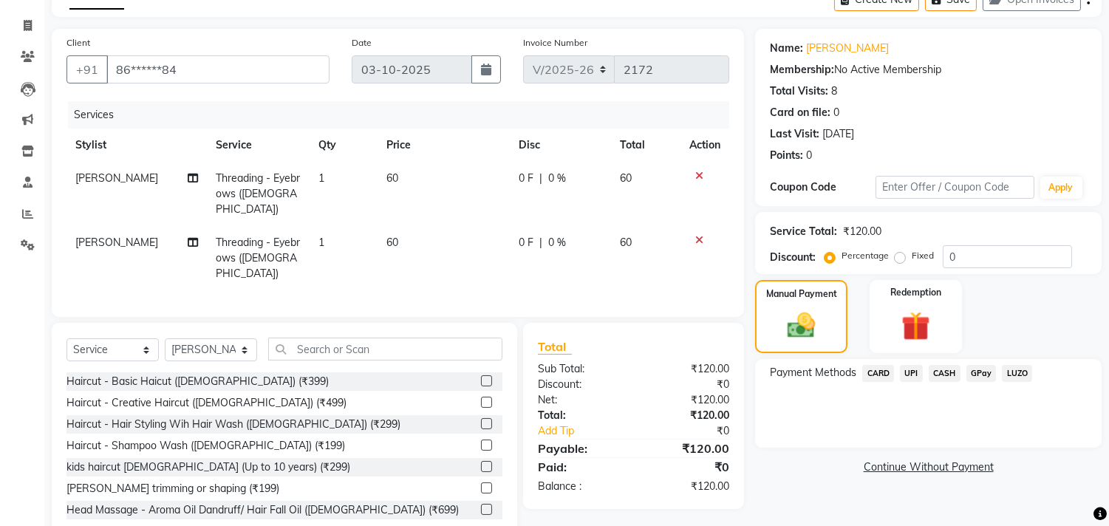
click at [882, 375] on span "CARD" at bounding box center [878, 373] width 32 height 17
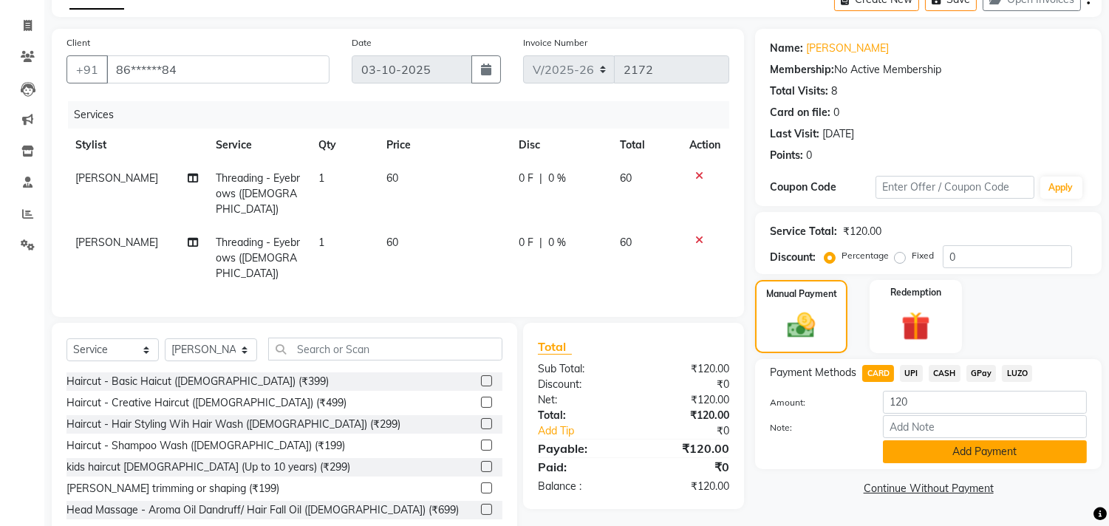
click at [927, 449] on button "Add Payment" at bounding box center [985, 451] width 204 height 23
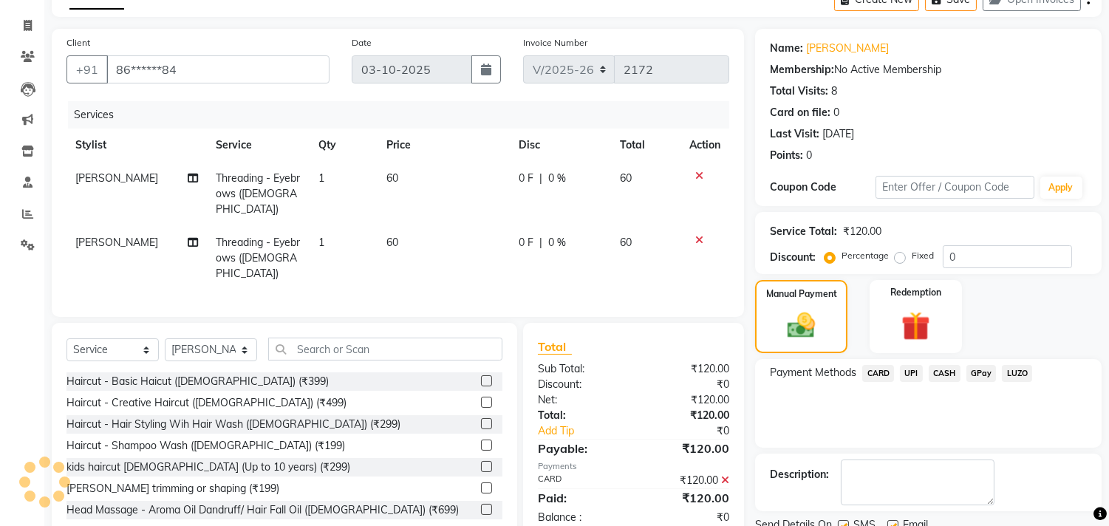
scroll to position [138, 0]
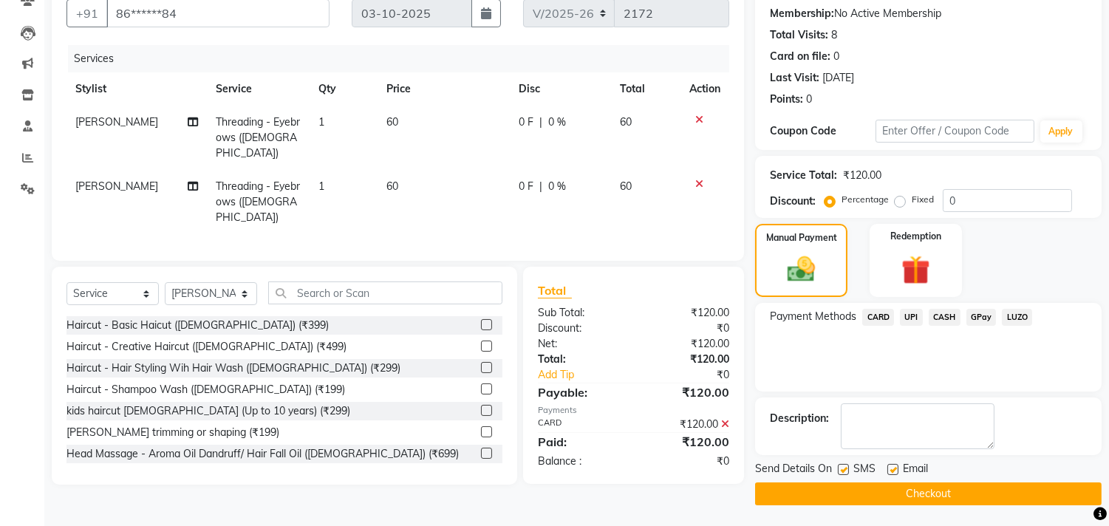
click at [921, 483] on button "Checkout" at bounding box center [928, 494] width 347 height 23
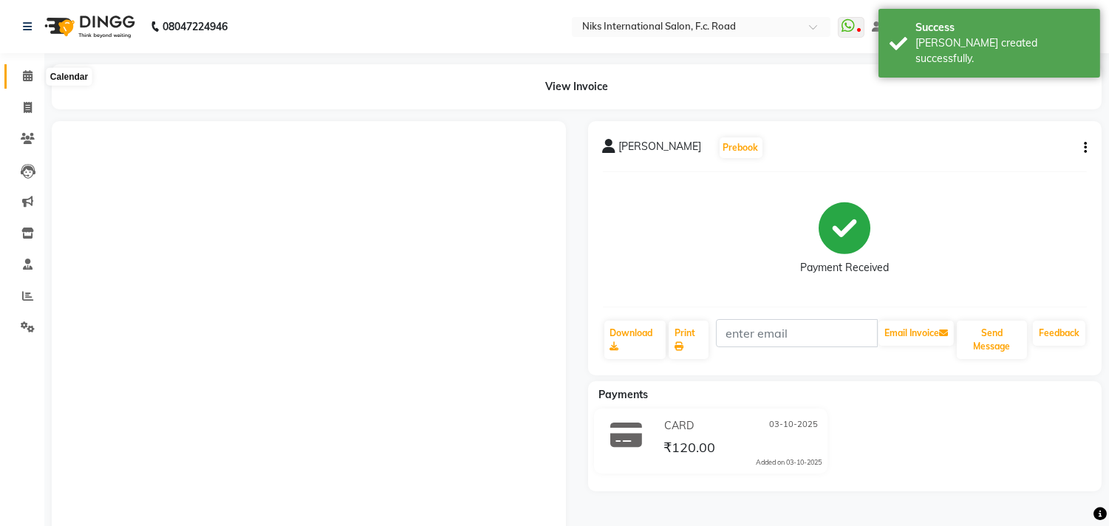
click at [27, 75] on icon at bounding box center [28, 75] width 10 height 11
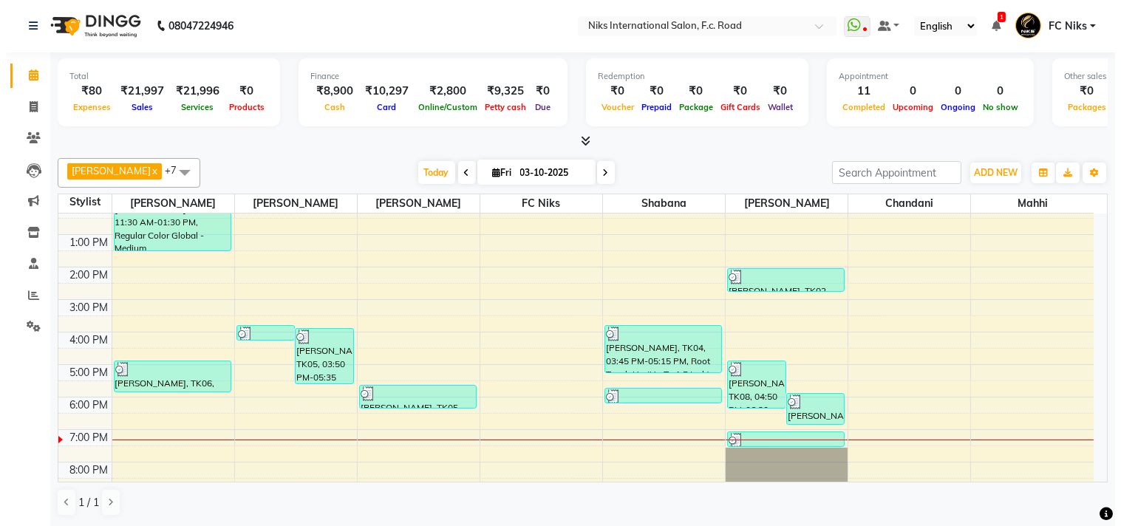
scroll to position [192, 0]
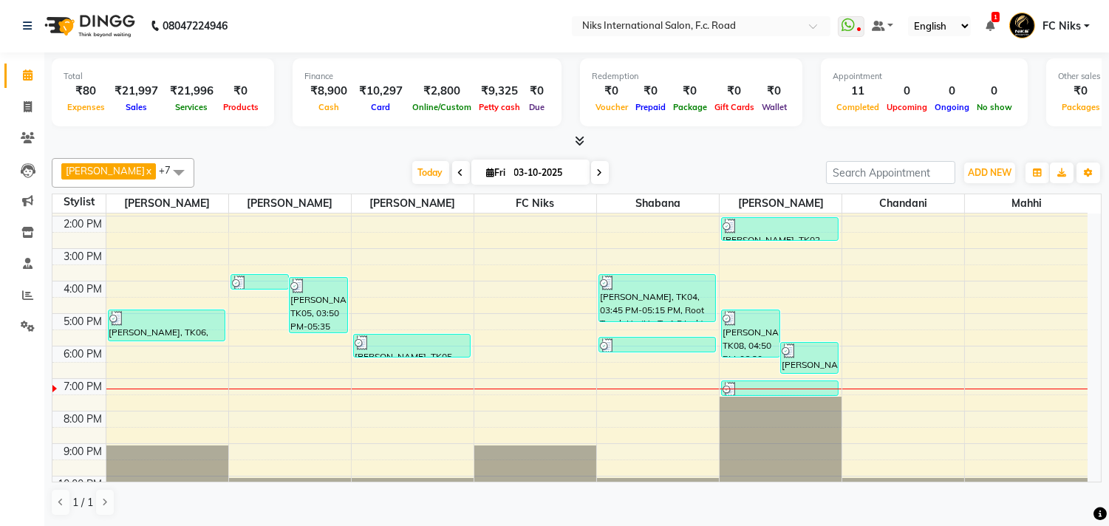
click at [874, 397] on div "8:00 AM 9:00 AM 10:00 AM 11:00 AM 12:00 PM 1:00 PM 2:00 PM 3:00 PM 4:00 PM 5:00…" at bounding box center [569, 264] width 1035 height 487
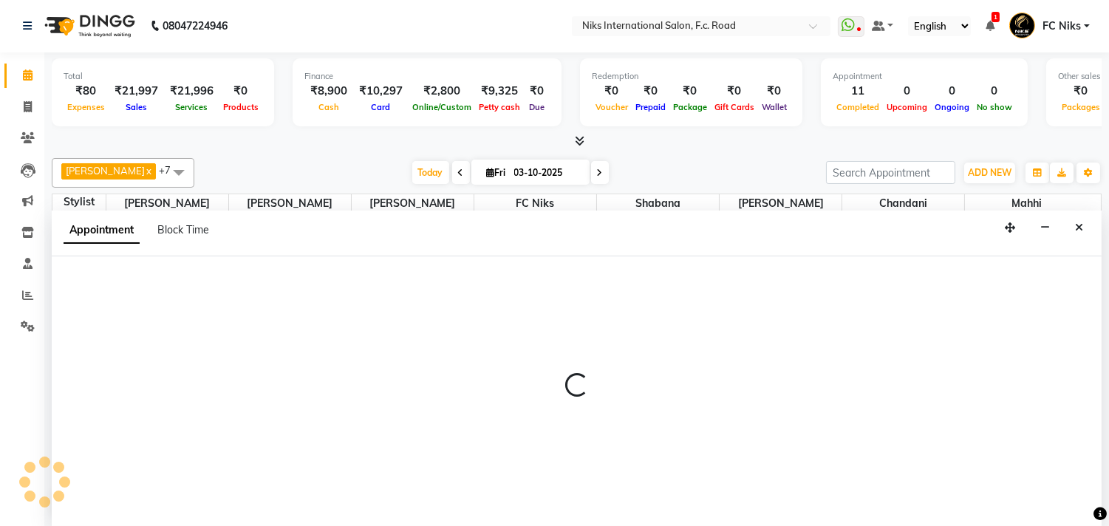
select select "91744"
select select "1170"
select select "tentative"
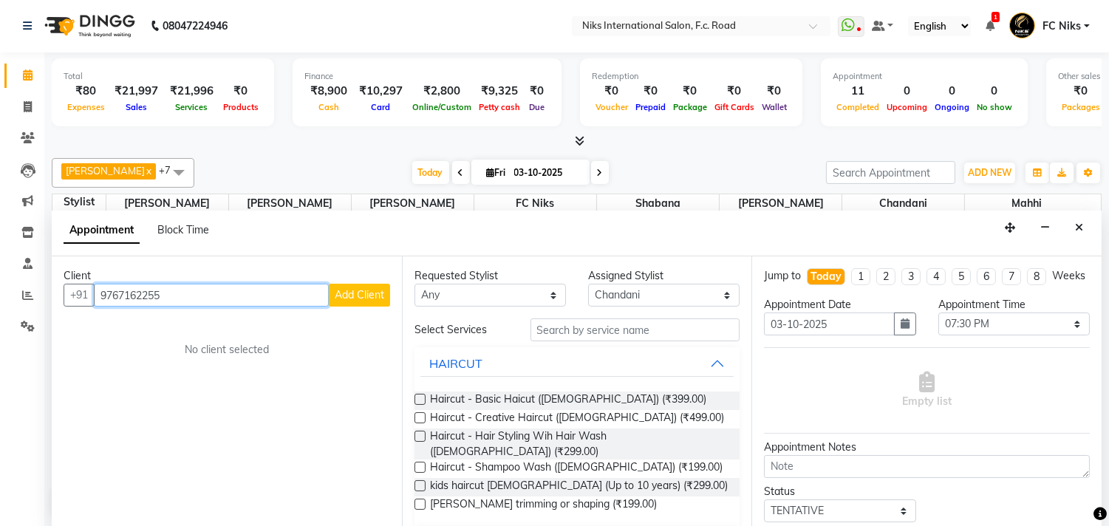
type input "9767162255"
click at [342, 299] on span "Add Client" at bounding box center [360, 294] width 50 height 13
select select "22"
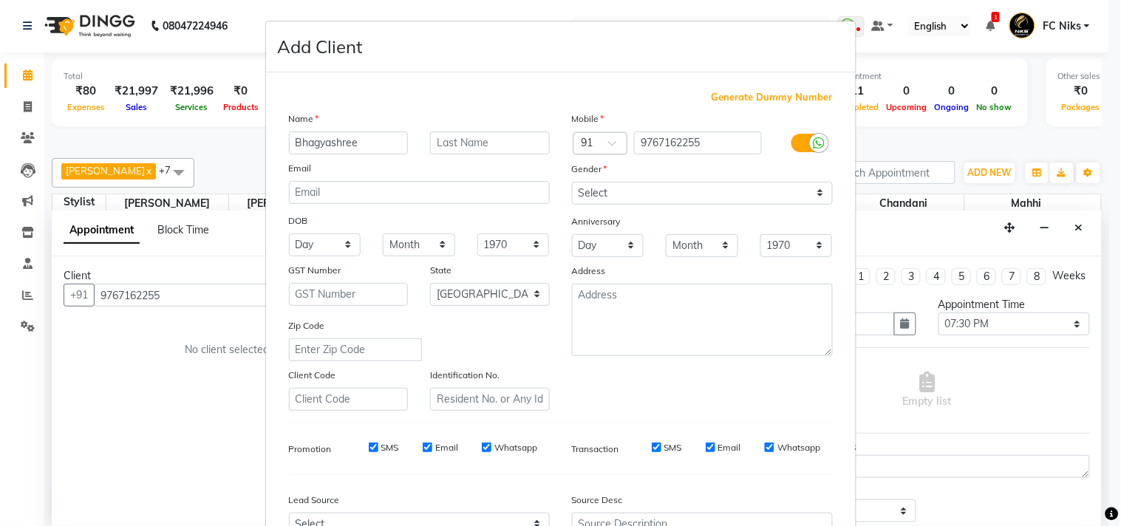
type input "Bhagyashree"
click at [511, 151] on input "text" at bounding box center [490, 143] width 120 height 23
type input "."
click at [614, 193] on select "Select [DEMOGRAPHIC_DATA] [DEMOGRAPHIC_DATA] Other Prefer Not To Say" at bounding box center [702, 193] width 261 height 23
select select "[DEMOGRAPHIC_DATA]"
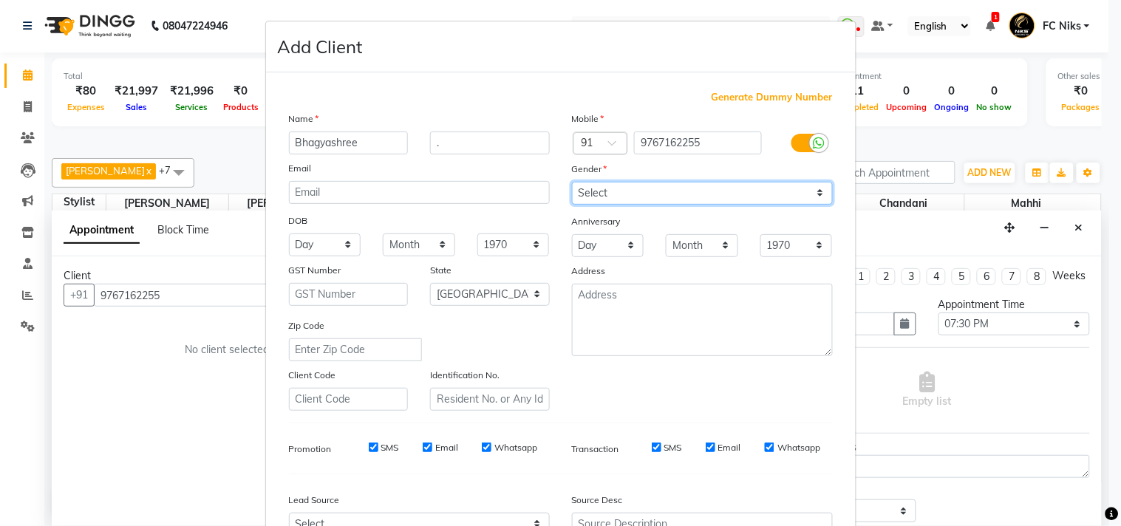
click at [572, 182] on select "Select [DEMOGRAPHIC_DATA] [DEMOGRAPHIC_DATA] Other Prefer Not To Say" at bounding box center [702, 193] width 261 height 23
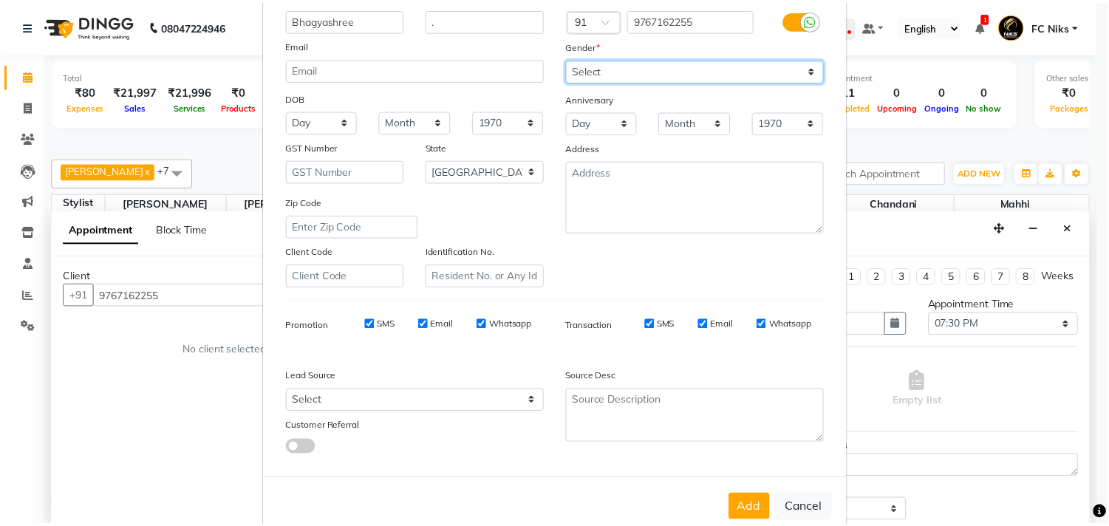
scroll to position [129, 0]
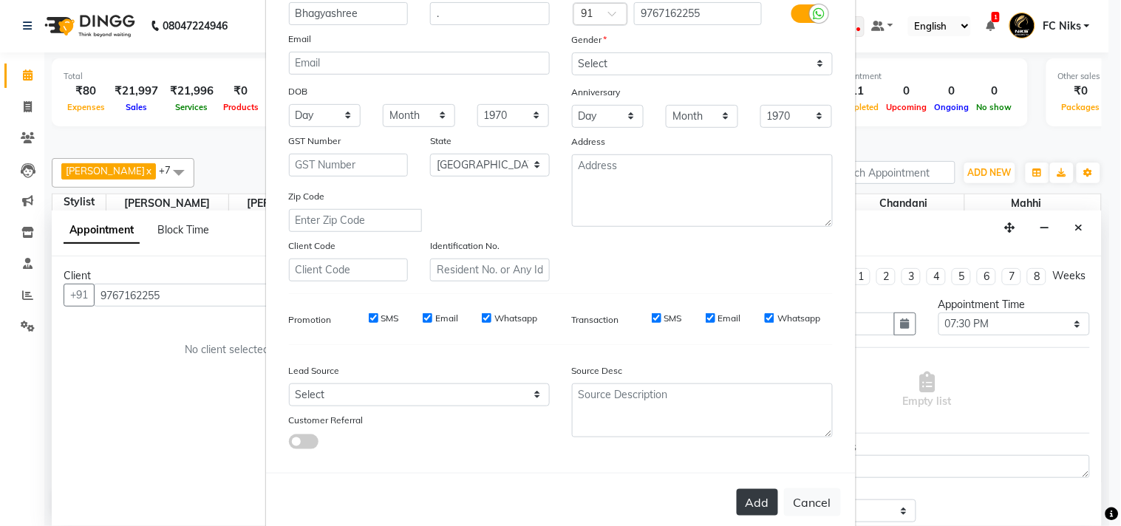
click at [739, 504] on button "Add" at bounding box center [757, 502] width 41 height 27
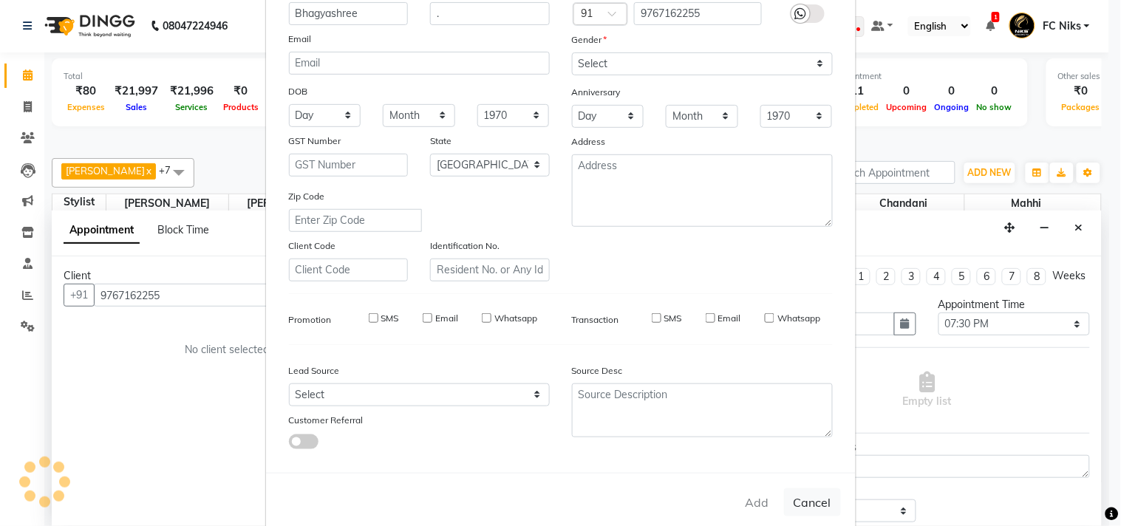
type input "97******55"
select select
select select "null"
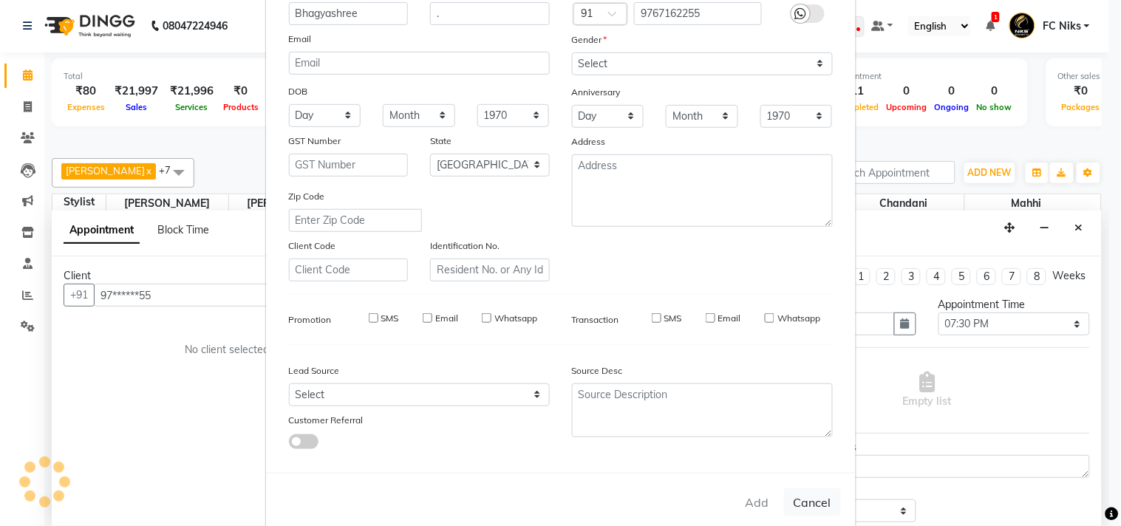
select select
checkbox input "false"
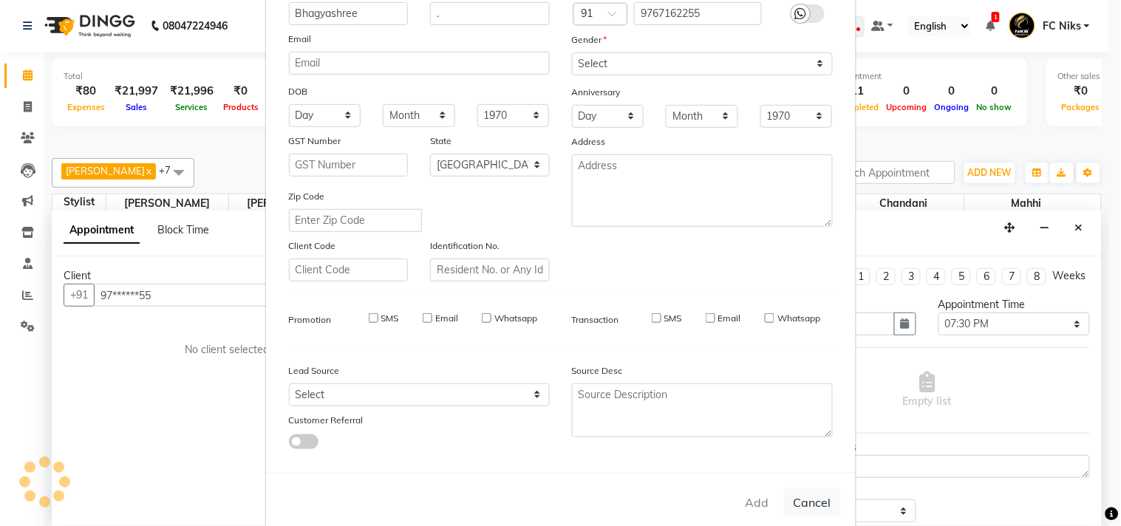
checkbox input "false"
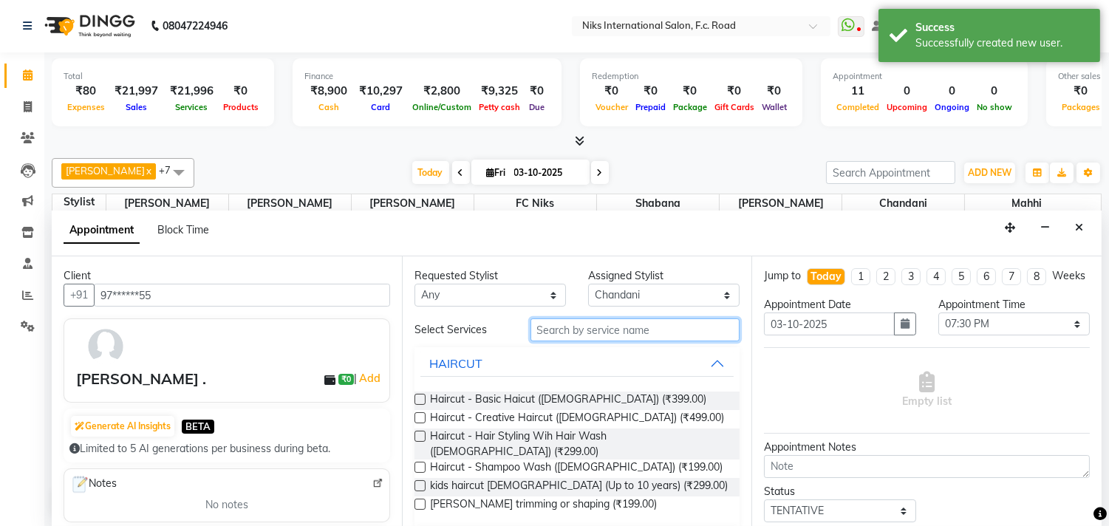
click at [624, 333] on input "text" at bounding box center [636, 330] width 210 height 23
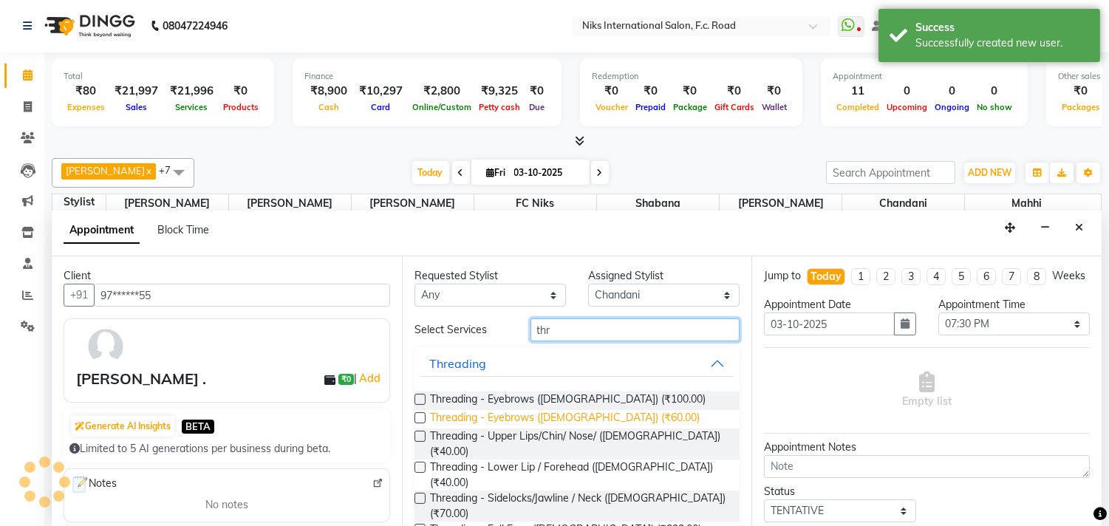
type input "thr"
click at [593, 414] on span "Threading - Eyebrows ([DEMOGRAPHIC_DATA]) (₹60.00)" at bounding box center [565, 419] width 270 height 18
checkbox input "false"
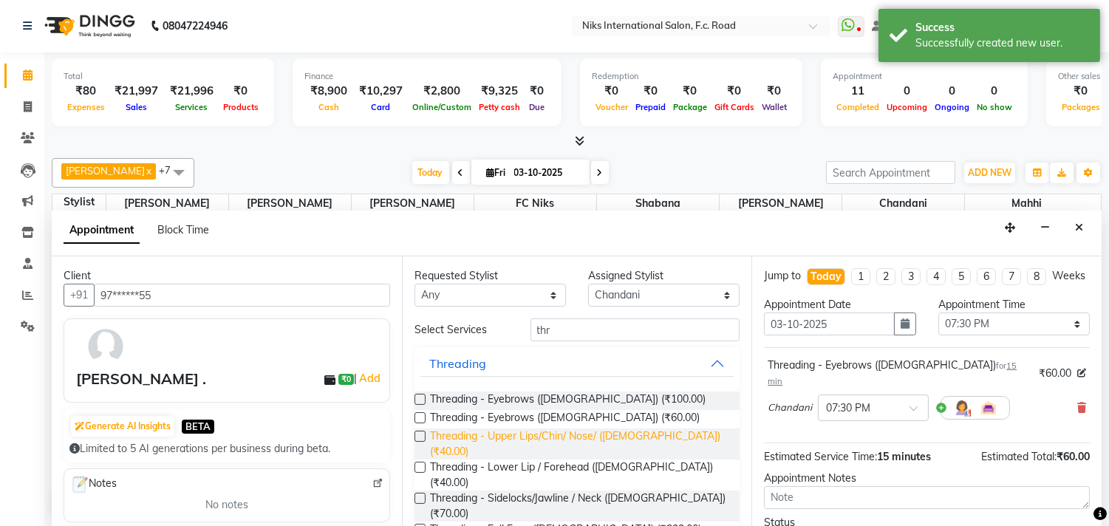
click at [588, 432] on span "Threading - Upper Lips/Chin/ Nose/ ([DEMOGRAPHIC_DATA]) (₹40.00)" at bounding box center [579, 444] width 299 height 31
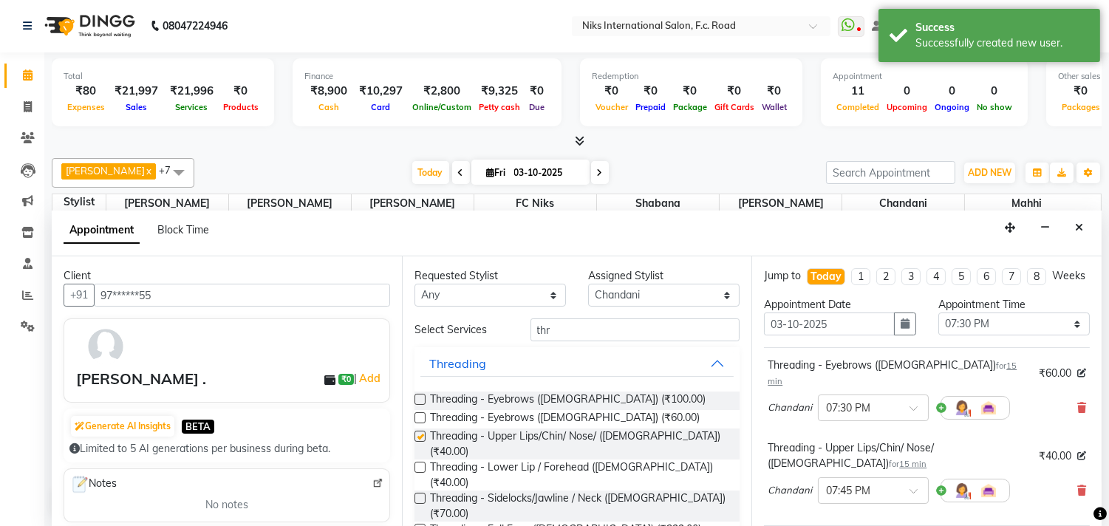
checkbox input "false"
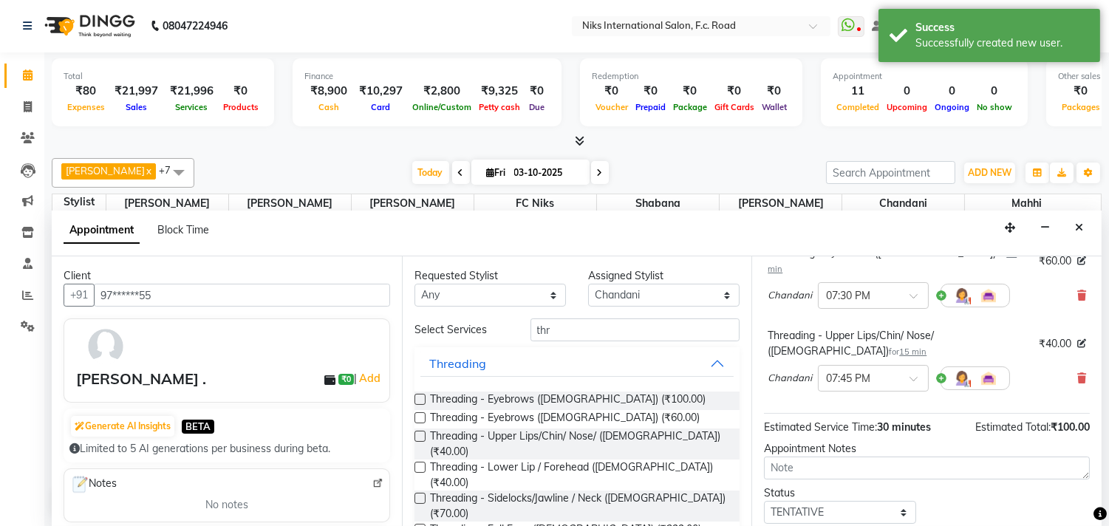
scroll to position [201, 0]
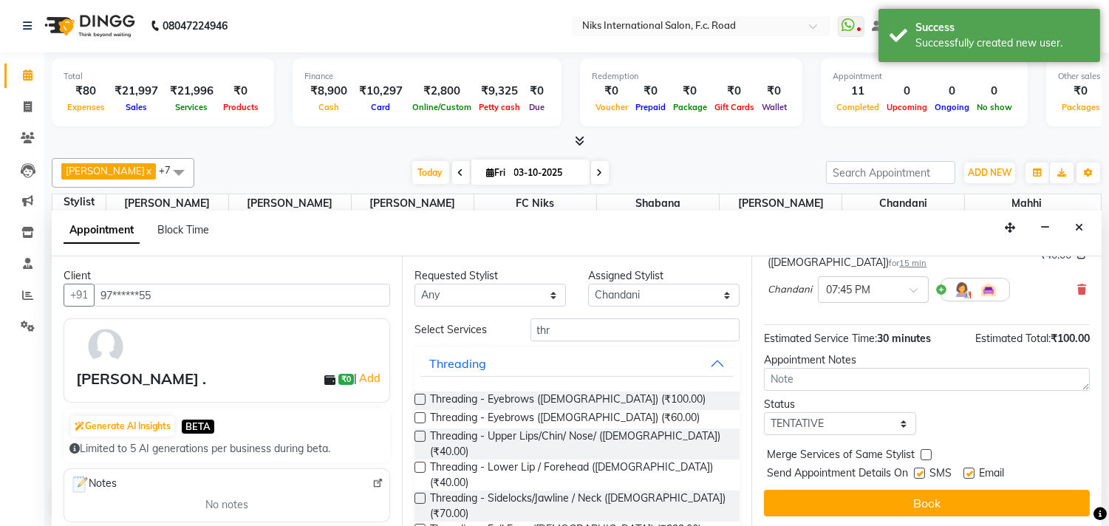
click at [929, 455] on div "Merge Services of Same Stylist" at bounding box center [927, 456] width 326 height 18
click at [929, 455] on label at bounding box center [926, 454] width 11 height 11
click at [929, 455] on input "checkbox" at bounding box center [926, 457] width 10 height 10
checkbox input "true"
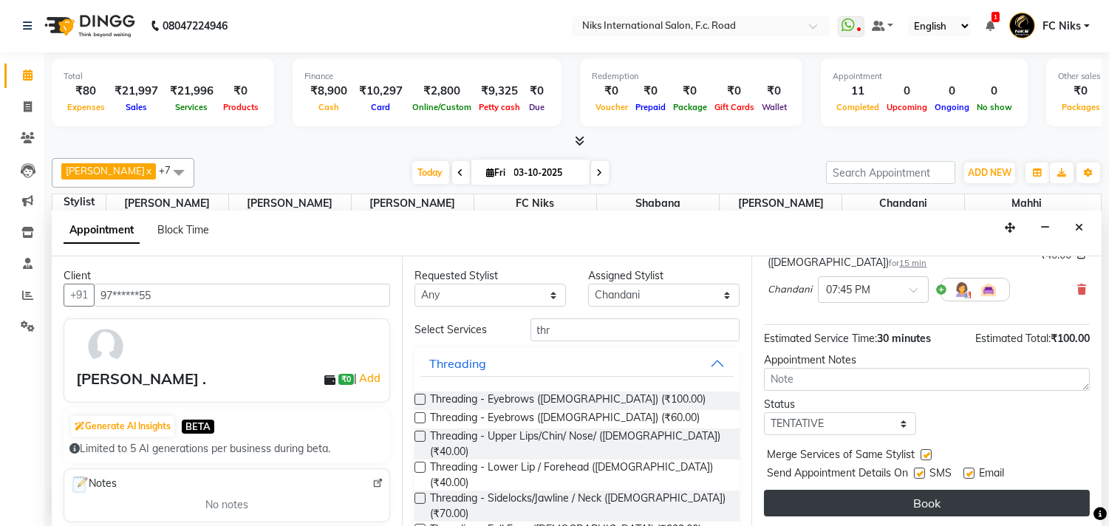
click at [927, 499] on button "Book" at bounding box center [927, 503] width 326 height 27
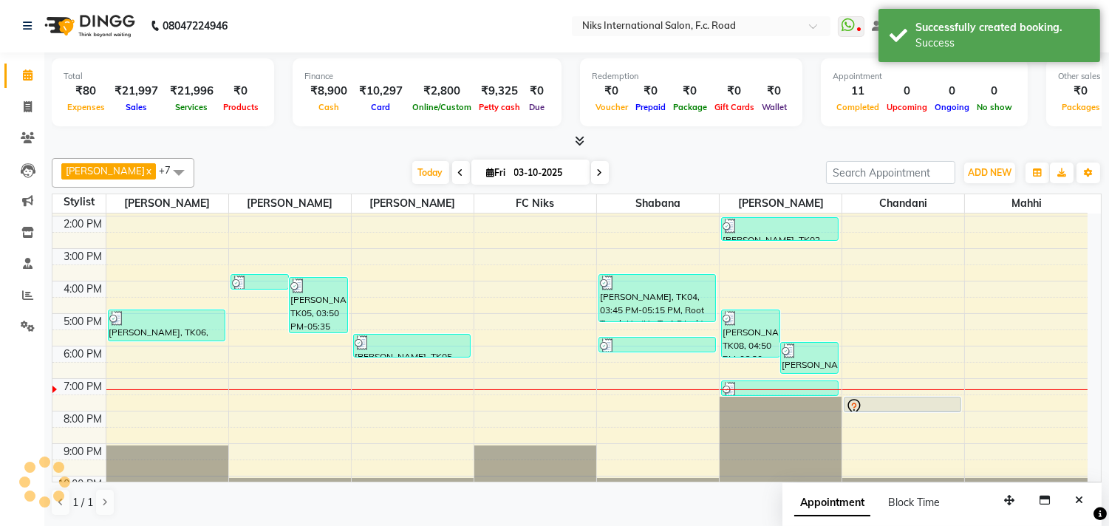
scroll to position [0, 0]
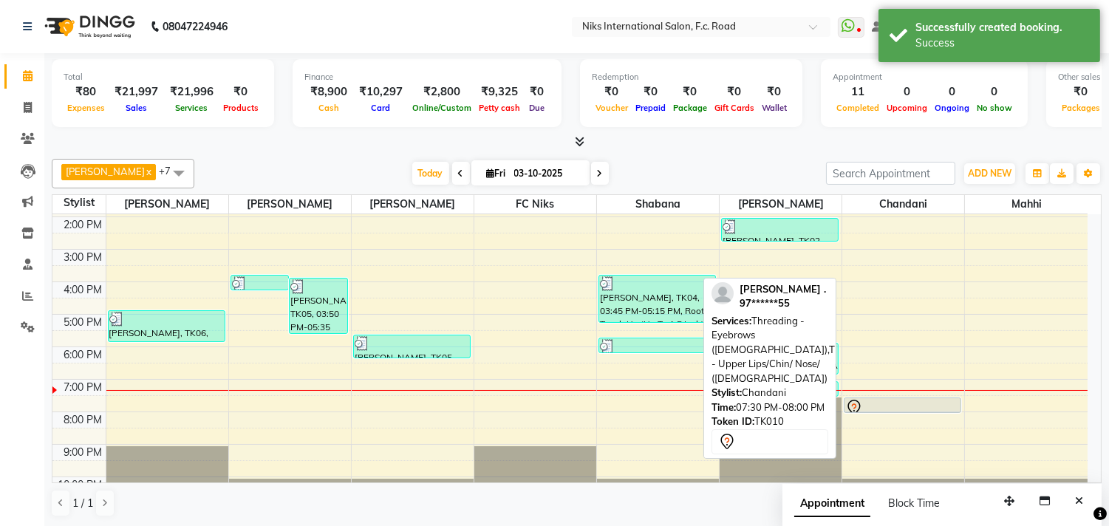
click at [890, 412] on div at bounding box center [903, 412] width 116 height 6
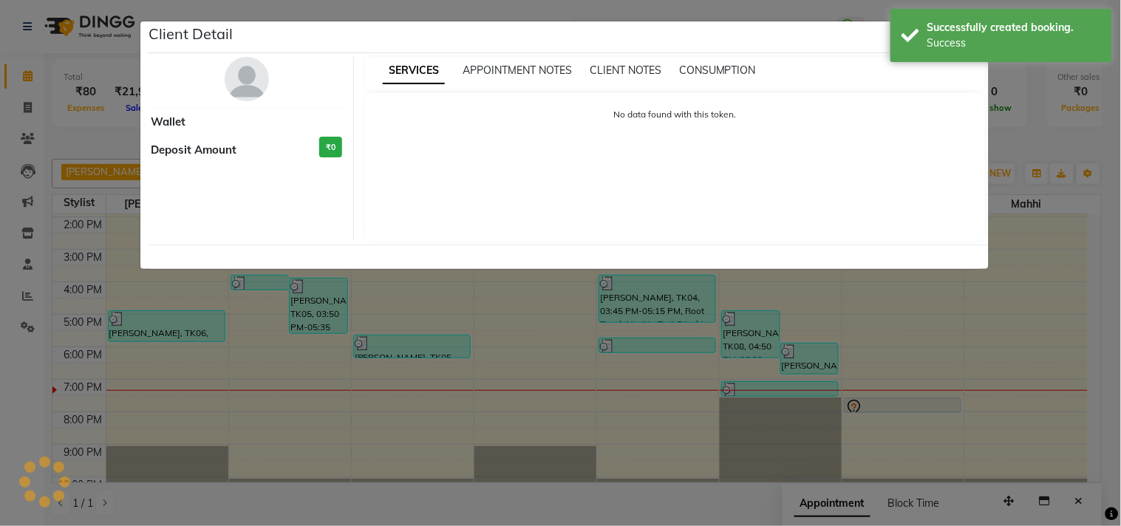
select select "7"
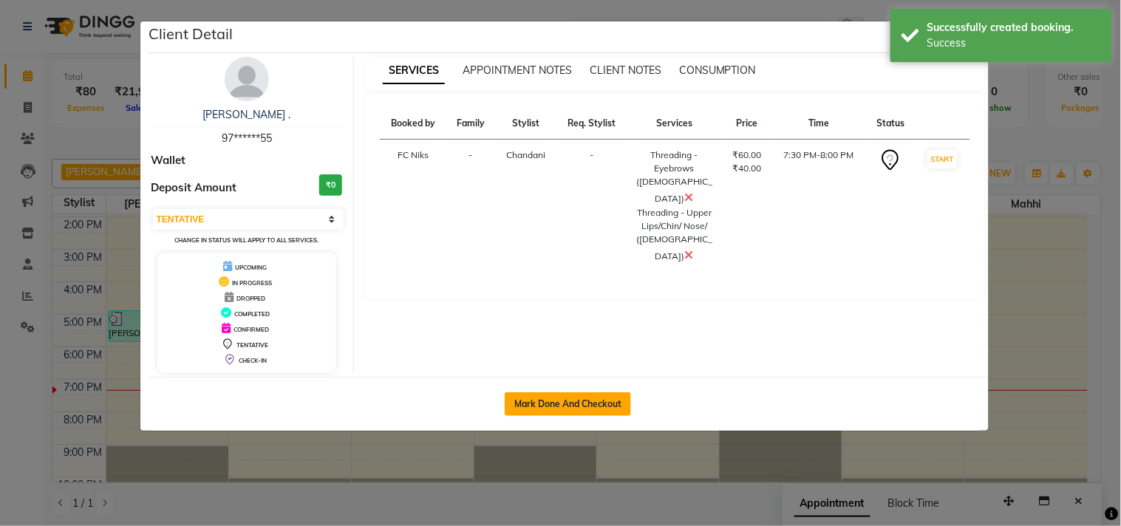
click at [626, 407] on button "Mark Done And Checkout" at bounding box center [568, 404] width 126 height 24
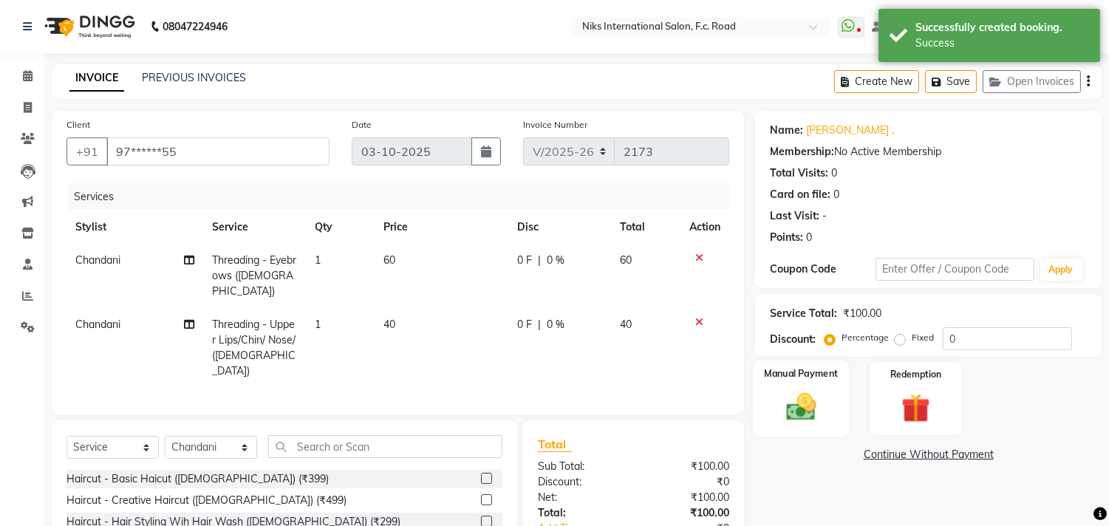
click at [811, 395] on img at bounding box center [801, 407] width 49 height 35
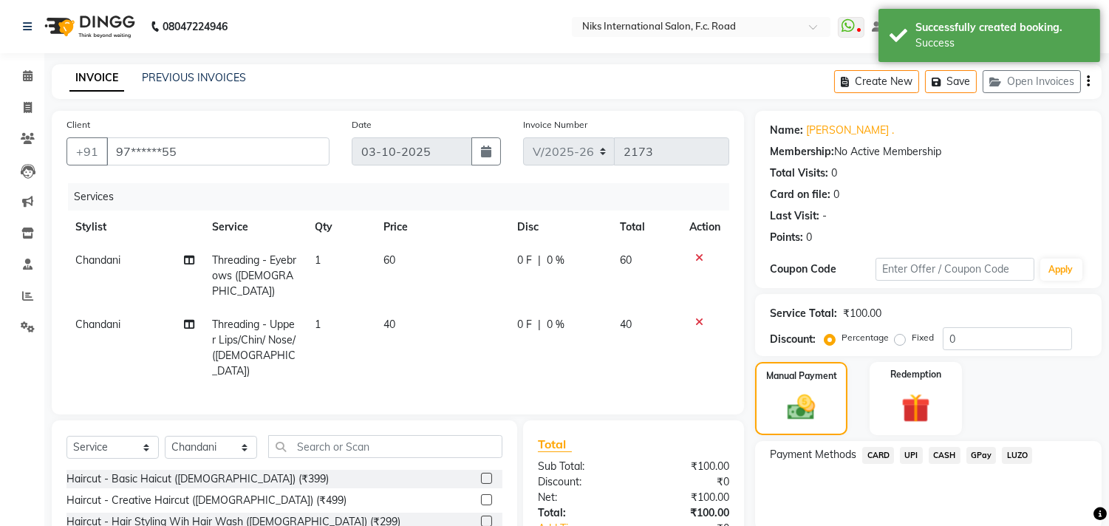
click at [869, 457] on span "CARD" at bounding box center [878, 455] width 32 height 17
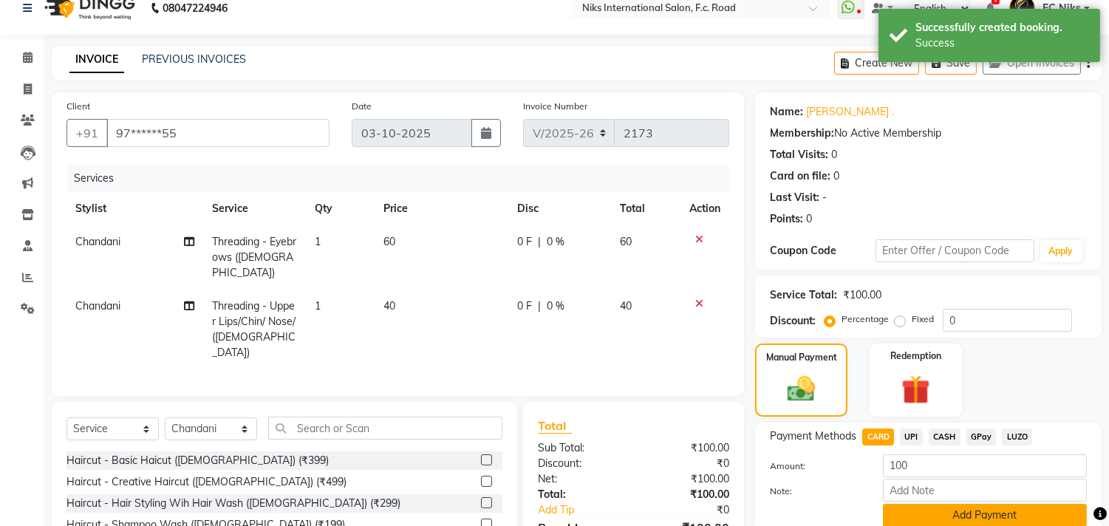
scroll to position [27, 0]
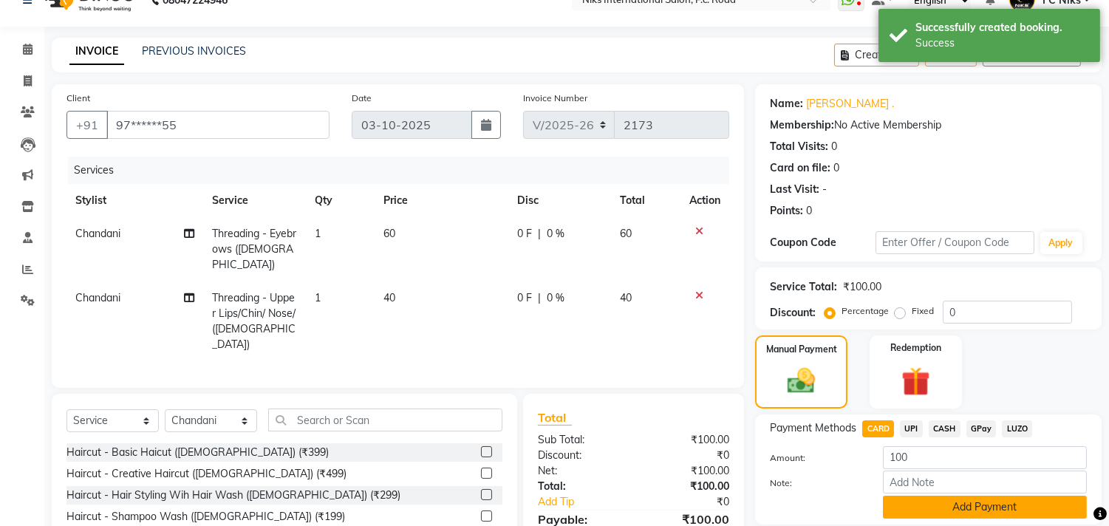
click at [962, 505] on button "Add Payment" at bounding box center [985, 507] width 204 height 23
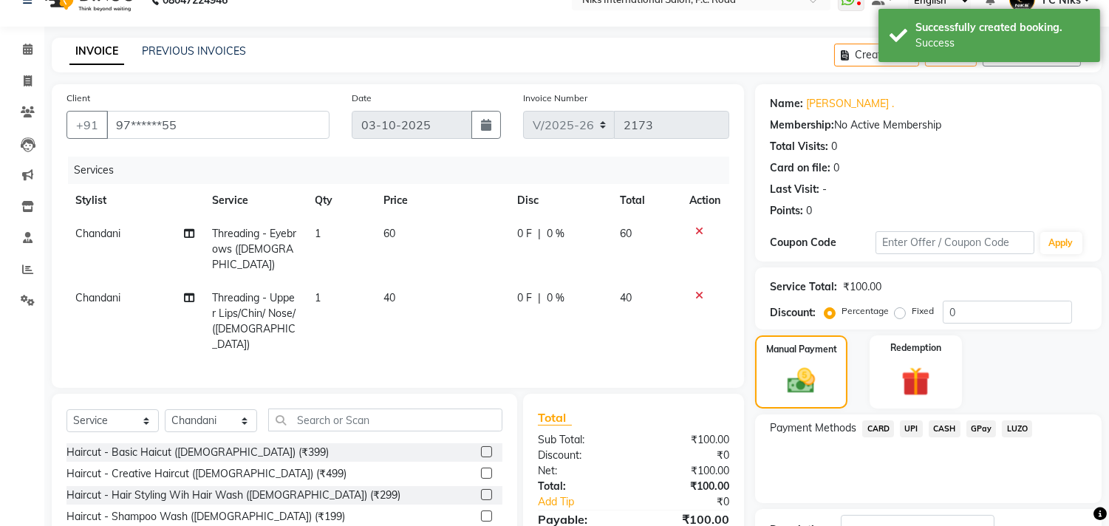
scroll to position [137, 0]
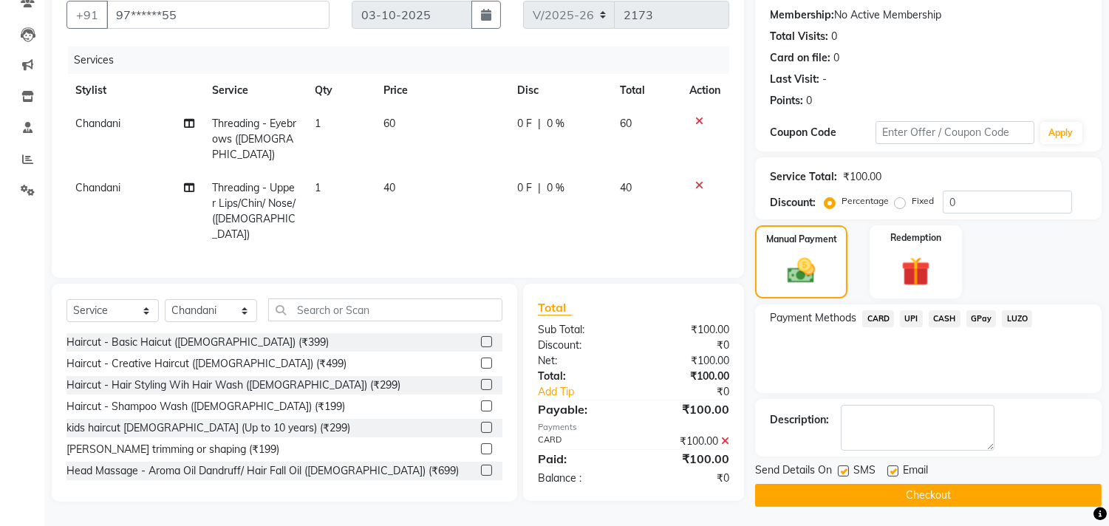
click at [961, 495] on button "Checkout" at bounding box center [928, 495] width 347 height 23
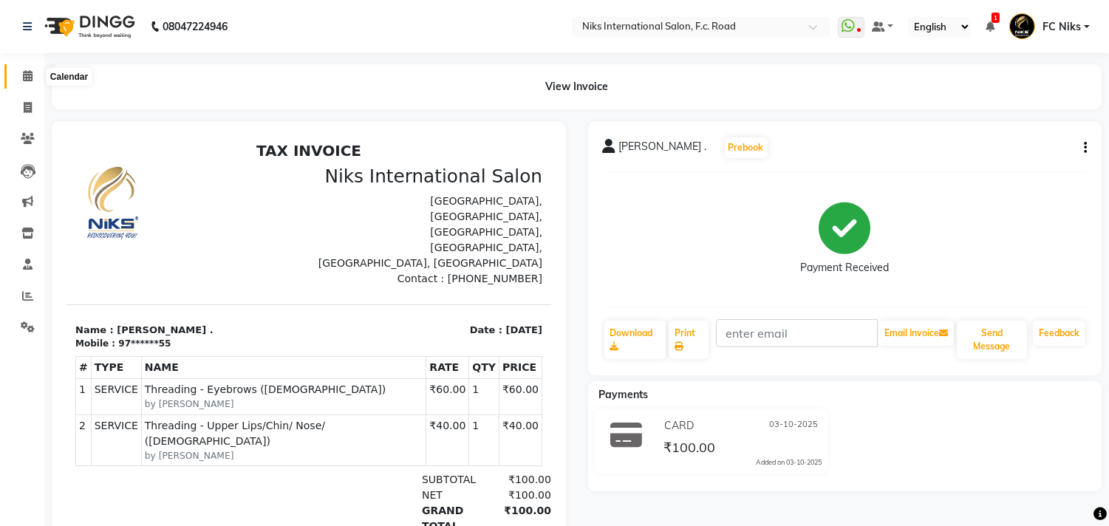
click at [27, 69] on span at bounding box center [28, 76] width 26 height 17
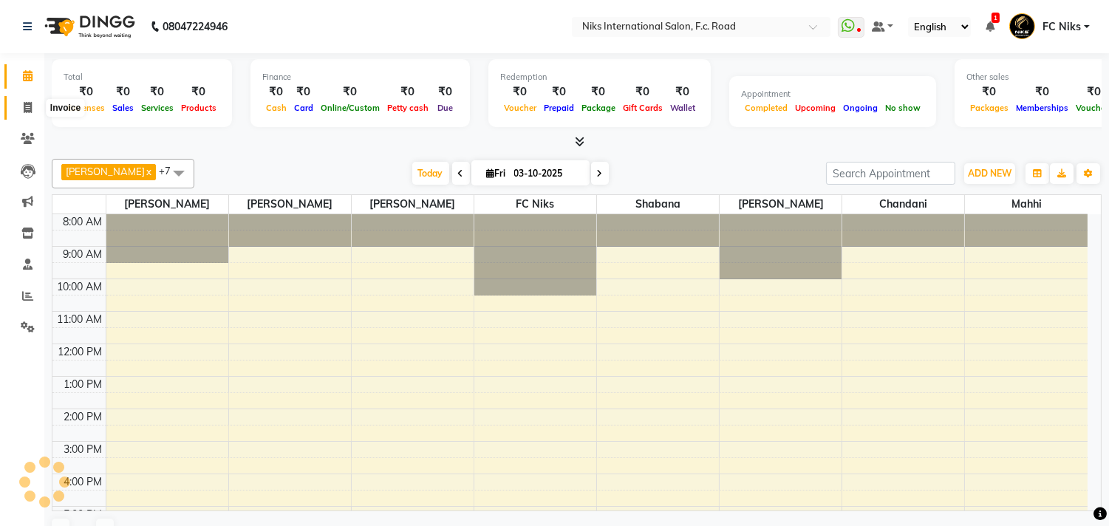
click at [30, 105] on icon at bounding box center [28, 107] width 8 height 11
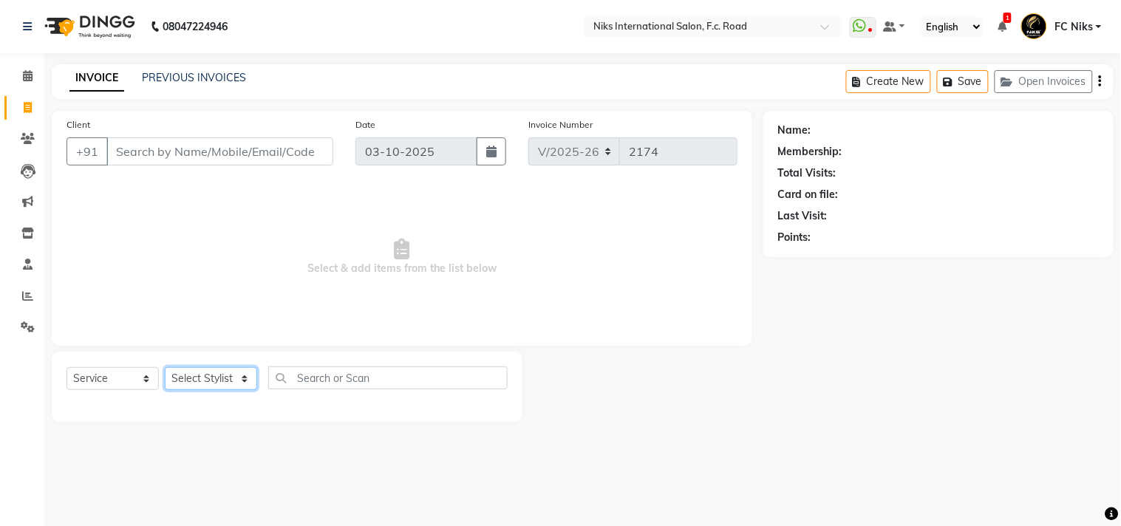
click at [222, 381] on select "Select Stylist [PERSON_NAME] [PERSON_NAME] CA [PERSON_NAME] FC Niks [PERSON_NAM…" at bounding box center [211, 378] width 92 height 23
click at [165, 368] on select "Select Stylist [PERSON_NAME] [PERSON_NAME] CA [PERSON_NAME] FC Niks [PERSON_NAM…" at bounding box center [211, 378] width 92 height 23
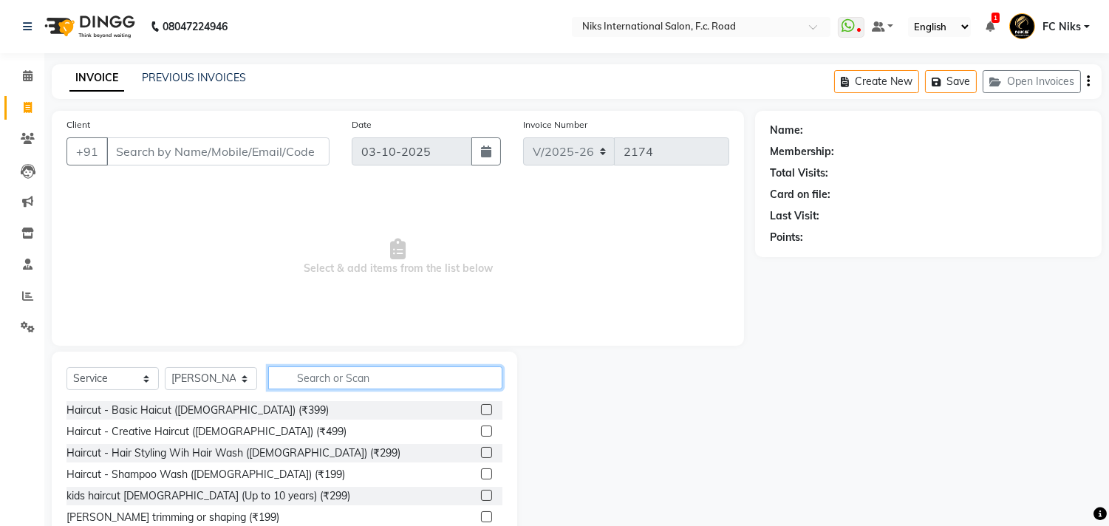
click at [338, 387] on input "text" at bounding box center [385, 378] width 234 height 23
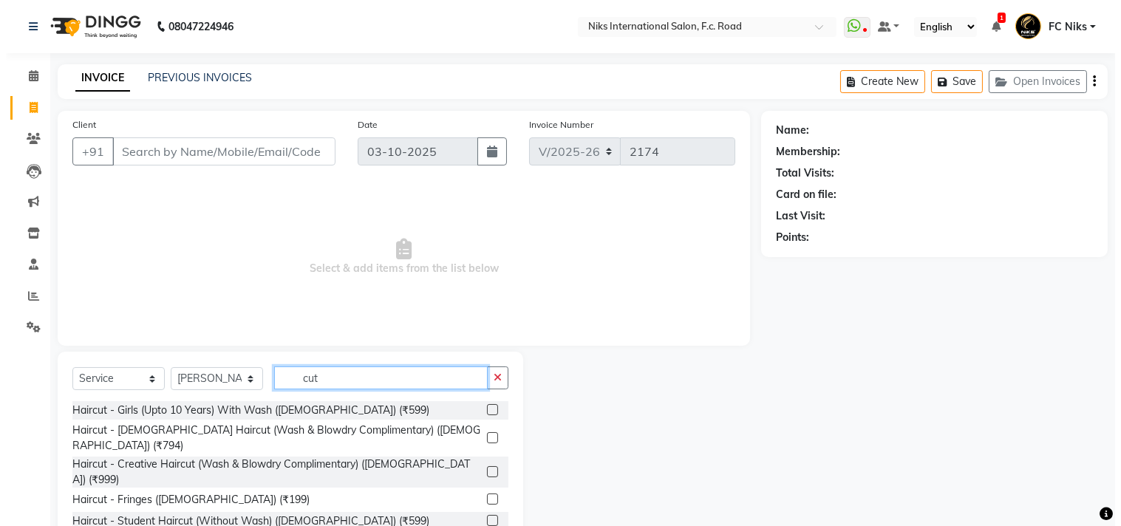
scroll to position [130, 0]
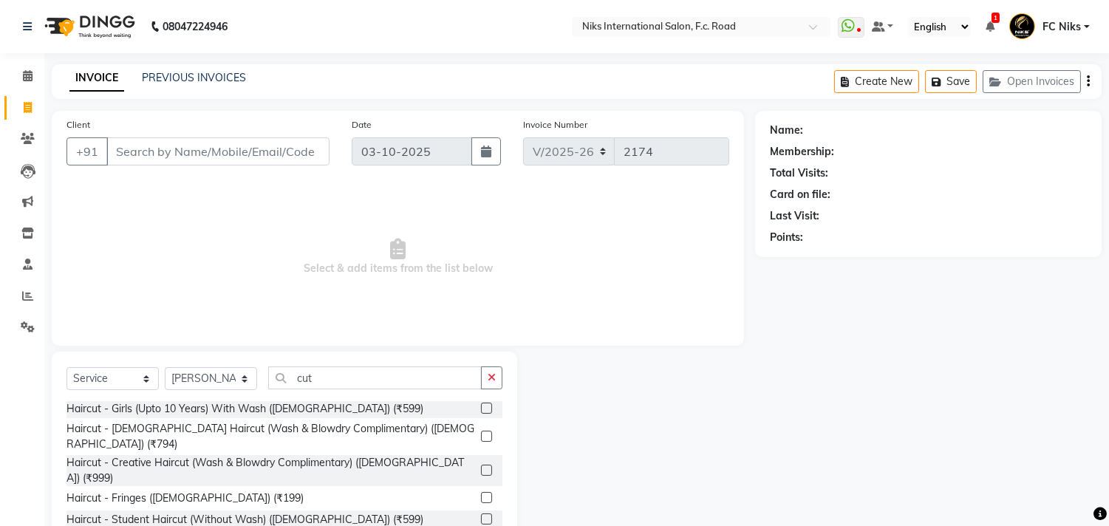
click at [350, 455] on div "Haircut - Creative Haircut (Wash & Blowdry Complimentary) ([DEMOGRAPHIC_DATA]) …" at bounding box center [271, 470] width 409 height 31
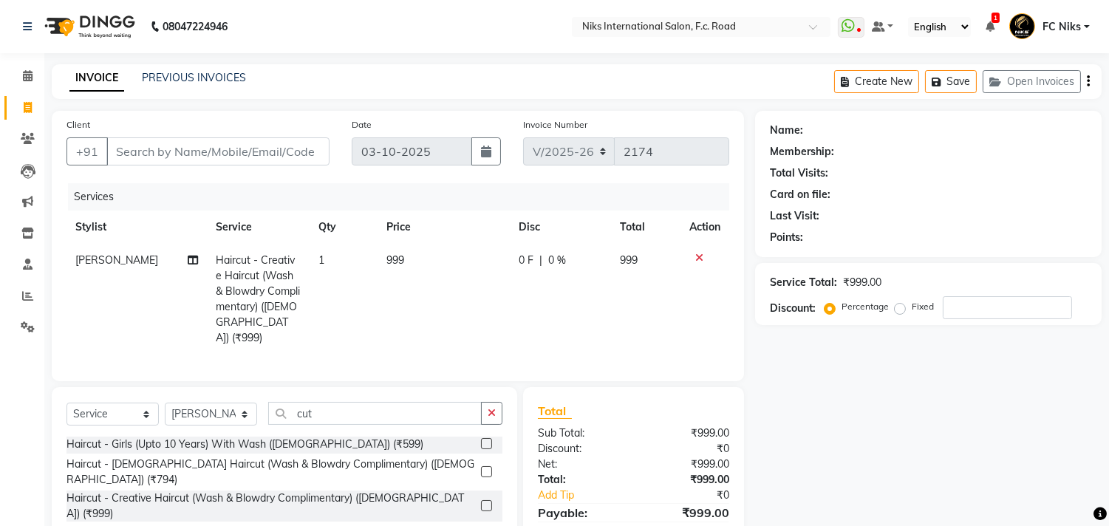
click at [421, 254] on td "999" at bounding box center [444, 299] width 132 height 111
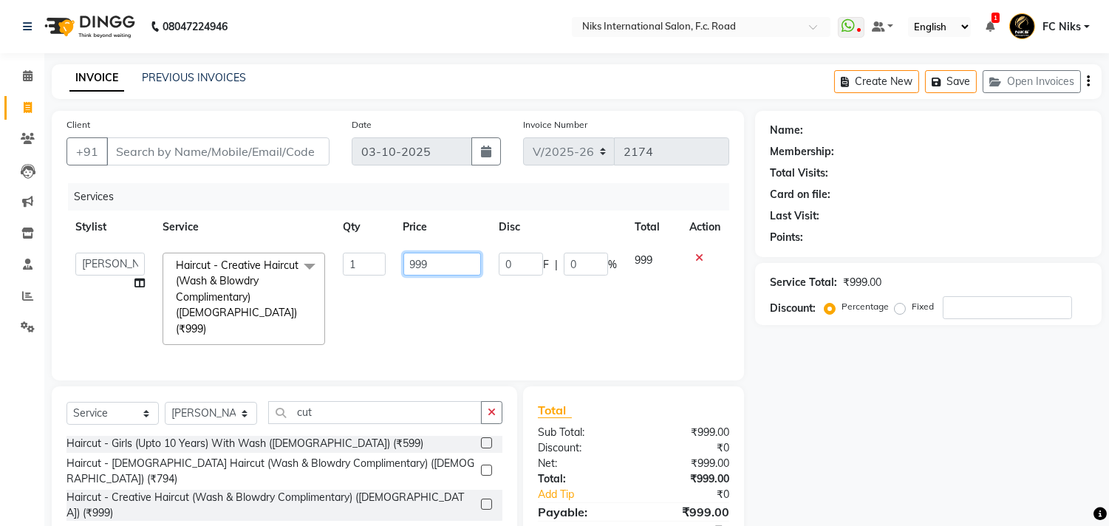
drag, startPoint x: 436, startPoint y: 265, endPoint x: 371, endPoint y: 248, distance: 67.2
click at [371, 248] on tr "Abhishek [PERSON_NAME] [PERSON_NAME] CA [PERSON_NAME] FC Niks [PERSON_NAME] [PE…" at bounding box center [398, 299] width 663 height 110
click at [262, 139] on input "Client" at bounding box center [217, 151] width 223 height 28
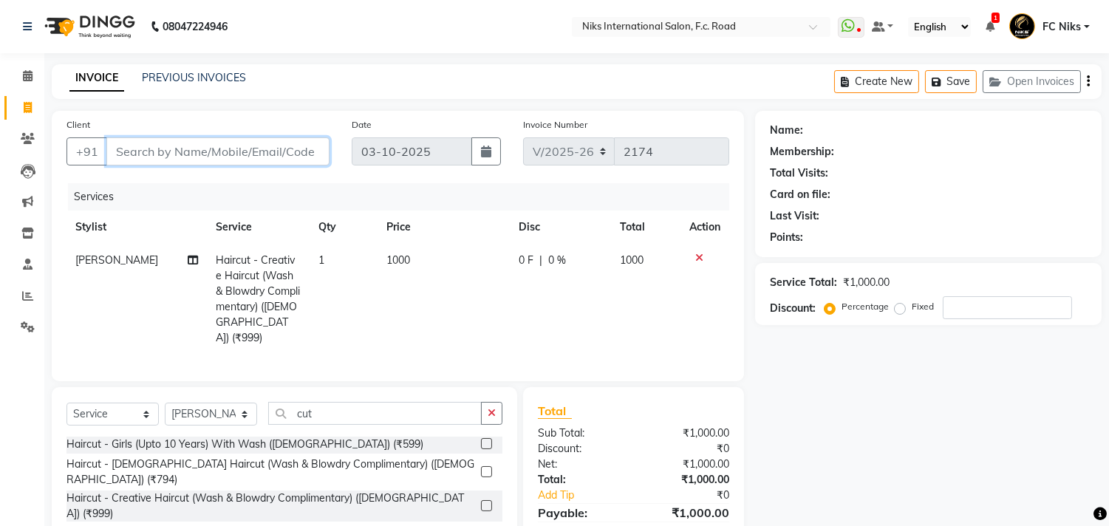
click at [242, 159] on input "Client" at bounding box center [217, 151] width 223 height 28
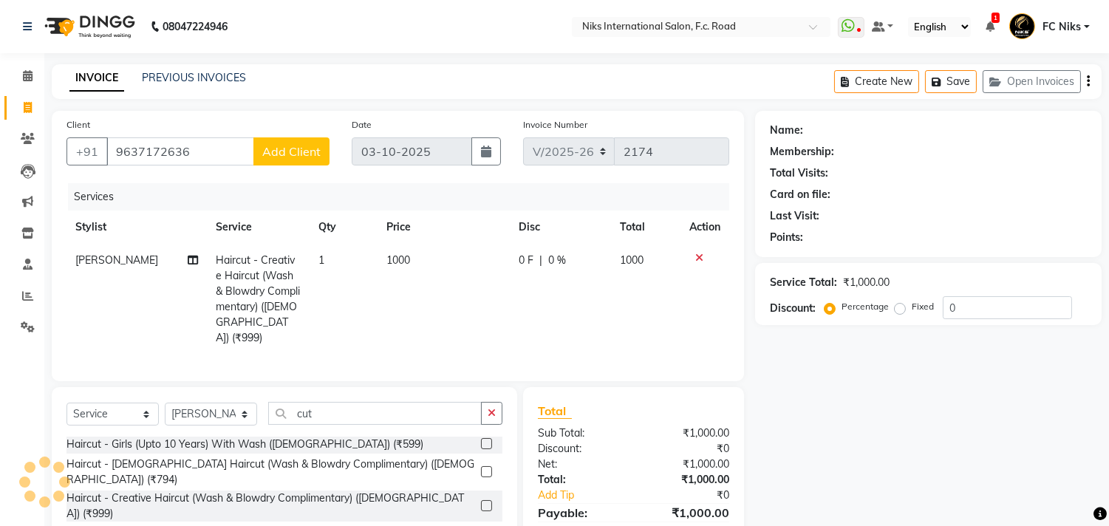
click at [304, 140] on button "Add Client" at bounding box center [291, 151] width 76 height 28
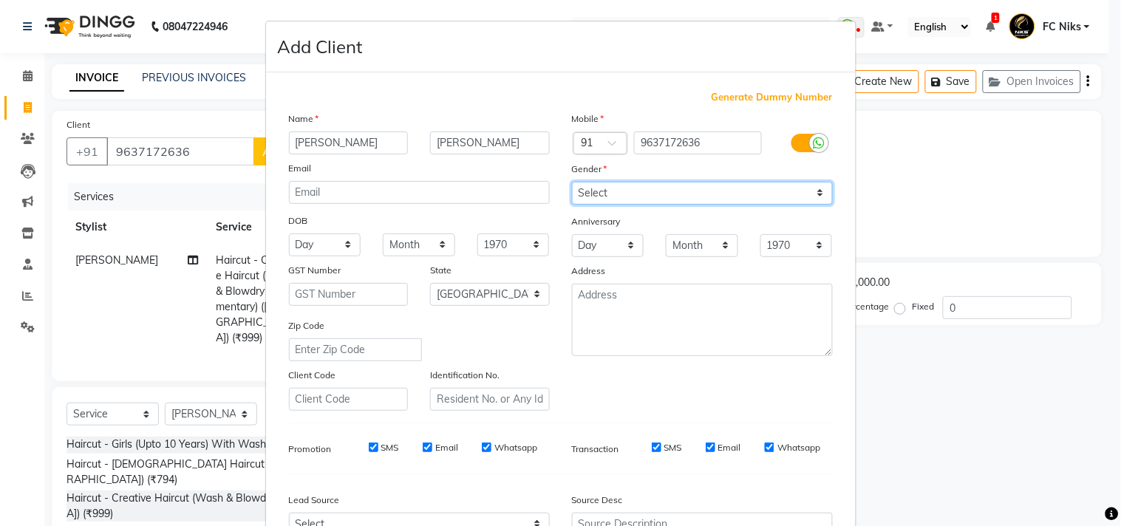
click at [588, 197] on select "Select [DEMOGRAPHIC_DATA] [DEMOGRAPHIC_DATA] Other Prefer Not To Say" at bounding box center [702, 193] width 261 height 23
click at [572, 182] on select "Select [DEMOGRAPHIC_DATA] [DEMOGRAPHIC_DATA] Other Prefer Not To Say" at bounding box center [702, 193] width 261 height 23
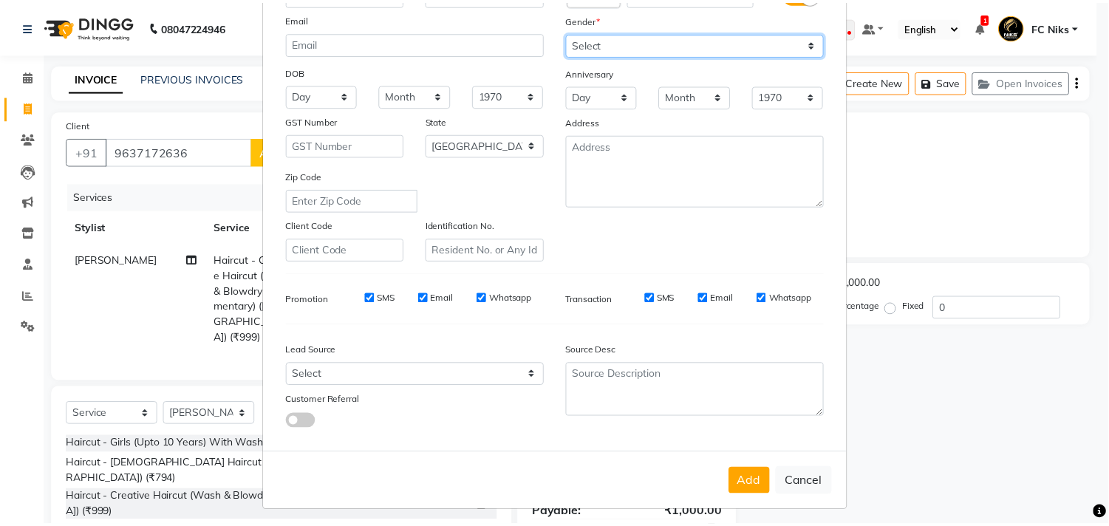
scroll to position [157, 0]
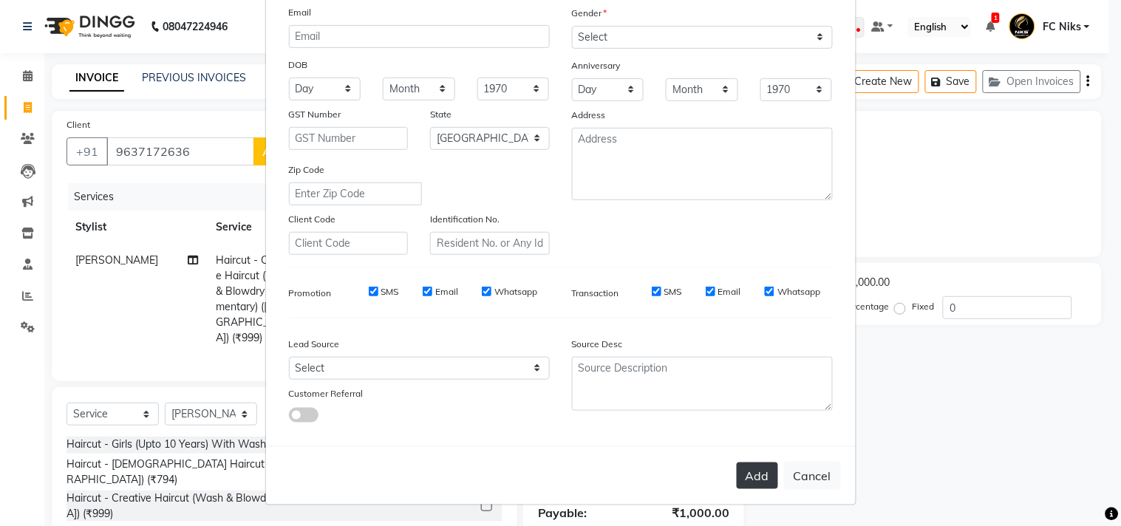
click at [745, 483] on button "Add" at bounding box center [757, 476] width 41 height 27
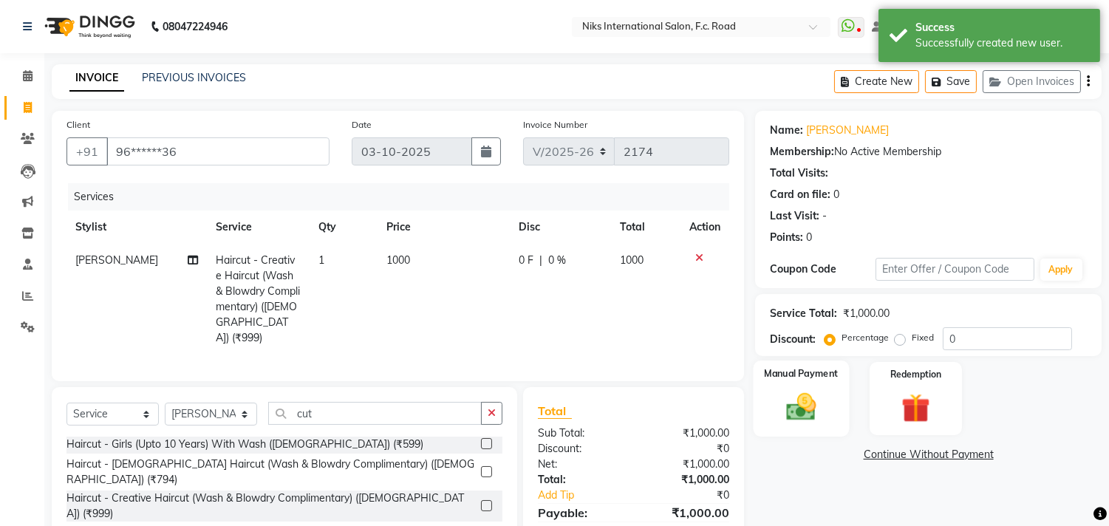
click at [817, 381] on div "Manual Payment" at bounding box center [802, 398] width 96 height 75
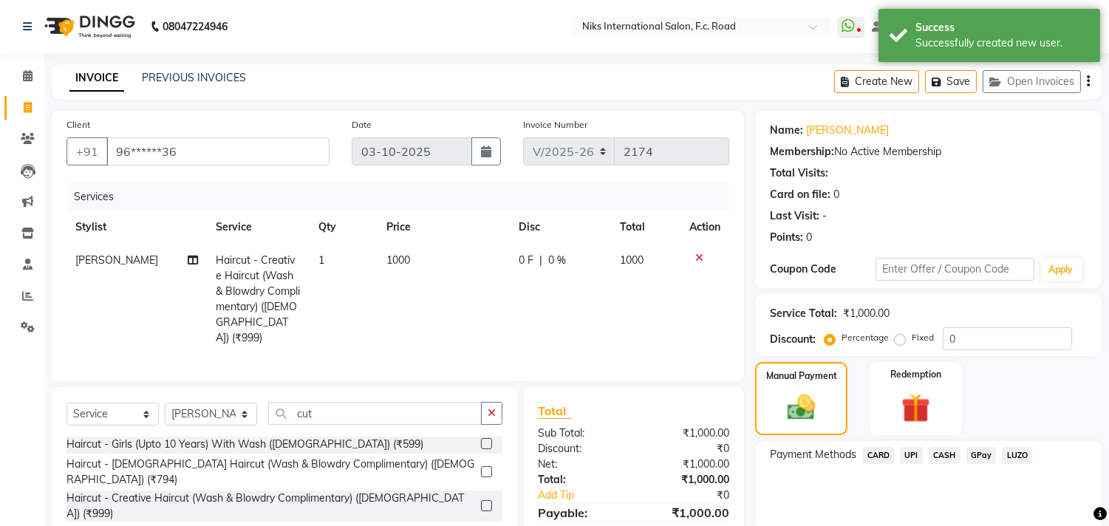
click at [917, 454] on span "UPI" at bounding box center [911, 455] width 23 height 17
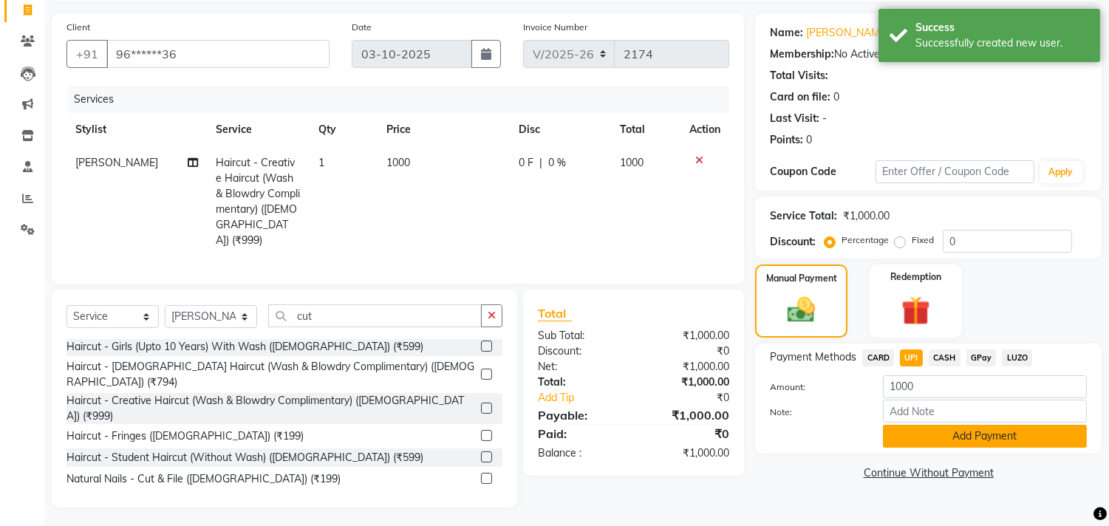
click at [921, 441] on button "Add Payment" at bounding box center [985, 436] width 204 height 23
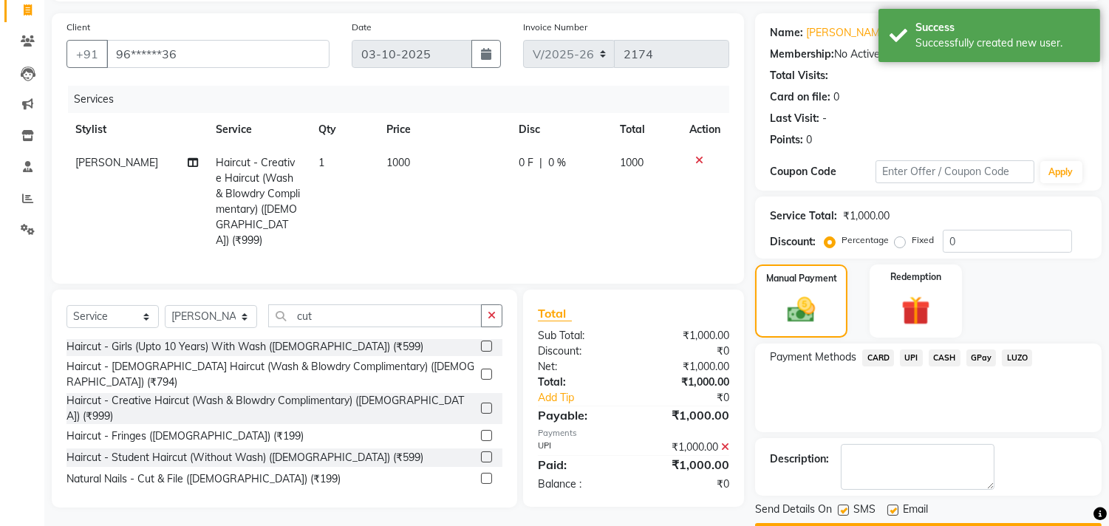
scroll to position [112, 0]
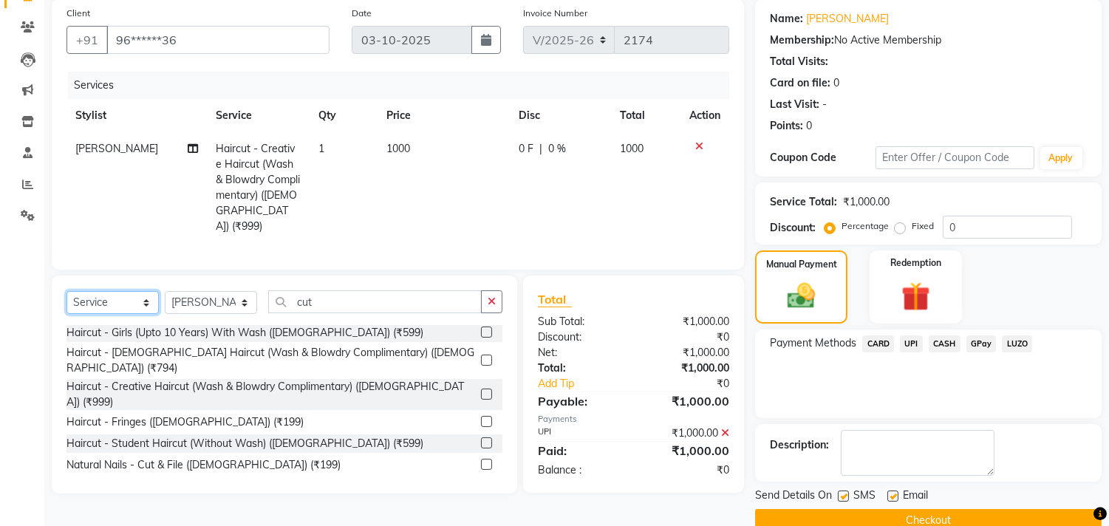
click at [136, 299] on select "Select Service Product Membership Package Voucher Prepaid Gift Card" at bounding box center [113, 302] width 92 height 23
click at [132, 213] on td "[PERSON_NAME]" at bounding box center [137, 187] width 141 height 111
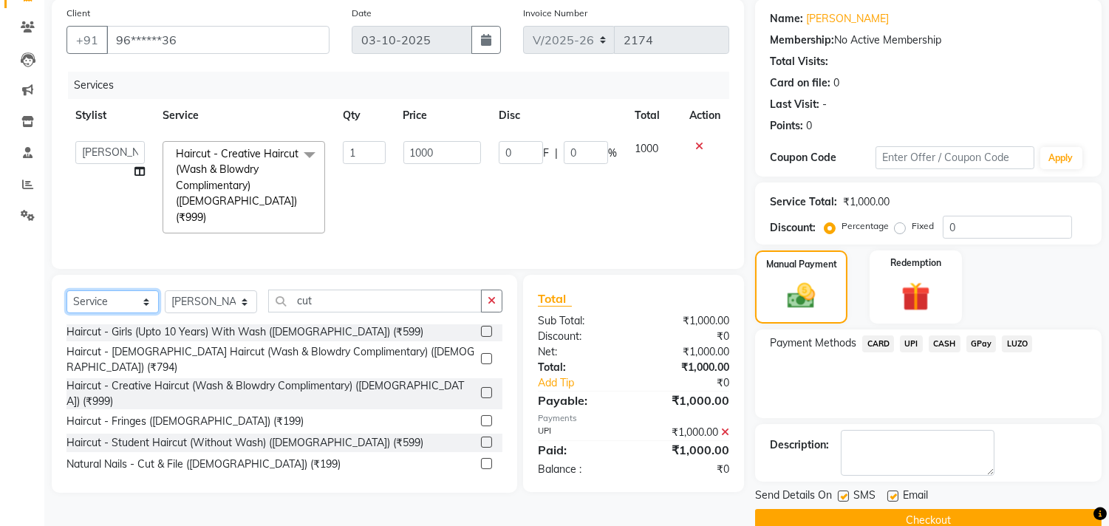
click at [138, 290] on select "Select Service Product Membership Package Voucher Prepaid Gift Card" at bounding box center [113, 301] width 92 height 23
click at [67, 290] on select "Select Service Product Membership Package Voucher Prepaid Gift Card" at bounding box center [113, 301] width 92 height 23
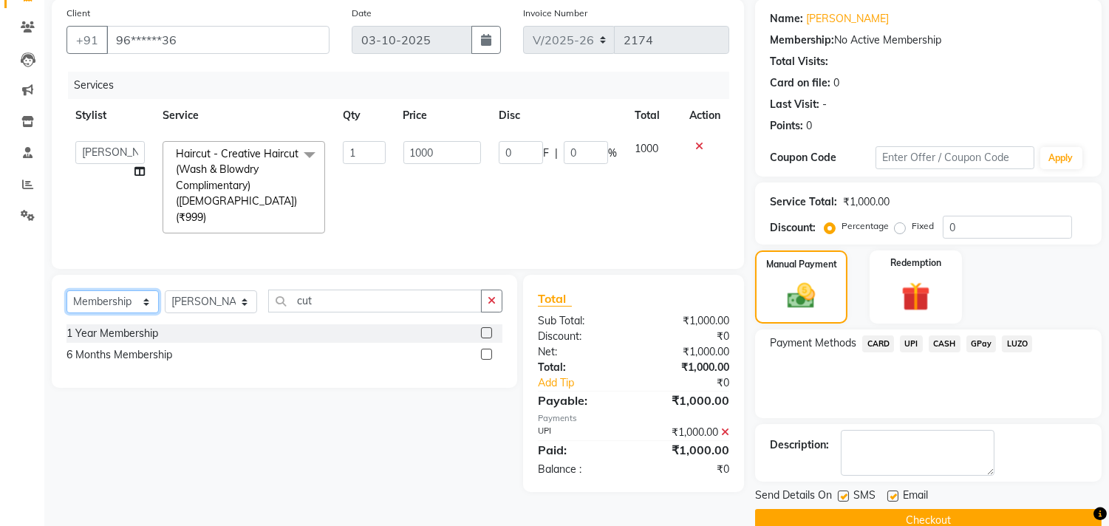
scroll to position [0, 0]
click at [137, 327] on div "1 Year Membership" at bounding box center [113, 334] width 92 height 16
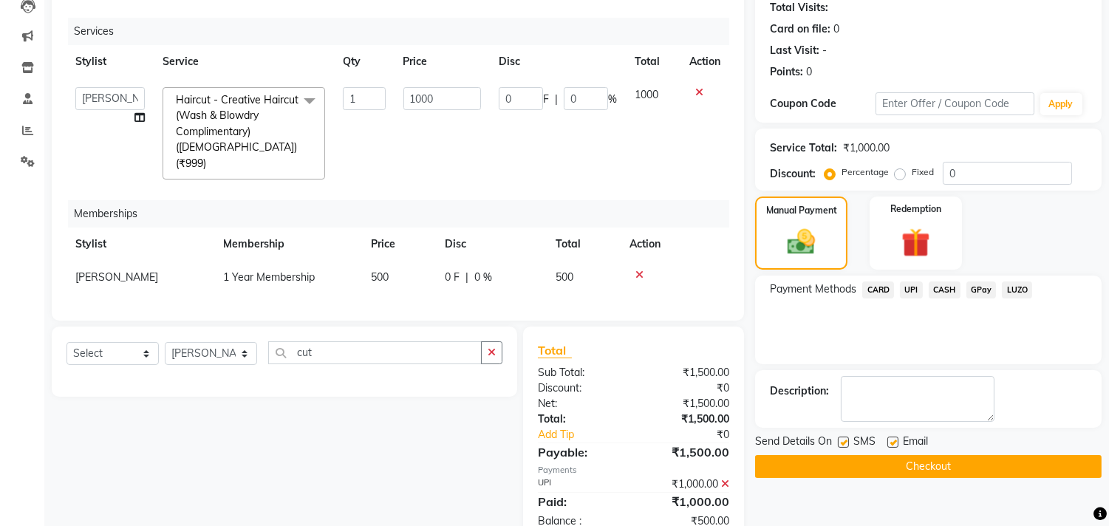
scroll to position [202, 0]
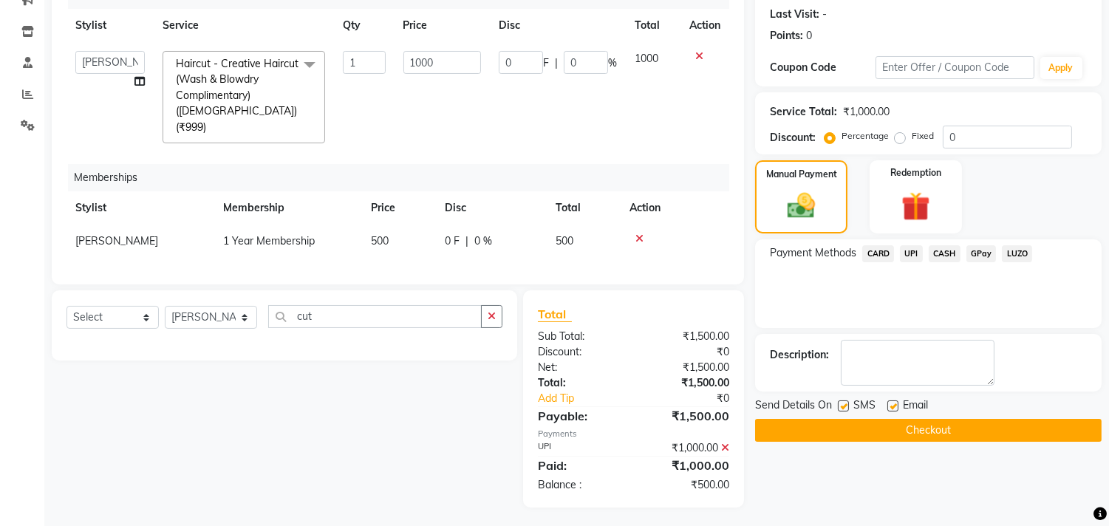
click at [724, 446] on icon at bounding box center [725, 448] width 8 height 10
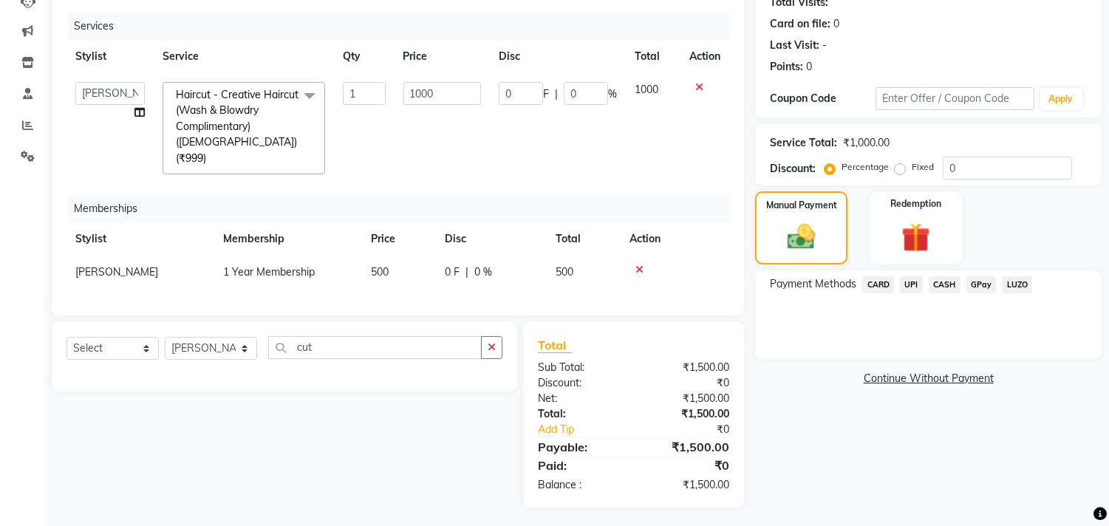
click at [907, 285] on span "UPI" at bounding box center [911, 284] width 23 height 17
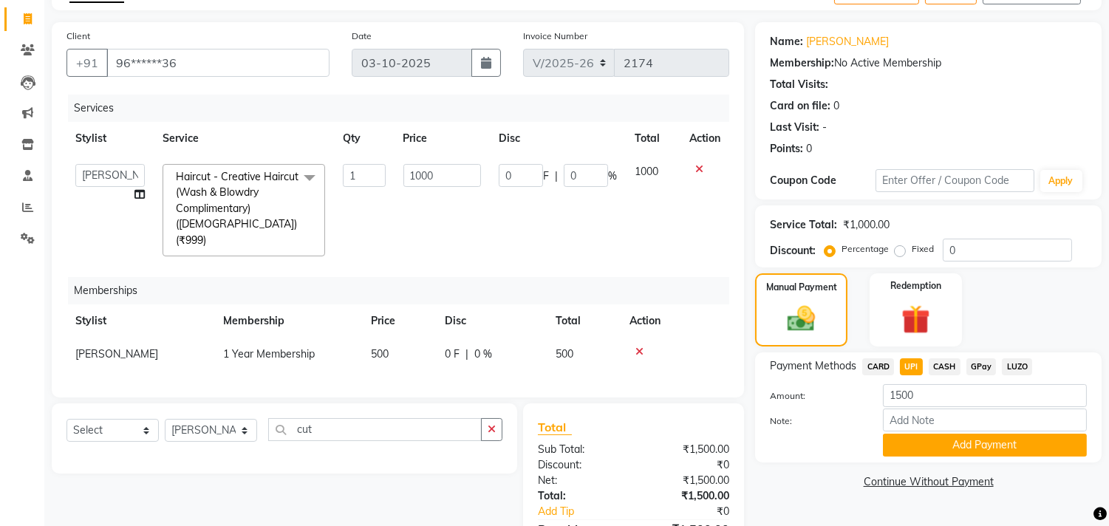
scroll to position [115, 0]
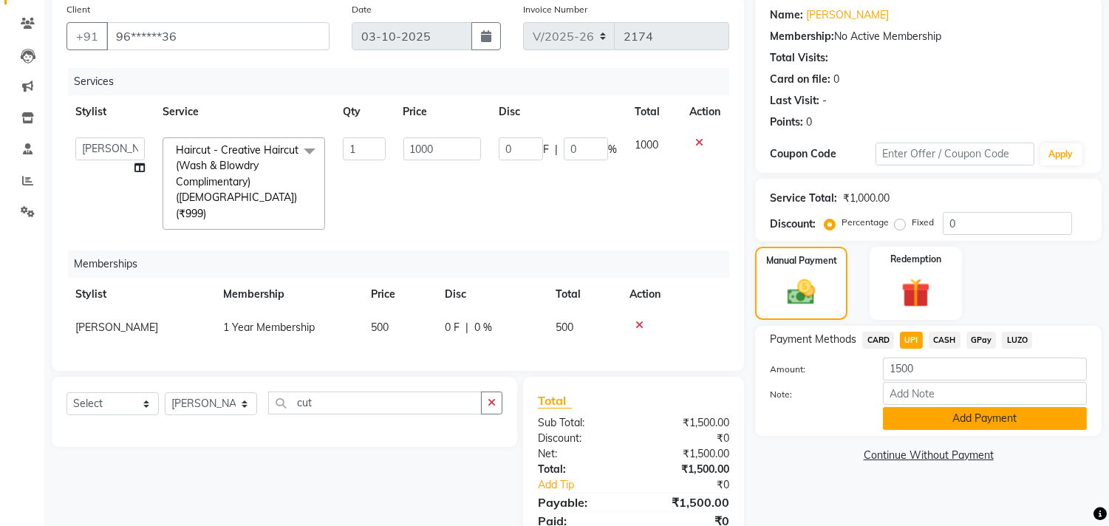
click at [908, 420] on button "Add Payment" at bounding box center [985, 418] width 204 height 23
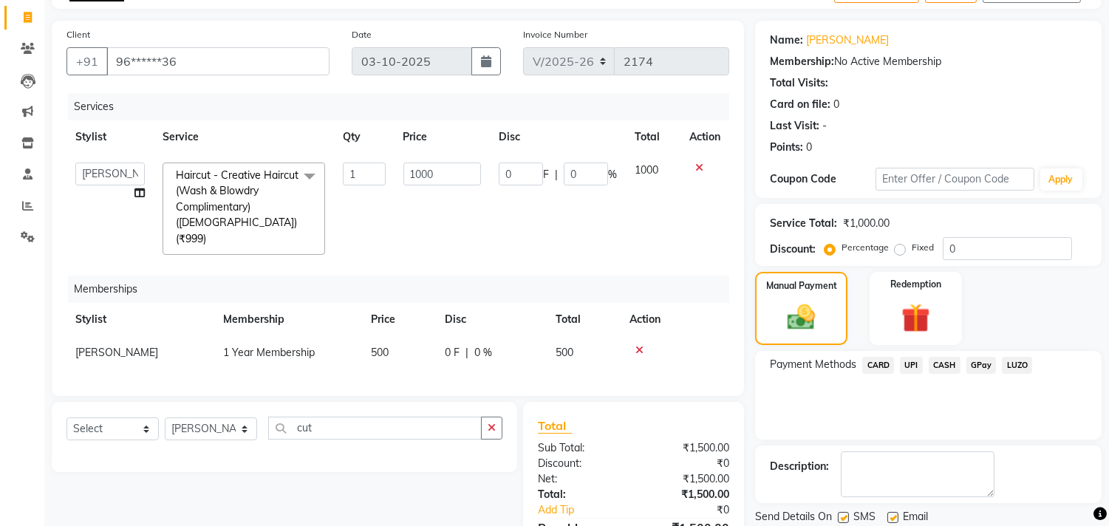
scroll to position [202, 0]
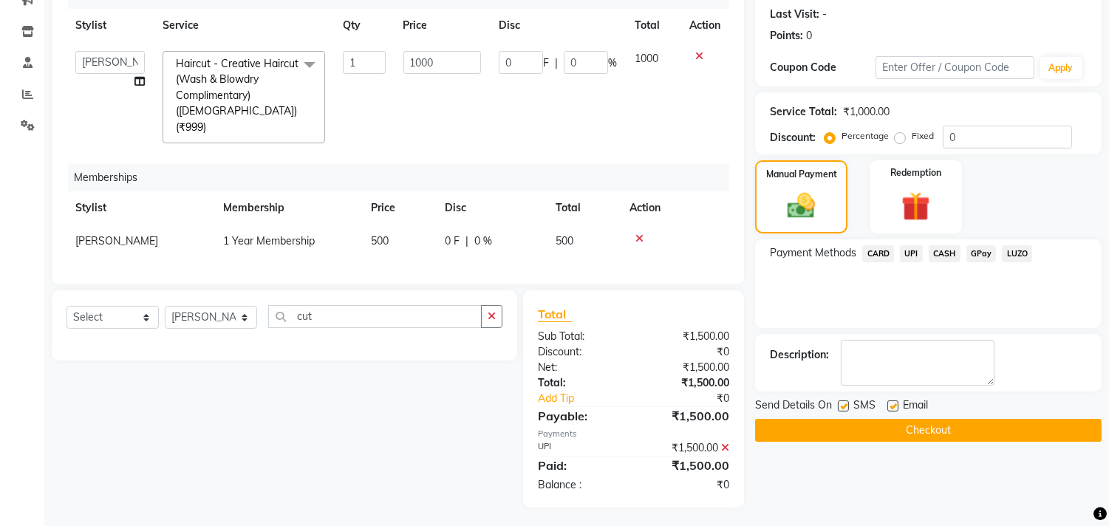
click at [892, 430] on button "Checkout" at bounding box center [928, 430] width 347 height 23
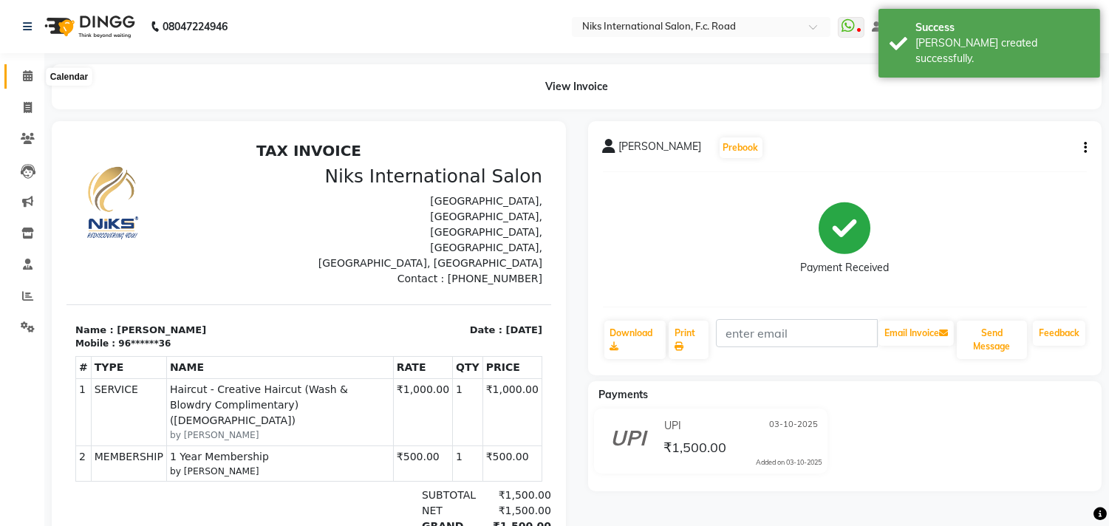
click at [27, 80] on icon at bounding box center [28, 75] width 10 height 11
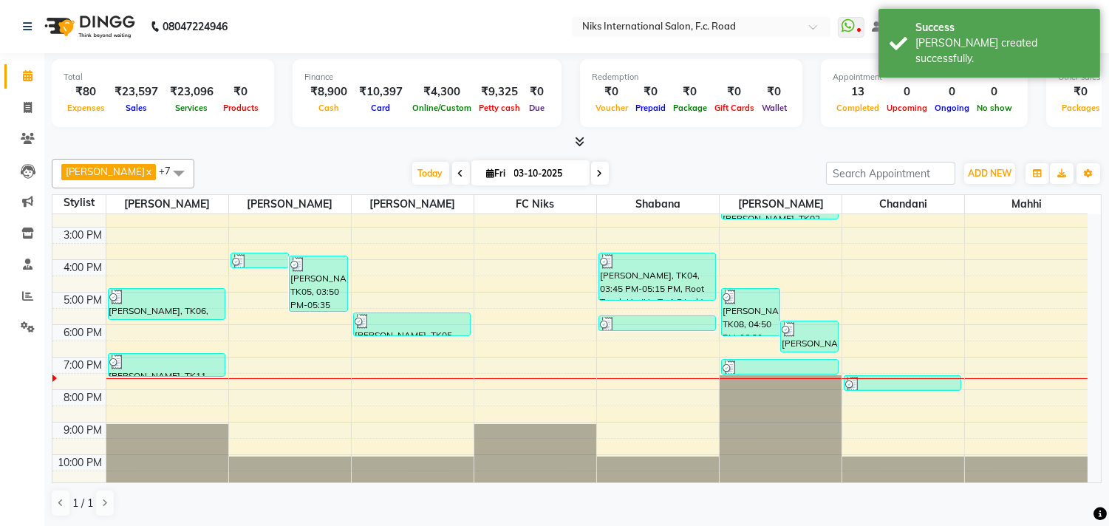
scroll to position [219, 0]
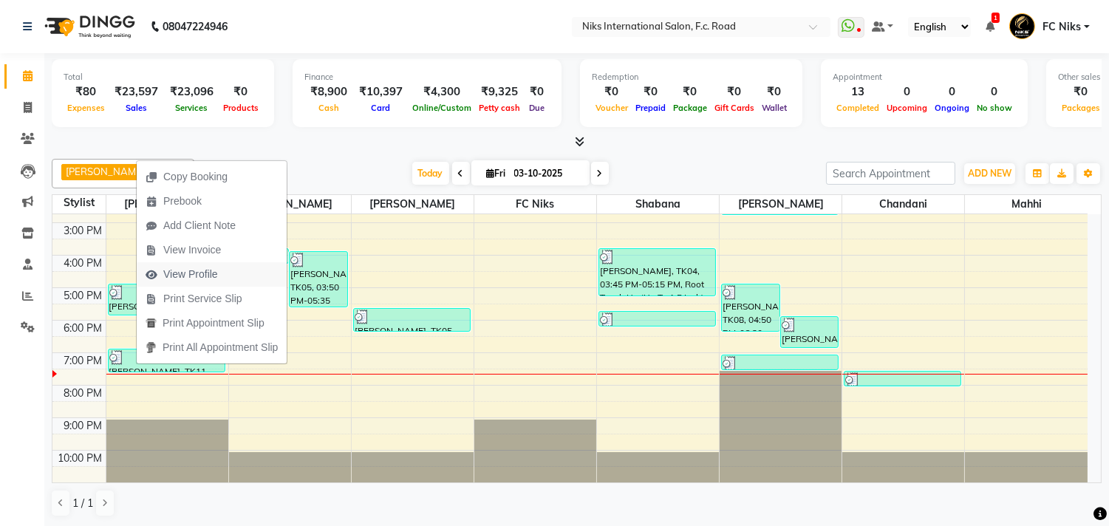
click at [181, 276] on span "View Profile" at bounding box center [190, 275] width 55 height 16
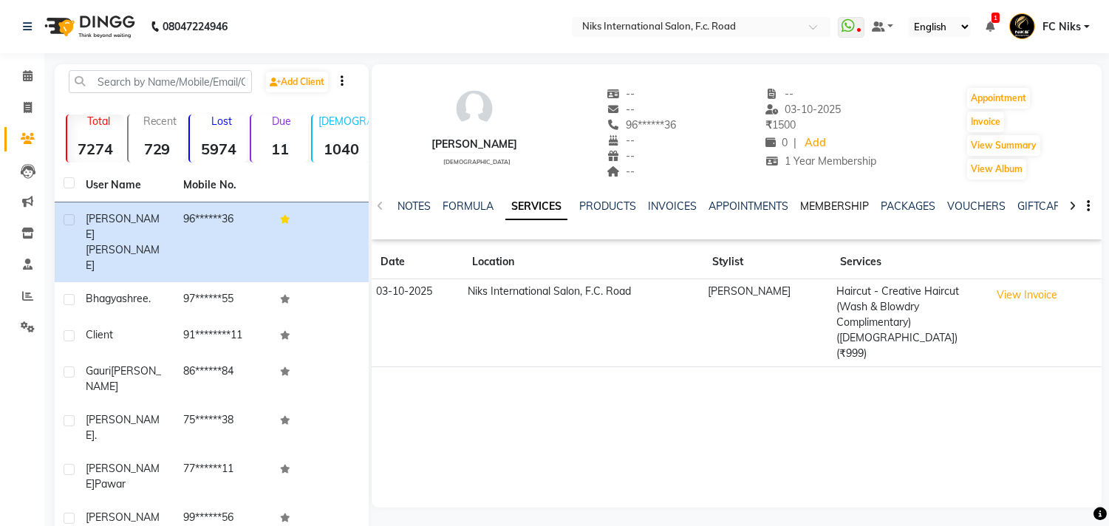
click at [837, 202] on link "MEMBERSHIP" at bounding box center [834, 206] width 69 height 13
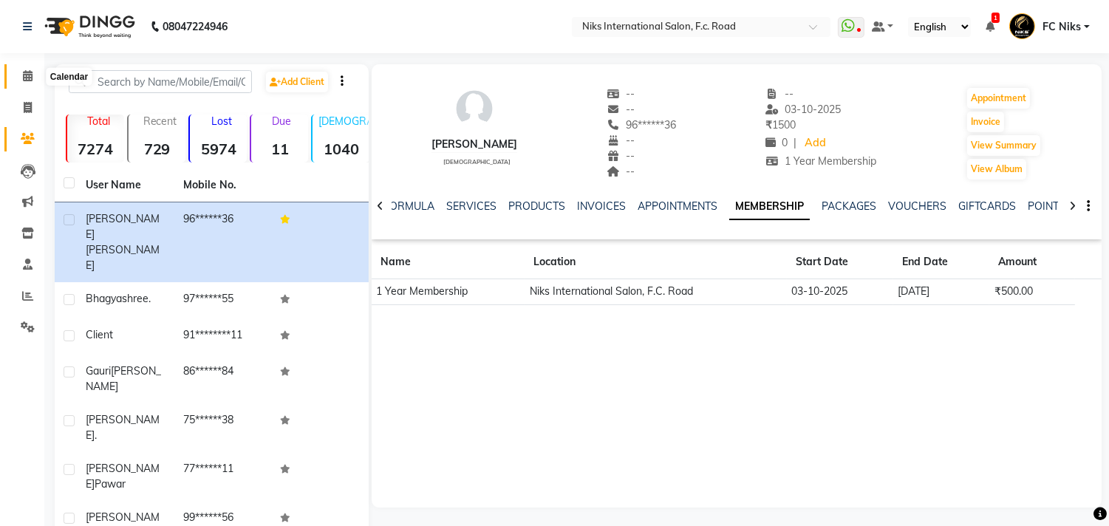
click at [24, 75] on icon at bounding box center [28, 75] width 10 height 11
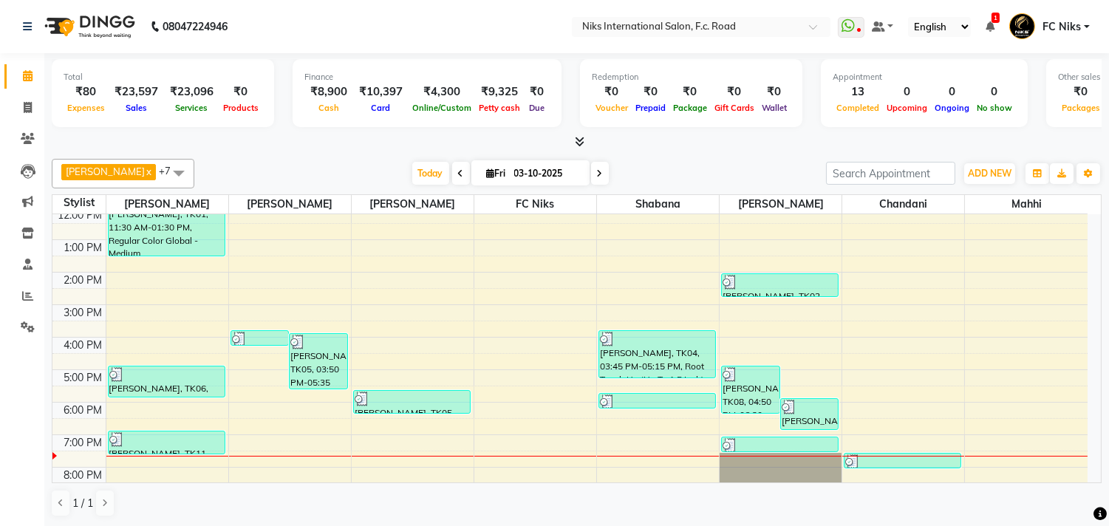
scroll to position [220, 0]
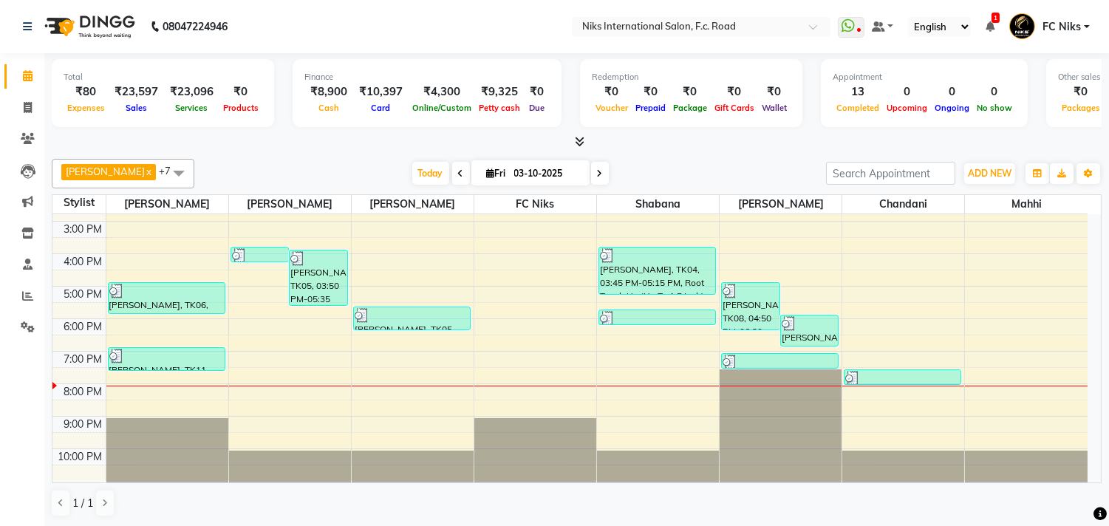
click at [490, 175] on span "Fri" at bounding box center [496, 173] width 27 height 11
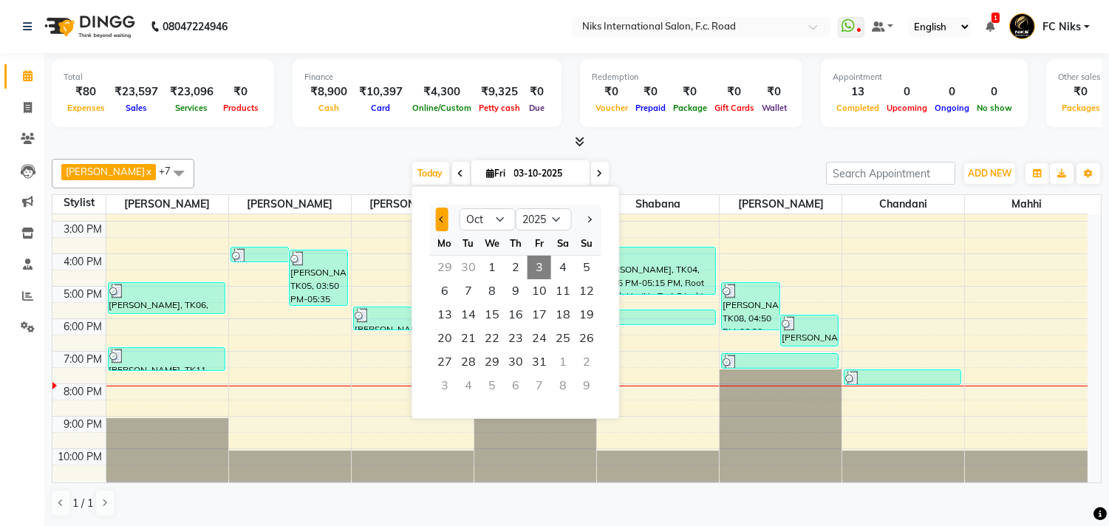
click at [441, 217] on span "Previous month" at bounding box center [442, 220] width 6 height 6
click at [542, 335] on span "26" at bounding box center [540, 339] width 24 height 24
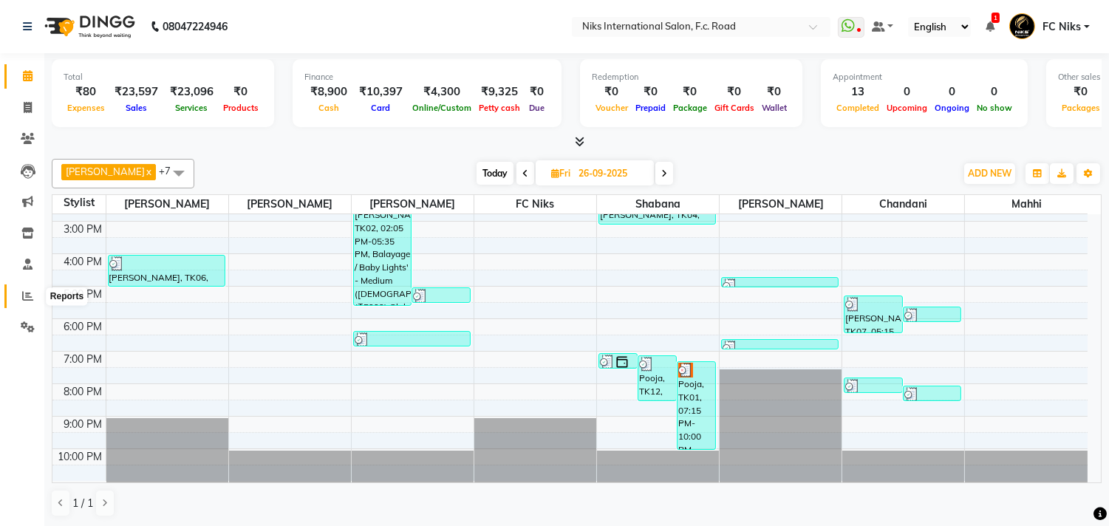
click at [27, 297] on icon at bounding box center [27, 295] width 11 height 11
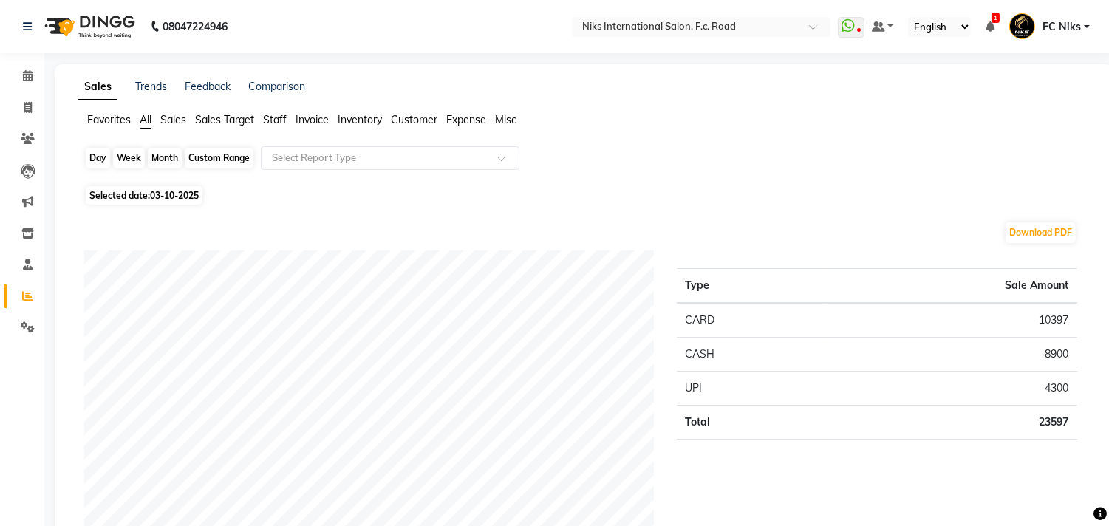
drag, startPoint x: 99, startPoint y: 153, endPoint x: 92, endPoint y: 152, distance: 7.4
click at [96, 151] on div "Day" at bounding box center [98, 158] width 24 height 21
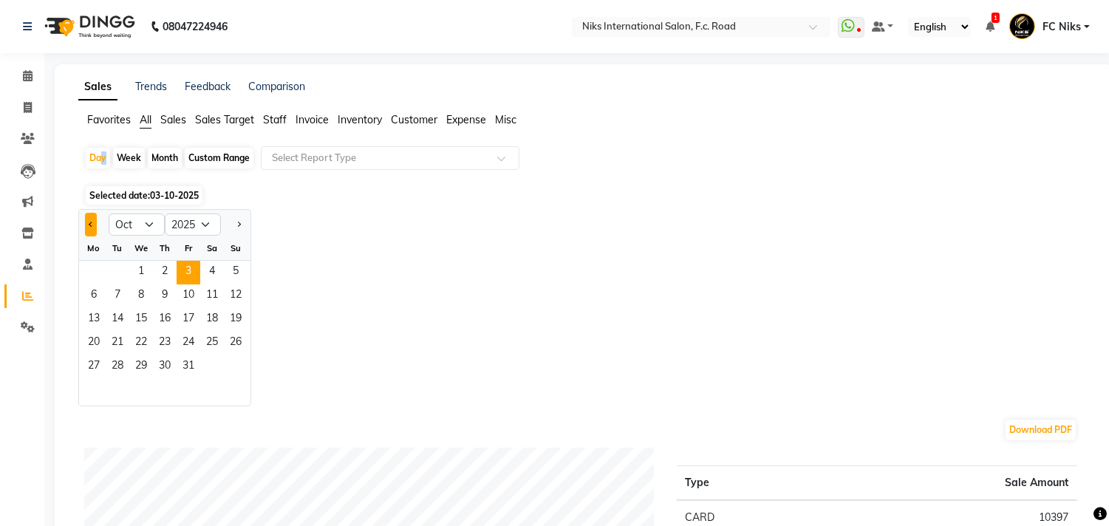
click at [89, 219] on button "Previous month" at bounding box center [91, 225] width 12 height 24
click at [188, 350] on span "26" at bounding box center [189, 344] width 24 height 24
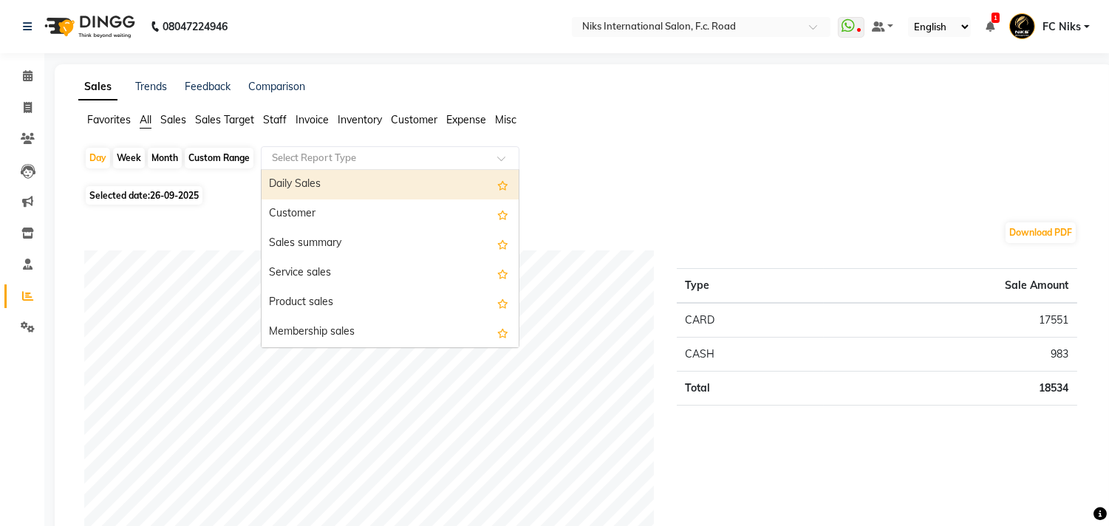
click at [370, 163] on input "text" at bounding box center [375, 158] width 213 height 15
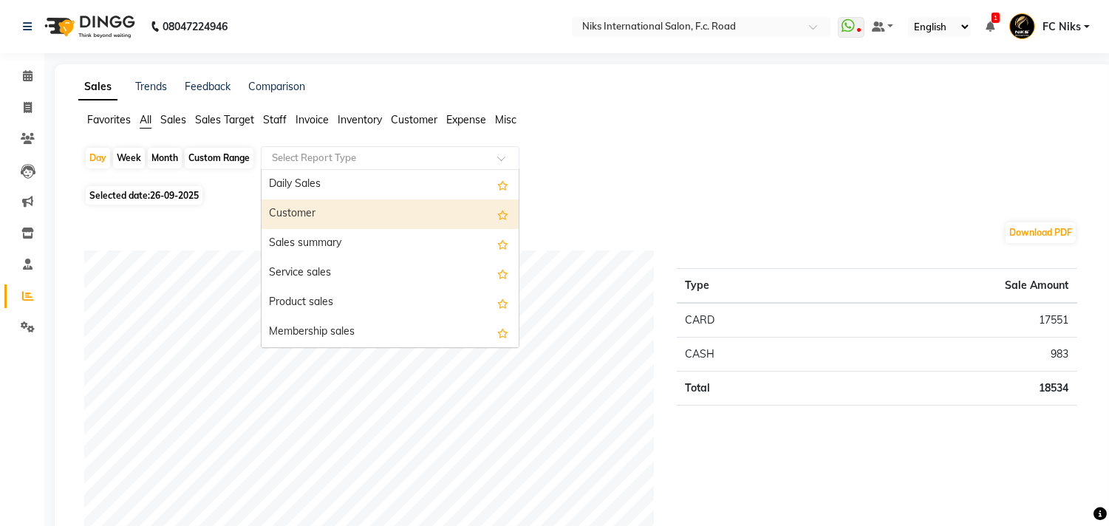
click at [328, 218] on div "Customer" at bounding box center [390, 215] width 257 height 30
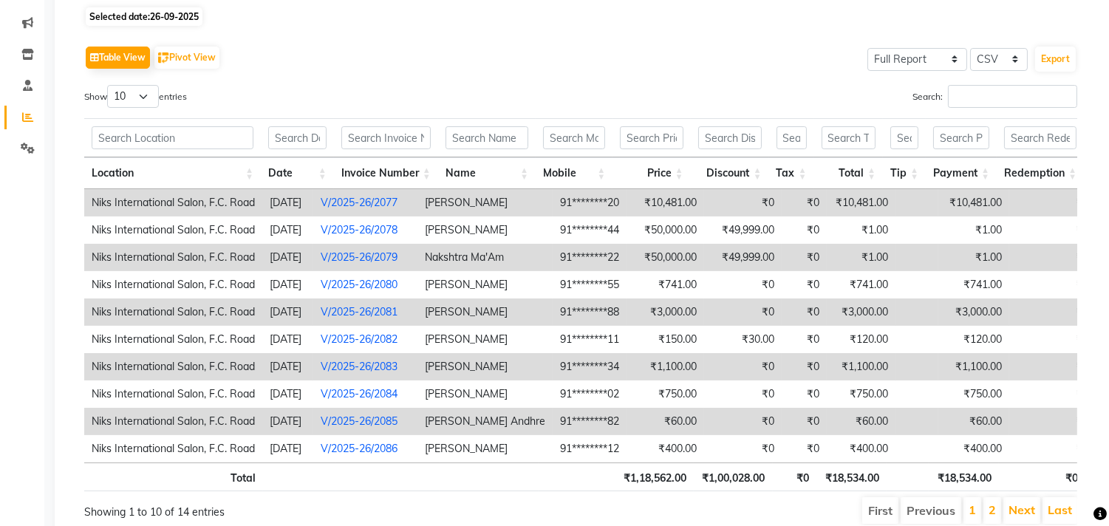
scroll to position [219, 0]
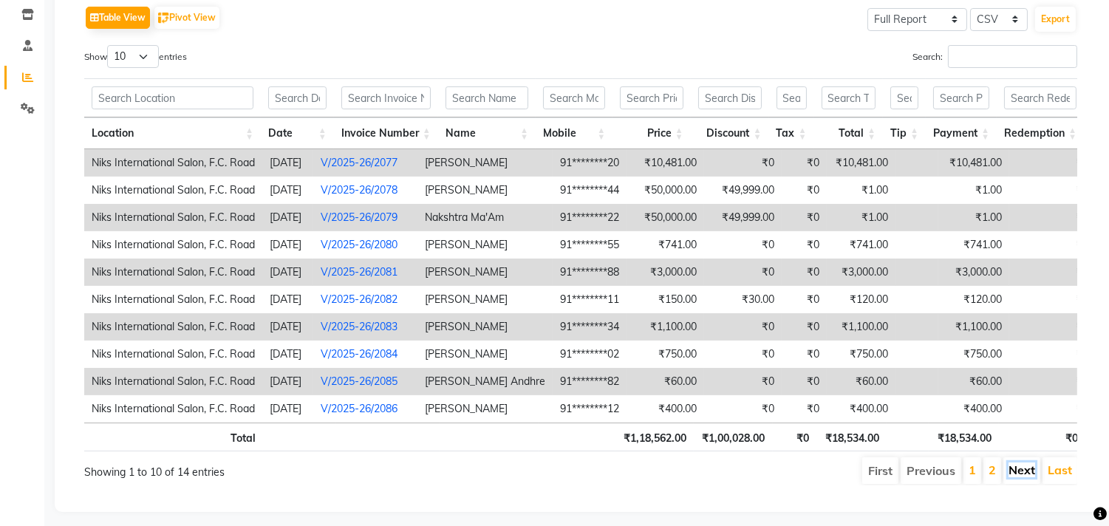
click at [1022, 477] on link "Next" at bounding box center [1022, 470] width 27 height 15
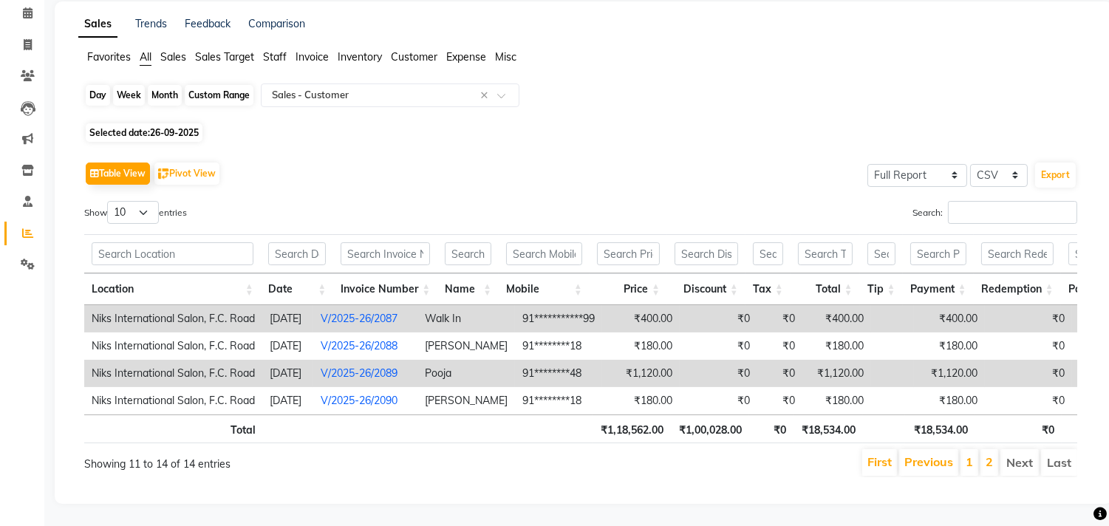
click at [92, 85] on div "Day" at bounding box center [98, 95] width 24 height 21
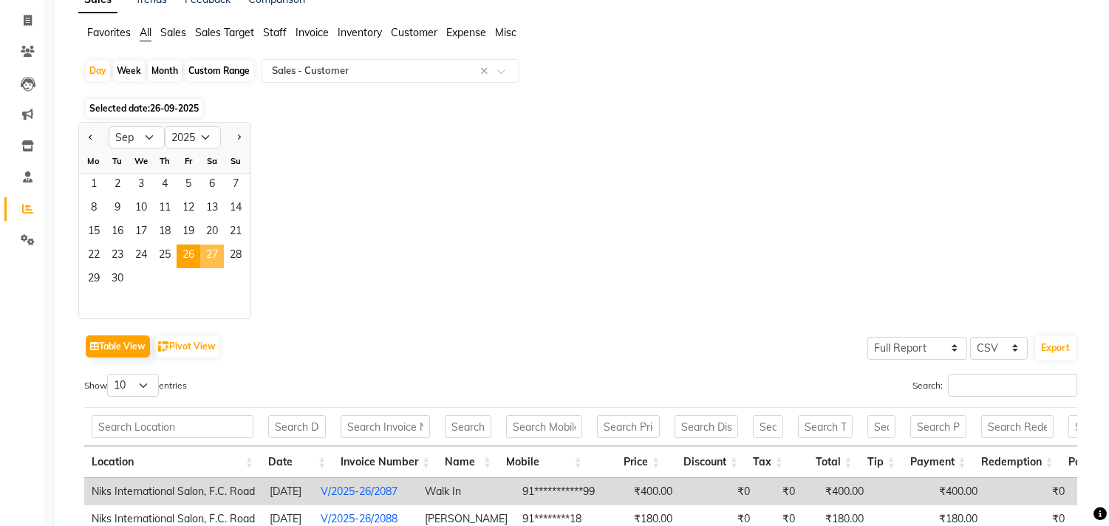
click at [202, 252] on span "27" at bounding box center [212, 257] width 24 height 24
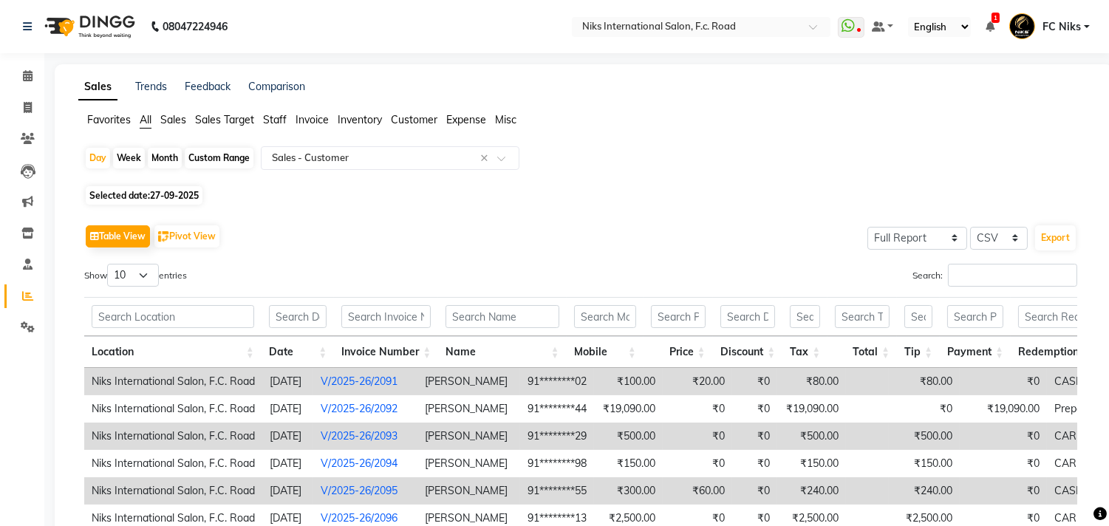
scroll to position [246, 0]
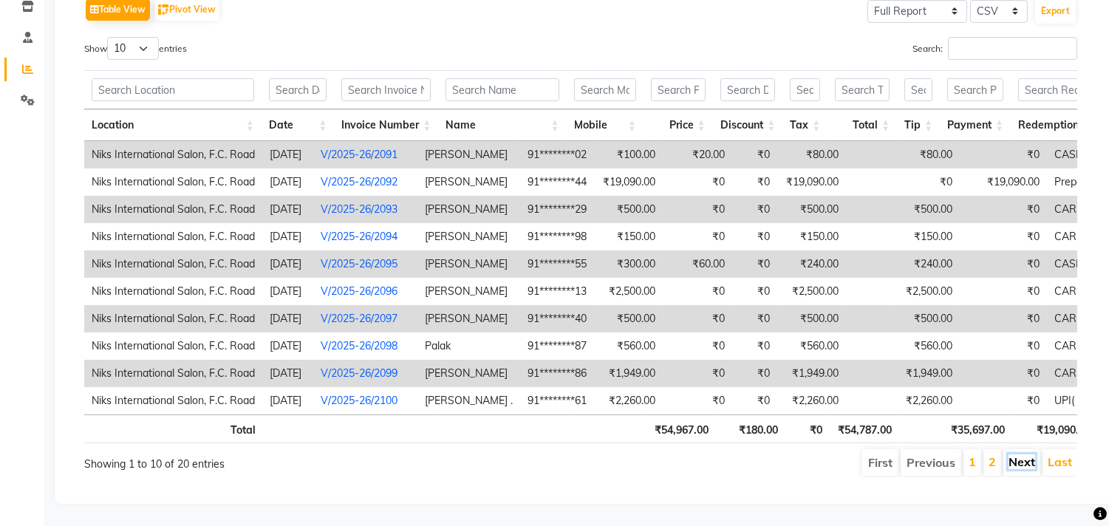
click at [1024, 454] on link "Next" at bounding box center [1022, 461] width 27 height 15
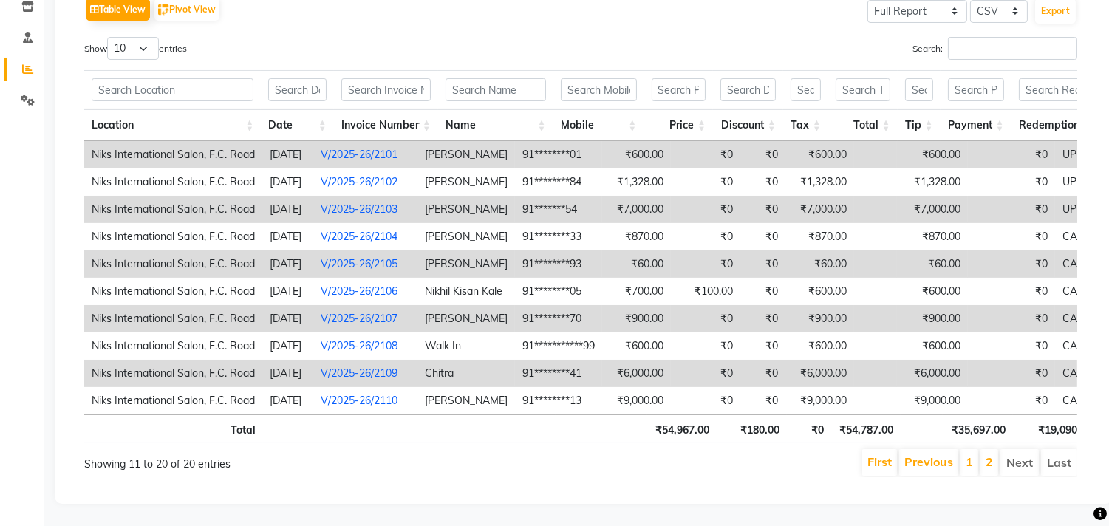
click at [1023, 452] on li "Next" at bounding box center [1020, 462] width 38 height 27
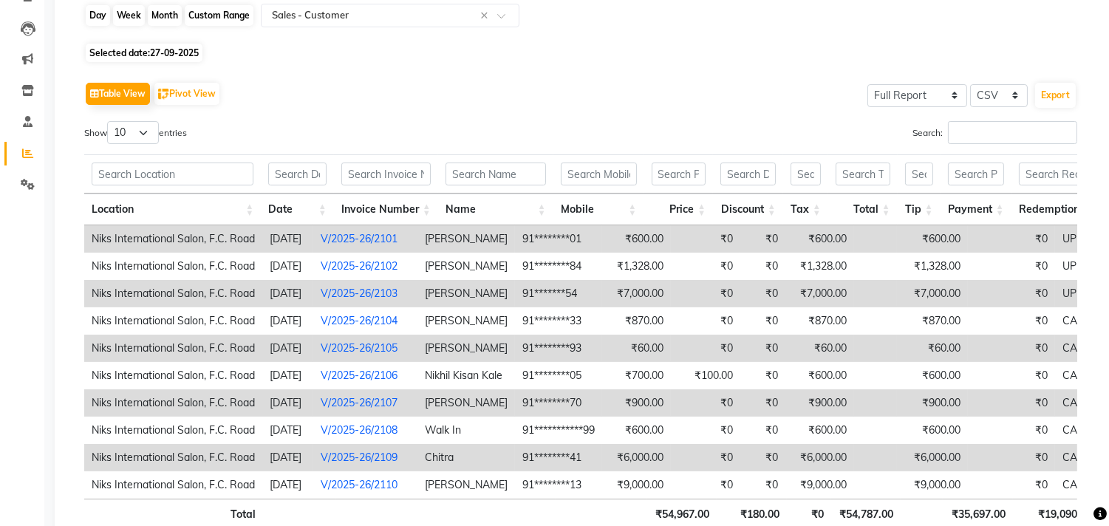
click at [98, 10] on div "Day" at bounding box center [98, 15] width 24 height 21
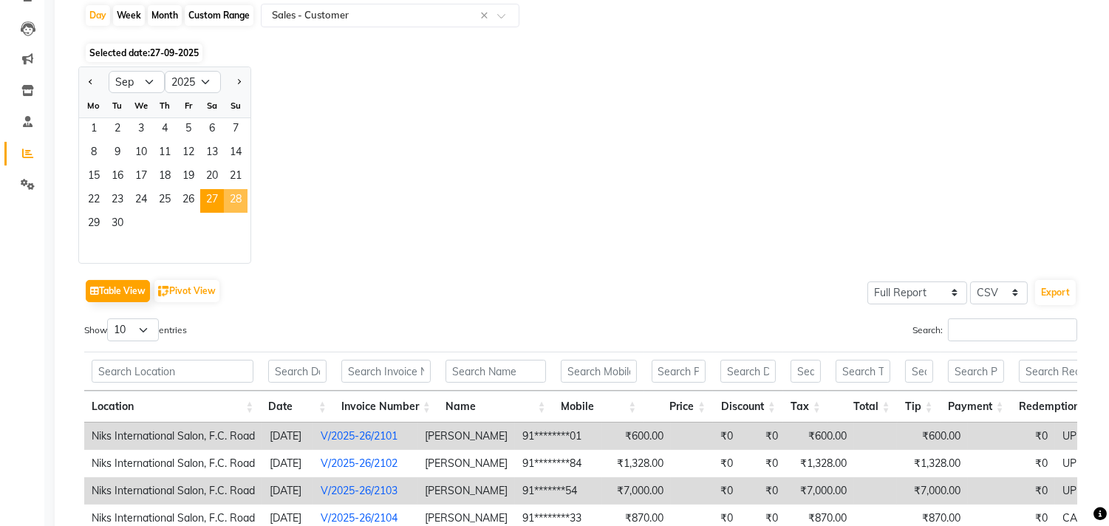
click at [235, 204] on span "28" at bounding box center [236, 201] width 24 height 24
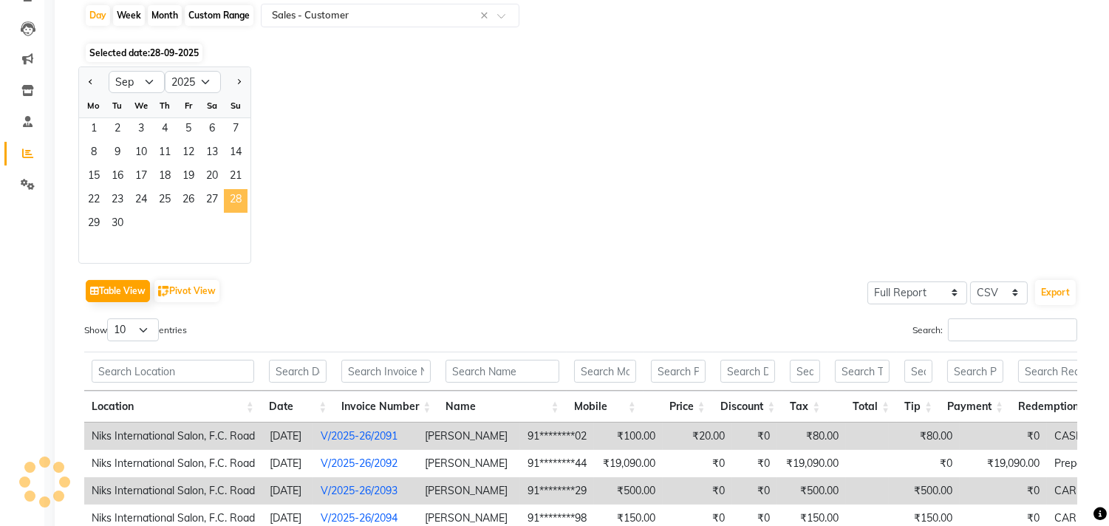
scroll to position [0, 0]
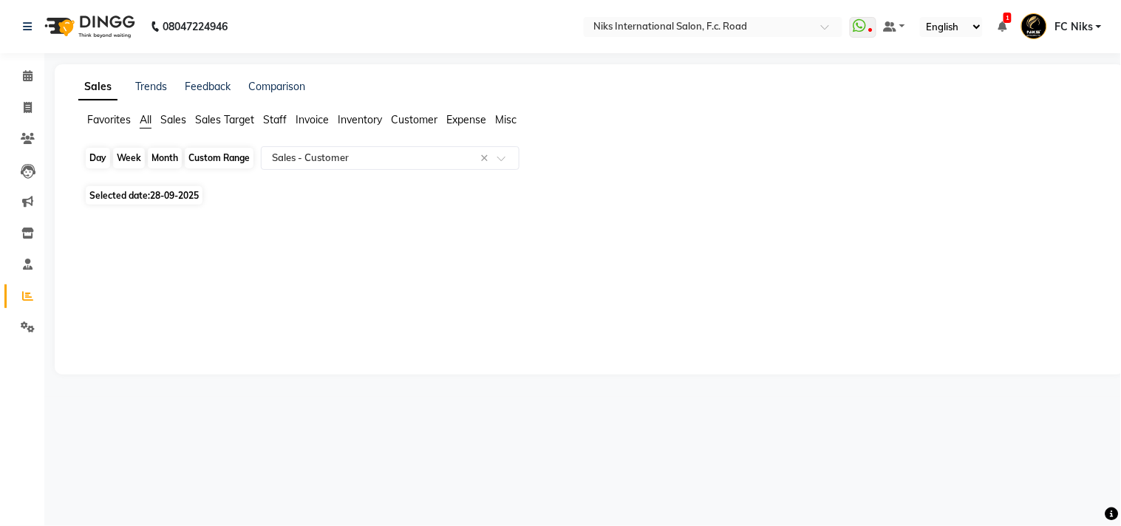
click at [95, 157] on div "Day" at bounding box center [98, 158] width 24 height 21
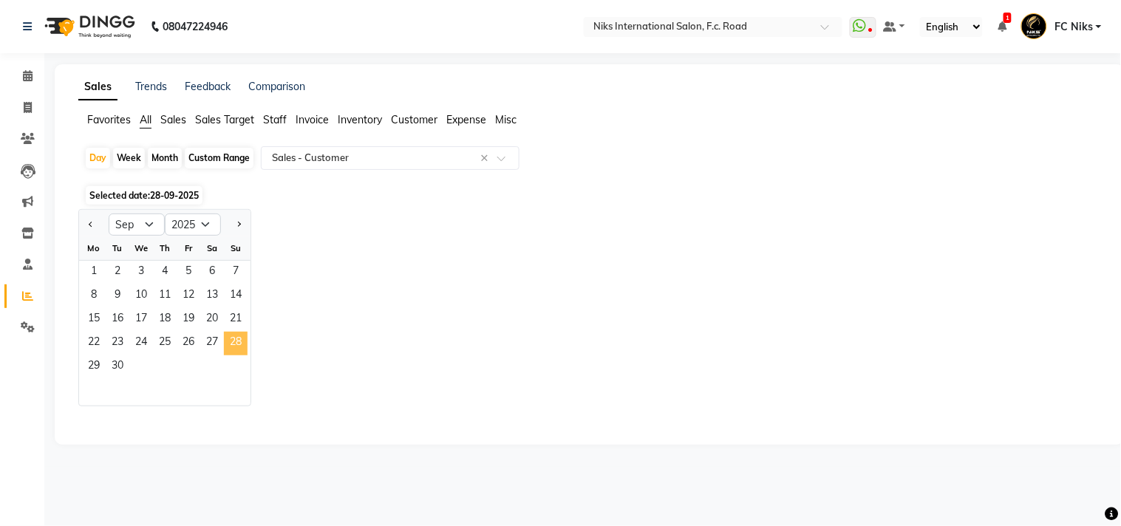
click at [231, 346] on span "28" at bounding box center [236, 344] width 24 height 24
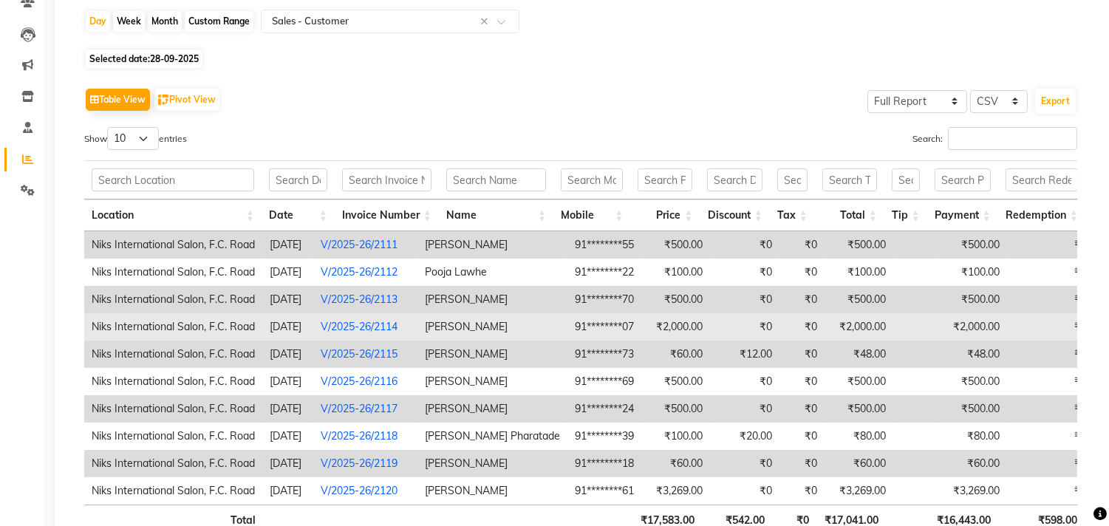
scroll to position [191, 0]
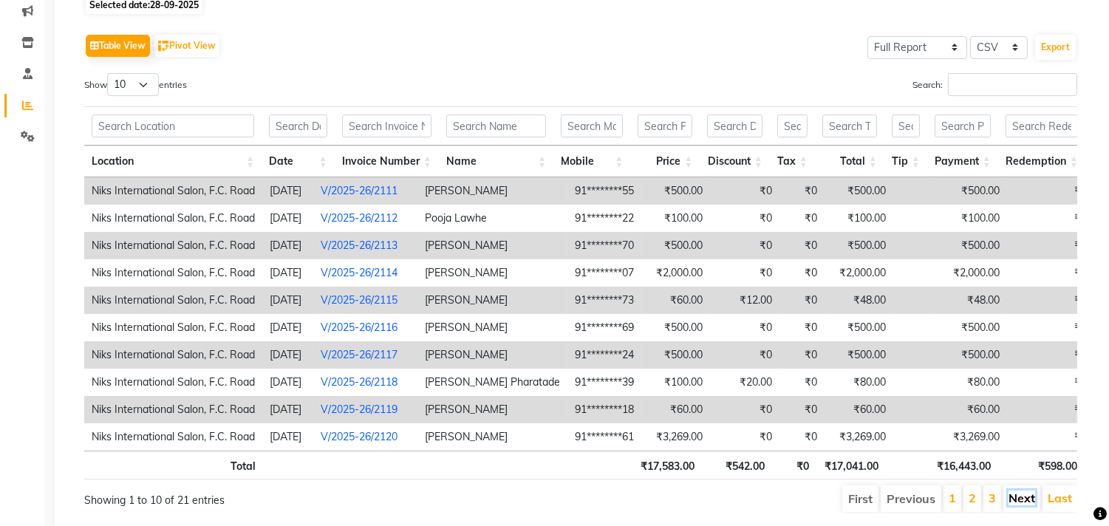
click at [1024, 503] on link "Next" at bounding box center [1022, 498] width 27 height 15
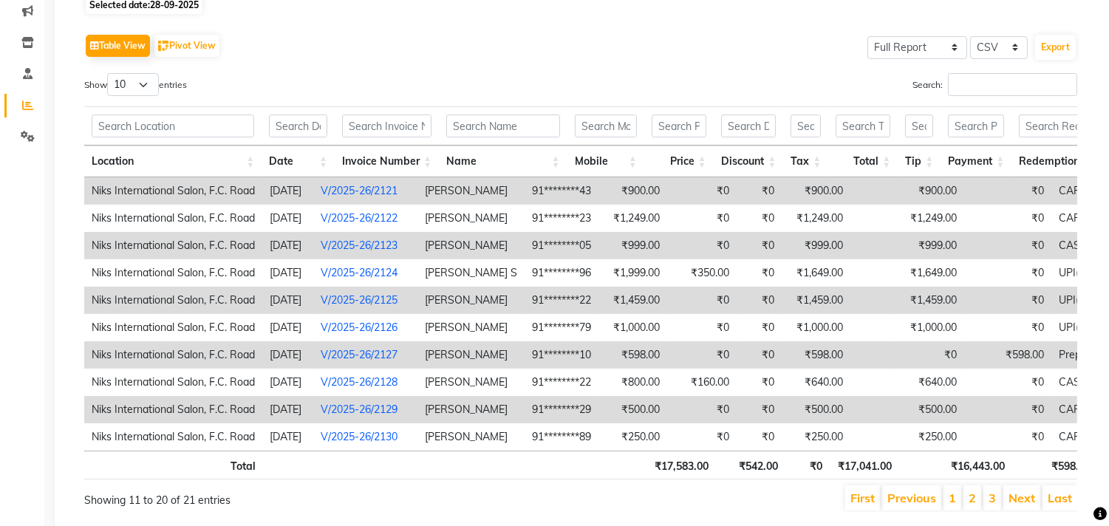
click at [1006, 507] on li "Next" at bounding box center [1022, 498] width 37 height 25
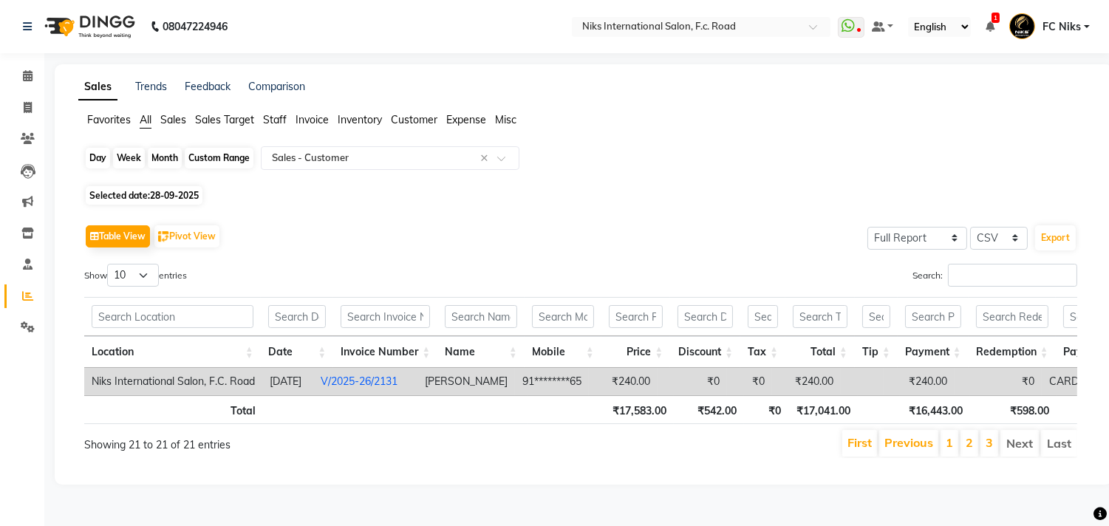
click at [92, 148] on div "Day" at bounding box center [98, 158] width 24 height 21
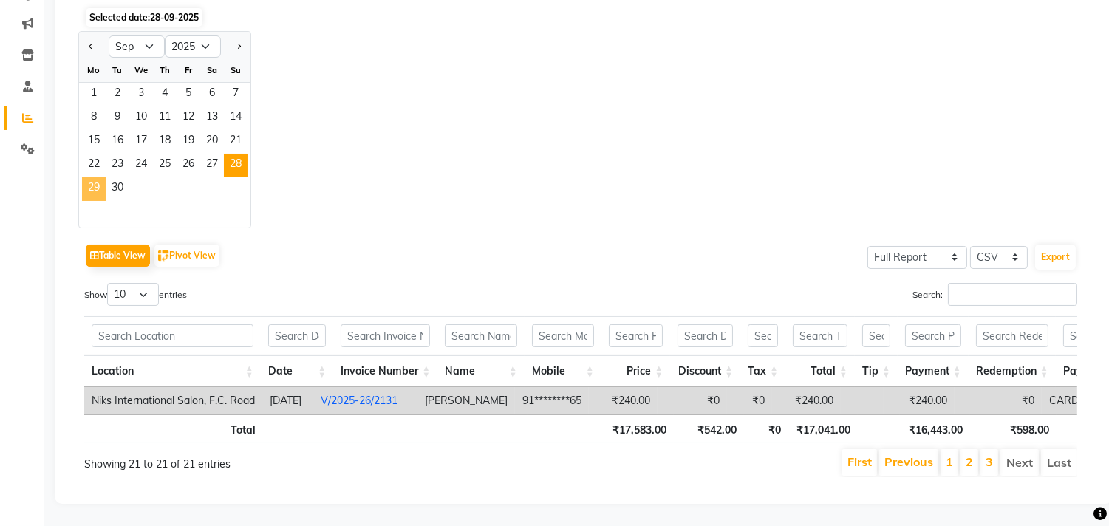
click at [91, 179] on span "29" at bounding box center [94, 189] width 24 height 24
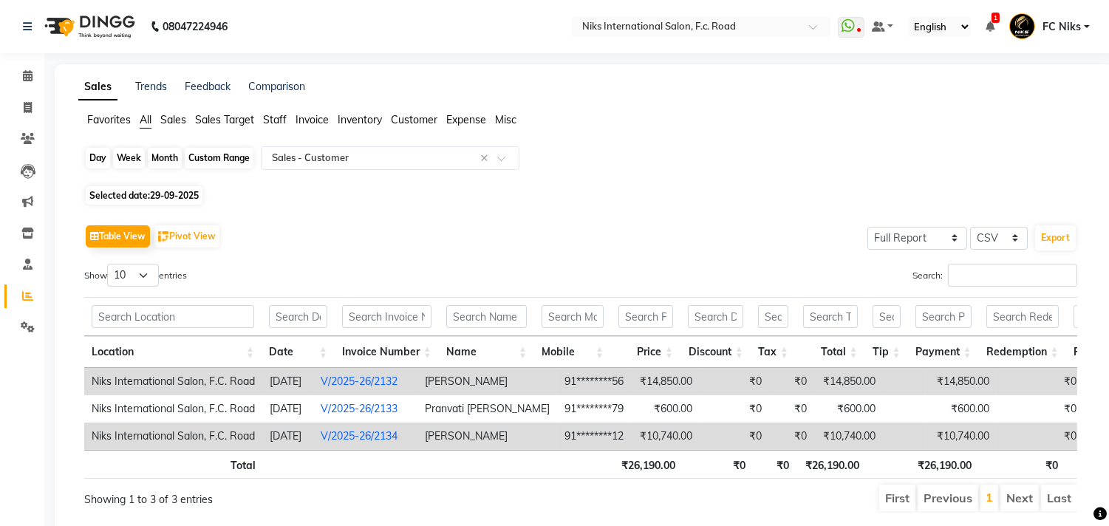
click at [94, 161] on div "Day" at bounding box center [98, 158] width 24 height 21
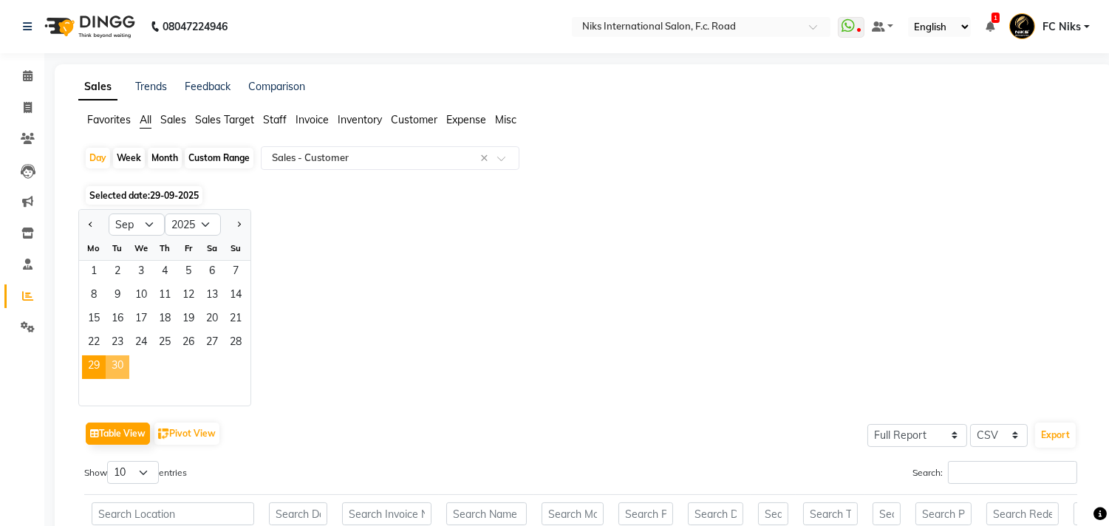
click at [121, 366] on span "30" at bounding box center [118, 367] width 24 height 24
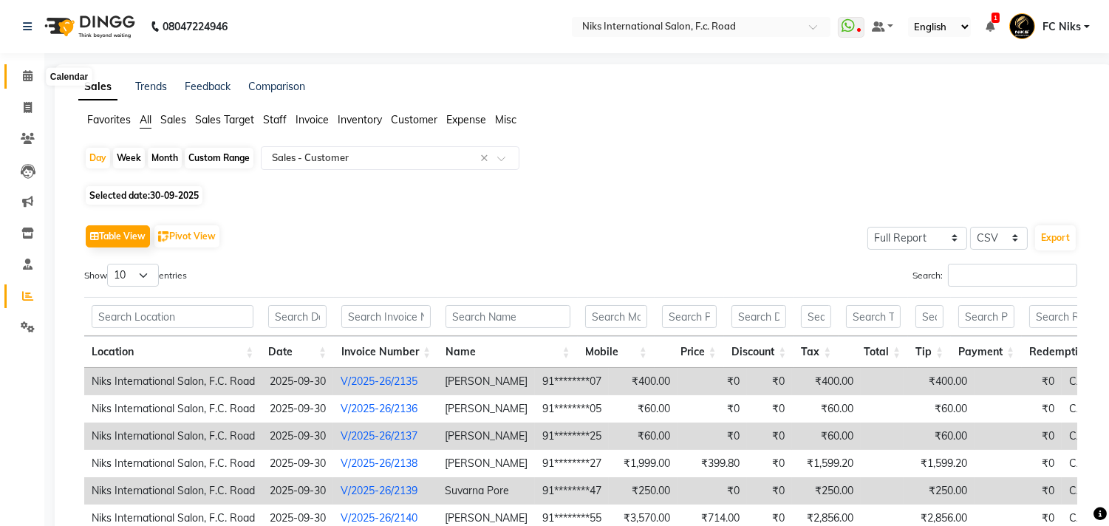
click at [28, 72] on icon at bounding box center [28, 75] width 10 height 11
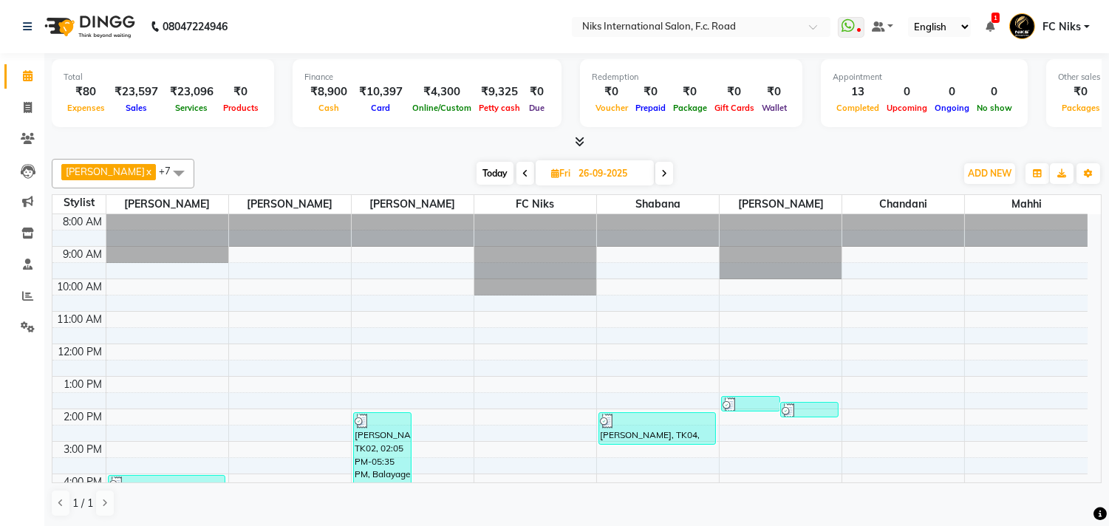
click at [477, 170] on span "Today" at bounding box center [495, 173] width 37 height 23
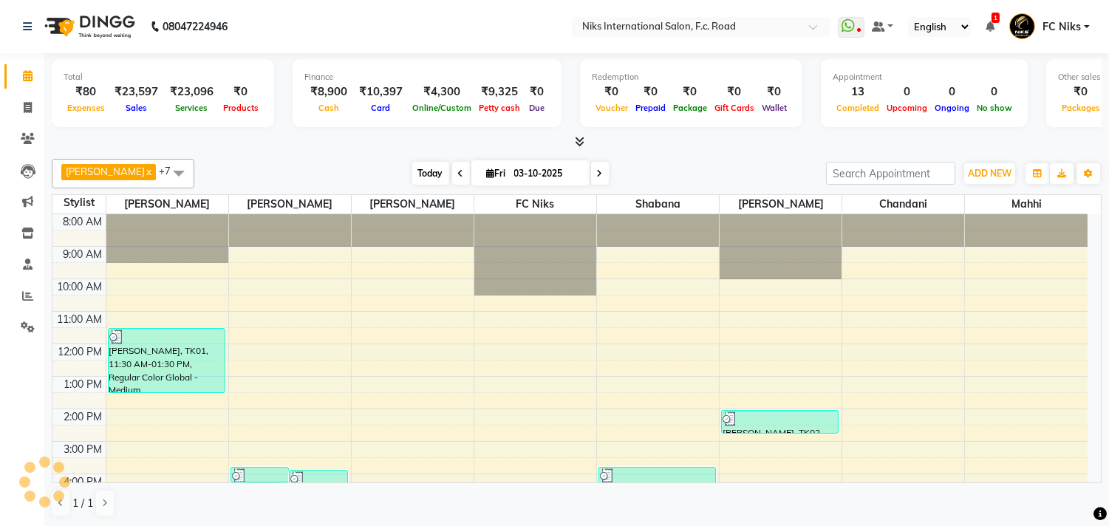
scroll to position [220, 0]
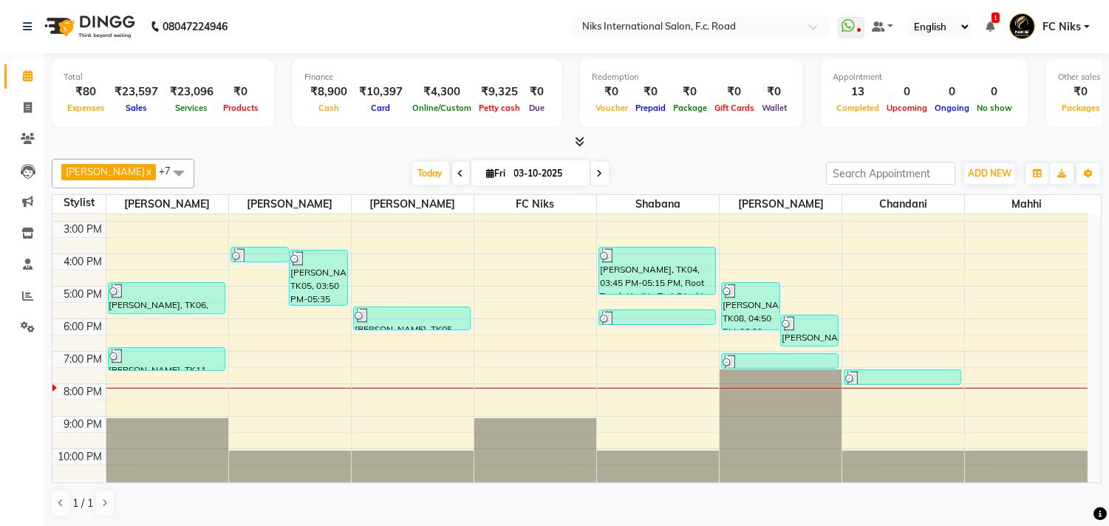
click at [995, 27] on icon at bounding box center [990, 26] width 9 height 10
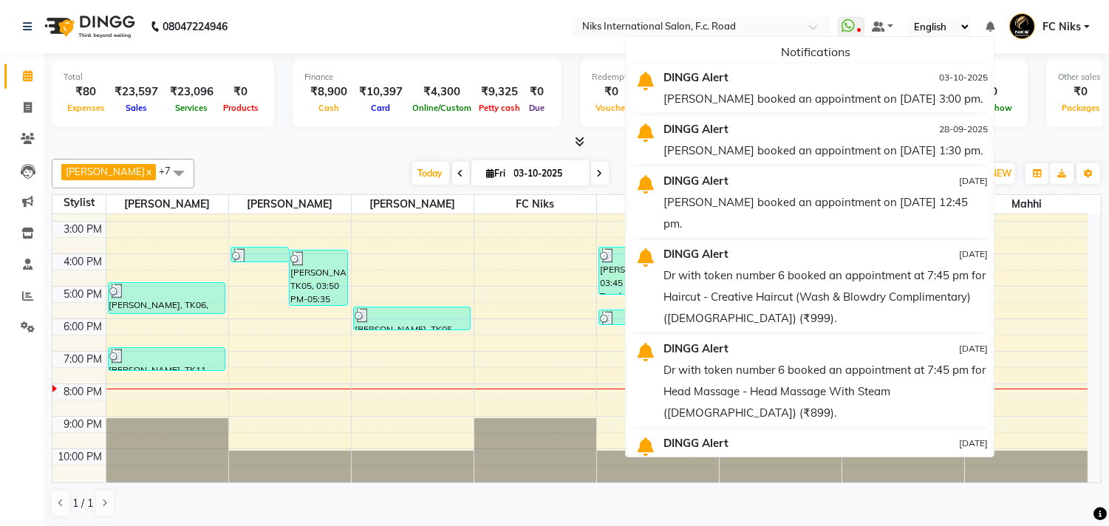
click at [998, 24] on ul "WhatsApp Status ✕ Status: Disconnected Most Recent Message: [DATE] 03:53 PM Rec…" at bounding box center [967, 27] width 259 height 24
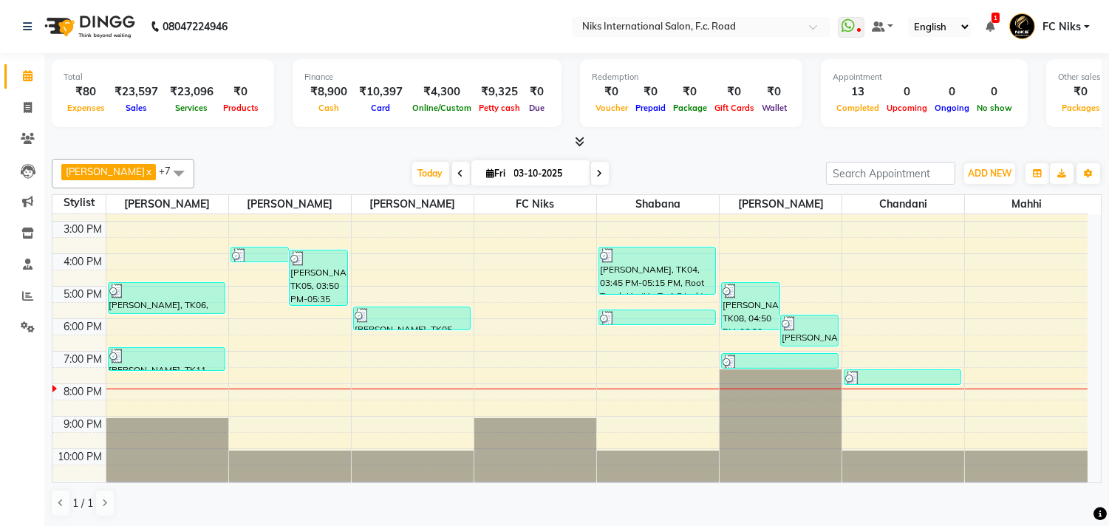
click at [72, 253] on td "4:00 PM" at bounding box center [78, 261] width 53 height 16
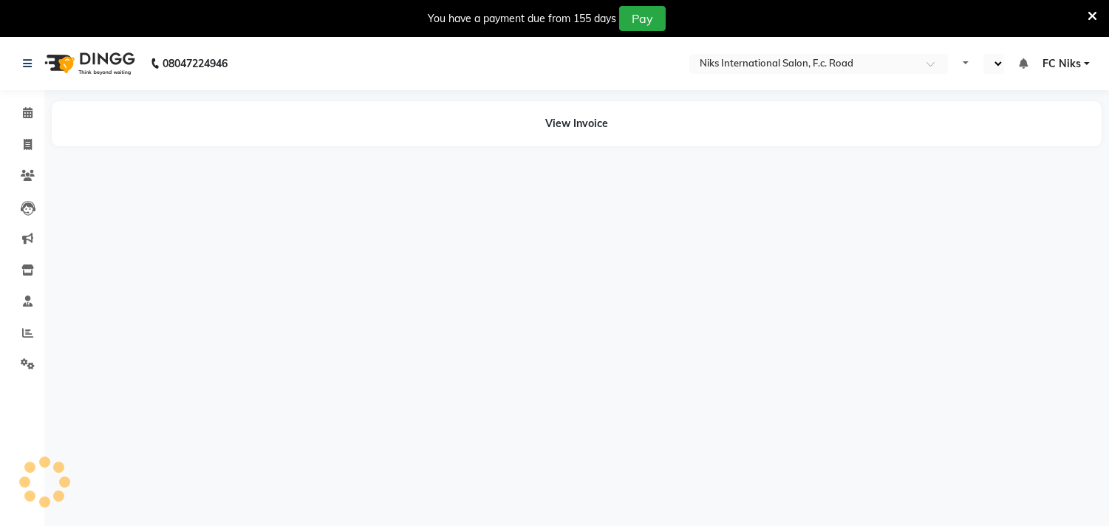
select select "en"
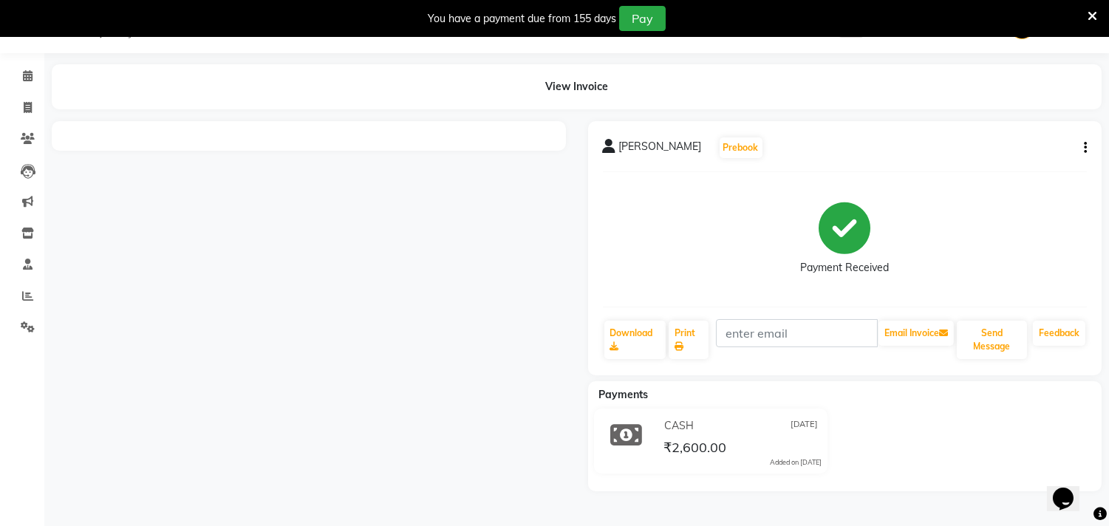
click at [1085, 12] on div "You have a payment due from 155 days Pay" at bounding box center [547, 18] width 1082 height 25
click at [1091, 16] on icon at bounding box center [1093, 16] width 10 height 13
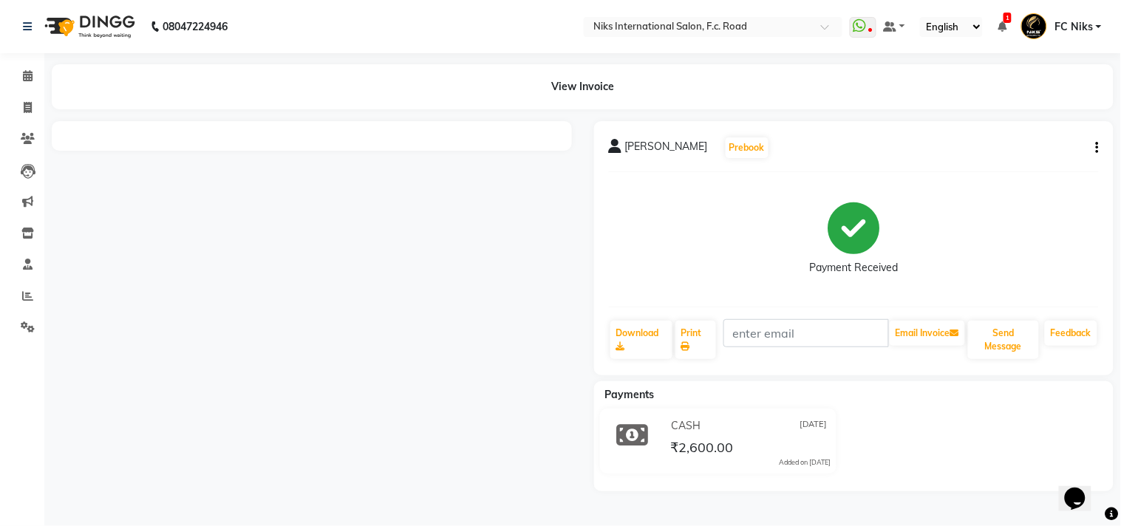
click at [586, 84] on div "View Invoice" at bounding box center [583, 86] width 1062 height 45
click at [599, 92] on div "View Invoice" at bounding box center [583, 86] width 1062 height 45
click at [503, 139] on div at bounding box center [312, 136] width 520 height 30
click at [549, 95] on div "View Invoice" at bounding box center [583, 86] width 1062 height 45
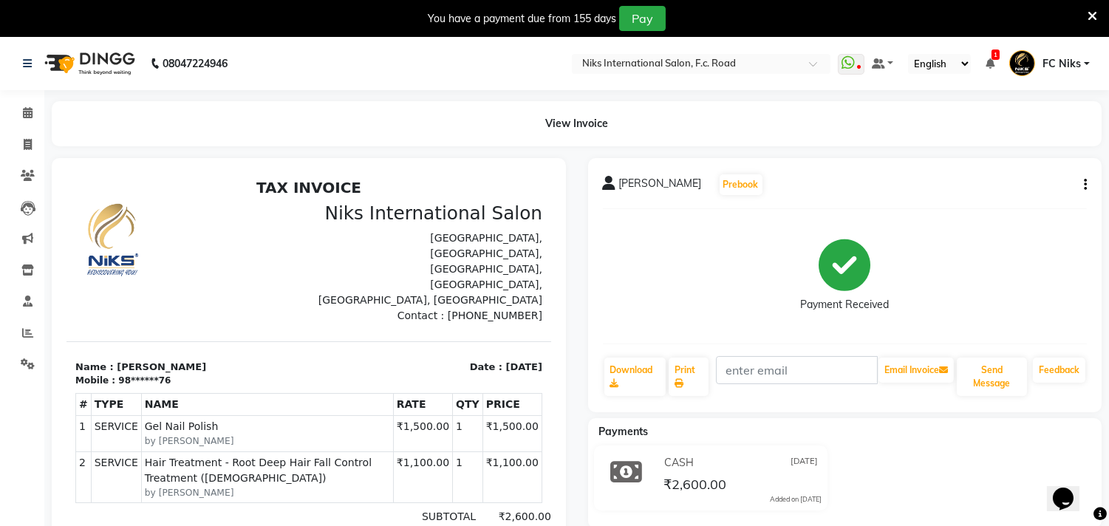
click at [1096, 12] on icon at bounding box center [1093, 16] width 10 height 13
